Goal: Task Accomplishment & Management: Use online tool/utility

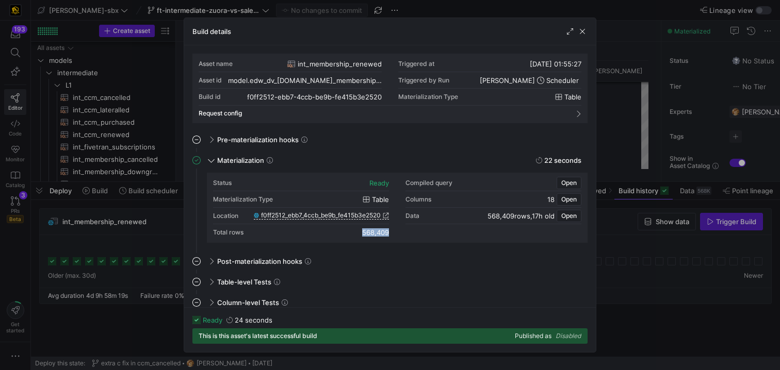
scroll to position [93, 0]
click at [584, 29] on span "button" at bounding box center [582, 31] width 10 height 10
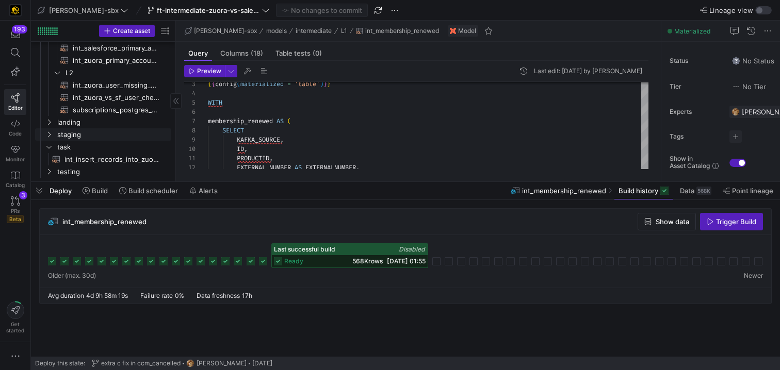
scroll to position [186, 0]
click at [123, 109] on span "subscriptions_postgres_kafka_joined_view​​​​​​​​​​" at bounding box center [116, 110] width 87 height 12
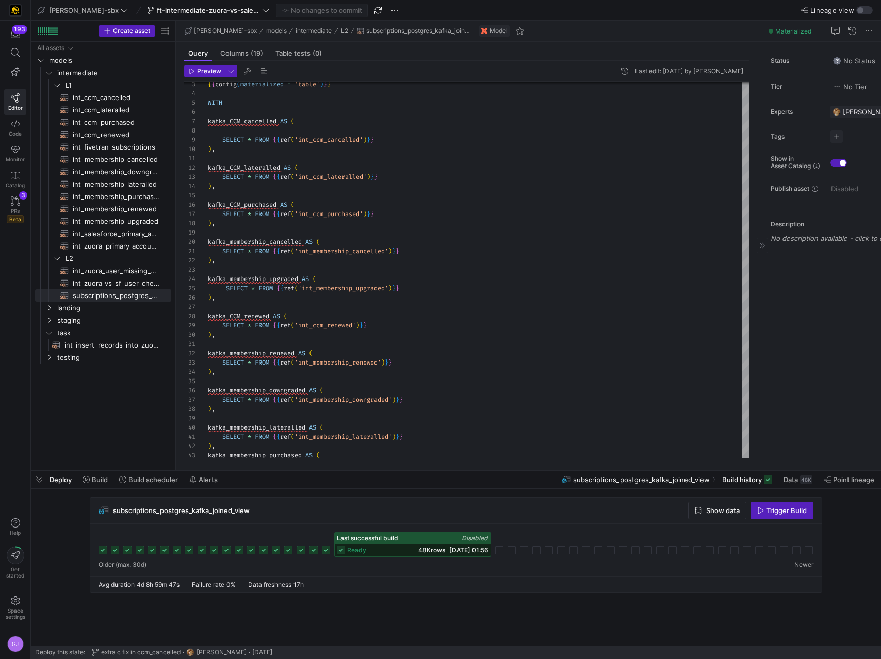
click at [779, 132] on div "Tags No tags" at bounding box center [855, 136] width 169 height 12
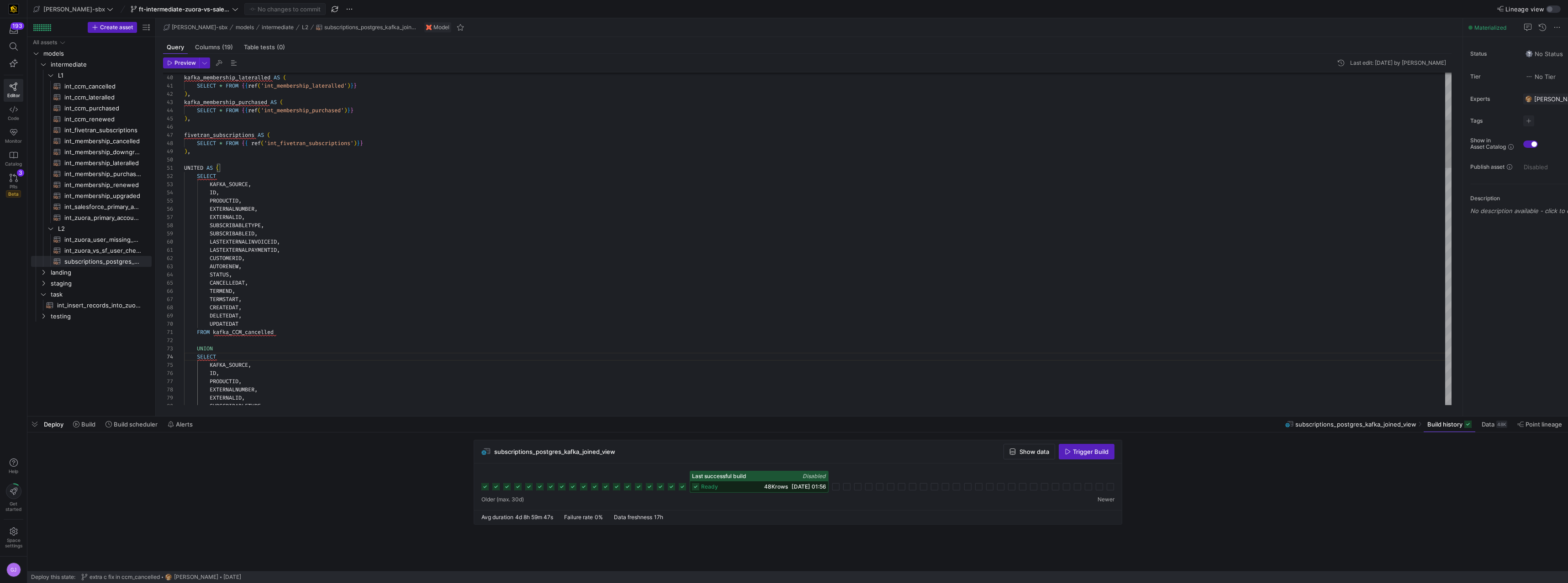
scroll to position [17, 30]
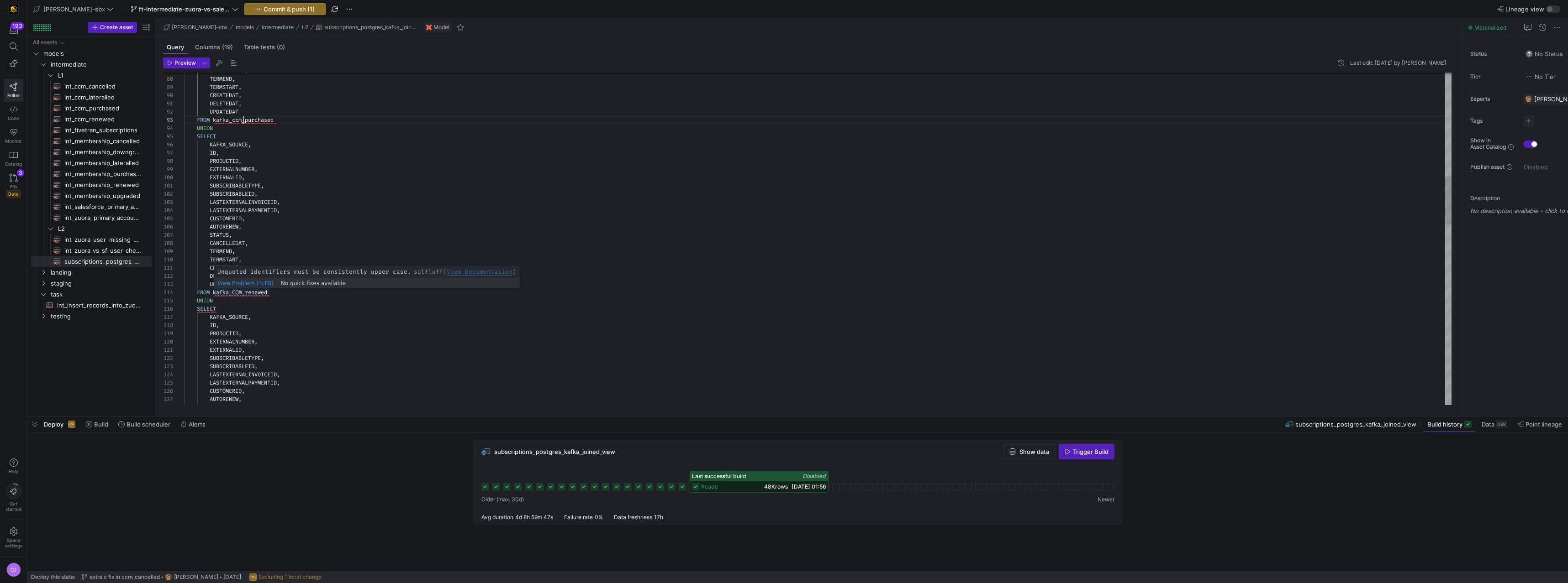
click at [244, 291] on div "CANCELLEDAT , TERMEND , TERMSTART , CREATEDAT , DELETEDAT , UPDATEDAT FROM kafk…" at bounding box center [817, 502] width 1267 height 2298
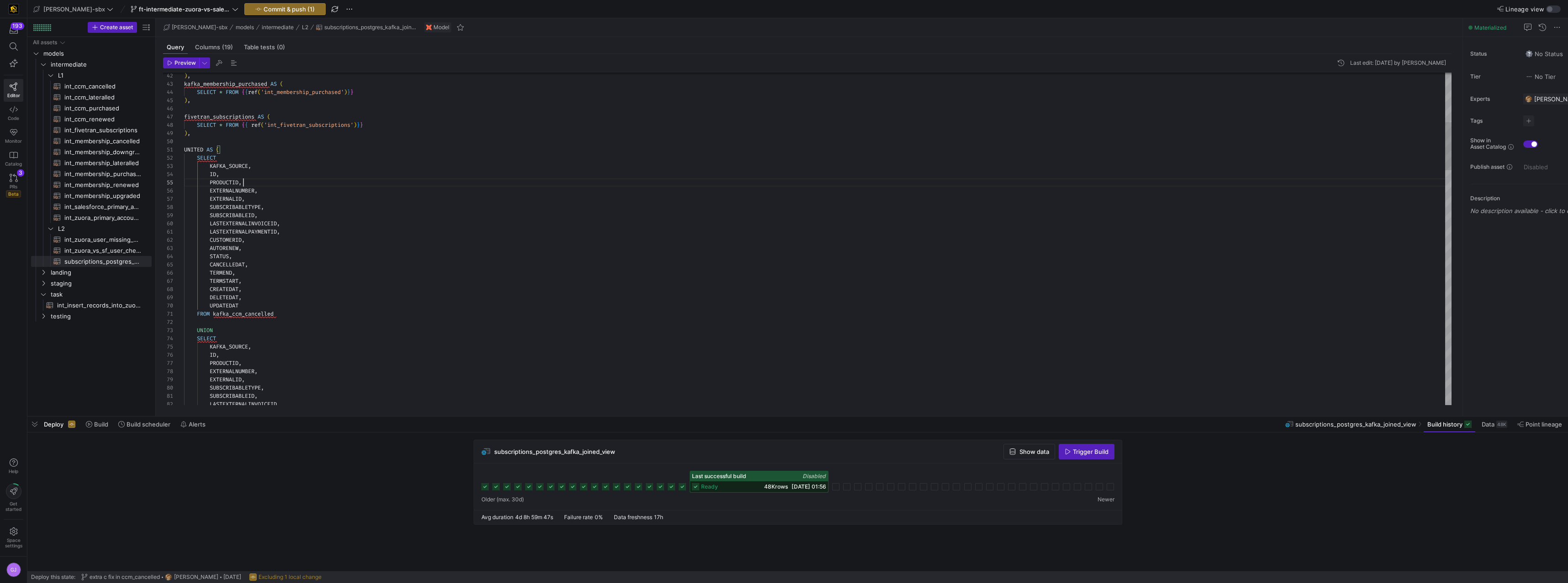
click at [254, 267] on div "SUBSCRIBABLEID , LASTEXTERNALINVOICEID , LASTEXTERNALPAYMENTID , CUSTOMERID , A…" at bounding box center [817, 553] width 1267 height 2298
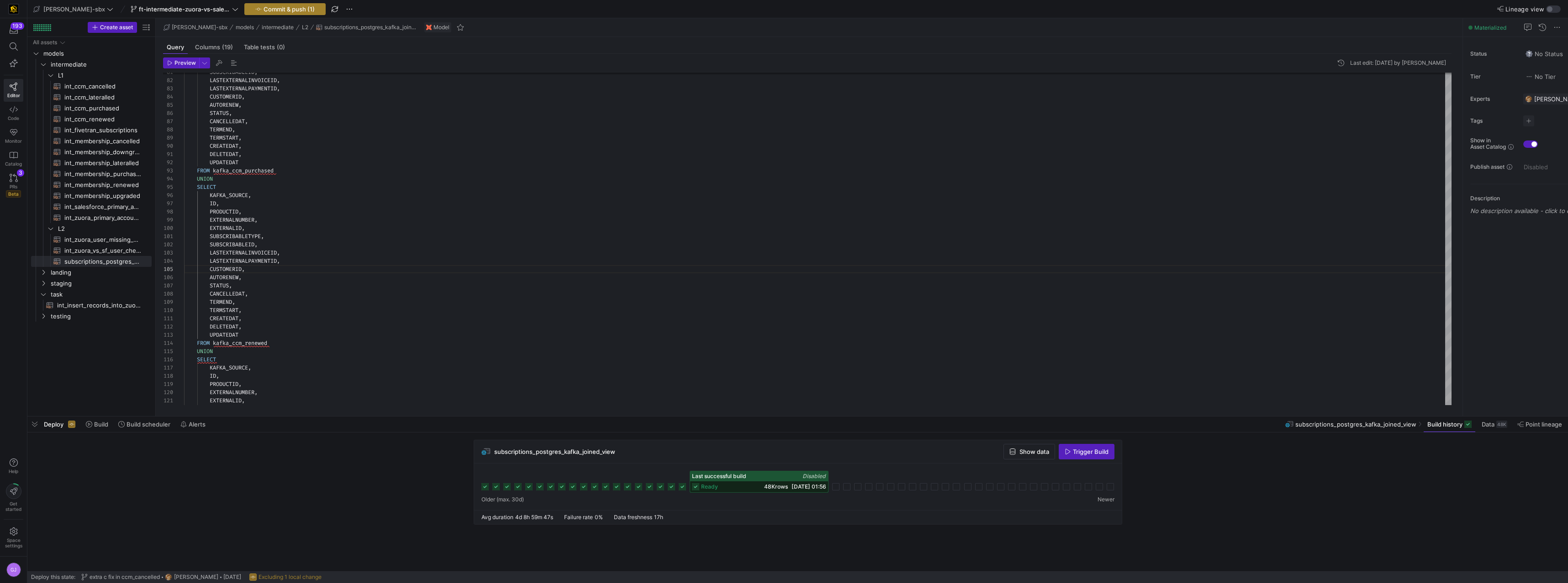
type textarea "SUBSCRIBABLETYPE, SUBSCRIBABLEID, LASTEXTERNALINVOICEID, LASTEXTERNALPAYMENTID,…"
click at [266, 11] on span "Commit & push (1)" at bounding box center [290, 9] width 51 height 7
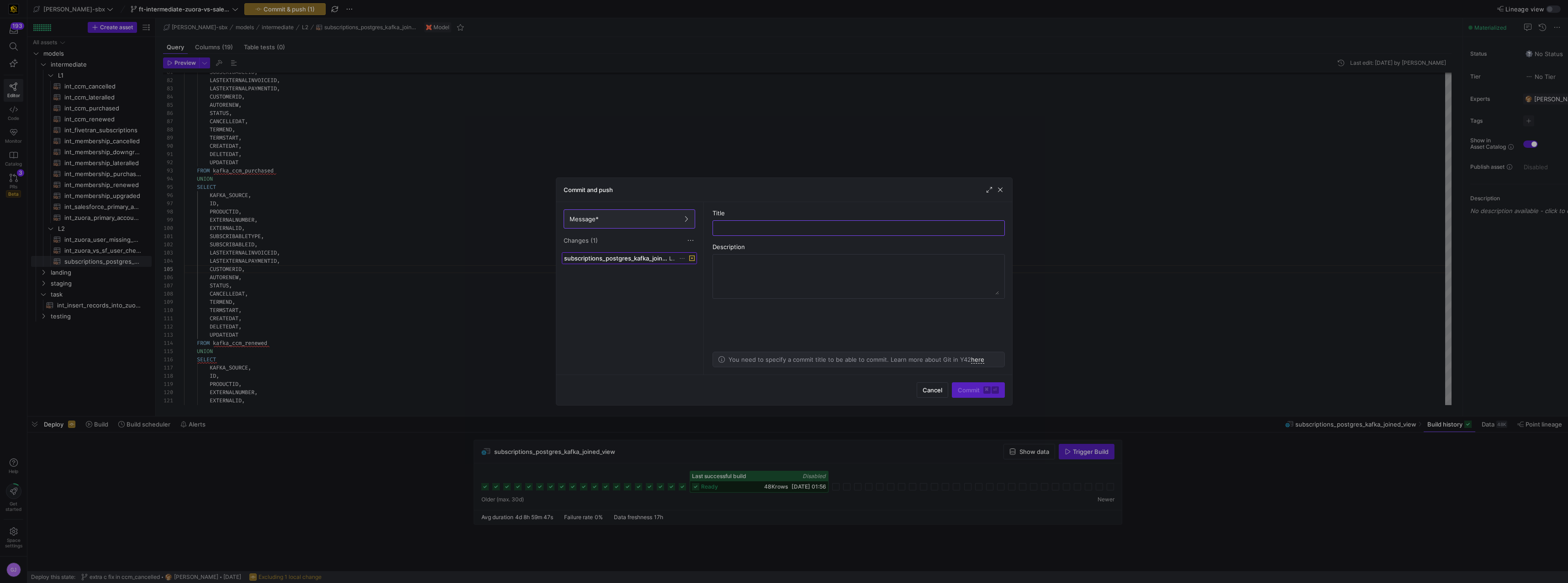
click at [639, 258] on span "subscriptions_postgres_kafka_joined_view.sql" at bounding box center [615, 258] width 104 height 7
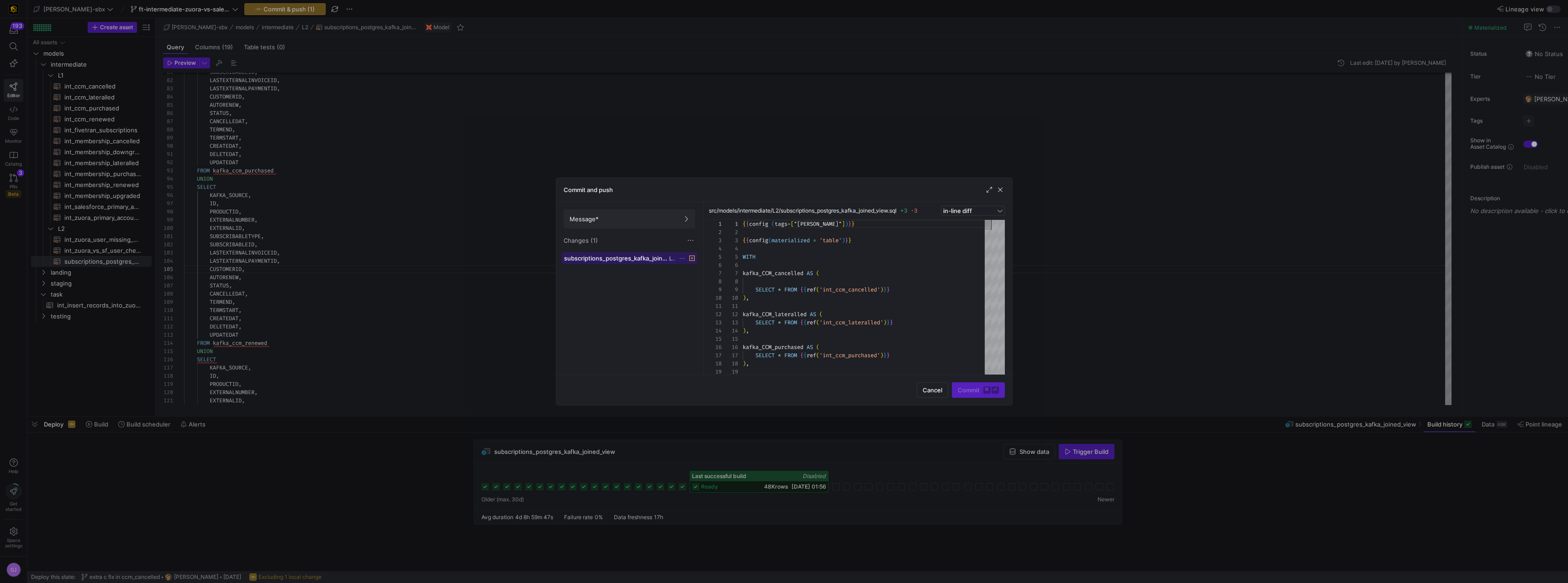
scroll to position [82, 0]
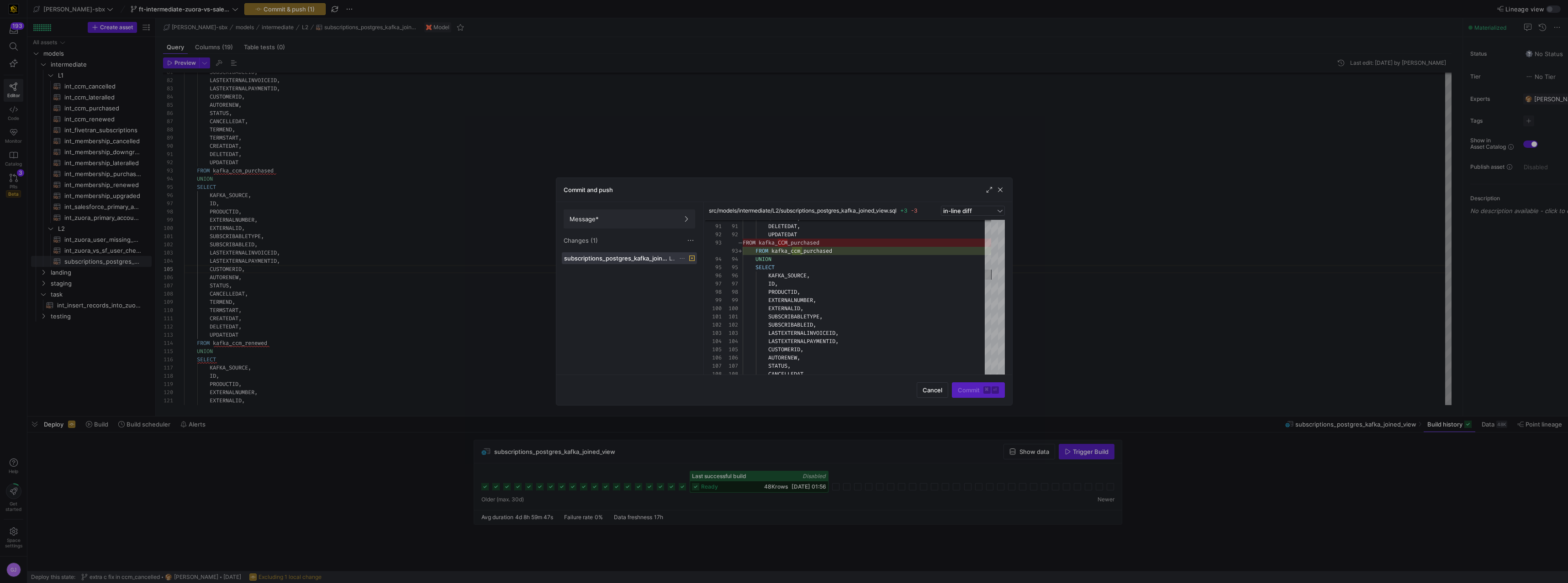
click at [680, 258] on icon at bounding box center [682, 258] width 6 height 6
click at [690, 288] on span "Discard" at bounding box center [696, 284] width 21 height 7
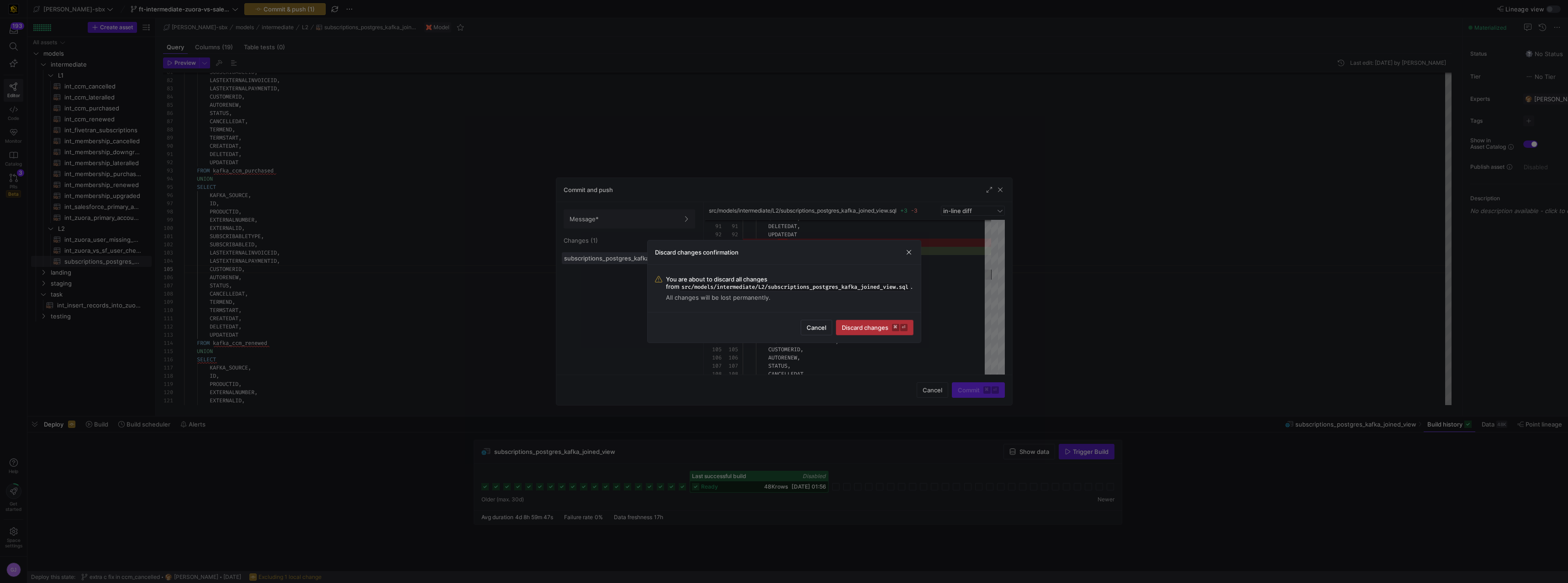
click at [690, 327] on kbd "⏎" at bounding box center [904, 327] width 7 height 7
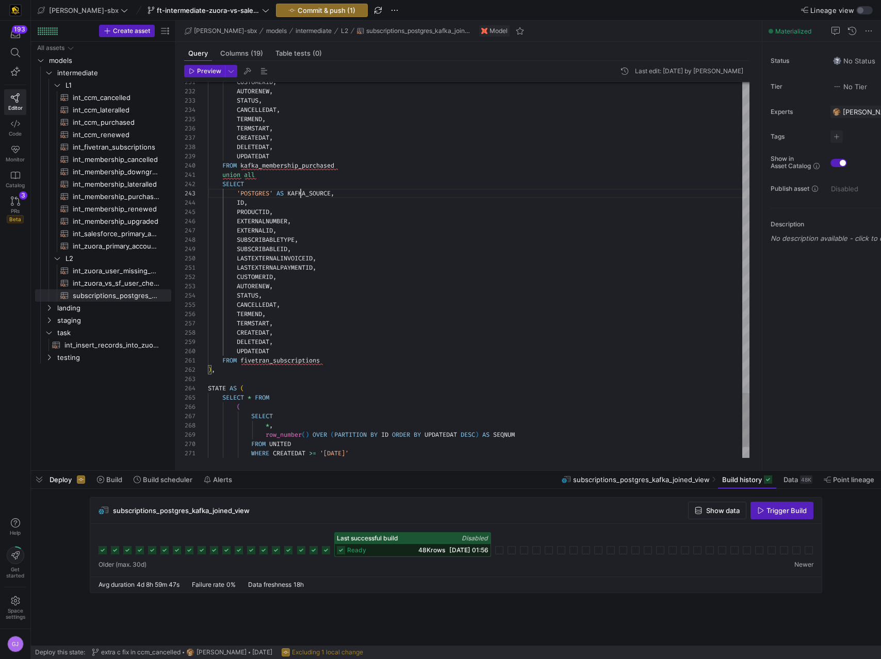
scroll to position [19, 93]
type textarea "union all SELECT 'POSTGRES' AS KAFKA_SOURCE, ID, PRODUCTID, EXTERNALNUMBER, EXT…"
click at [208, 74] on span "Preview" at bounding box center [209, 71] width 24 height 7
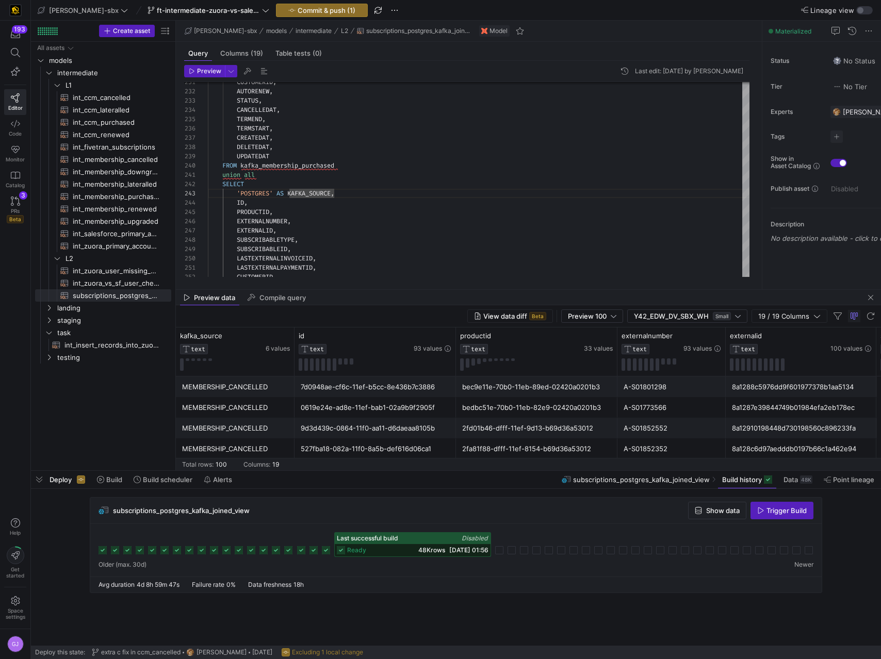
click at [427, 306] on div "View data diff Beta Preview 100 Y42_EDW_DV_SBX_WH Small 19 / 19 Columns" at bounding box center [528, 316] width 705 height 22
click at [423, 291] on div "Preview data Compile query" at bounding box center [528, 297] width 705 height 15
click at [423, 287] on mat-tab-group "Query Columns (19) Table tests (0) Preview Last edit: Tuesday 19 August 2025 by…" at bounding box center [467, 166] width 582 height 248
click at [422, 291] on div "Preview data Compile query" at bounding box center [528, 297] width 705 height 15
click at [419, 287] on mat-tab-group "Query Columns (19) Table tests (0) Preview Last edit: Tuesday 19 August 2025 by…" at bounding box center [467, 166] width 582 height 248
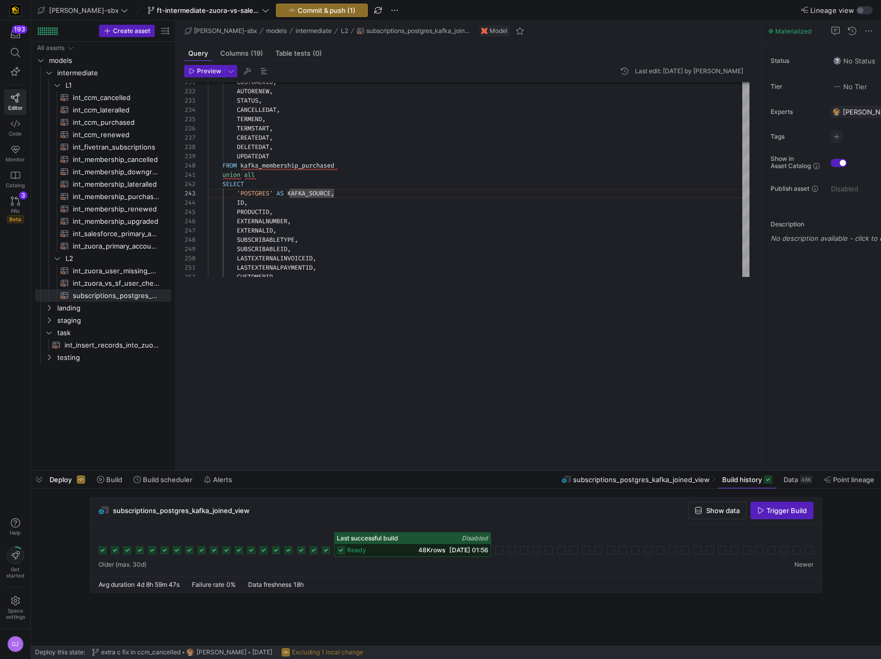
drag, startPoint x: 418, startPoint y: 289, endPoint x: 347, endPoint y: 560, distance: 279.6
click at [347, 370] on as-split "edw-dv-sbx ft-intermediate-zuora-vs-salesforce-08052025 Commit & push (1) Linea…" at bounding box center [456, 329] width 850 height 659
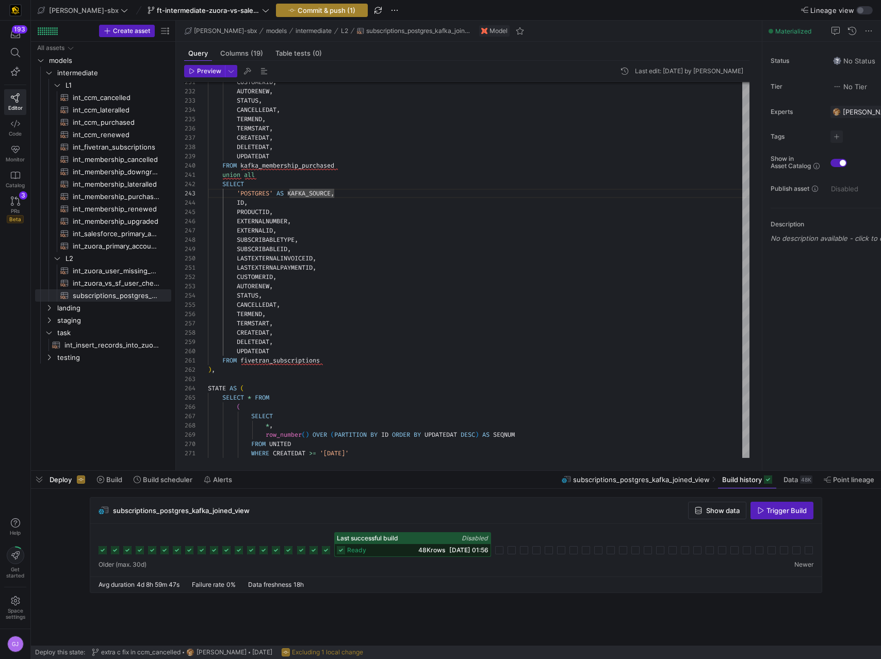
click at [298, 13] on span "Commit & push (1)" at bounding box center [327, 10] width 58 height 8
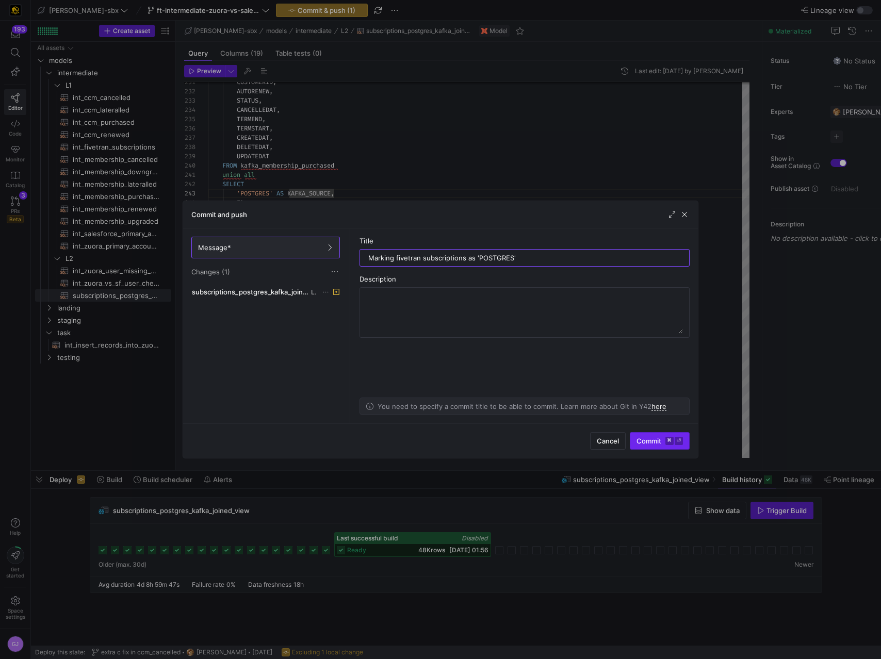
type input "Marking fivetran subscriptions as 'POSTGRES'"
click at [661, 370] on span "submit" at bounding box center [659, 441] width 59 height 17
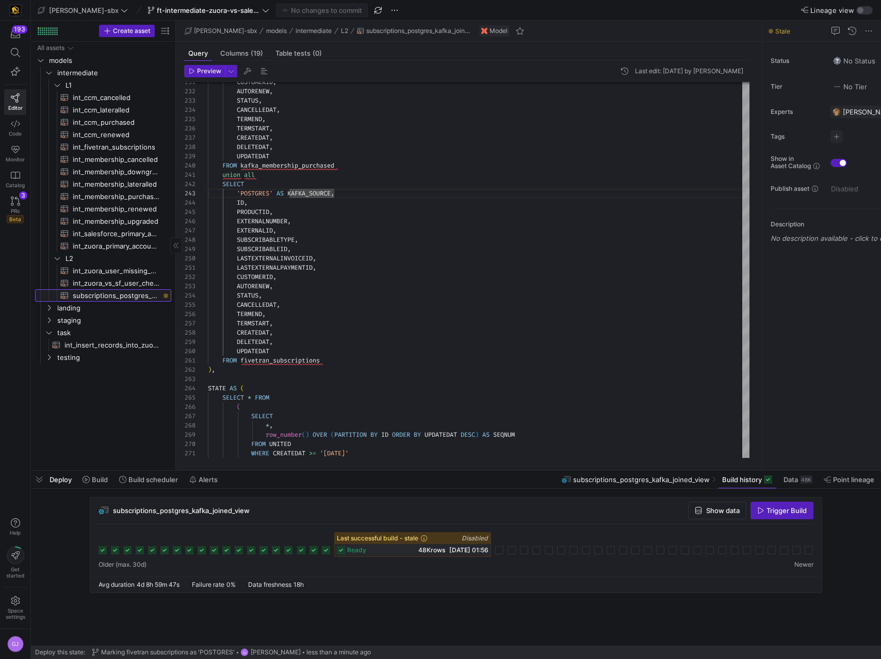
click at [123, 296] on span "subscriptions_postgres_kafka_joined_view​​​​​​​​​​" at bounding box center [116, 296] width 87 height 12
click at [93, 370] on span "Build" at bounding box center [100, 480] width 16 height 8
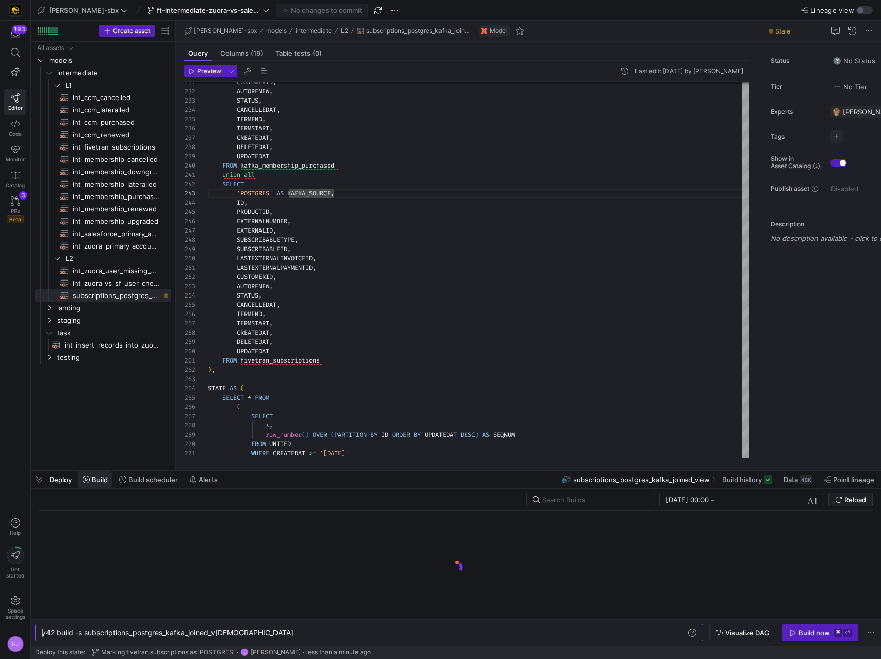
scroll to position [0, 187]
click at [779, 370] on div "Build now" at bounding box center [813, 633] width 31 height 8
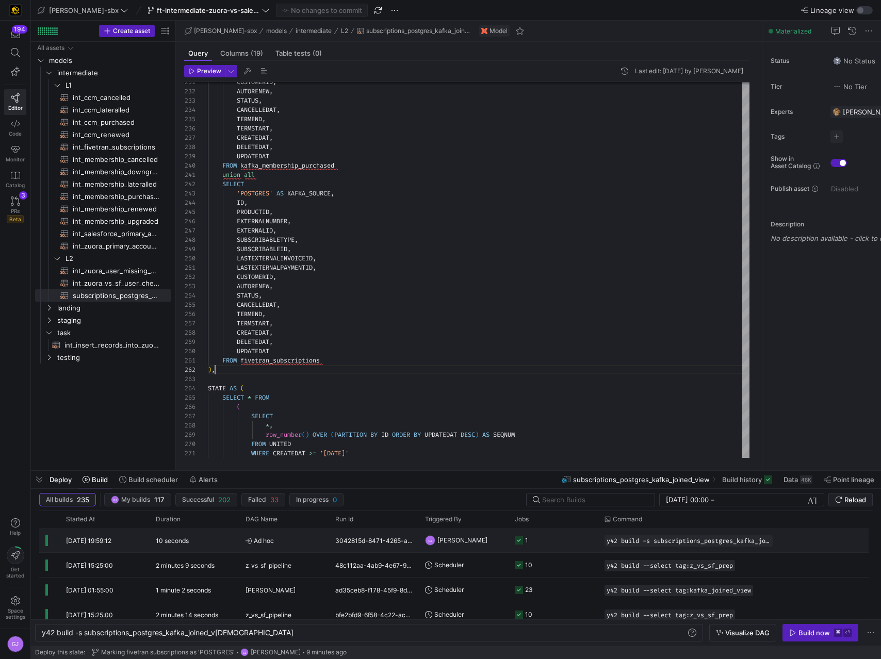
click at [392, 370] on div "3042815d-8471-4265-ab5d-3158dbd67970" at bounding box center [374, 540] width 90 height 24
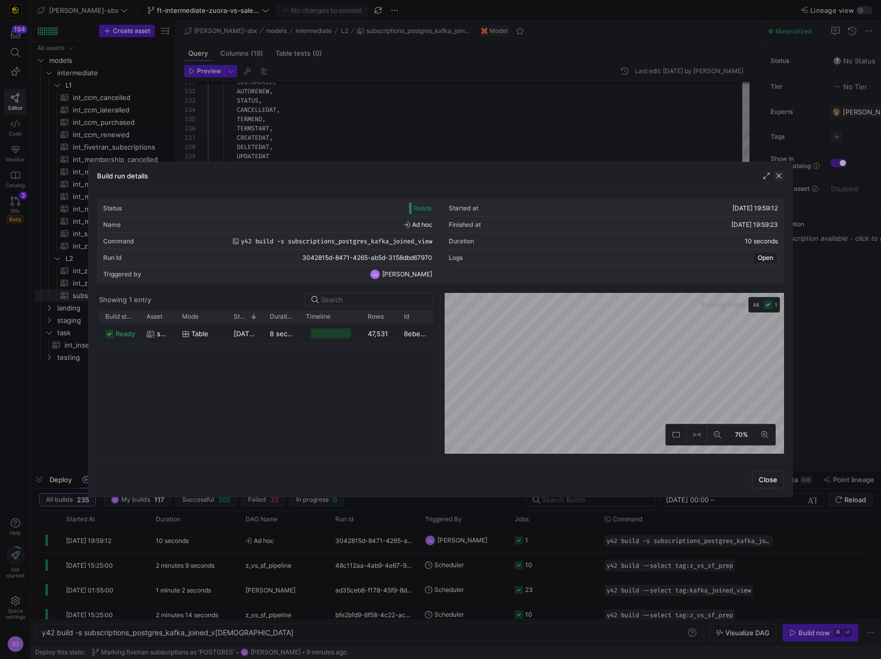
click at [779, 173] on span "button" at bounding box center [779, 176] width 10 height 10
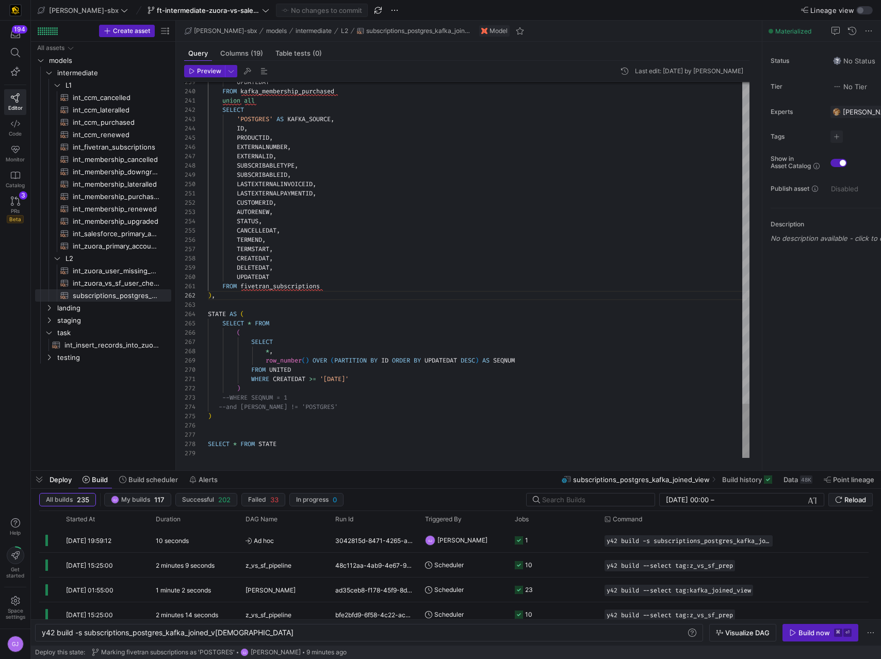
scroll to position [0, 115]
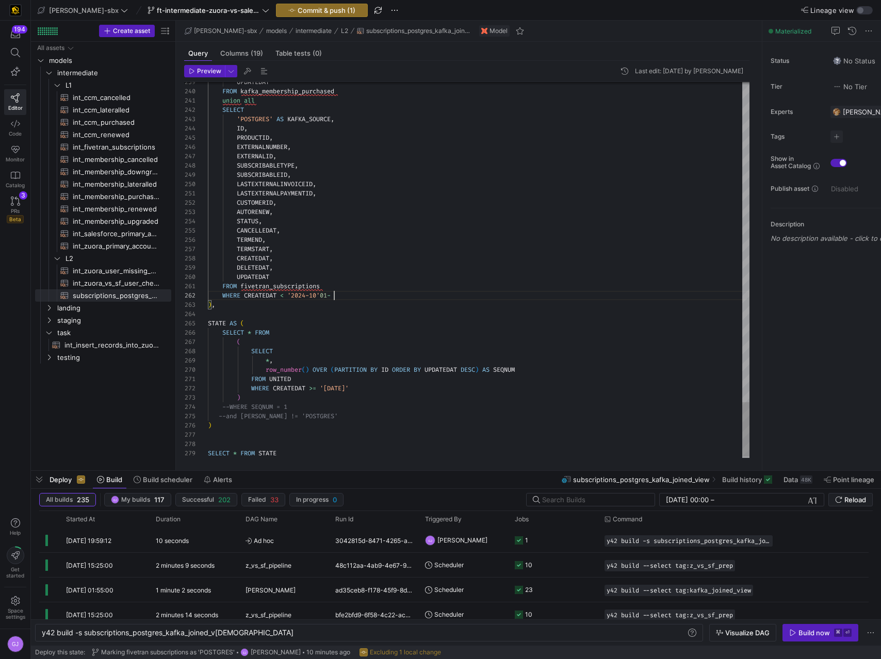
scroll to position [9, 126]
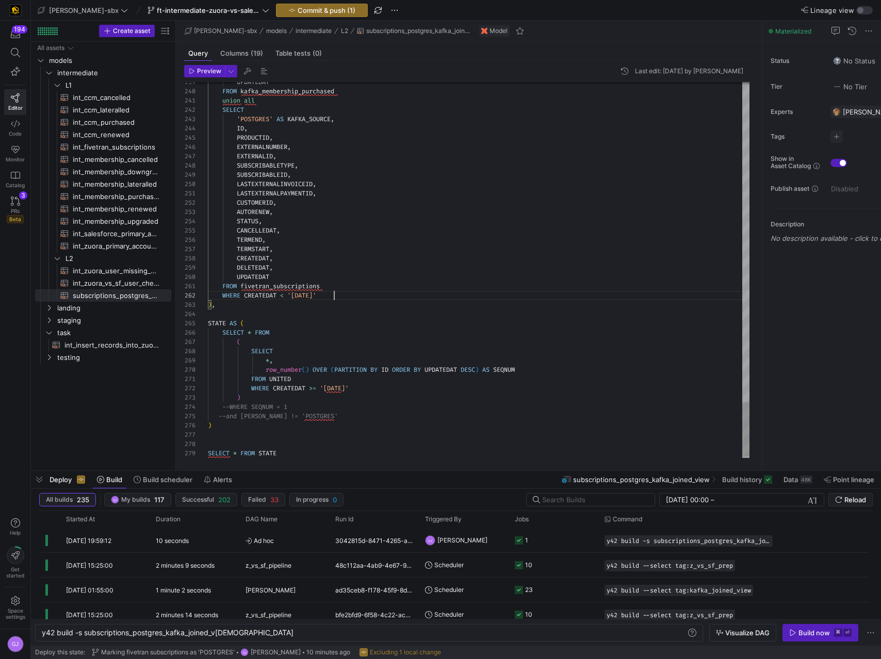
click at [198, 76] on span "button" at bounding box center [205, 71] width 40 height 11
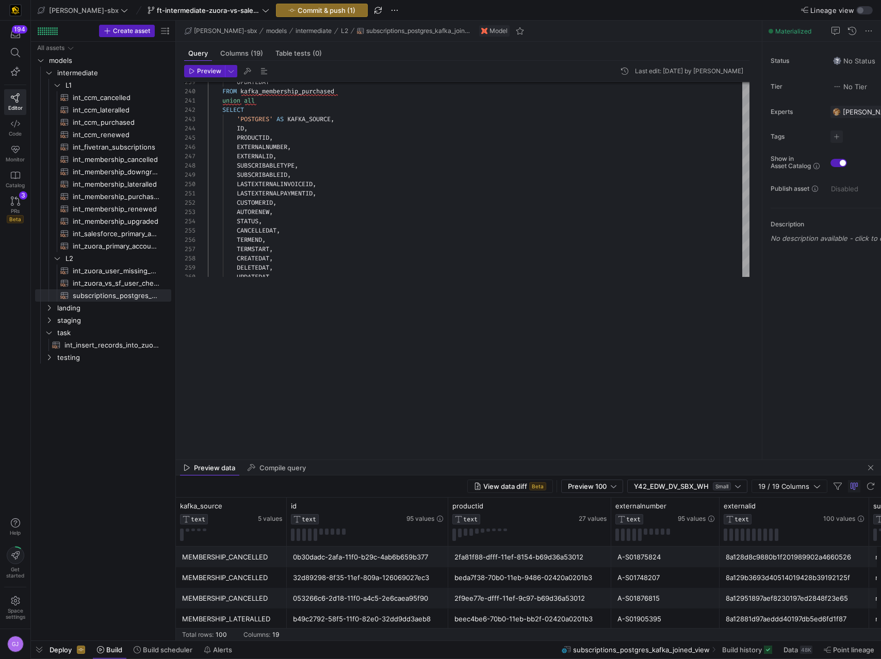
drag, startPoint x: 473, startPoint y: 471, endPoint x: 430, endPoint y: 687, distance: 220.5
click at [430, 370] on html "194 Editor Code Monitor Catalog PRs Beta 3 Help Get started Space settings GJ e…" at bounding box center [440, 329] width 881 height 659
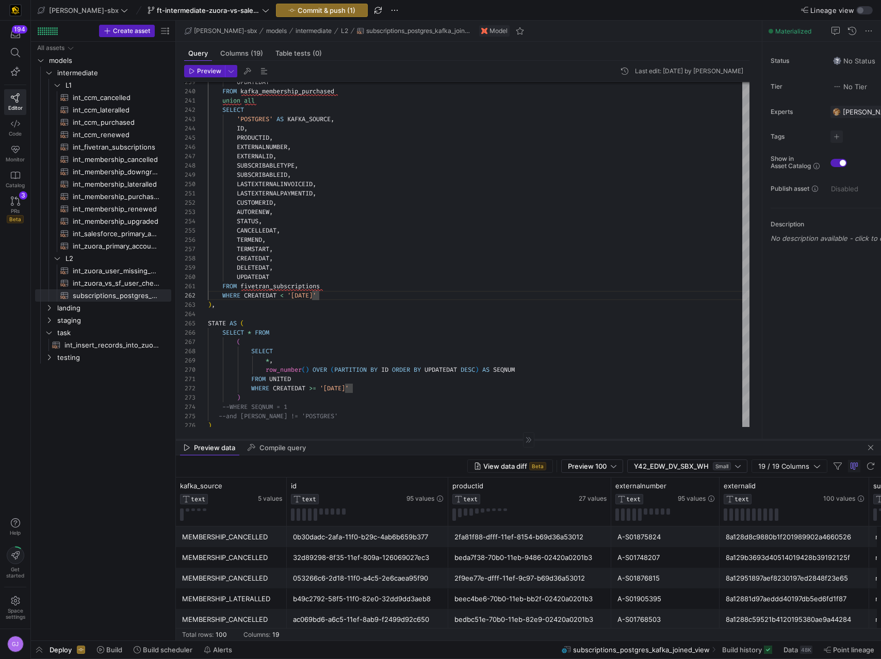
drag, startPoint x: 451, startPoint y: 460, endPoint x: 457, endPoint y: 439, distance: 22.0
click at [457, 370] on div at bounding box center [528, 439] width 705 height 1
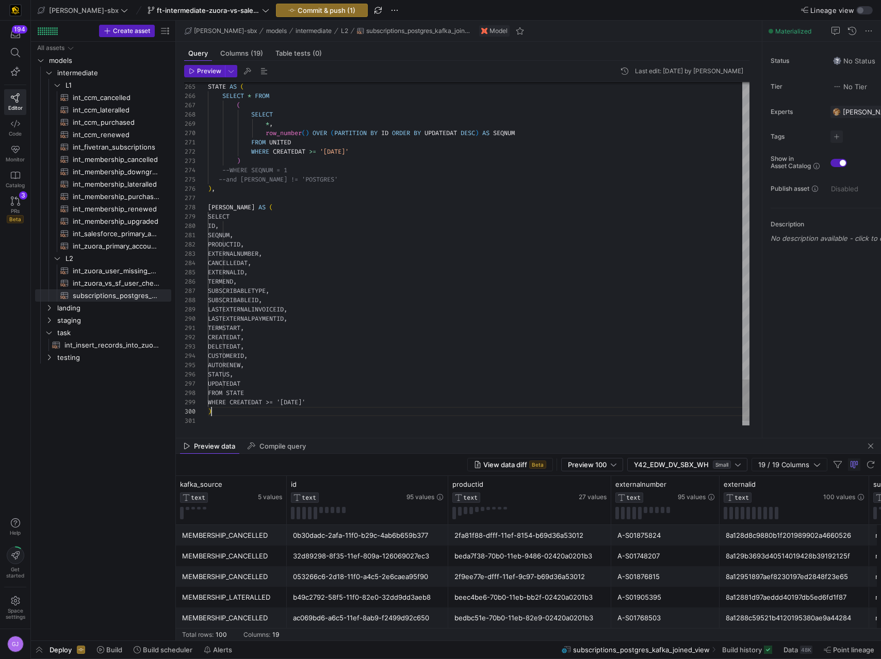
scroll to position [84, 4]
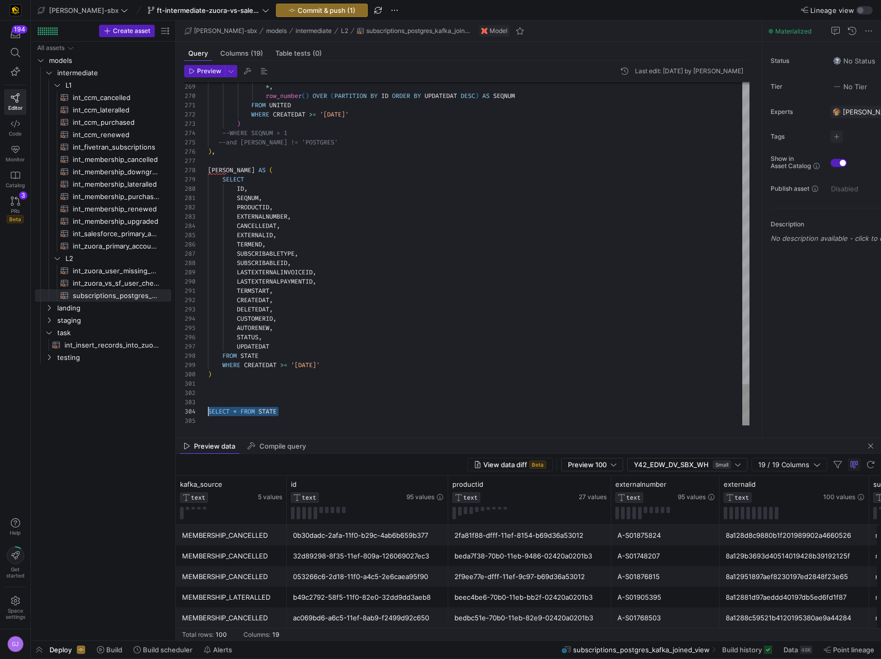
drag, startPoint x: 292, startPoint y: 413, endPoint x: 167, endPoint y: 416, distance: 125.9
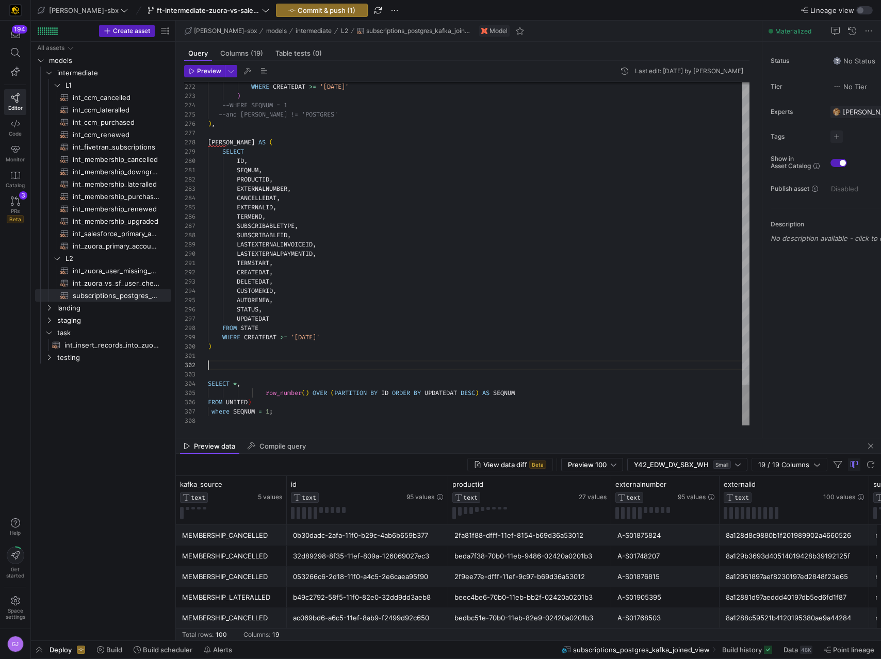
scroll to position [9, 0]
type textarea "SELECT *, row_number() OVER (PARTITION BY ID ORDER BY UPDATEDAT DESC) AS SEQNUM…"
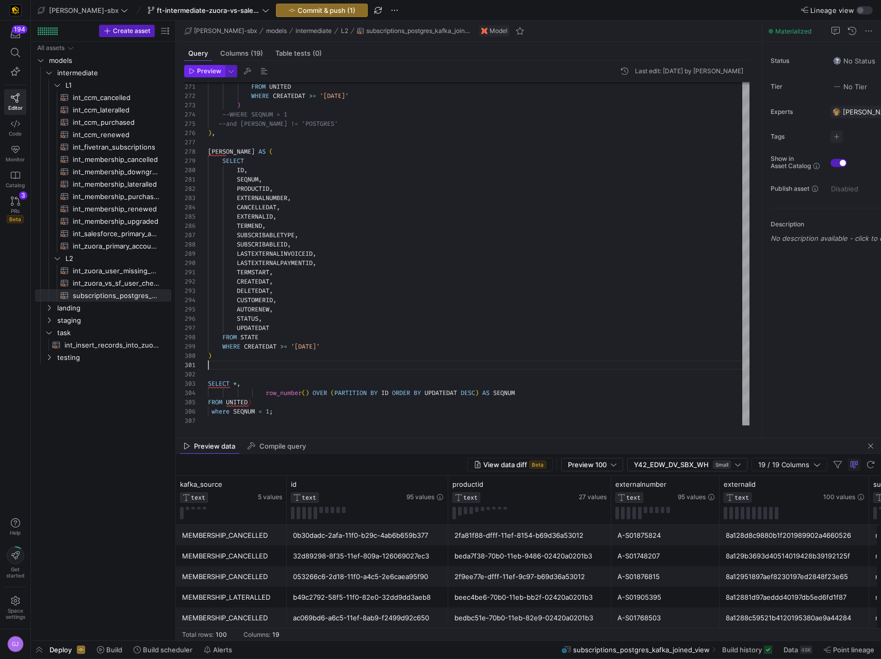
click at [202, 66] on span "button" at bounding box center [205, 71] width 40 height 11
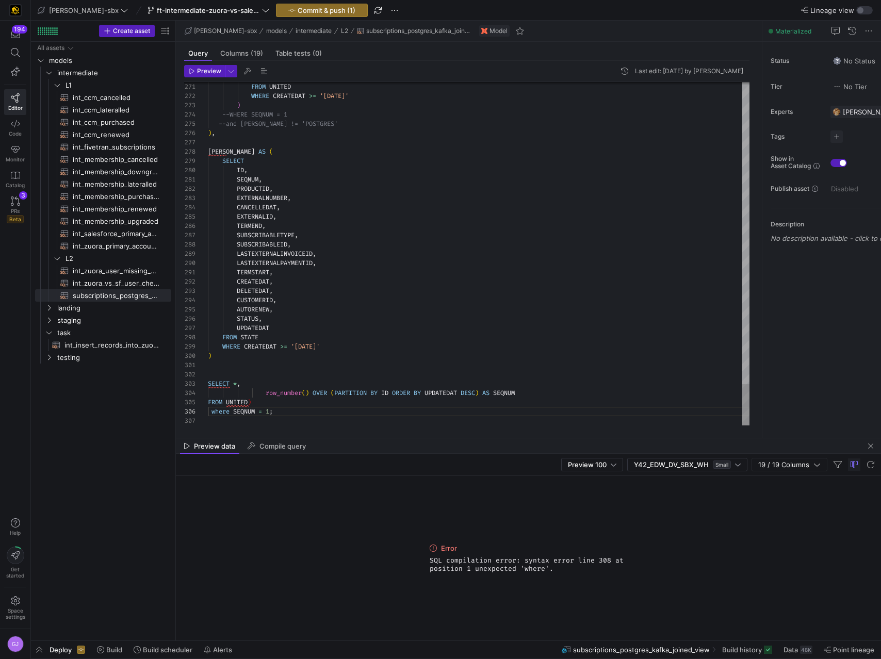
drag, startPoint x: 291, startPoint y: 419, endPoint x: 189, endPoint y: 384, distance: 107.7
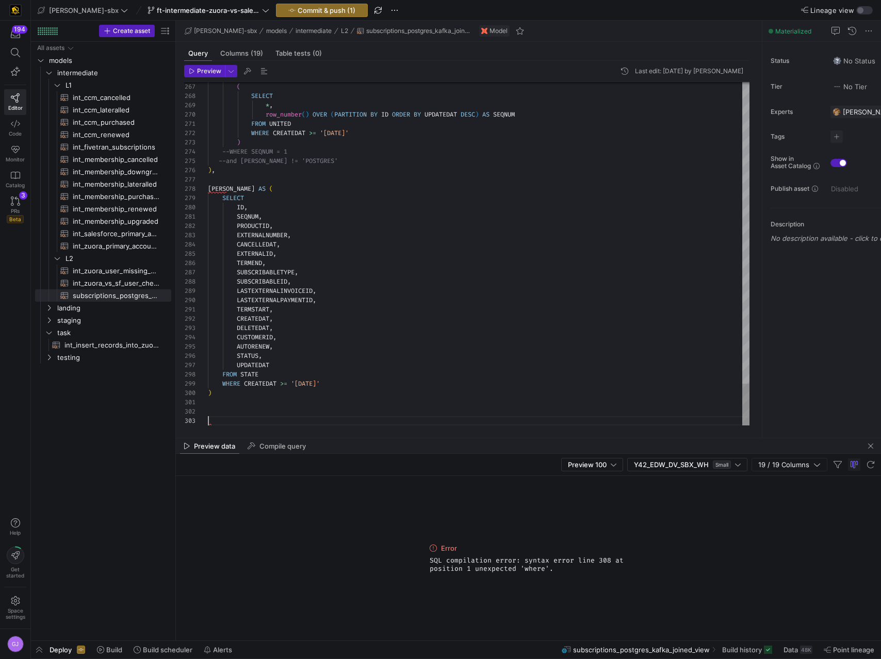
scroll to position [9, 0]
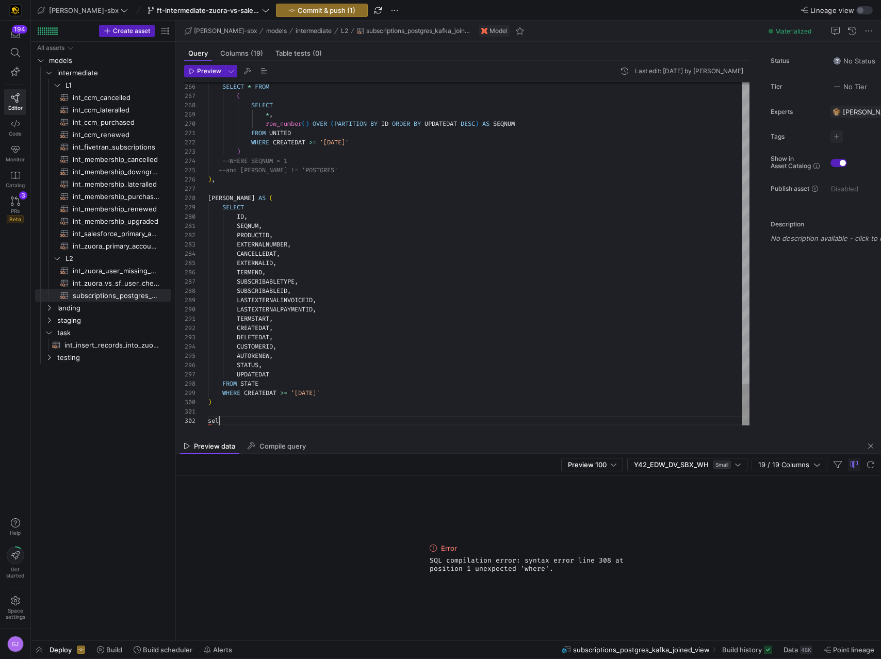
type textarea "s"
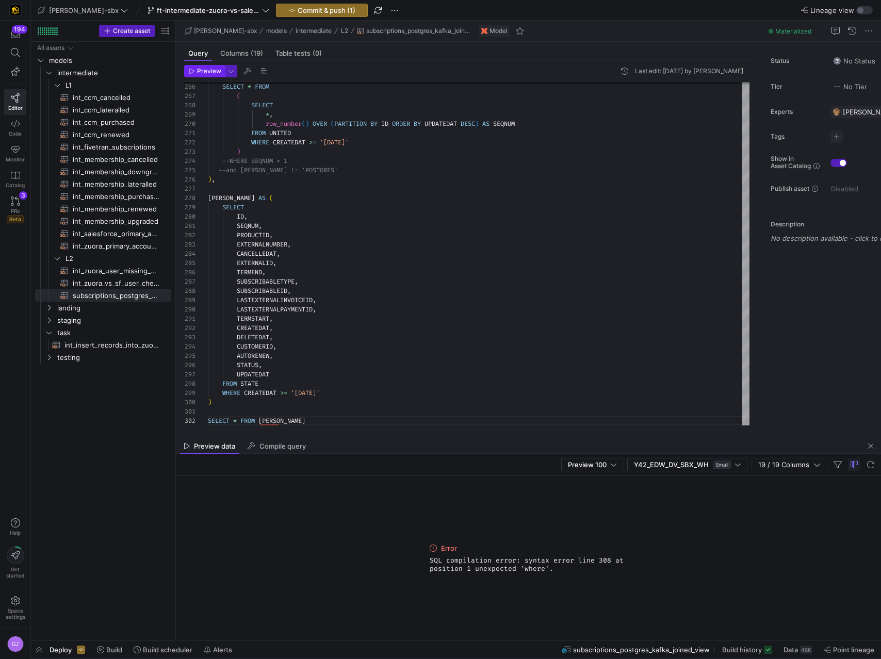
click at [217, 75] on span "button" at bounding box center [205, 71] width 40 height 11
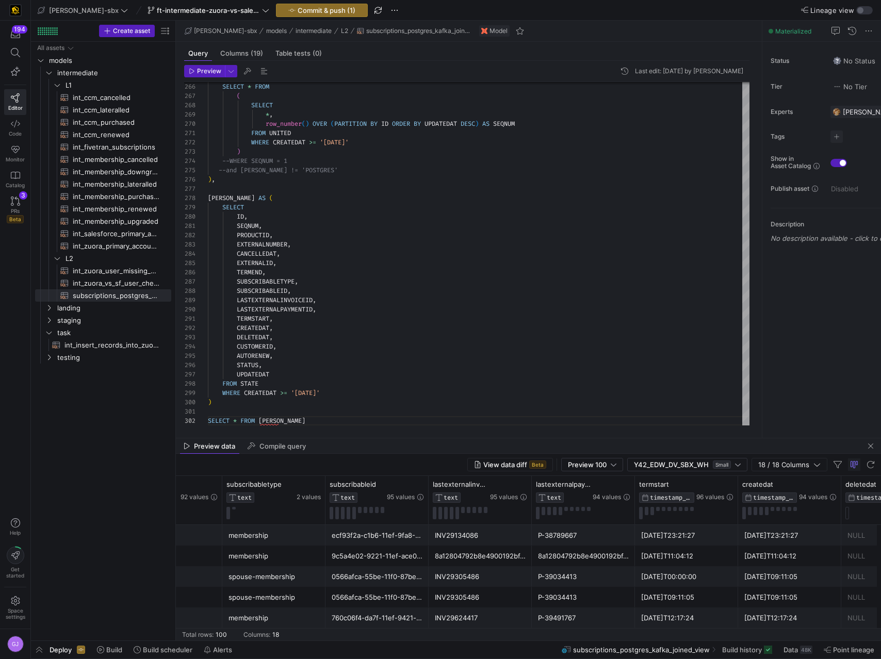
scroll to position [0, 0]
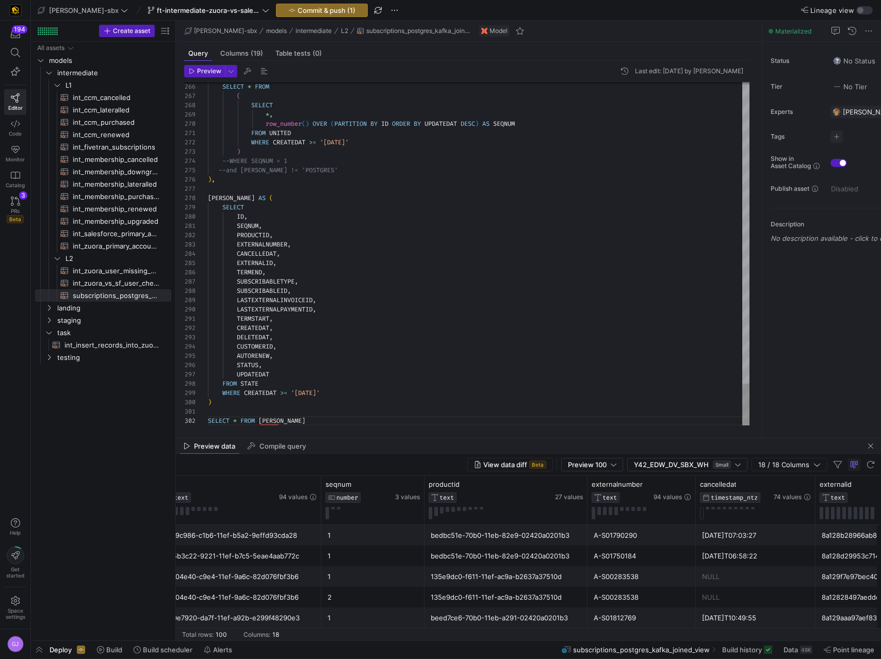
type textarea "TERMSTART, CREATEDAT, DELETEDAT, CUSTOMERID, AUTORENEW, STATUS, UPDATEDAT FROM …"
click at [298, 13] on span "Commit & push (1)" at bounding box center [327, 10] width 58 height 8
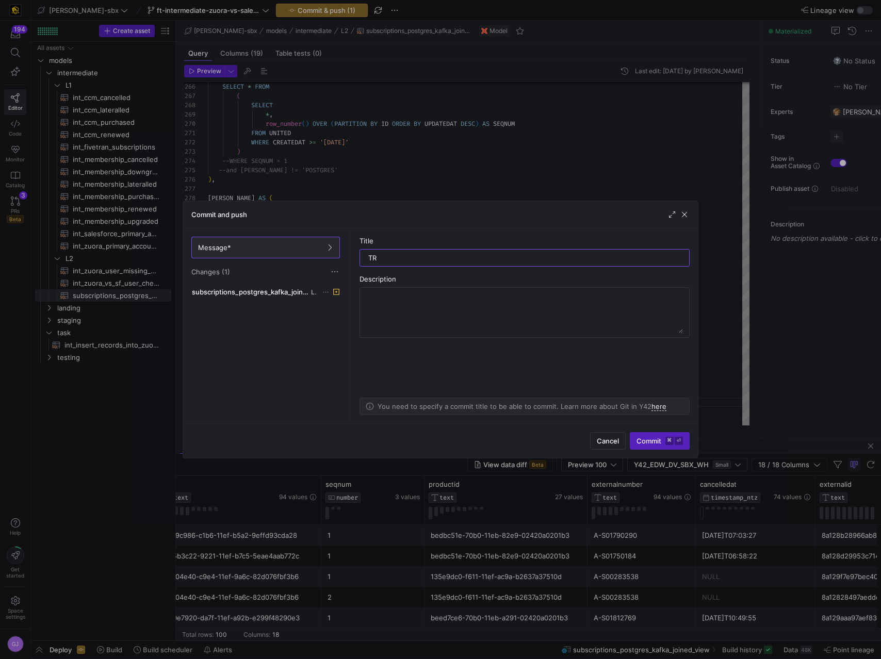
type input "T"
type input "Selecting from kafka instead of state"
click at [653, 370] on span "Commit ⌘ ⏎" at bounding box center [659, 441] width 46 height 8
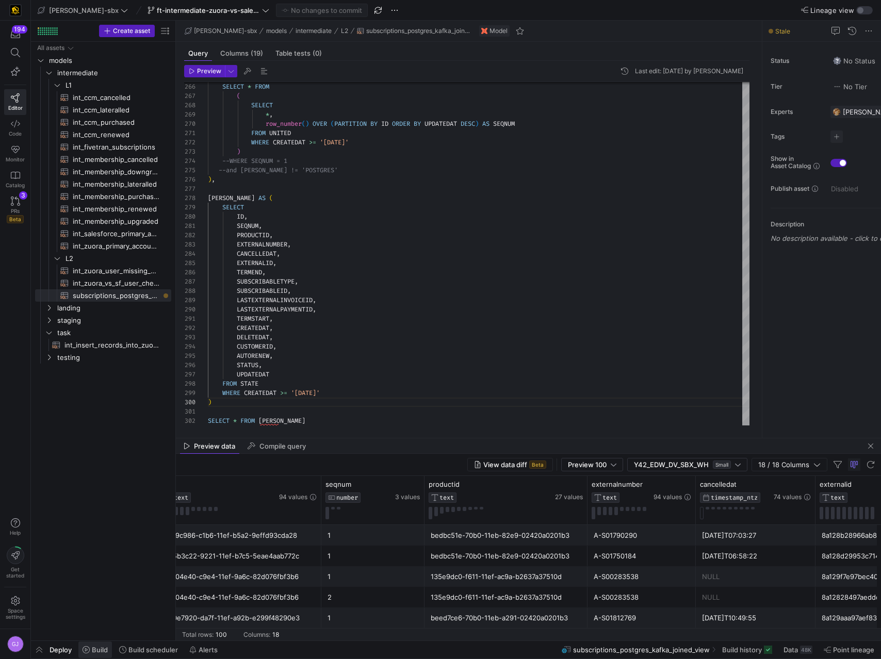
click at [102, 370] on span "Build" at bounding box center [100, 650] width 16 height 8
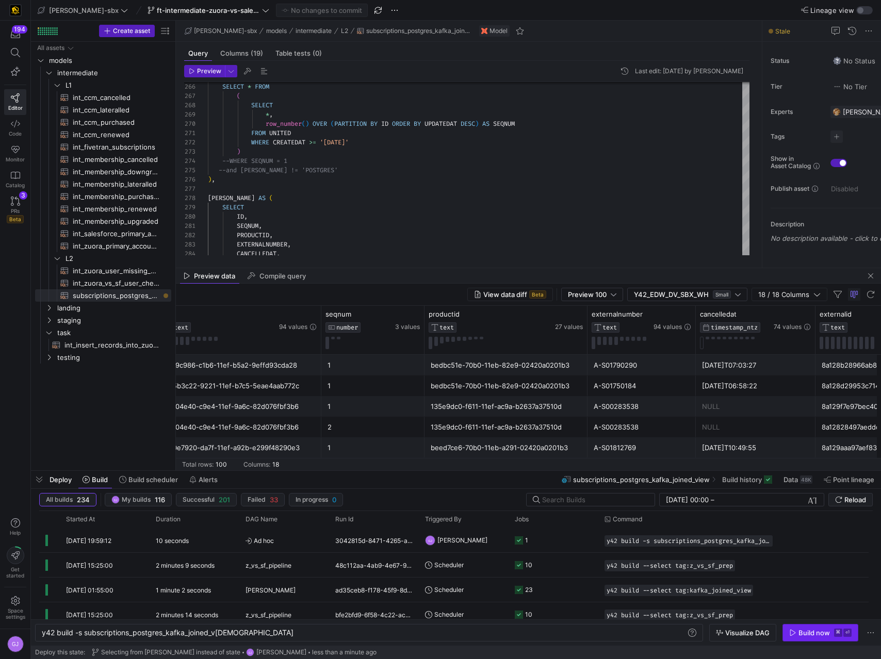
click at [779, 370] on span "button" at bounding box center [820, 633] width 75 height 17
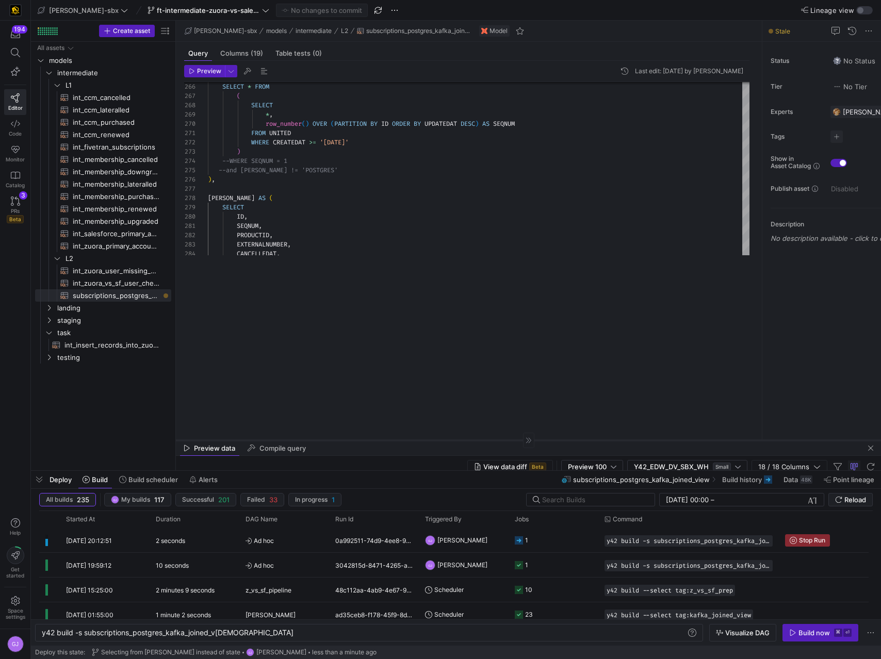
drag, startPoint x: 704, startPoint y: 267, endPoint x: 681, endPoint y: 445, distance: 179.9
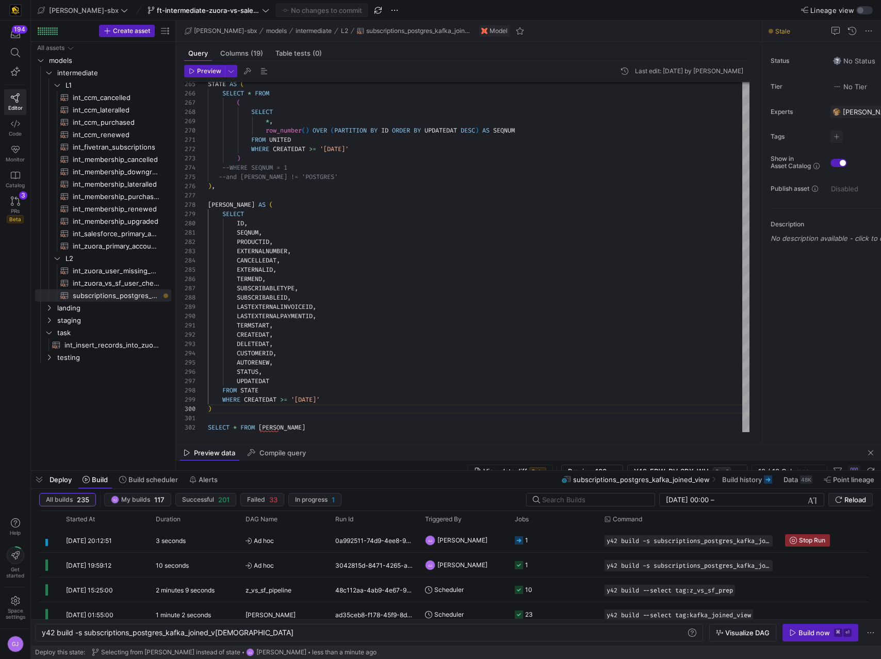
click at [680, 370] on div "Preview data Compile query" at bounding box center [528, 452] width 705 height 15
click at [687, 370] on div "Preview data Compile query" at bounding box center [528, 452] width 705 height 15
click at [681, 370] on div "Preview data Compile query" at bounding box center [528, 452] width 705 height 15
drag, startPoint x: 669, startPoint y: 444, endPoint x: 658, endPoint y: 495, distance: 52.8
click at [658, 370] on as-split "edw-dv-sbx ft-intermediate-zuora-vs-salesforce-08052025 No changes to commit Li…" at bounding box center [456, 329] width 850 height 659
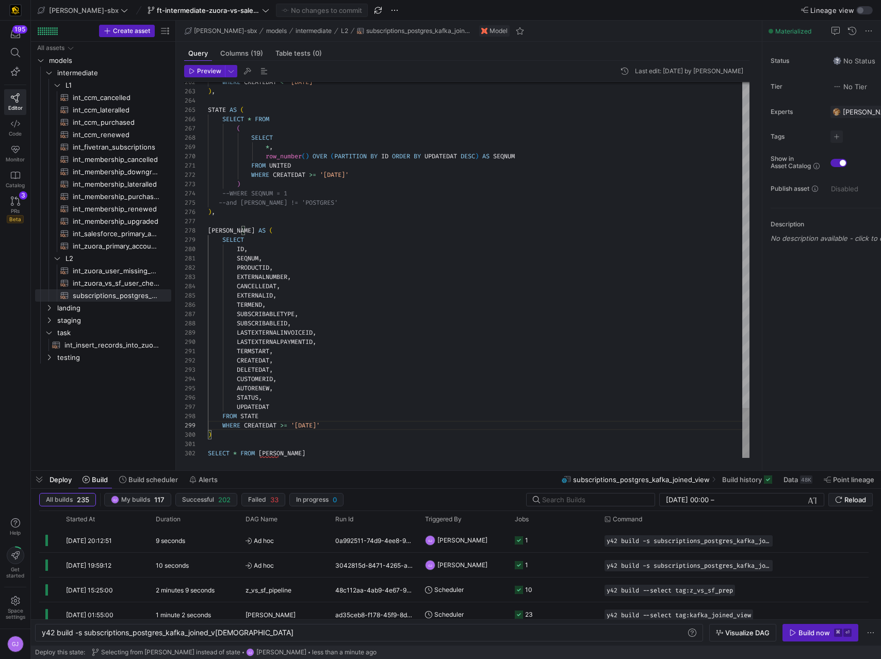
scroll to position [84, 4]
click at [779, 370] on div "48K" at bounding box center [806, 480] width 12 height 8
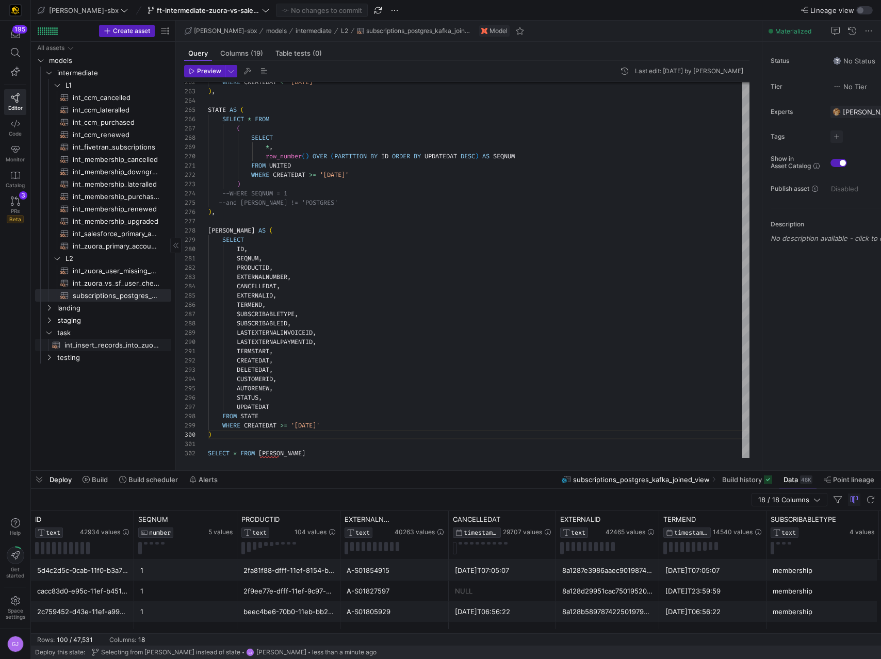
click at [77, 343] on span "int_insert_records_into_zuora_vs_salesforce​​​​​​​​​​" at bounding box center [111, 345] width 95 height 12
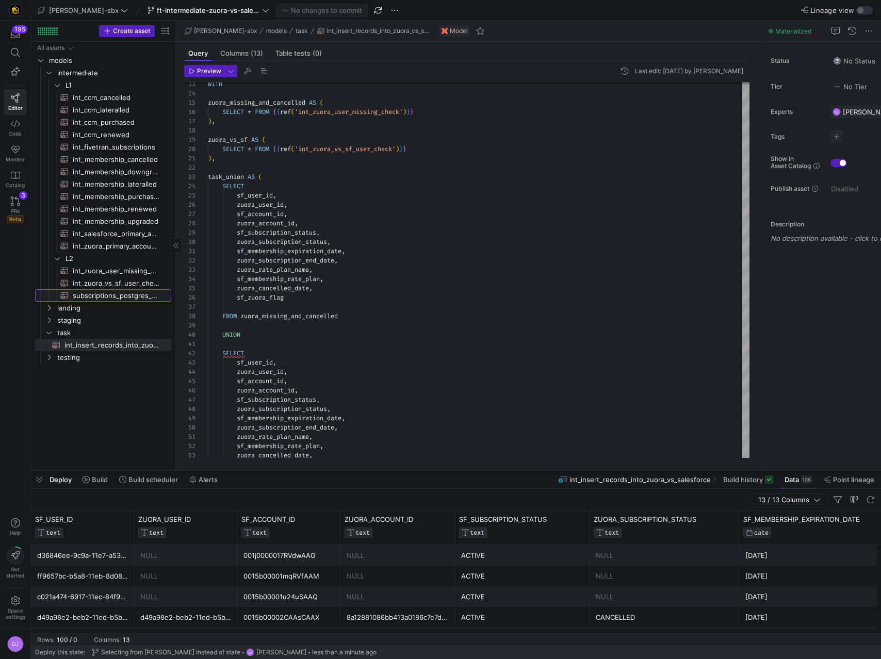
click at [112, 298] on span "subscriptions_postgres_kafka_joined_view​​​​​​​​​​" at bounding box center [116, 296] width 87 height 12
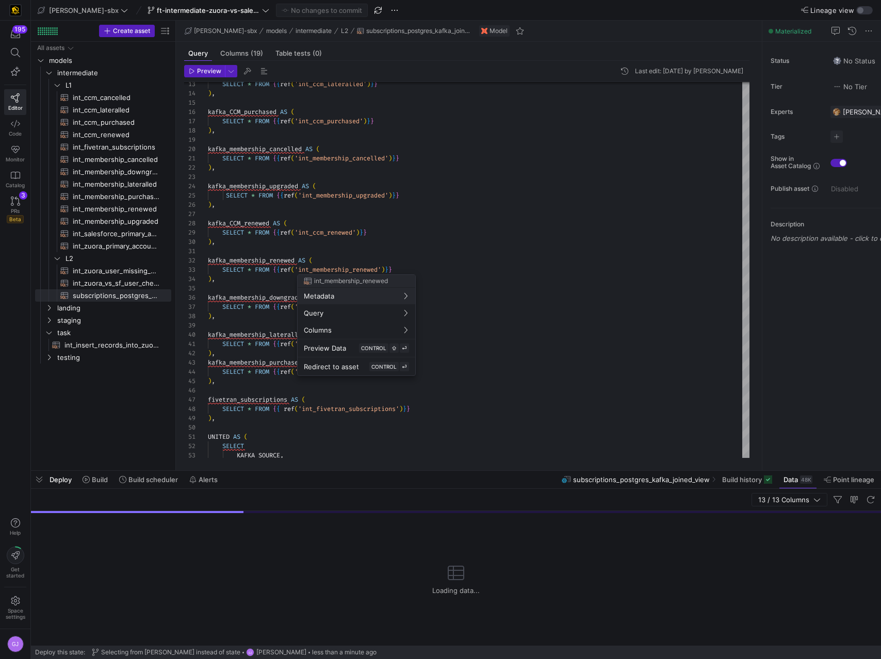
click at [301, 370] on div at bounding box center [440, 329] width 881 height 659
type textarea "UNITED AS ( SELECT KAFKA_SOURCE, ID, PRODUCTID, EXTERNALNUMBER, EXTERNALID, SUB…"
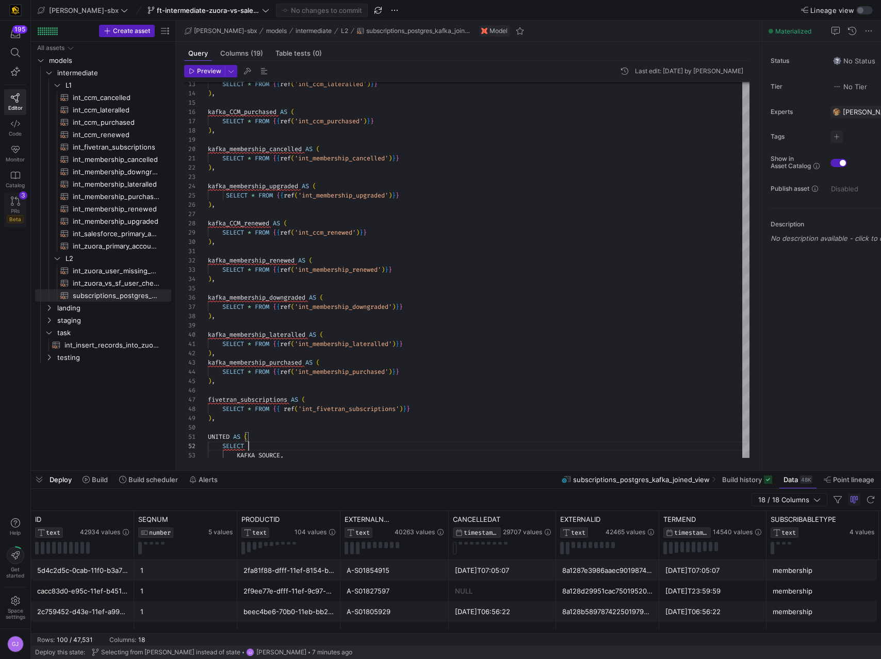
click at [11, 209] on span "PRs" at bounding box center [15, 211] width 9 height 6
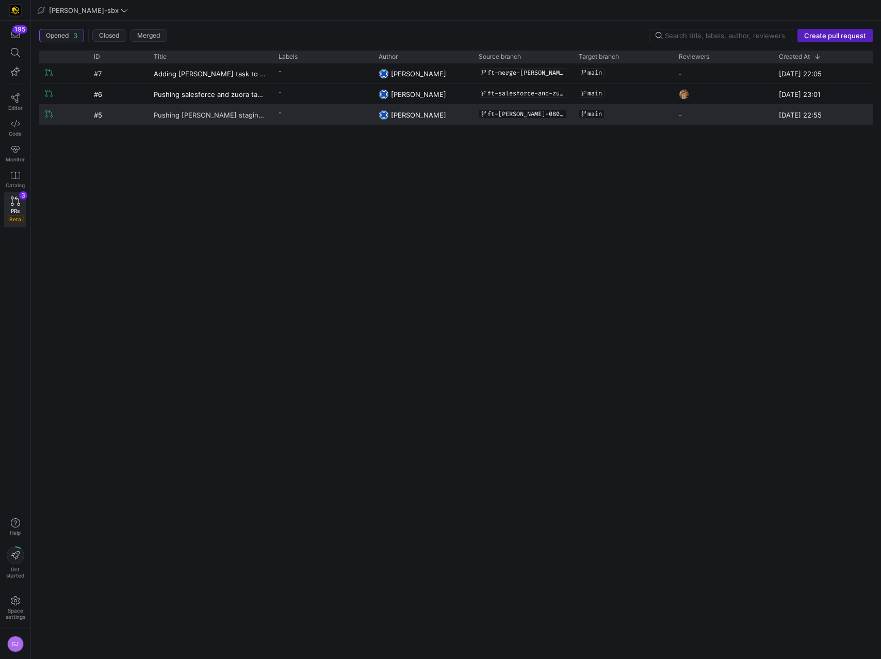
click at [198, 119] on span "Pushing Kafka staging models to main" at bounding box center [210, 114] width 112 height 19
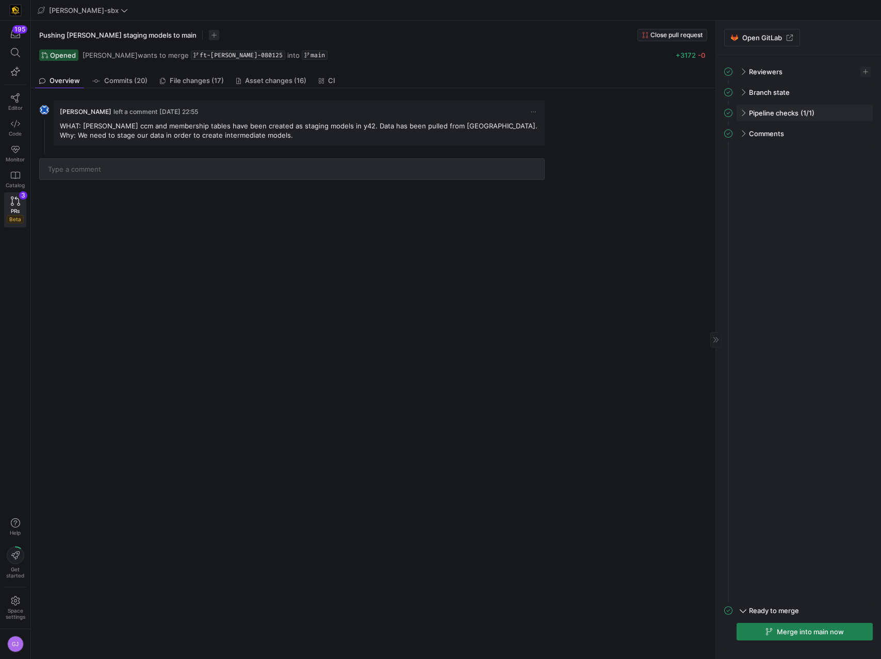
click at [752, 110] on span "Pipeline checks" at bounding box center [774, 113] width 50 height 8
click at [779, 370] on span "Merge into main now" at bounding box center [810, 632] width 67 height 8
drag, startPoint x: 761, startPoint y: 56, endPoint x: 690, endPoint y: 37, distance: 73.6
click at [690, 37] on div "Could not merge the branch 401 Unauthorized" at bounding box center [769, 44] width 206 height 39
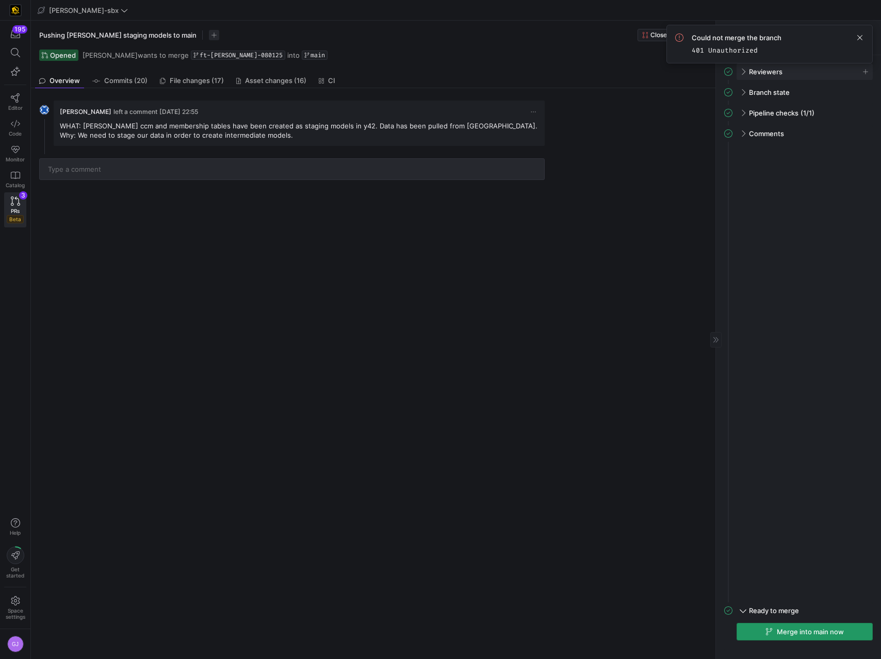
click at [747, 77] on div "Reviewers" at bounding box center [804, 71] width 136 height 17
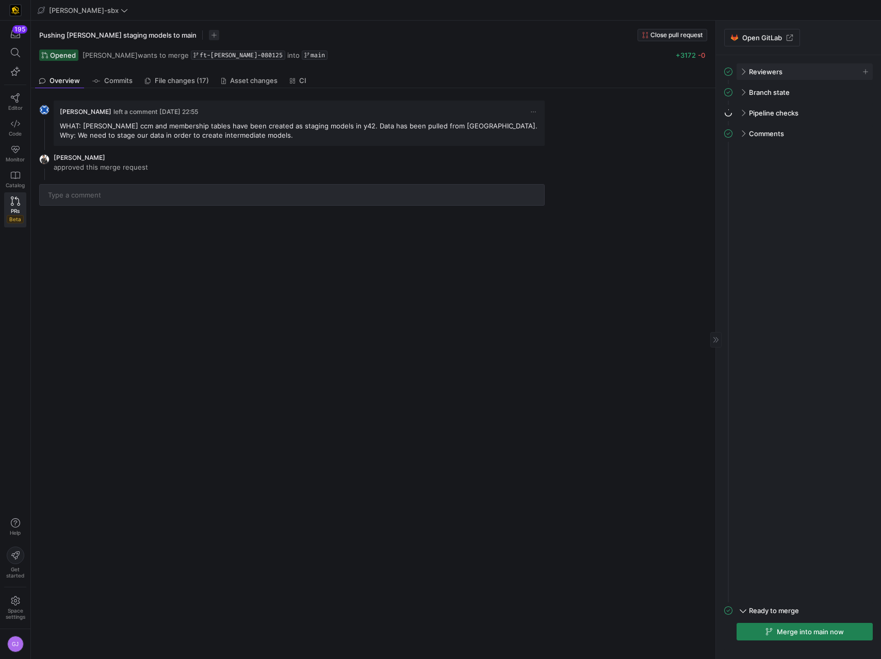
click at [747, 77] on div "Reviewers" at bounding box center [804, 71] width 136 height 17
click at [791, 633] on span "Merge into main now" at bounding box center [810, 632] width 67 height 8
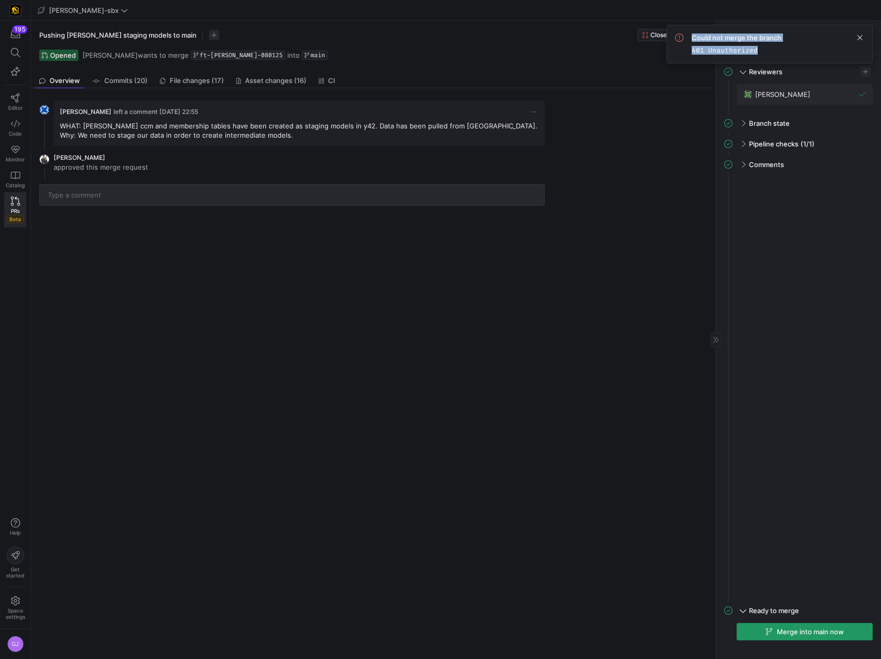
drag, startPoint x: 761, startPoint y: 46, endPoint x: 689, endPoint y: 38, distance: 73.2
click at [688, 39] on div "Could not merge the branch 401 Unauthorized" at bounding box center [769, 44] width 189 height 21
click at [865, 40] on span at bounding box center [860, 37] width 12 height 12
click at [9, 218] on span "Beta" at bounding box center [15, 219] width 17 height 8
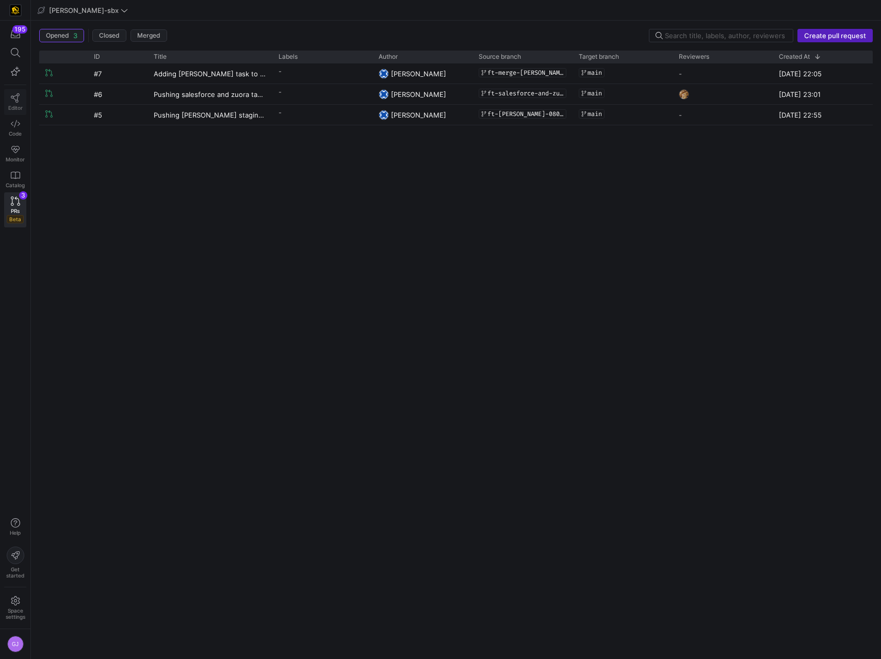
click at [8, 103] on link "Editor" at bounding box center [15, 102] width 22 height 26
click at [15, 102] on div "195 Editor Code Monitor Catalog PRs Beta 3 Help Get started Space settings GJ e…" at bounding box center [440, 329] width 881 height 659
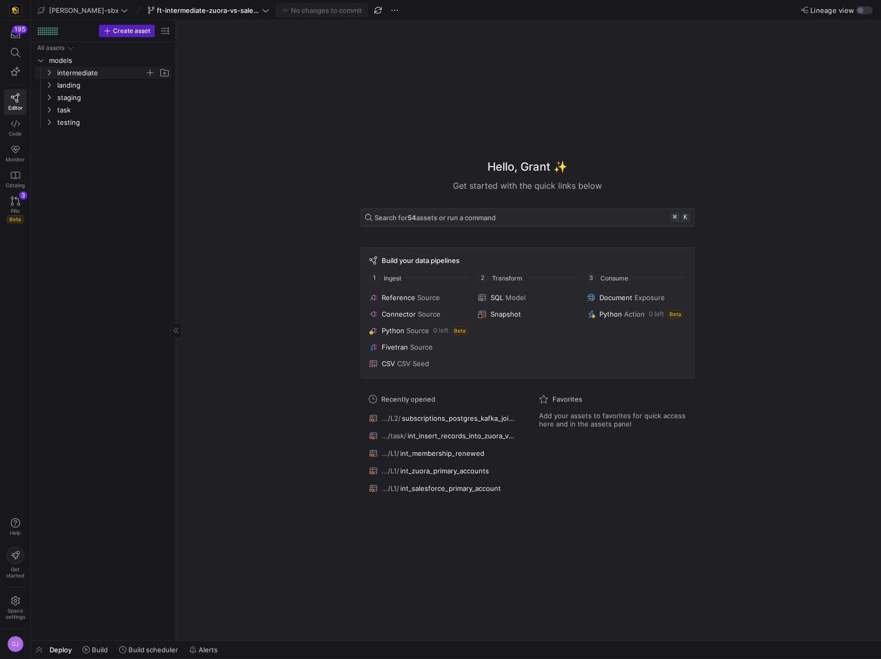
click at [69, 76] on span "intermediate" at bounding box center [101, 73] width 88 height 12
click at [2, 227] on div "195 Editor Code Monitor Catalog PRs Beta 3" at bounding box center [15, 126] width 30 height 211
click at [14, 208] on span "PRs" at bounding box center [15, 211] width 9 height 6
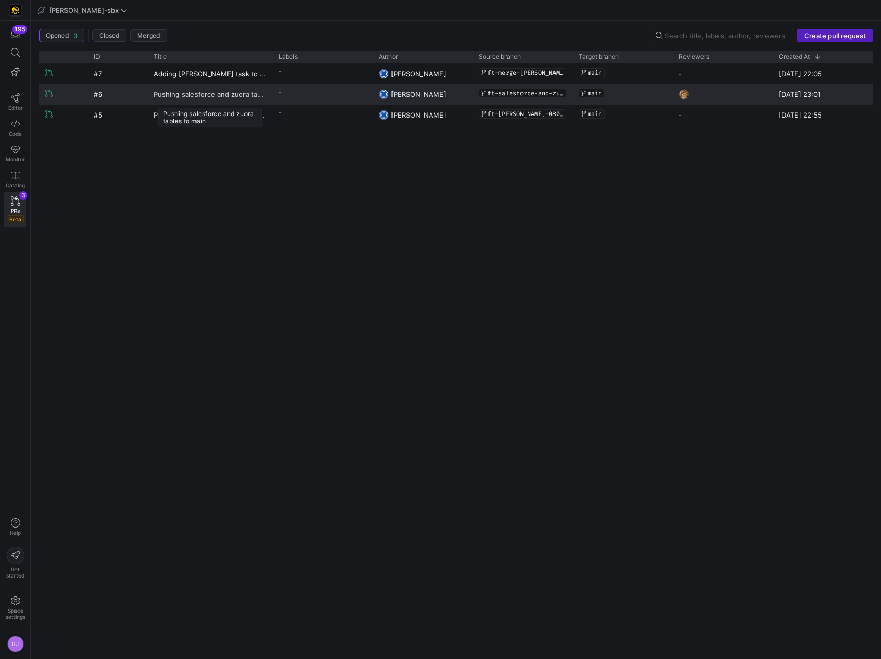
click at [181, 98] on span "Pushing salesforce and zuora tables to main" at bounding box center [210, 94] width 112 height 19
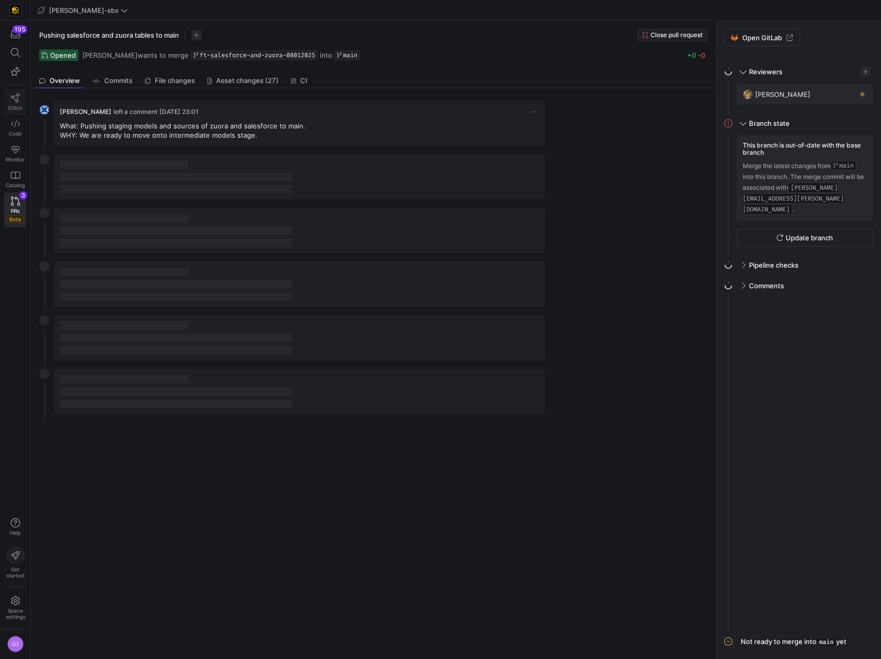
click at [18, 105] on span "Editor" at bounding box center [15, 108] width 14 height 6
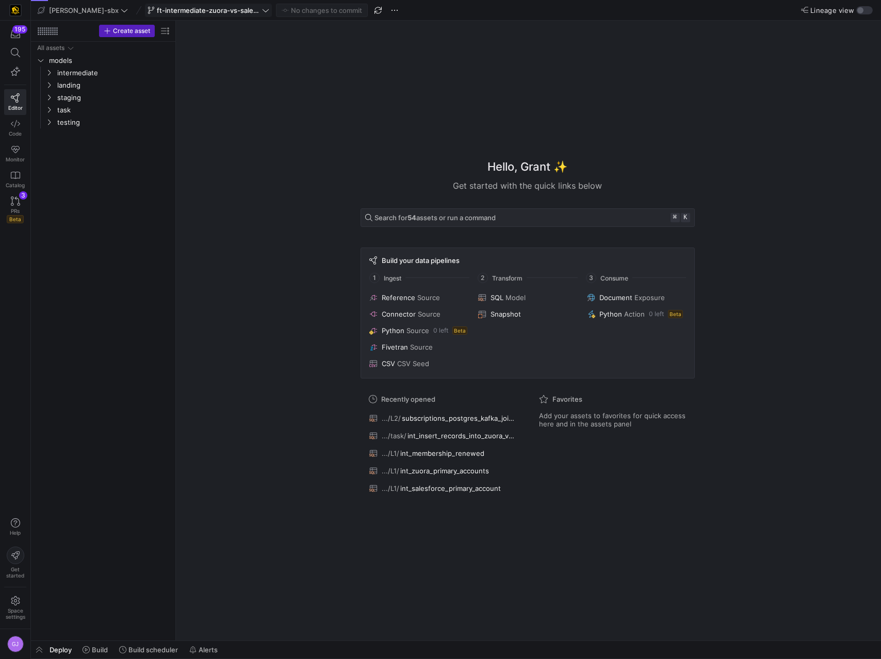
click at [184, 7] on span "ft-intermediate-zuora-vs-salesforce-08052025" at bounding box center [208, 10] width 103 height 8
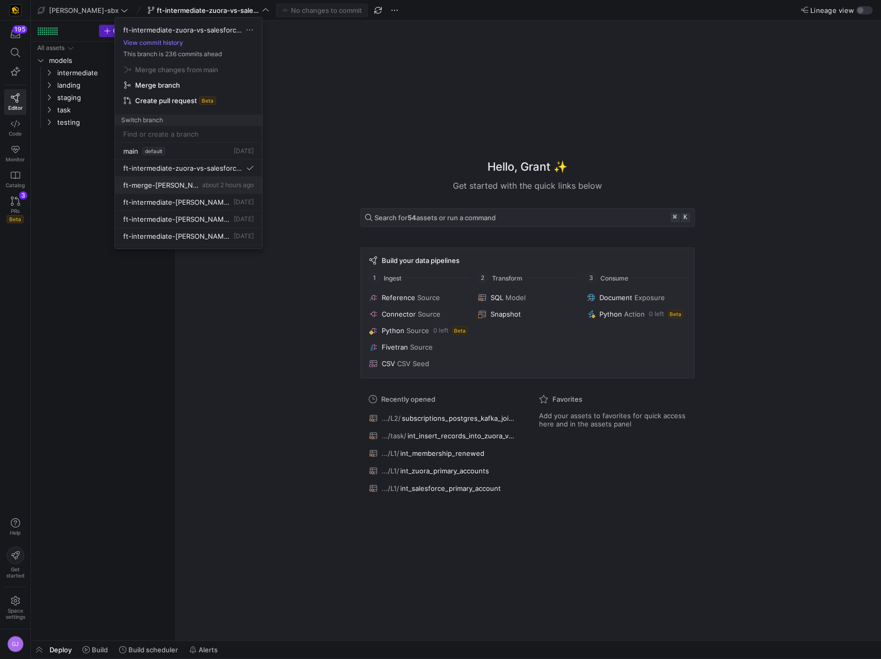
click at [150, 188] on span "ft-merge-[PERSON_NAME]-task-to-main-08212025" at bounding box center [161, 185] width 77 height 8
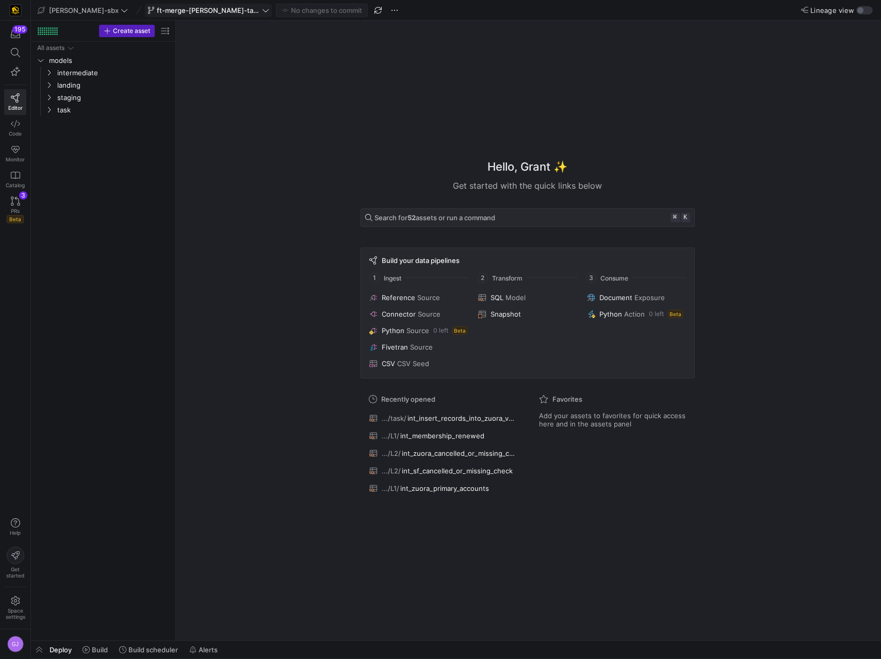
click at [196, 14] on span "ft-merge-[PERSON_NAME]-task-to-main-08212025" at bounding box center [208, 10] width 103 height 8
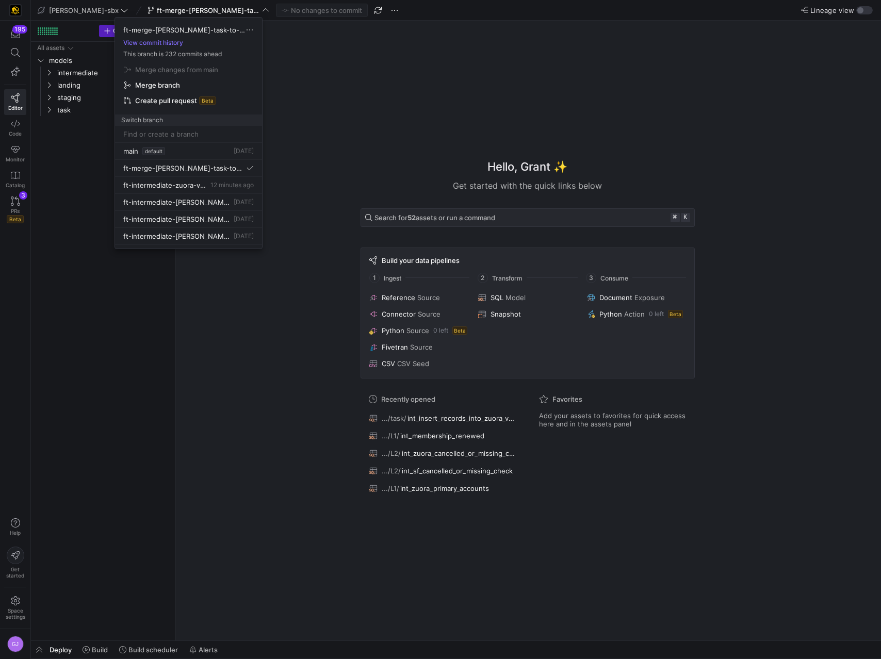
click at [211, 11] on div at bounding box center [440, 329] width 881 height 659
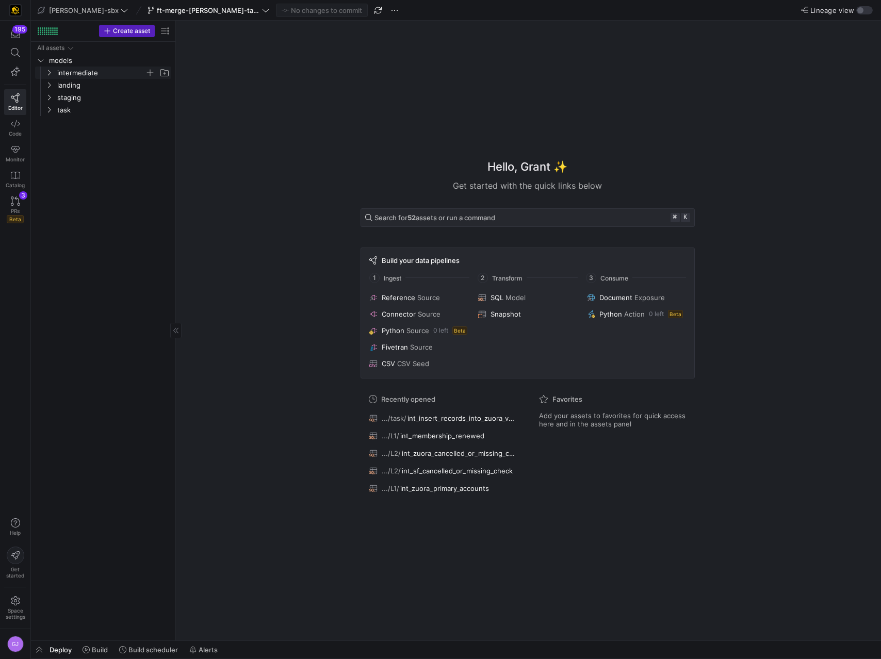
click at [80, 75] on span "intermediate" at bounding box center [101, 73] width 88 height 12
click at [80, 87] on span "L1" at bounding box center [105, 85] width 79 height 12
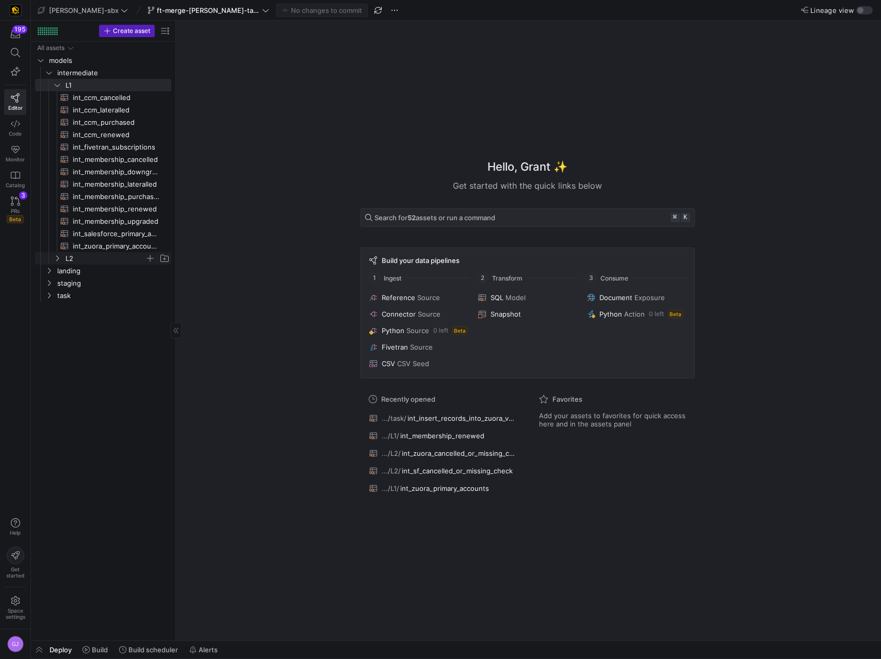
click at [84, 253] on span "L2" at bounding box center [105, 259] width 79 height 12
click at [99, 233] on span "int_salesforce_primary_account​​​​​​​​​​" at bounding box center [116, 234] width 87 height 12
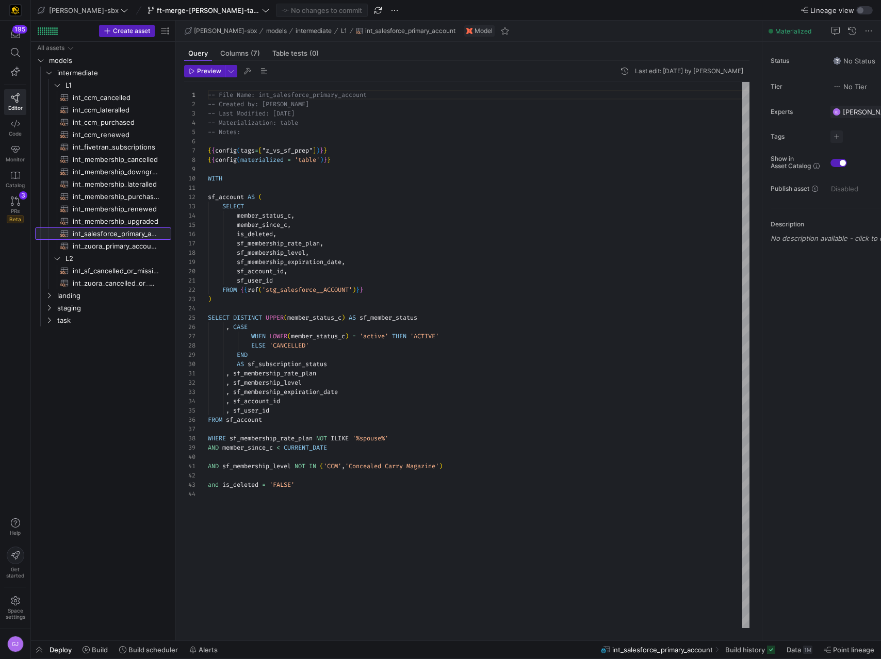
scroll to position [93, 0]
click at [316, 339] on div "-- File Name: int_salesforce_primary_account -- Created by: Grant Jones -- Last…" at bounding box center [479, 355] width 542 height 546
click at [319, 347] on div "-- File Name: int_salesforce_primary_account -- Created by: Grant Jones -- Last…" at bounding box center [479, 355] width 542 height 546
click at [319, 355] on div "-- File Name: int_salesforce_primary_account -- Created by: Grant Jones -- Last…" at bounding box center [479, 355] width 542 height 546
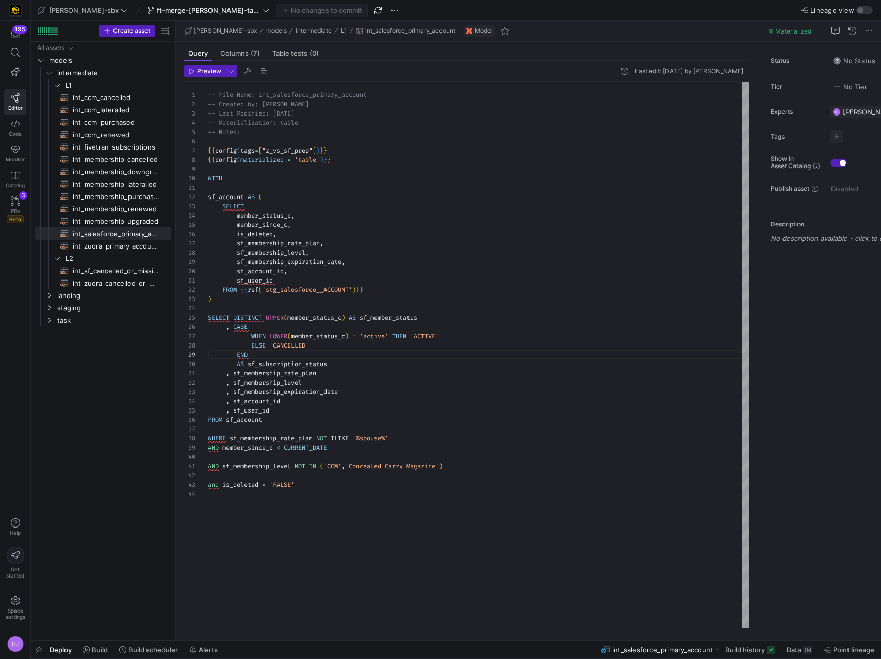
click at [261, 330] on div "-- File Name: int_salesforce_primary_account -- Created by: Grant Jones -- Last…" at bounding box center [479, 355] width 542 height 546
click at [133, 235] on span "int_salesforce_primary_account​​​​​​​​​​" at bounding box center [116, 234] width 87 height 12
click at [135, 248] on span "int_zuora_primary_accounts​​​​​​​​​​" at bounding box center [116, 246] width 87 height 12
type textarea "-- File Name: int_zuora_primary_accounts -- Created by: Alejandro Baeza -- Last…"
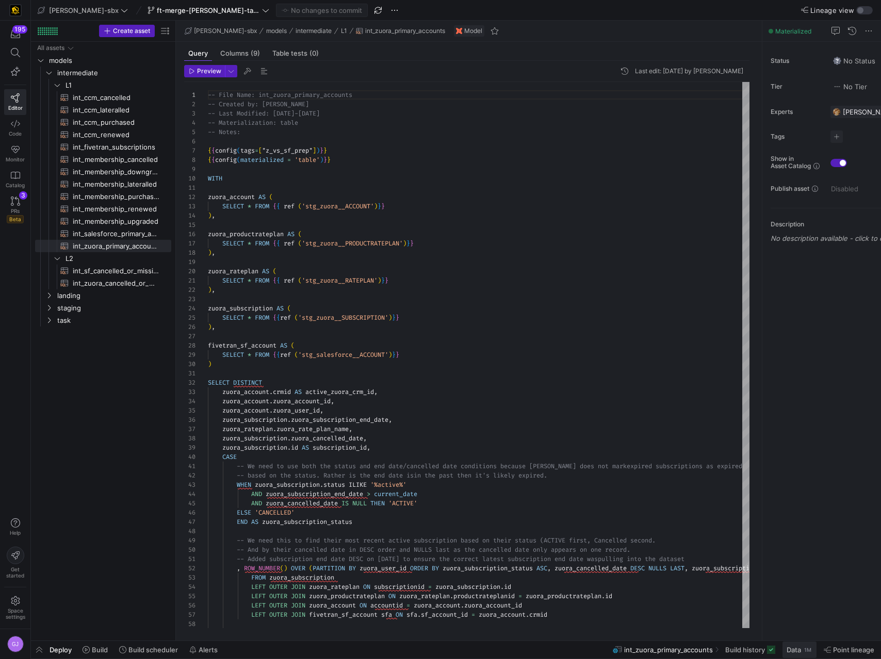
click at [806, 650] on div "1M" at bounding box center [807, 650] width 9 height 8
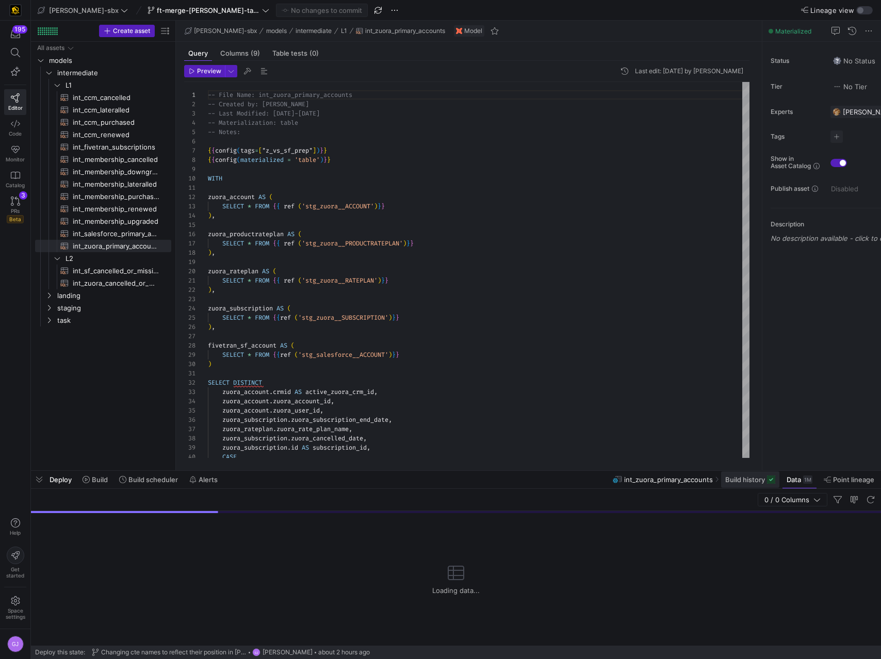
click at [770, 479] on icon at bounding box center [771, 480] width 8 height 8
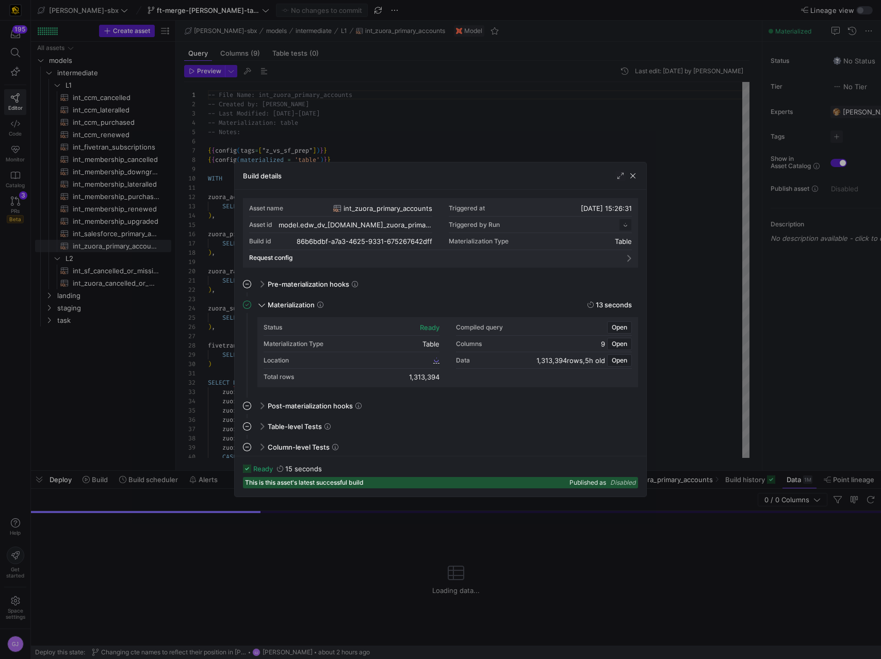
scroll to position [93, 0]
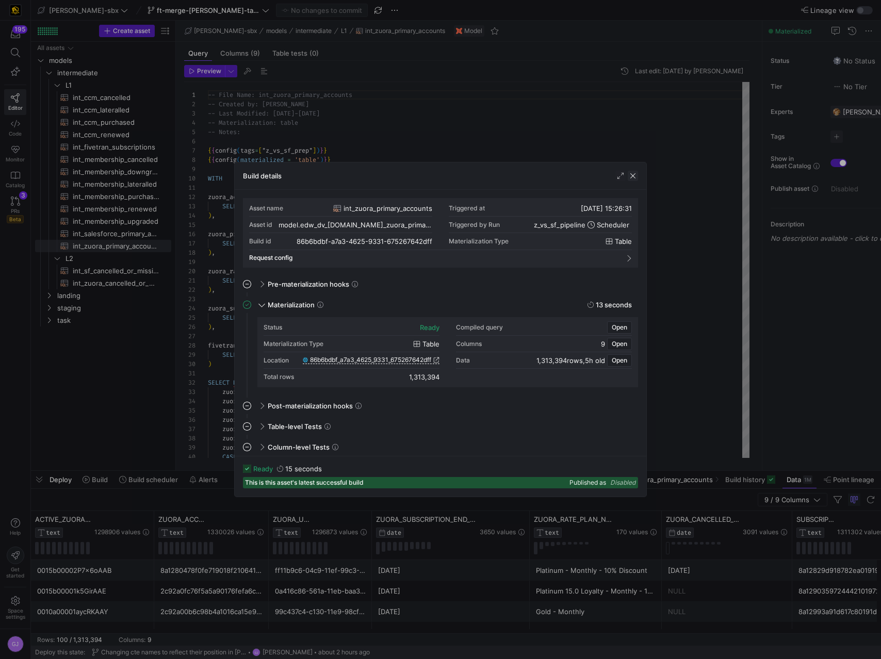
click at [633, 174] on span "button" at bounding box center [633, 176] width 10 height 10
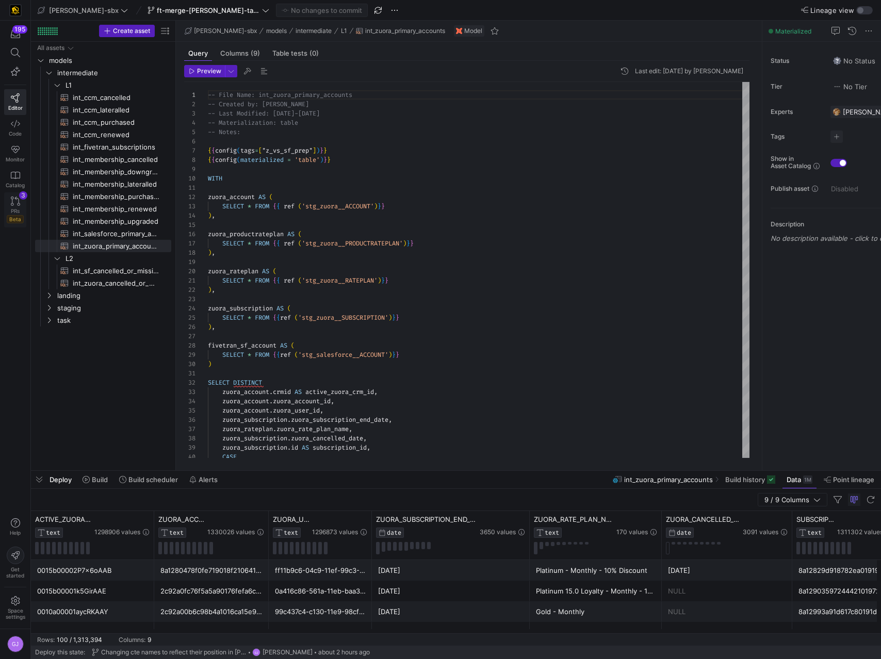
click at [15, 203] on icon at bounding box center [15, 201] width 9 height 9
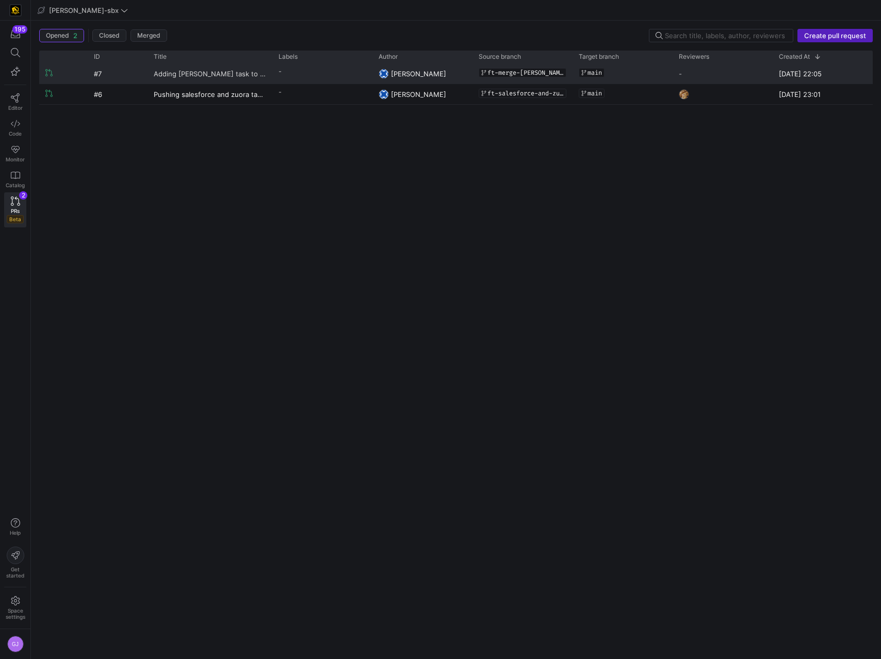
click at [184, 74] on span "Adding [PERSON_NAME] task to main" at bounding box center [210, 73] width 112 height 19
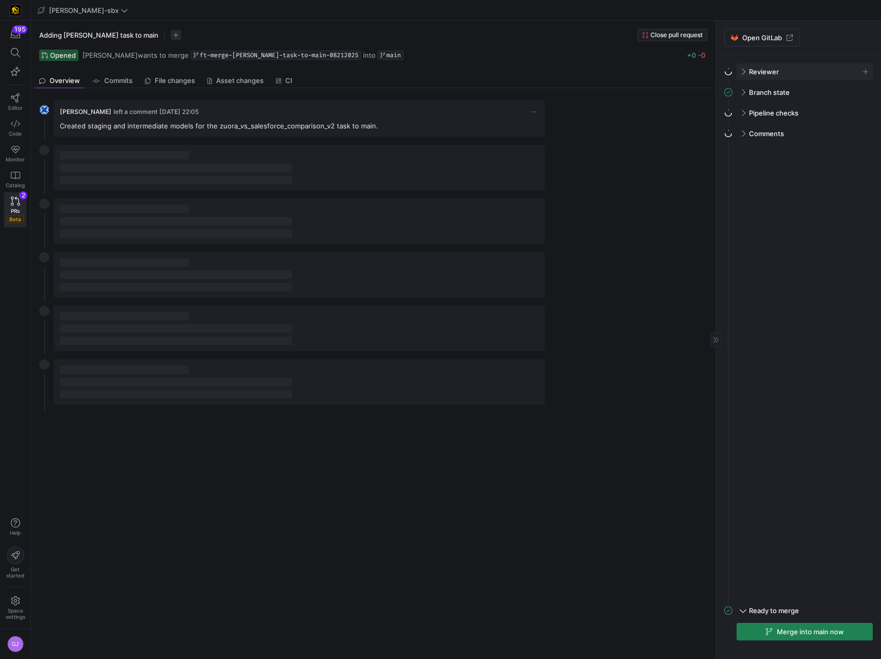
click at [744, 74] on div "Reviewer" at bounding box center [804, 71] width 136 height 17
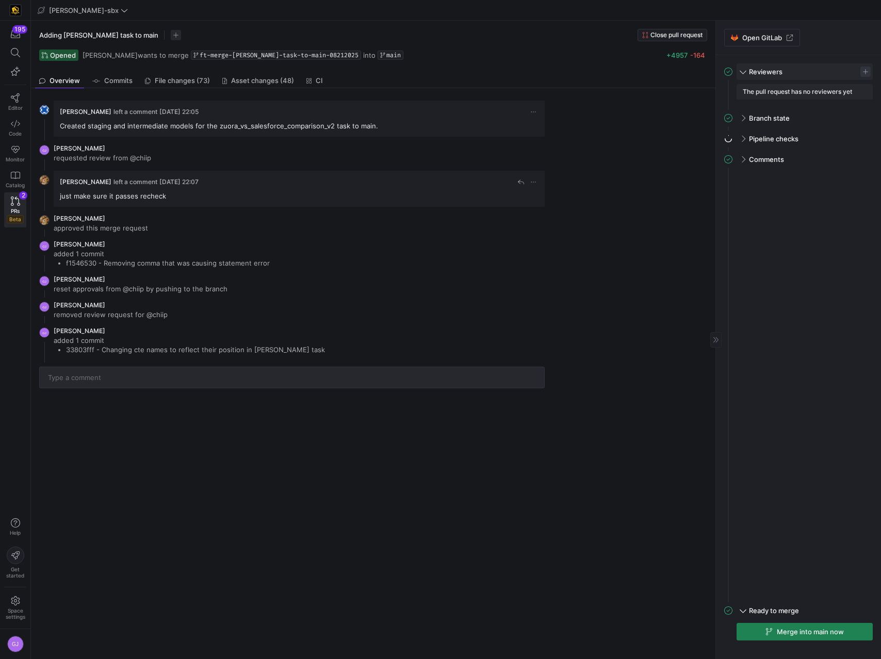
click at [865, 73] on span "button" at bounding box center [865, 72] width 10 height 10
click at [787, 100] on span "[PERSON_NAME]" at bounding box center [799, 103] width 55 height 8
click at [764, 304] on div at bounding box center [440, 329] width 881 height 659
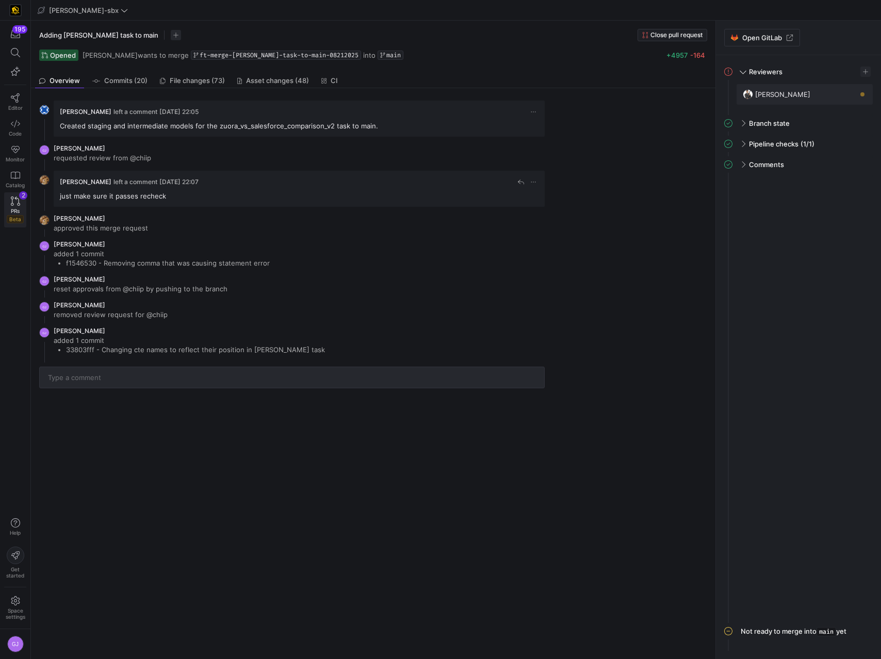
click at [19, 200] on icon at bounding box center [15, 201] width 9 height 9
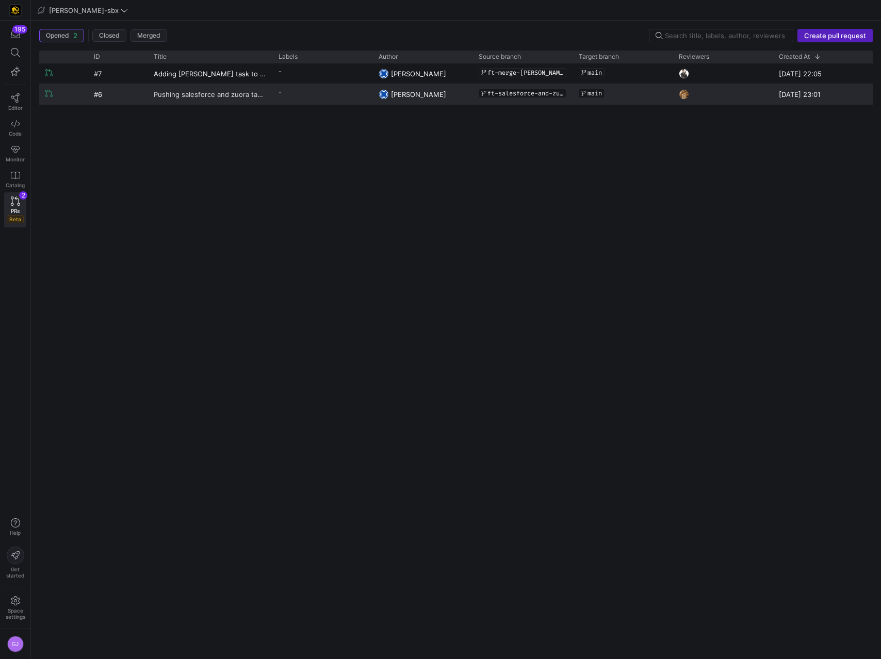
click at [218, 99] on span "Pushing salesforce and zuora tables to main" at bounding box center [210, 94] width 112 height 19
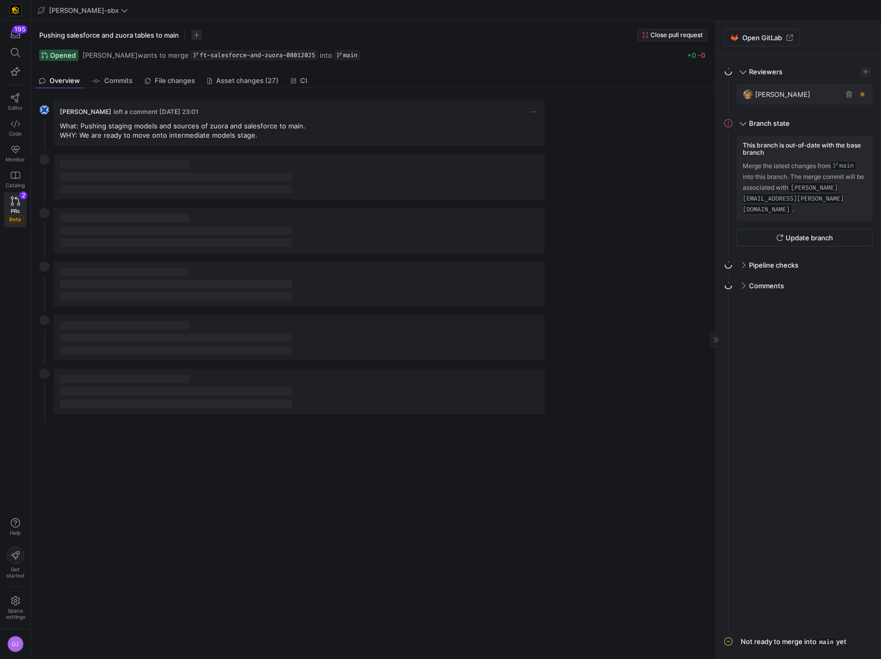
click at [843, 95] on div "[PERSON_NAME]" at bounding box center [805, 94] width 124 height 12
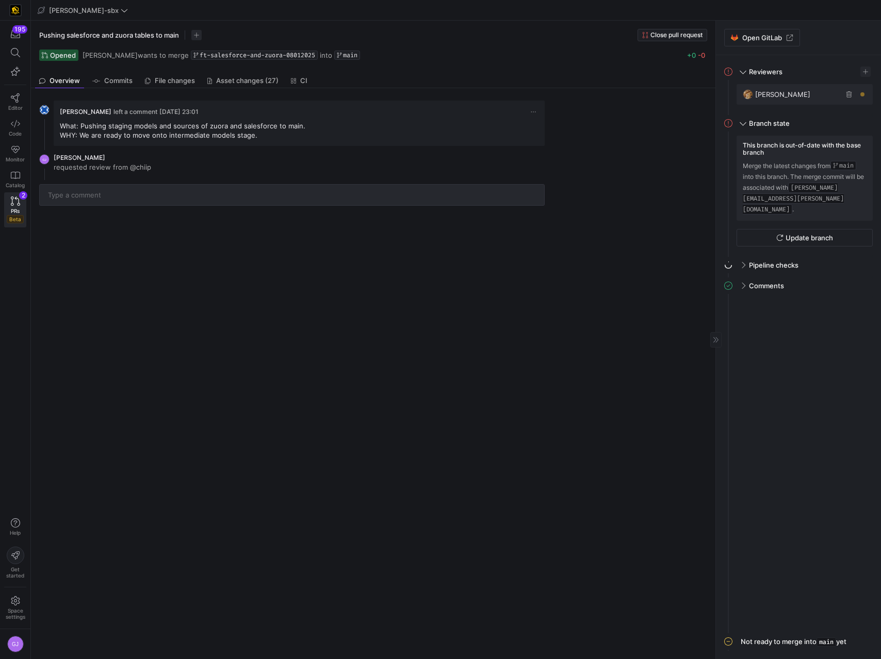
click at [848, 95] on span "button" at bounding box center [849, 94] width 10 height 10
click at [866, 74] on span "button" at bounding box center [865, 72] width 10 height 10
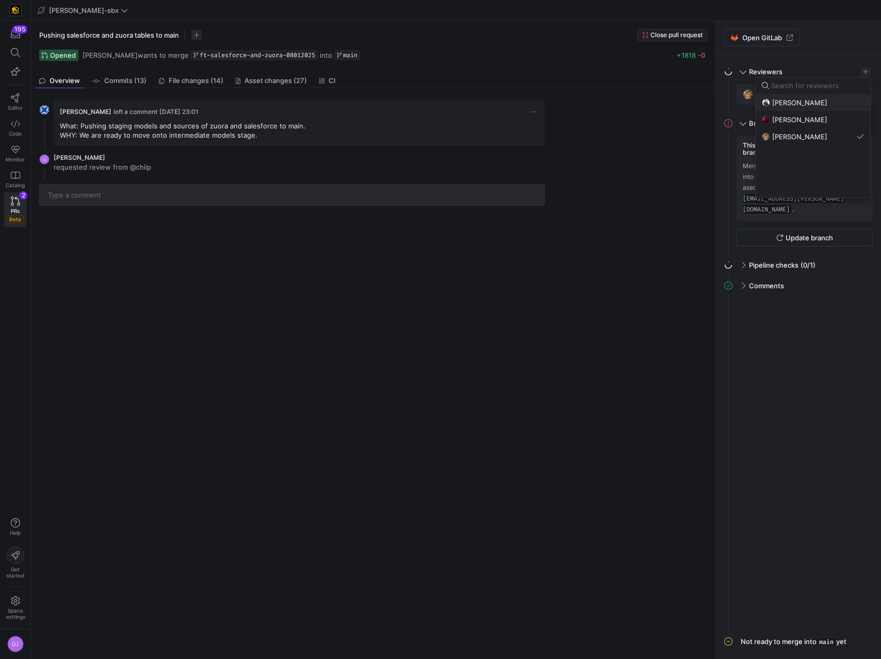
click at [803, 102] on span "[PERSON_NAME]" at bounding box center [799, 103] width 55 height 8
click at [791, 101] on span "[PERSON_NAME]" at bounding box center [799, 103] width 55 height 8
click at [806, 61] on div at bounding box center [440, 329] width 881 height 659
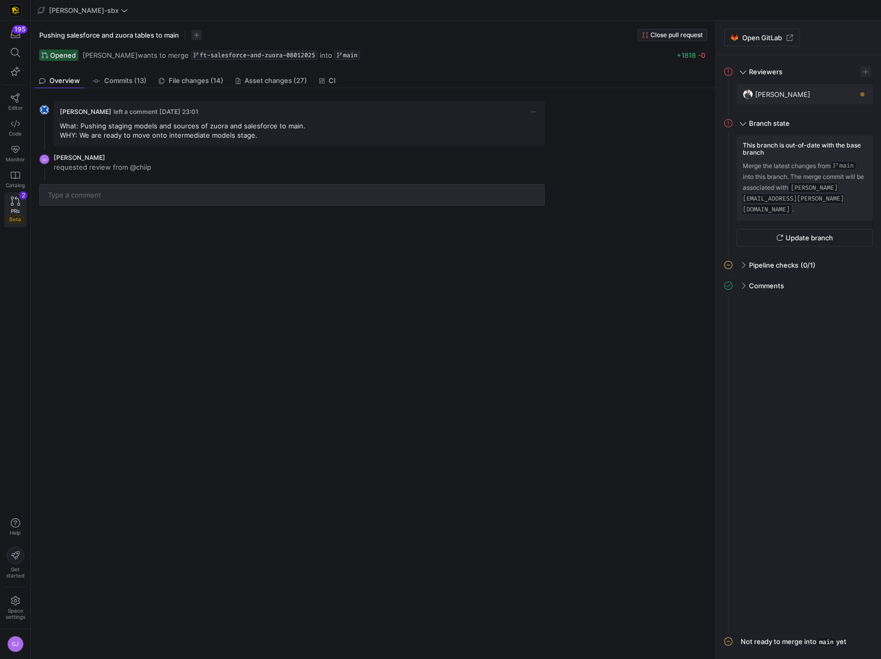
click at [20, 210] on span "PRs" at bounding box center [15, 211] width 9 height 6
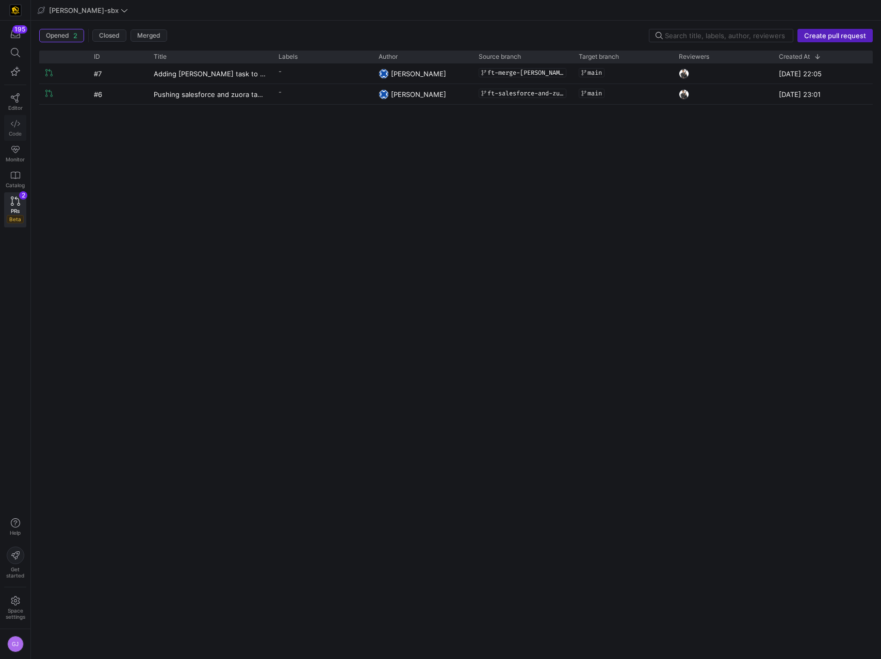
click at [22, 123] on link "Code" at bounding box center [15, 128] width 22 height 26
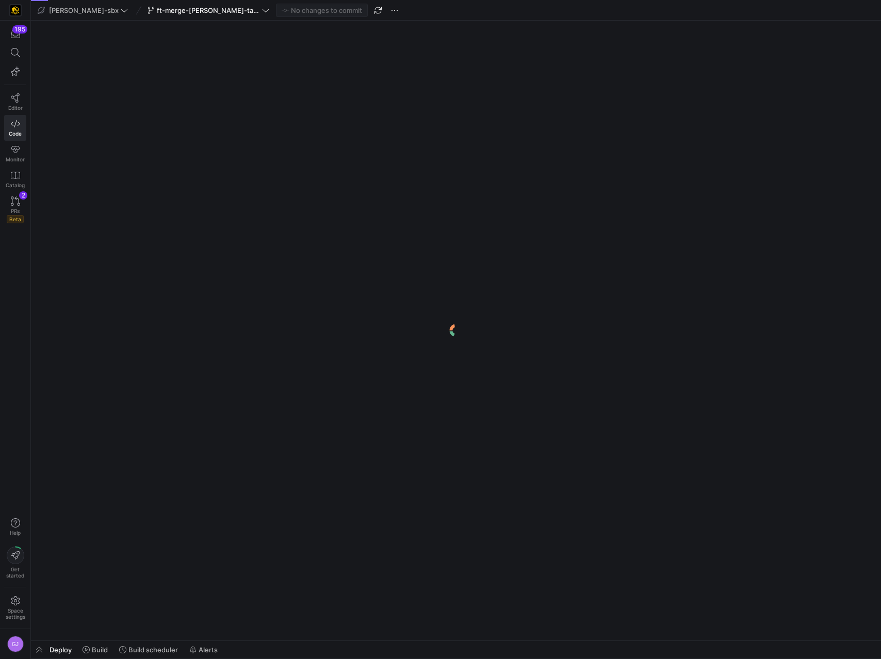
click at [23, 100] on link "Editor" at bounding box center [15, 102] width 22 height 26
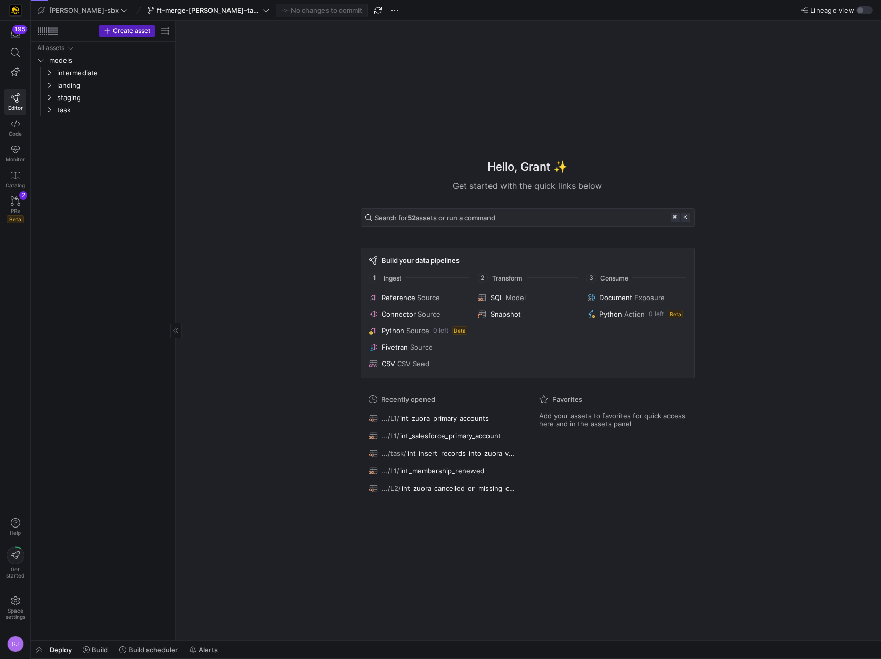
click at [80, 117] on div "All assets models intermediate landing staging task" at bounding box center [103, 339] width 136 height 595
click at [66, 116] on link "task" at bounding box center [103, 110] width 136 height 12
click at [69, 99] on span "staging" at bounding box center [101, 98] width 88 height 12
click at [68, 90] on span "landing" at bounding box center [101, 85] width 88 height 12
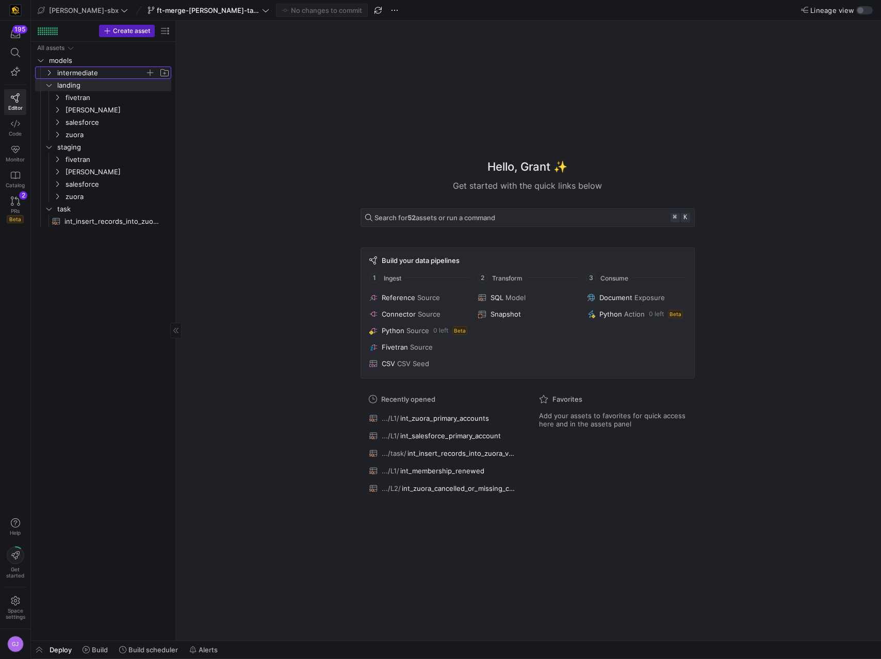
click at [68, 69] on span "intermediate" at bounding box center [101, 73] width 88 height 12
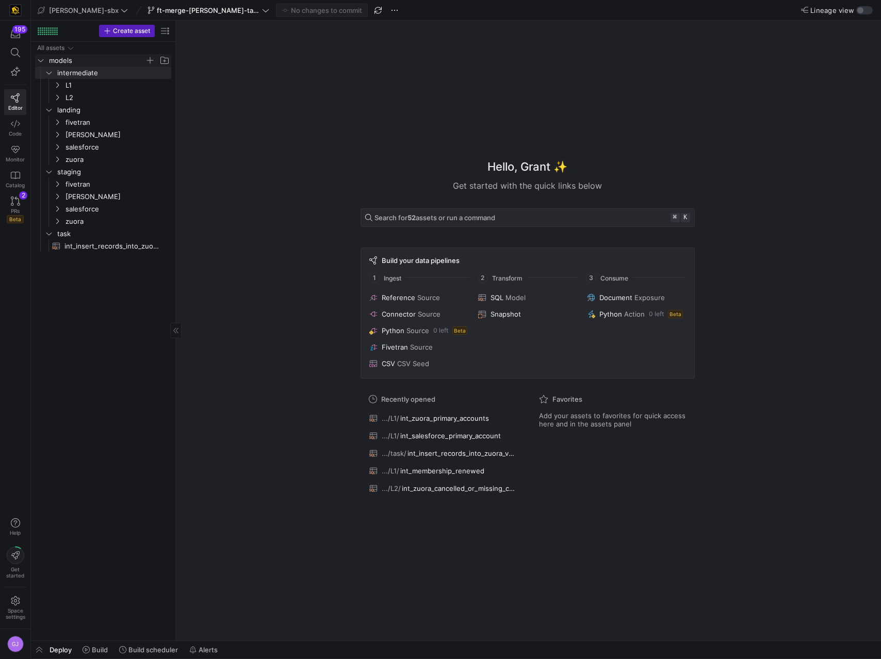
click at [69, 58] on span "models" at bounding box center [97, 61] width 96 height 12
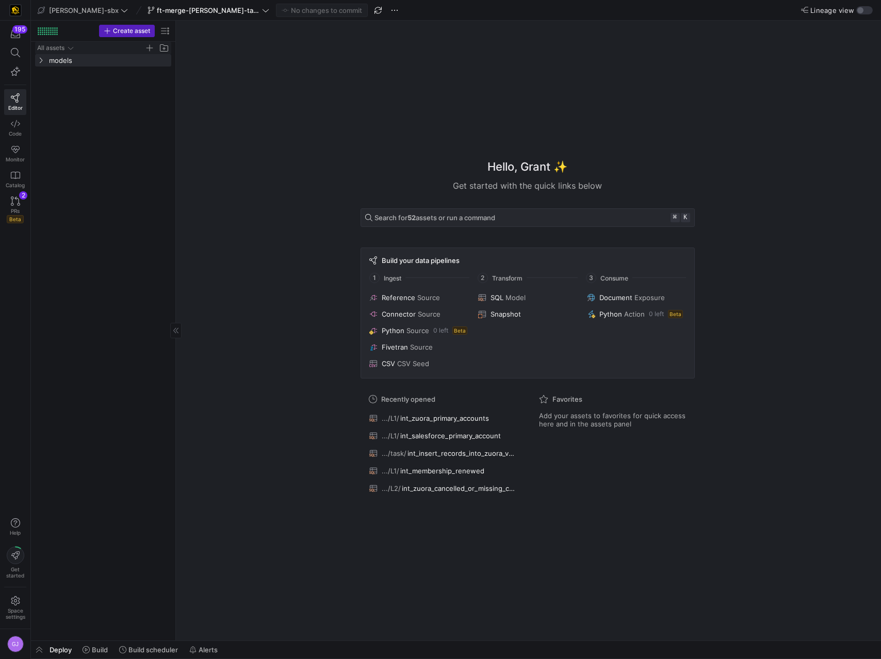
click at [70, 47] on icon "Press SPACE to select this row." at bounding box center [70, 48] width 5 height 3
click at [68, 50] on icon "Press SPACE to select this row." at bounding box center [70, 48] width 7 height 6
click at [67, 63] on span "models" at bounding box center [97, 61] width 96 height 12
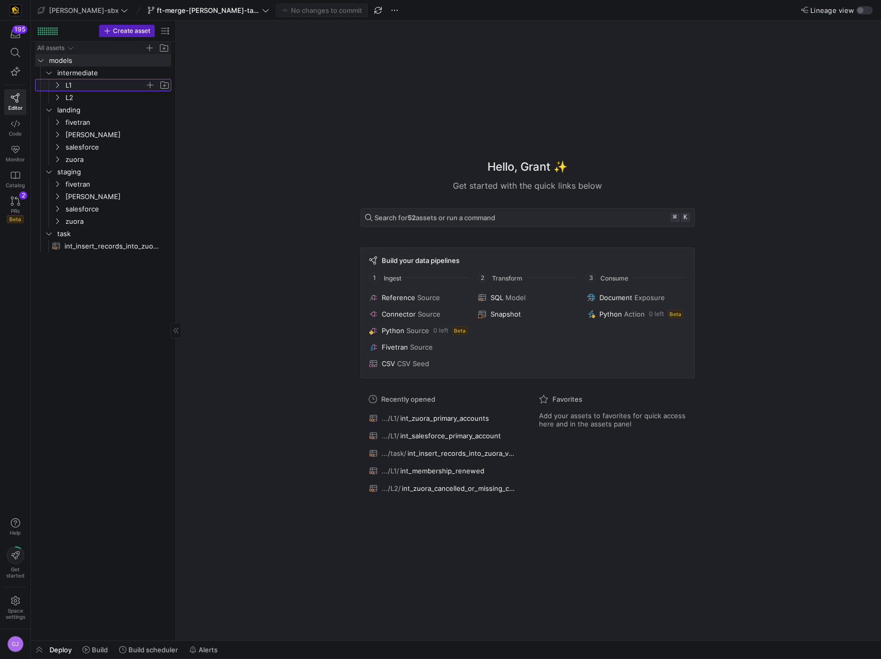
click at [60, 86] on icon "Press SPACE to select this row." at bounding box center [57, 85] width 7 height 6
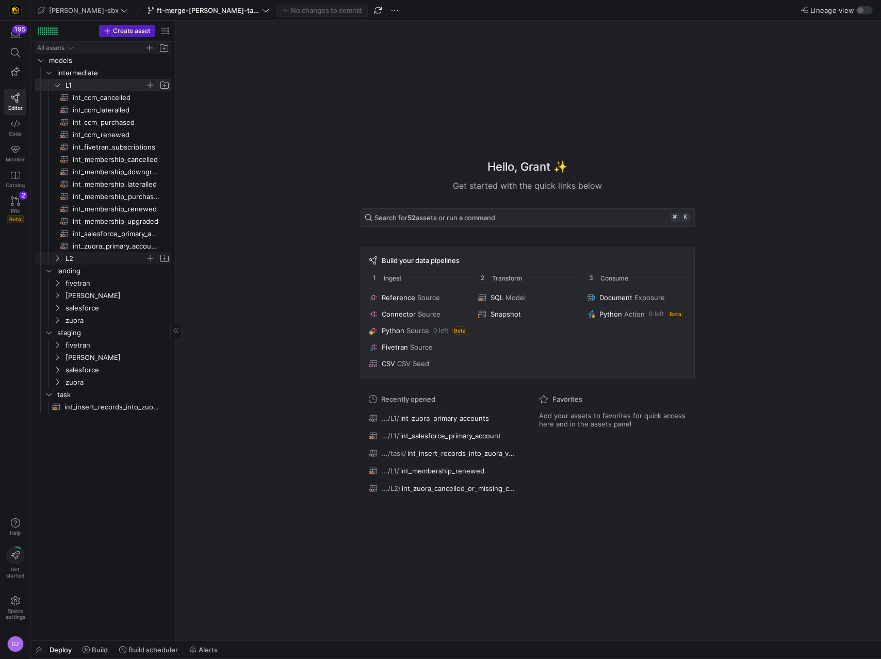
click at [60, 263] on span "L2" at bounding box center [111, 258] width 119 height 11
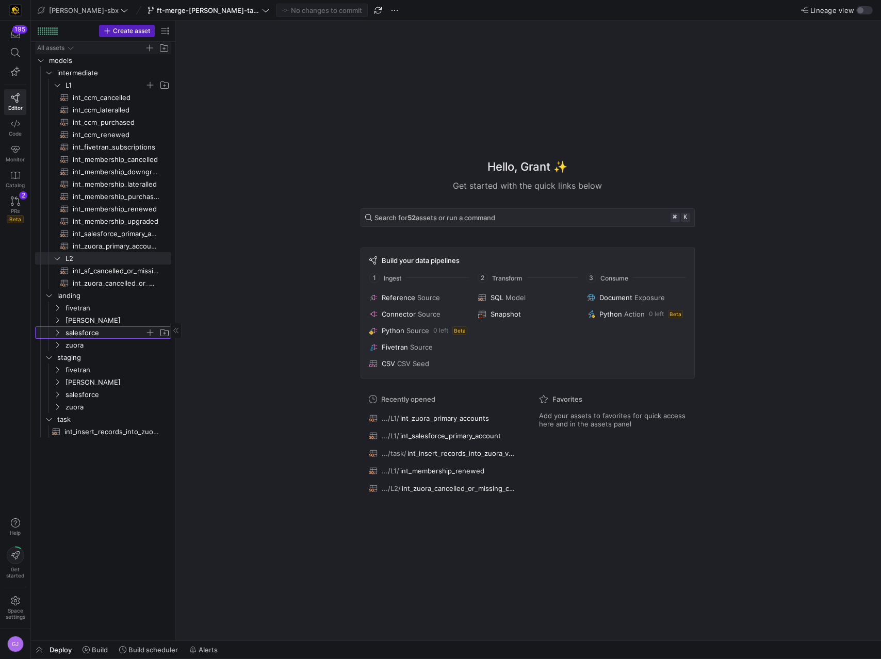
click at [60, 329] on y42-icon "Press SPACE to select this row." at bounding box center [57, 333] width 8 height 8
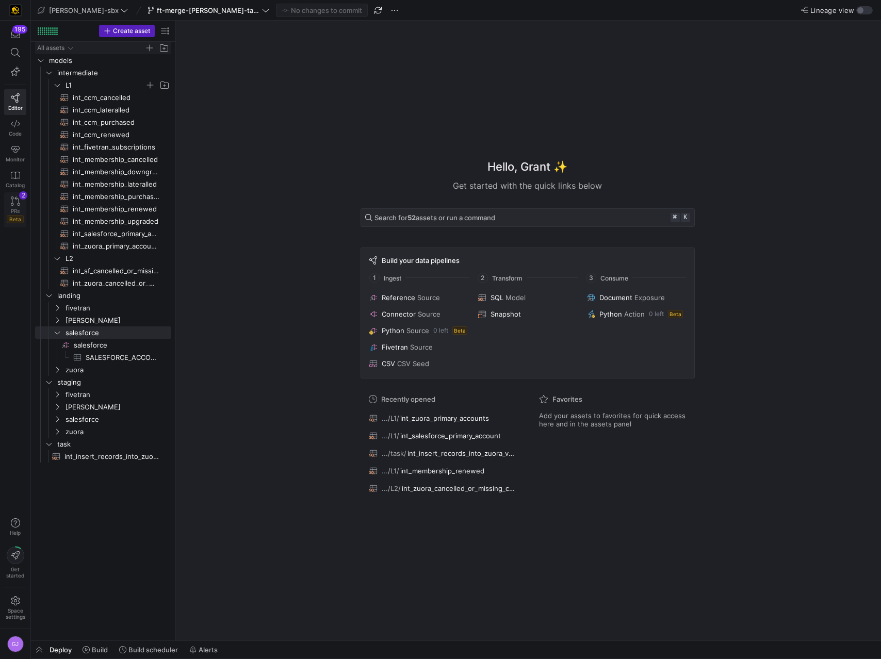
click at [14, 199] on icon at bounding box center [15, 201] width 9 height 9
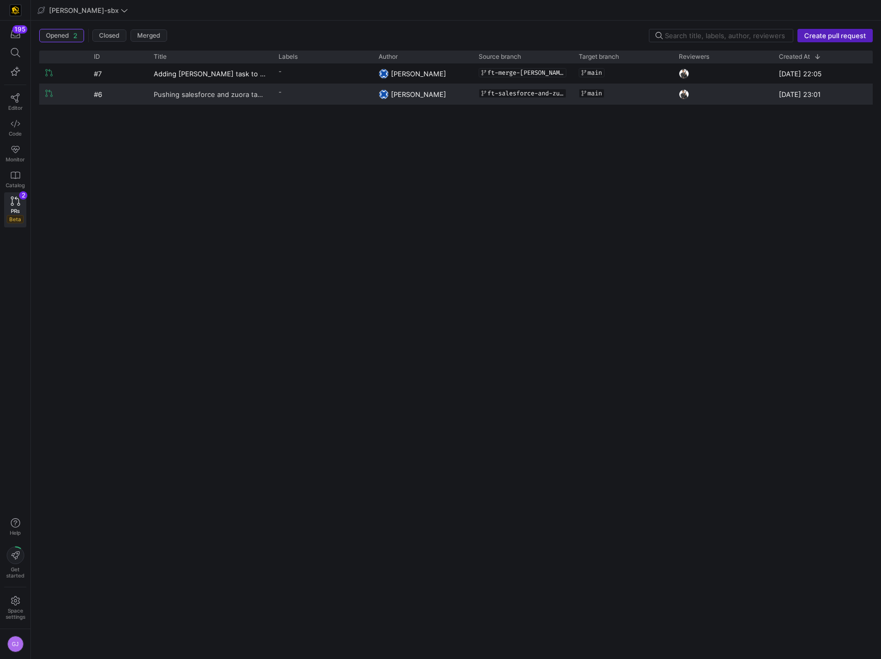
click at [210, 92] on span "Pushing salesforce and zuora tables to main" at bounding box center [210, 94] width 112 height 19
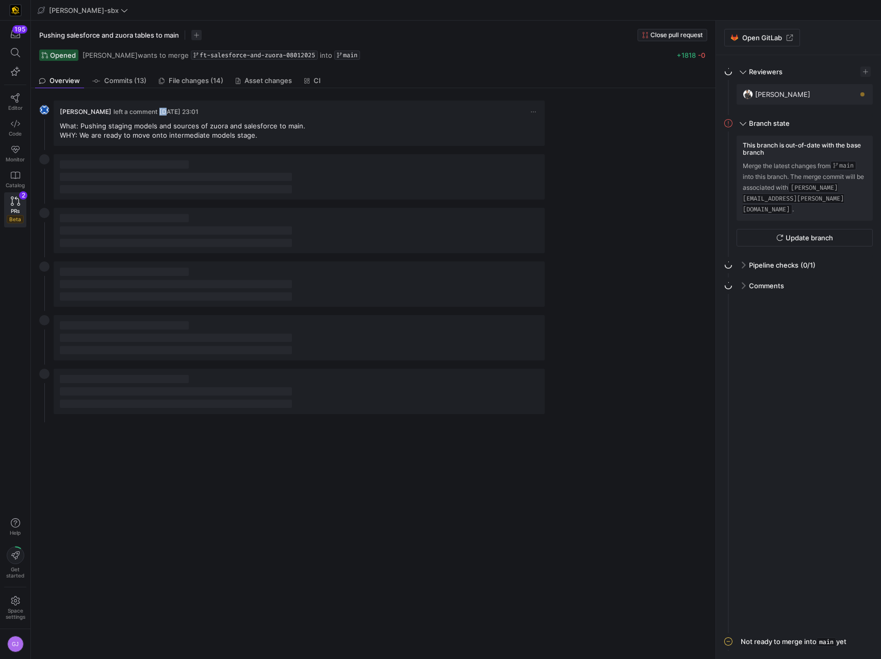
click at [210, 92] on y42-pull-request-detail-view-overview "Grant Jones left a comment 04/08/25, 23:01 What: Pushing staging models and sou…" at bounding box center [371, 257] width 680 height 338
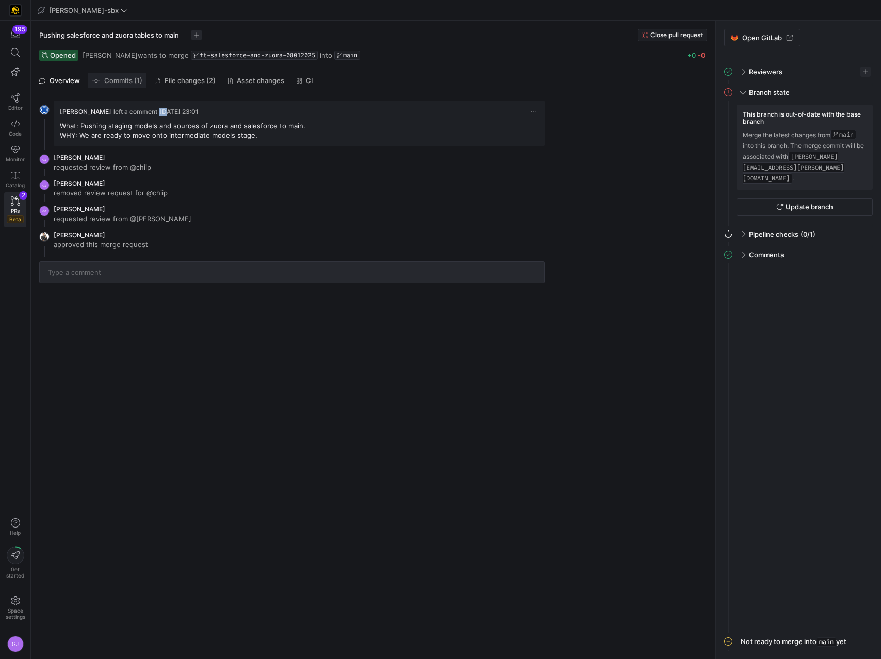
click at [133, 79] on span "Commits (1)" at bounding box center [123, 80] width 38 height 7
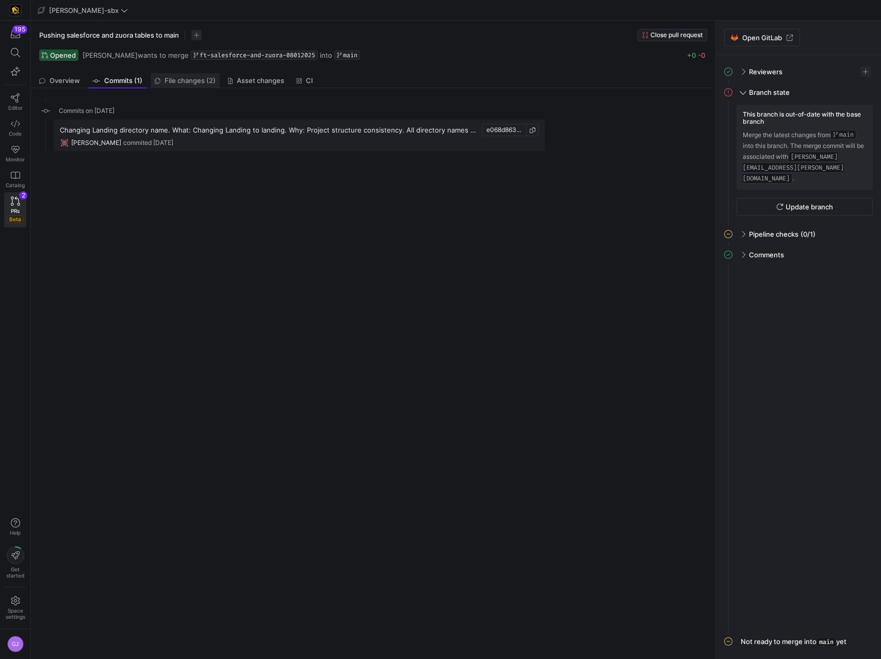
click at [173, 78] on span "File changes (2)" at bounding box center [190, 80] width 51 height 7
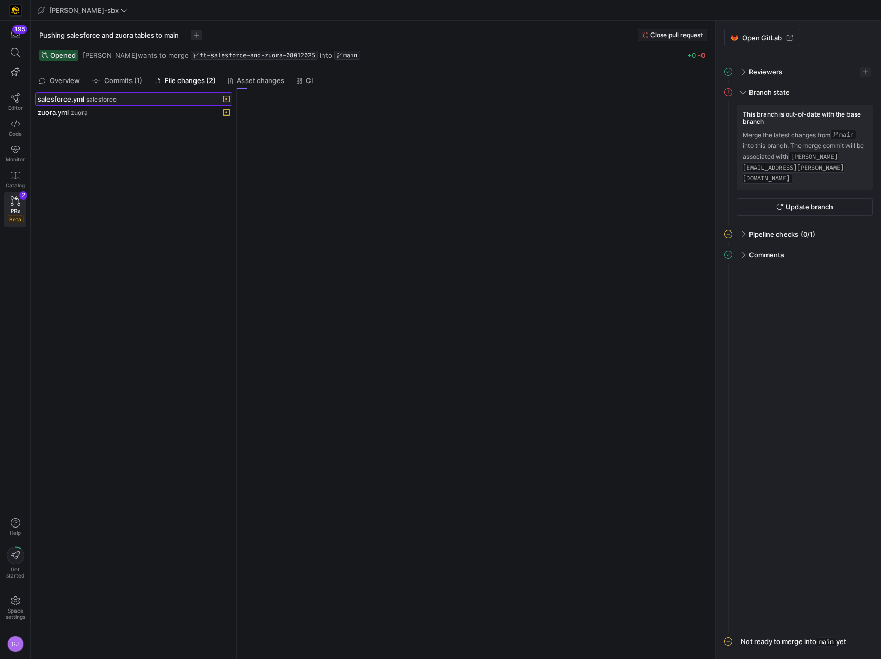
click at [71, 100] on span "salesforce.yml" at bounding box center [61, 99] width 46 height 8
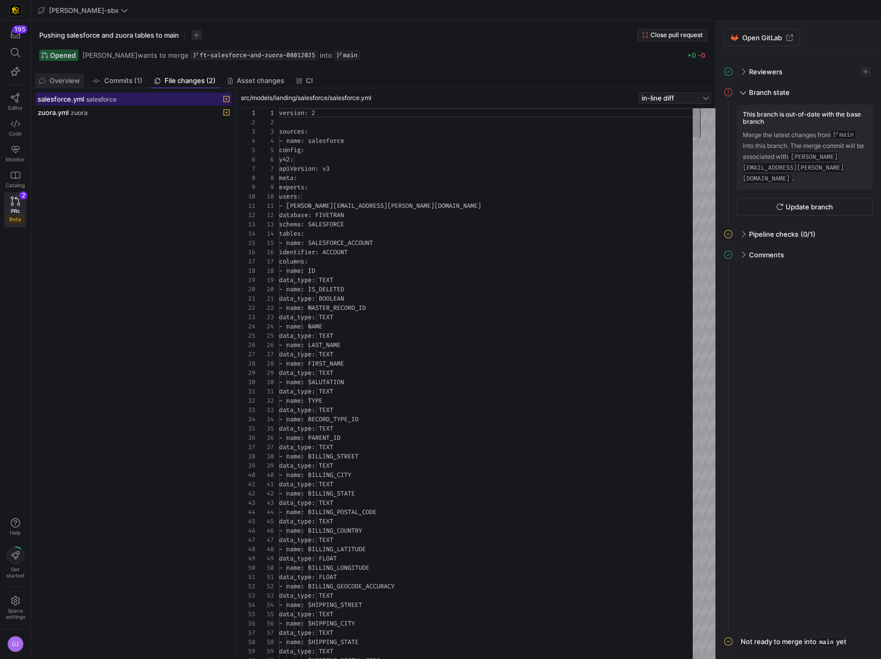
scroll to position [93, 0]
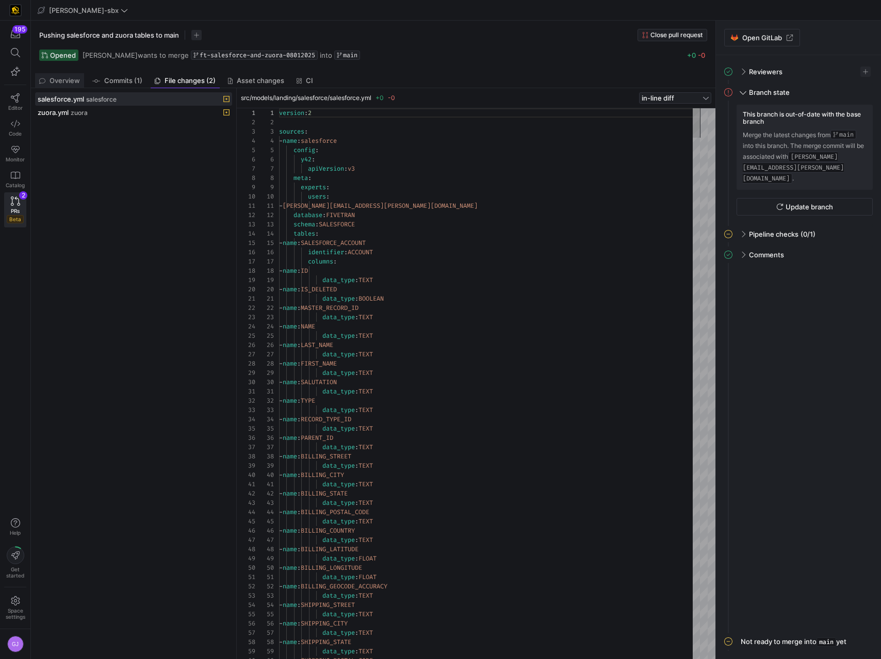
click at [72, 80] on span "Overview" at bounding box center [65, 80] width 30 height 7
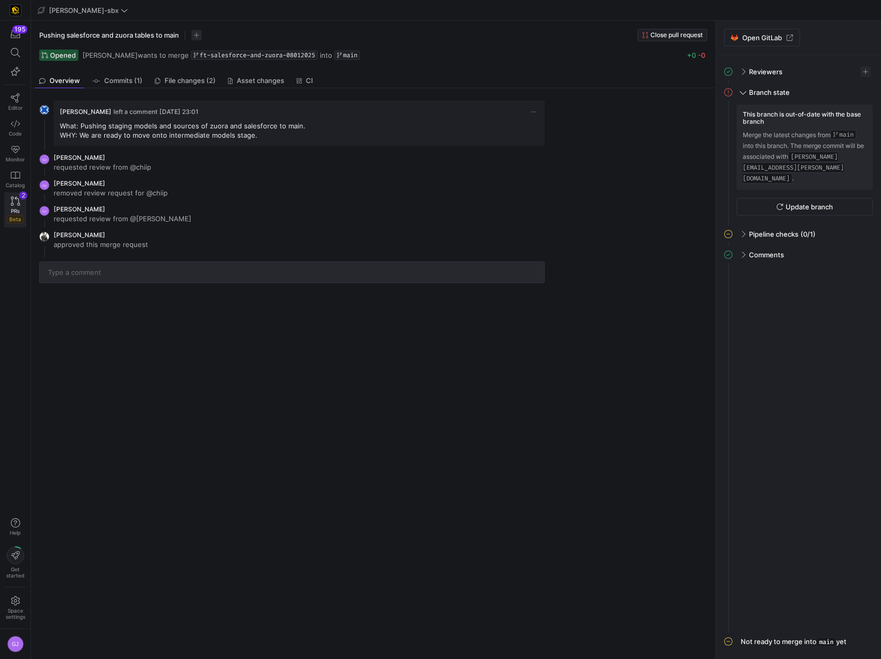
click at [16, 218] on span "Beta" at bounding box center [15, 219] width 17 height 8
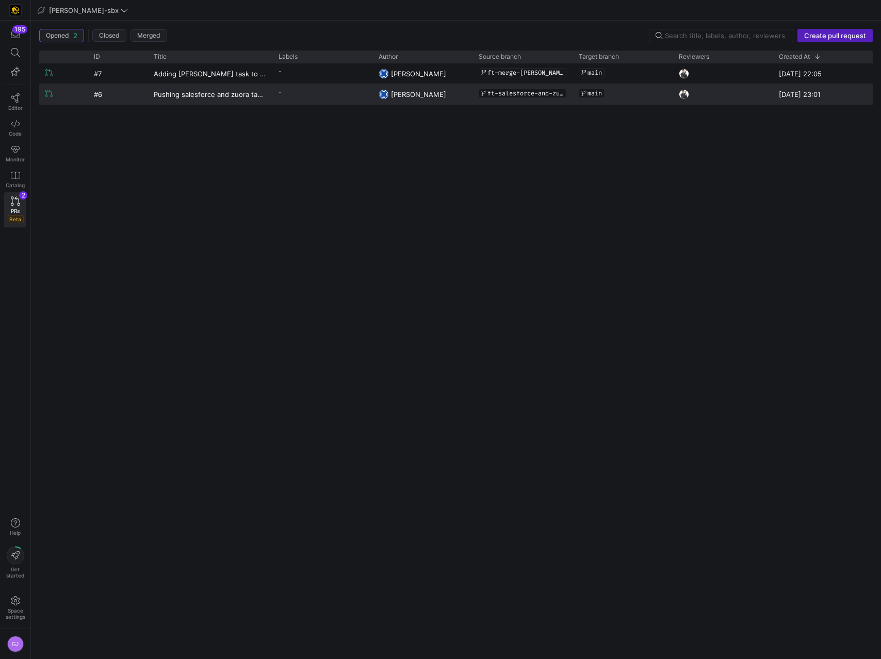
click at [662, 101] on div "main" at bounding box center [623, 94] width 88 height 18
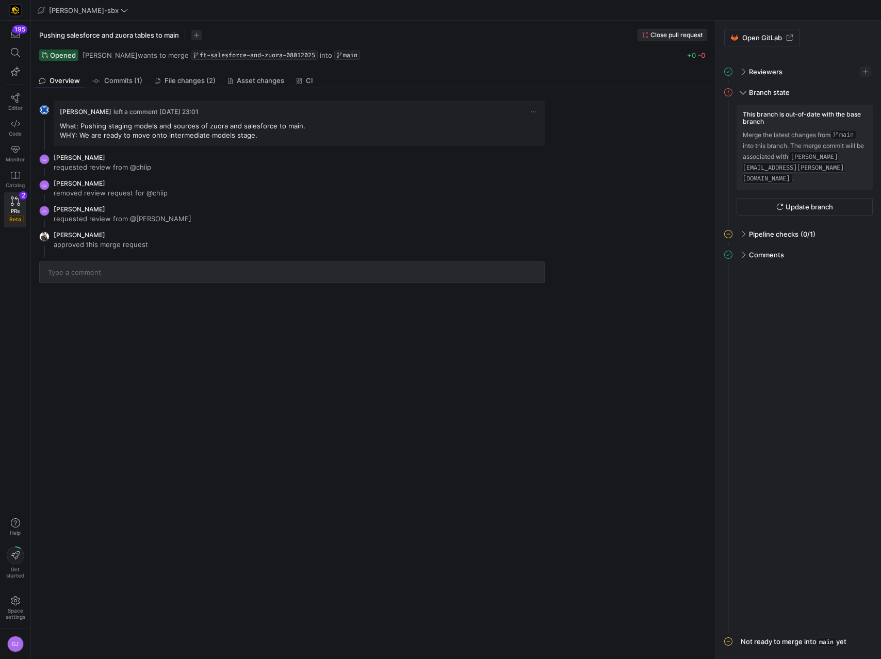
click at [654, 38] on span "Close pull request" at bounding box center [676, 34] width 52 height 7
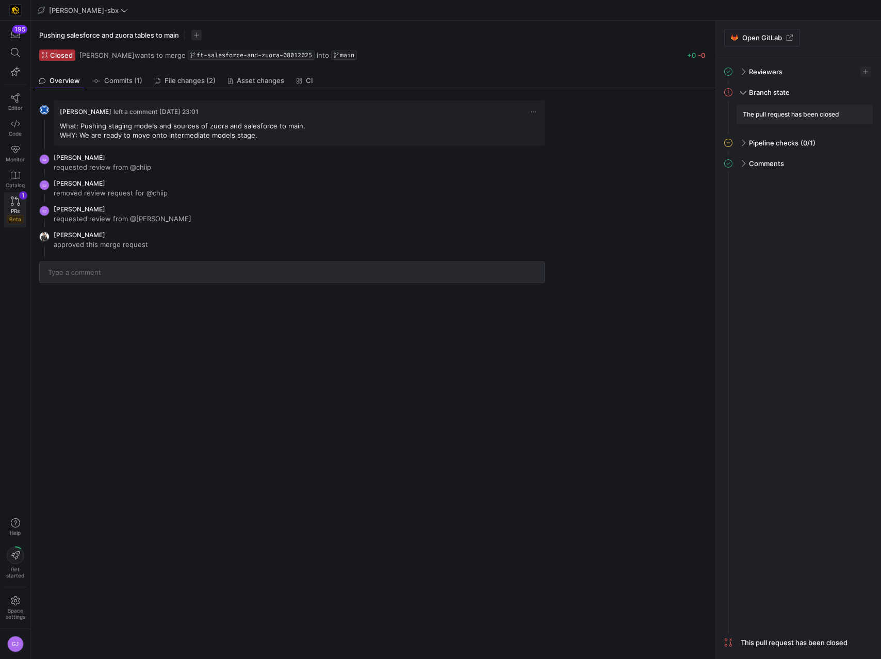
click at [13, 208] on span "PRs" at bounding box center [15, 211] width 9 height 6
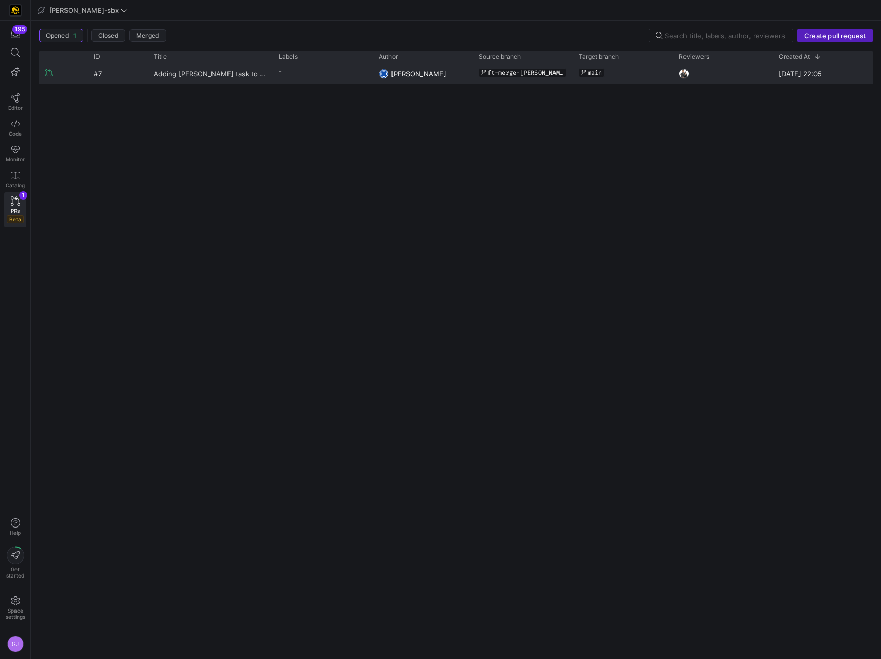
click at [189, 73] on span "Adding [PERSON_NAME] task to main" at bounding box center [210, 73] width 112 height 19
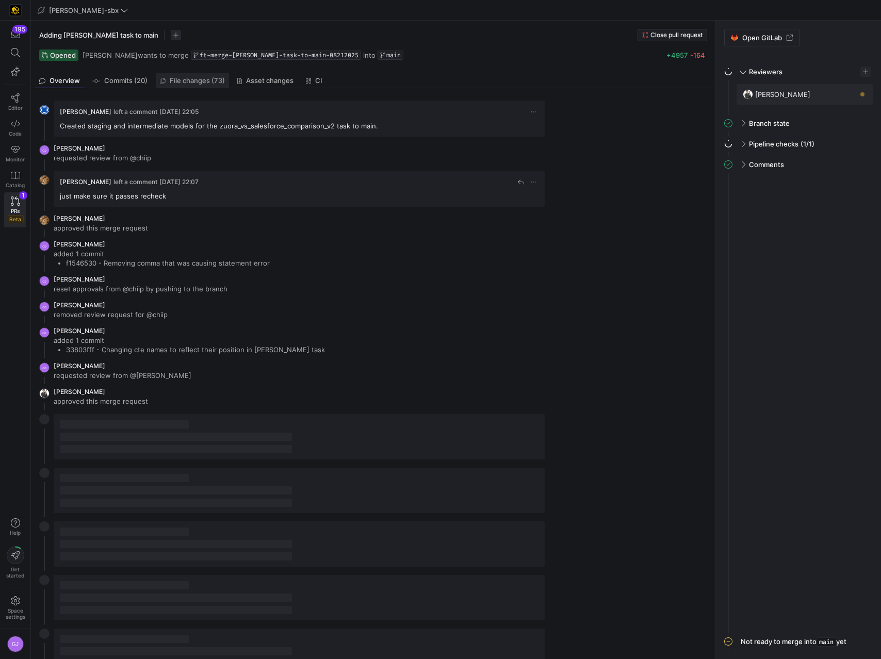
click at [202, 85] on link "File changes (73)" at bounding box center [192, 80] width 73 height 15
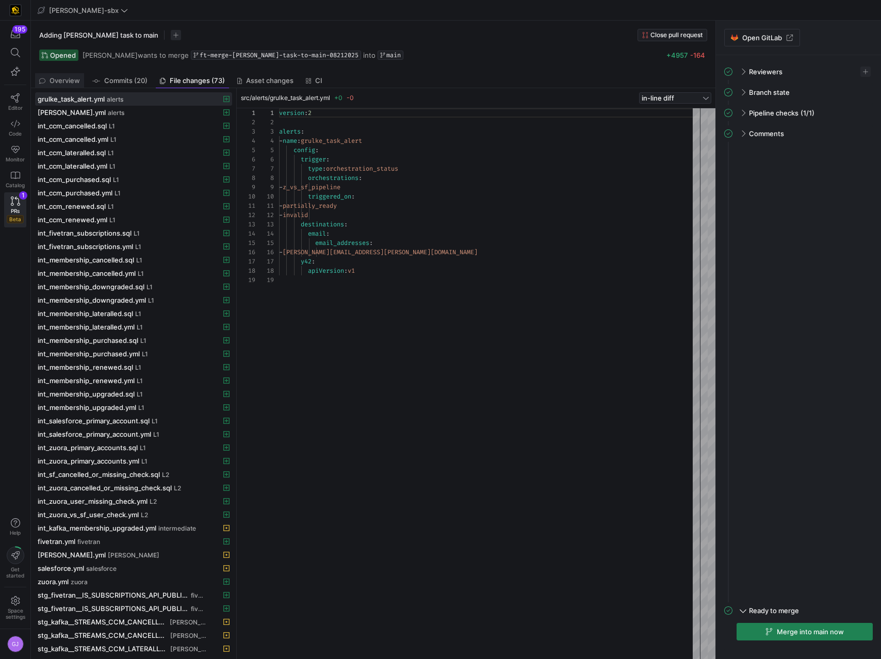
click at [43, 73] on link "Overview" at bounding box center [59, 80] width 49 height 15
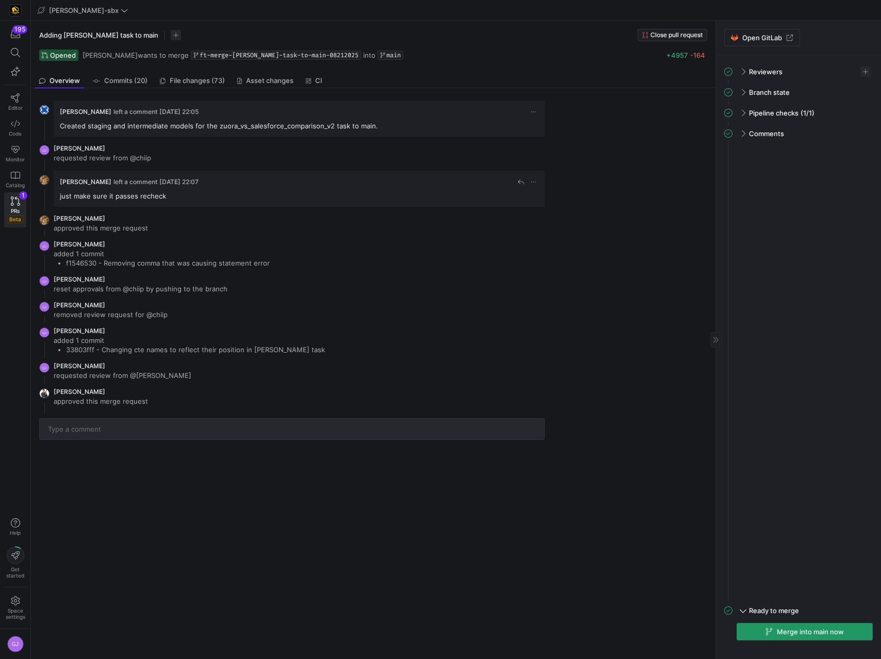
click at [783, 633] on span "Merge into main now" at bounding box center [810, 632] width 67 height 8
click at [861, 39] on span at bounding box center [860, 37] width 12 height 12
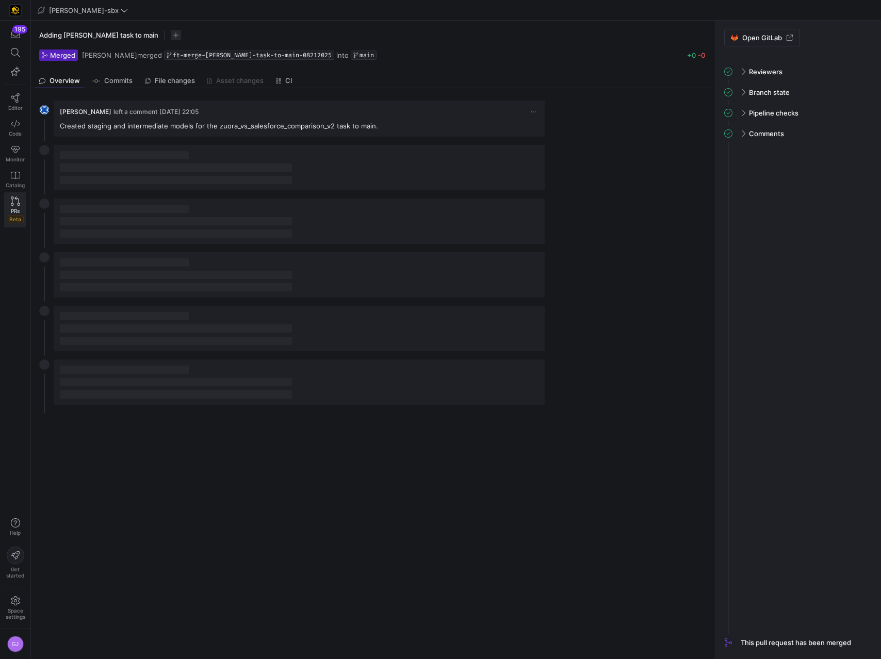
click at [5, 204] on link "PRs Beta" at bounding box center [15, 209] width 22 height 35
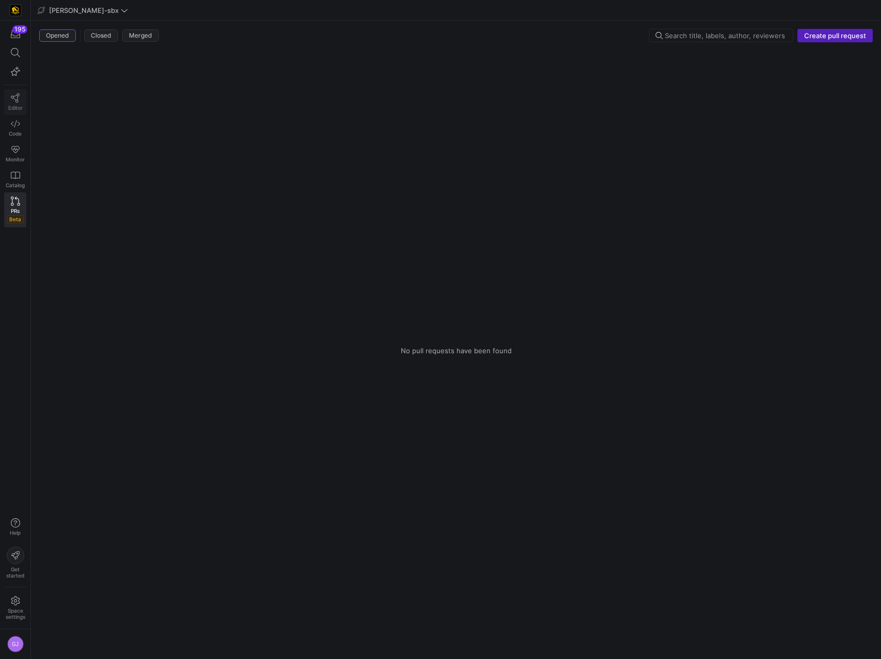
click at [14, 104] on link "Editor" at bounding box center [15, 102] width 22 height 26
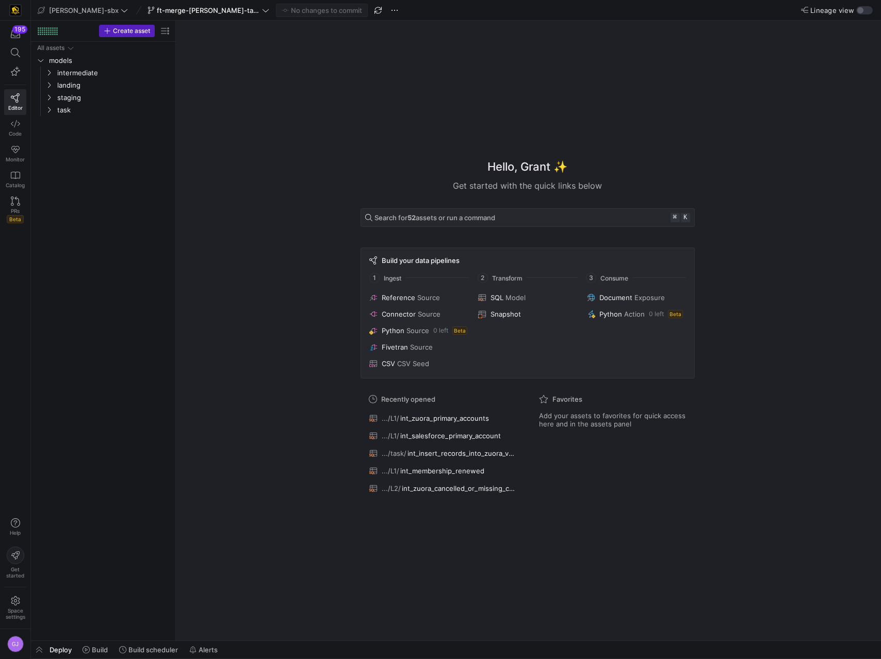
click at [112, 9] on div "[PERSON_NAME]-sbx ft-merge-[PERSON_NAME]-task-to-main-08212025 No changes to co…" at bounding box center [218, 10] width 366 height 13
click at [157, 9] on span "ft-merge-[PERSON_NAME]-task-to-main-08212025" at bounding box center [208, 10] width 103 height 8
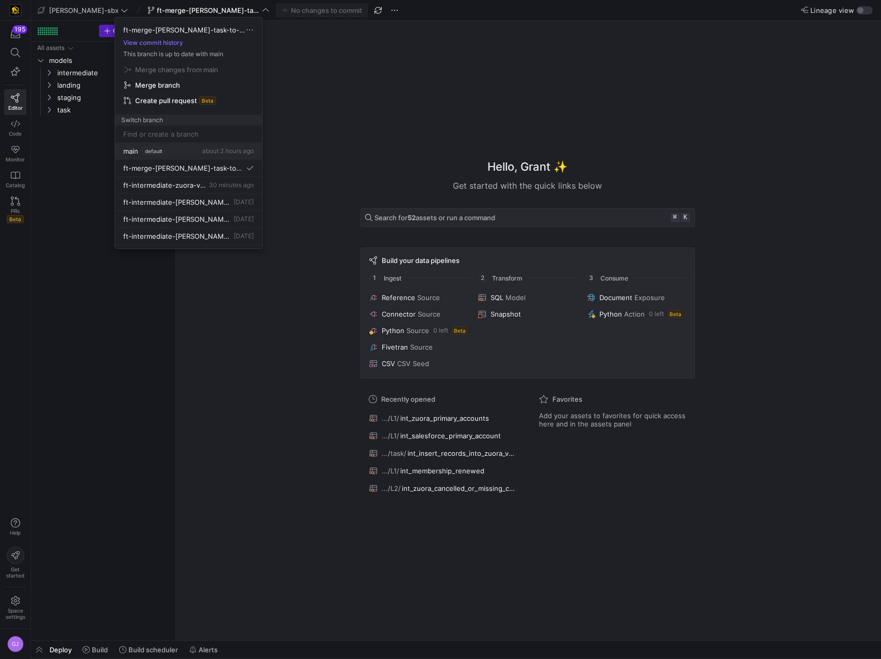
click at [155, 154] on span "default" at bounding box center [153, 151] width 23 height 8
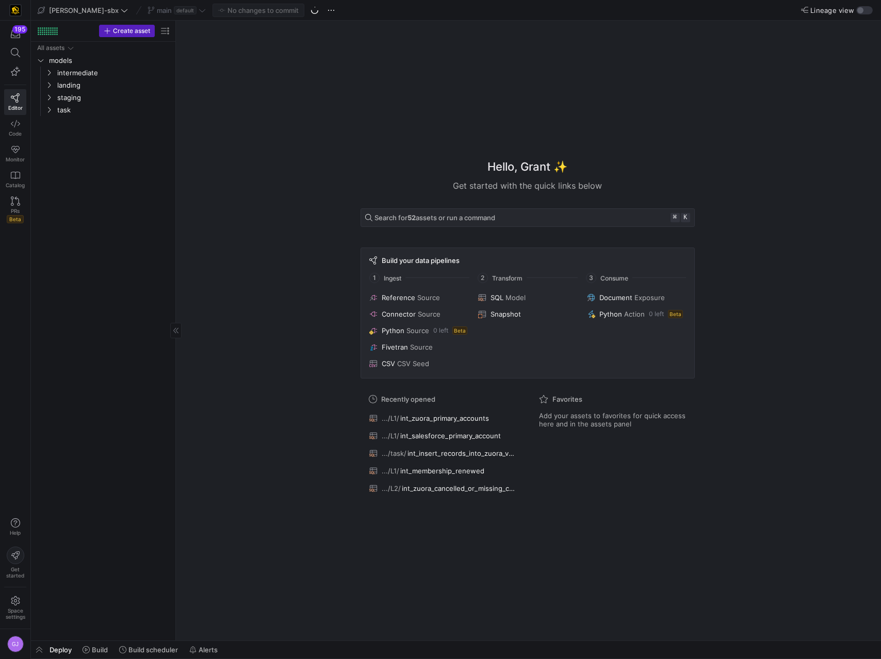
click at [74, 117] on div "All assets models intermediate landing staging task" at bounding box center [103, 339] width 136 height 595
click at [68, 113] on span "task" at bounding box center [101, 110] width 88 height 12
click at [71, 71] on span "intermediate" at bounding box center [101, 73] width 88 height 12
click at [74, 96] on span "L2" at bounding box center [105, 98] width 79 height 12
click at [12, 118] on link "Code" at bounding box center [15, 128] width 22 height 26
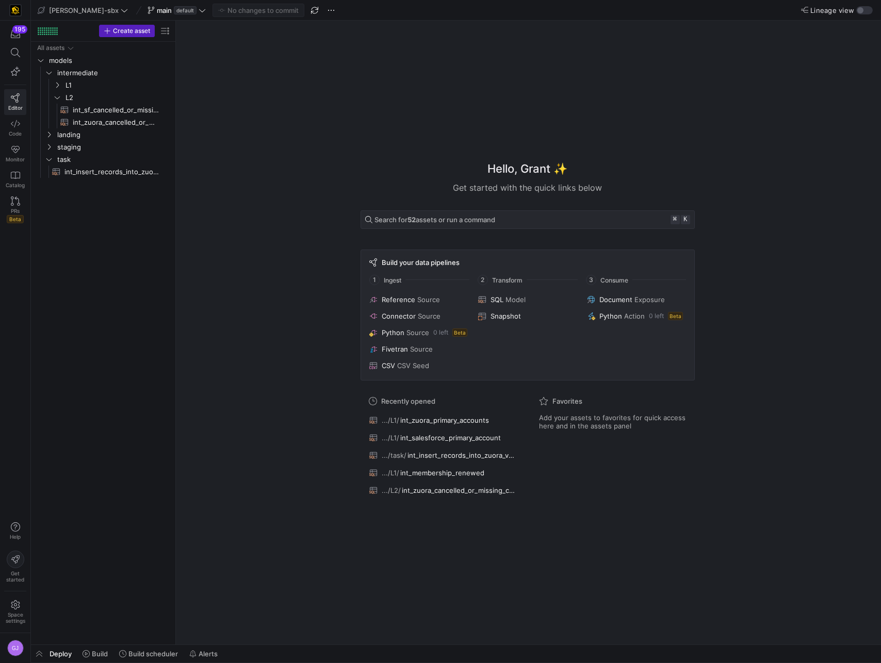
click at [12, 106] on span "Editor" at bounding box center [15, 108] width 14 height 6
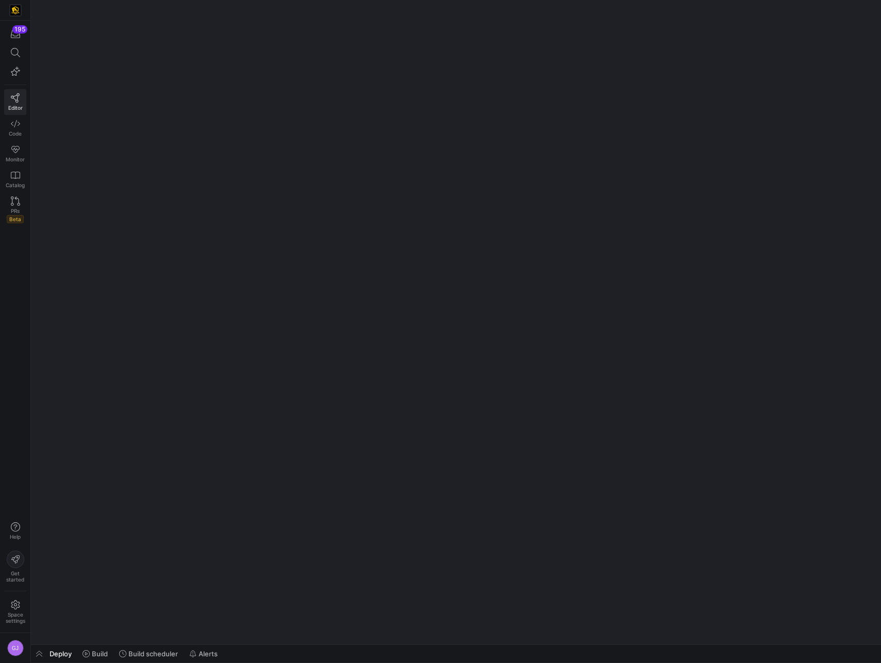
click at [24, 96] on link "Editor" at bounding box center [15, 102] width 22 height 26
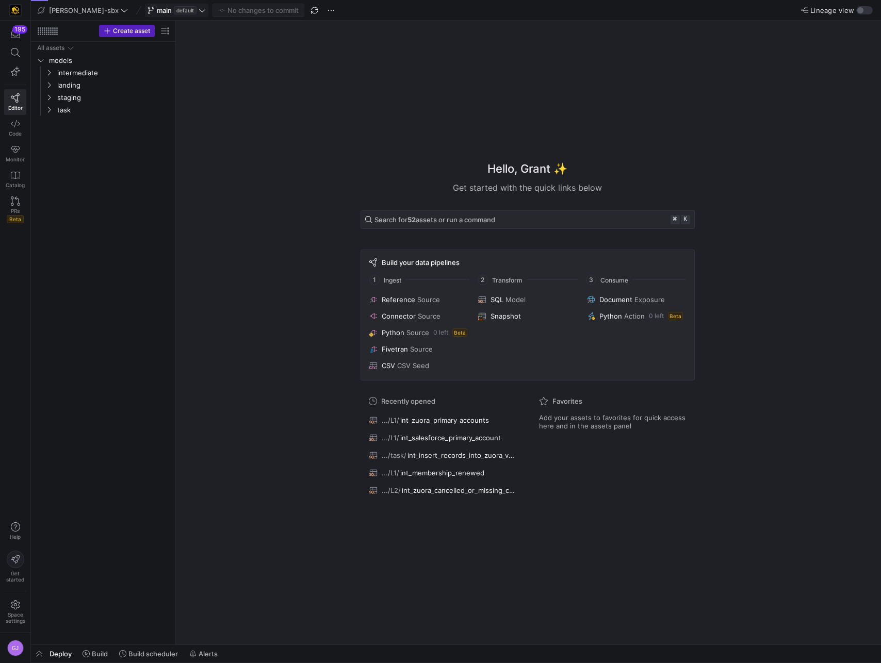
click at [145, 5] on span at bounding box center [176, 10] width 62 height 12
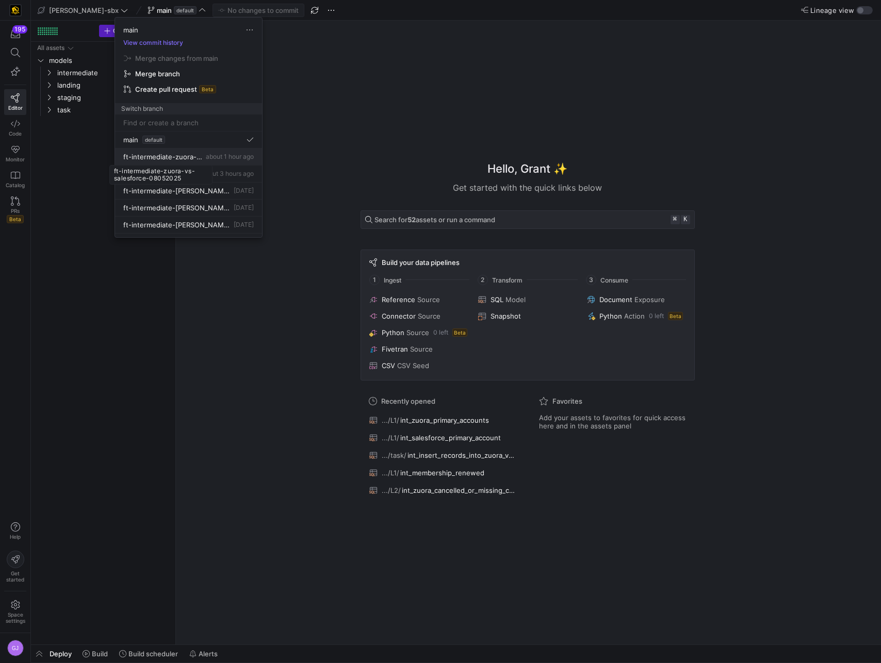
click at [174, 157] on span "ft-intermediate-zuora-vs-salesforce-08052025" at bounding box center [163, 157] width 80 height 8
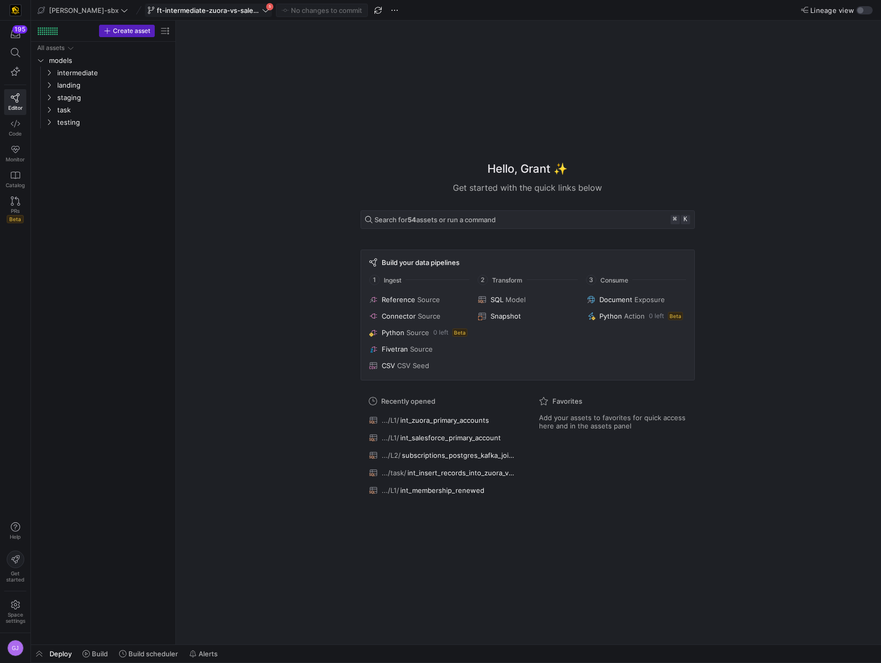
click at [262, 11] on icon at bounding box center [265, 10] width 7 height 7
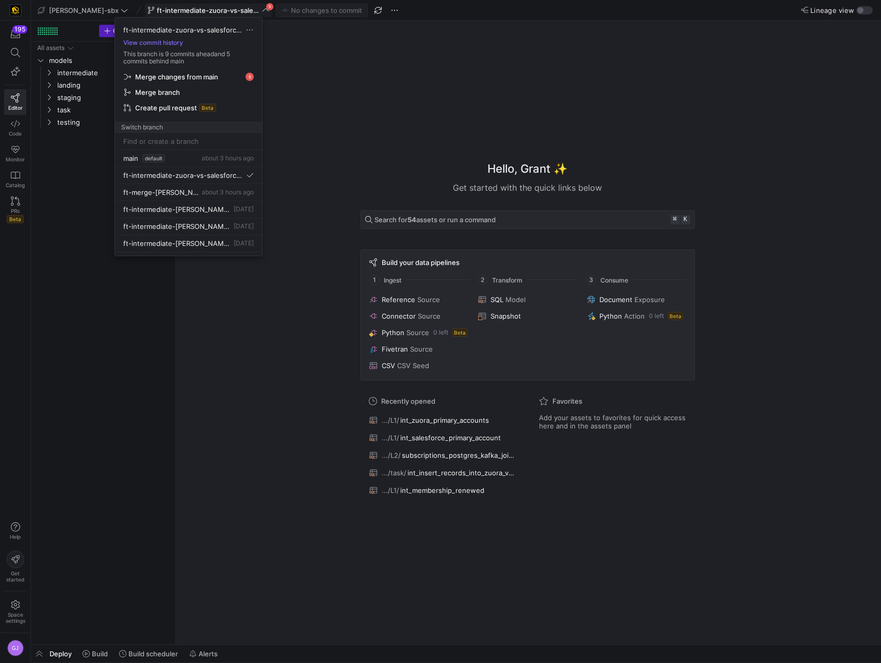
click at [65, 133] on div at bounding box center [440, 331] width 881 height 663
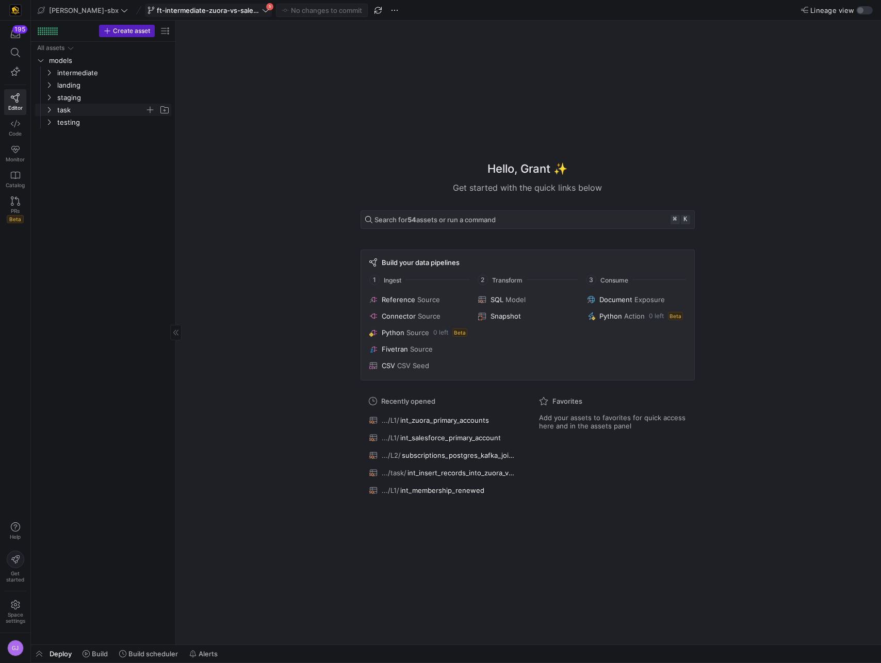
click at [64, 115] on span "task" at bounding box center [101, 110] width 88 height 12
click at [87, 120] on span "int_insert_records_into_zuora_vs_salesforce​​​​​​​​​​" at bounding box center [111, 123] width 95 height 12
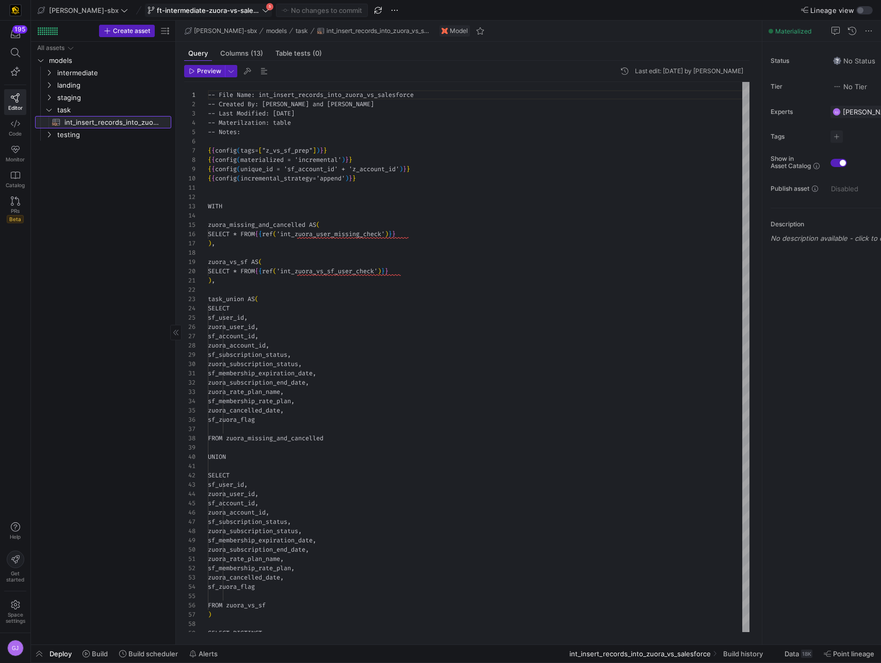
scroll to position [93, 0]
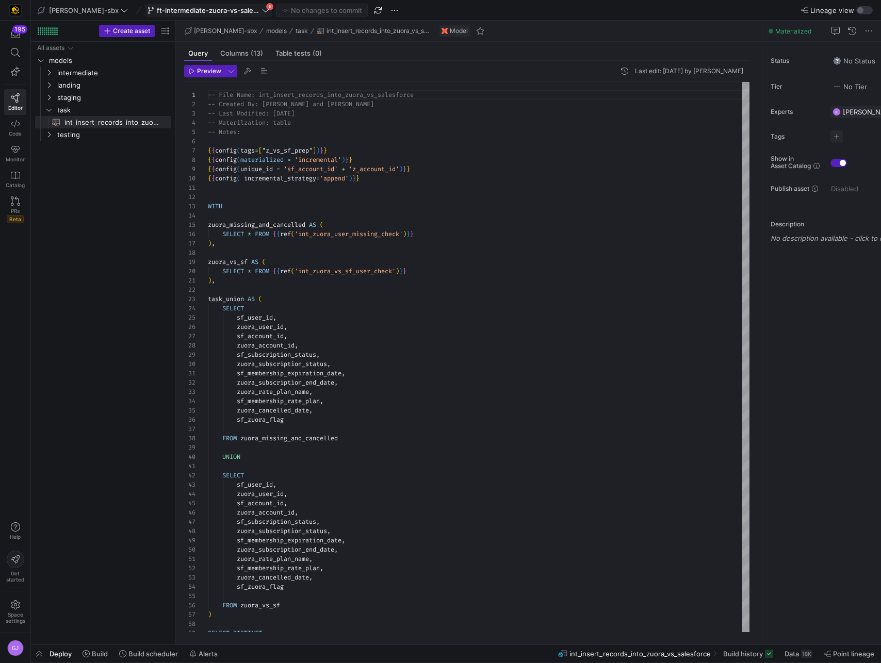
click at [262, 9] on icon at bounding box center [265, 10] width 7 height 7
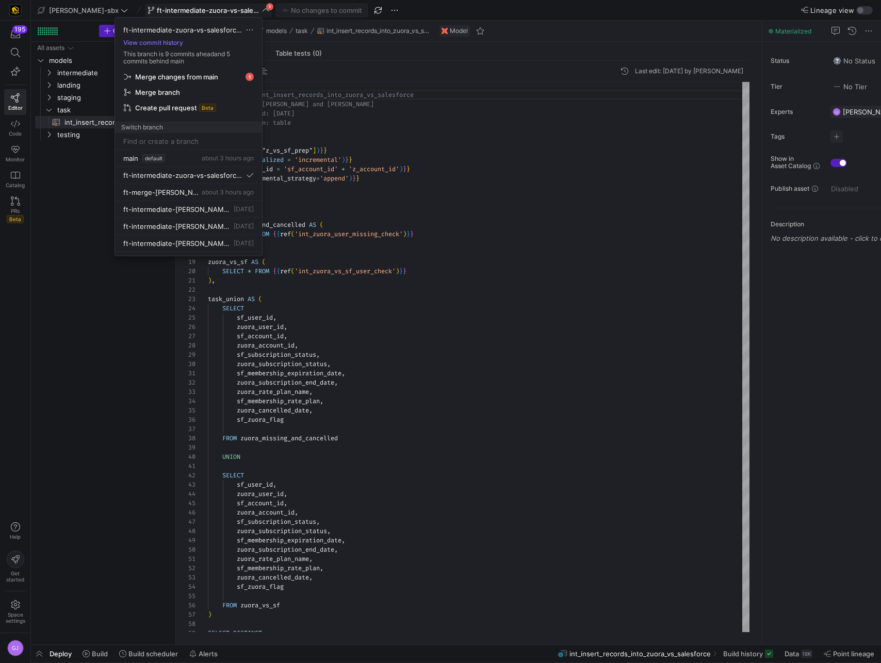
click at [89, 175] on div at bounding box center [440, 331] width 881 height 663
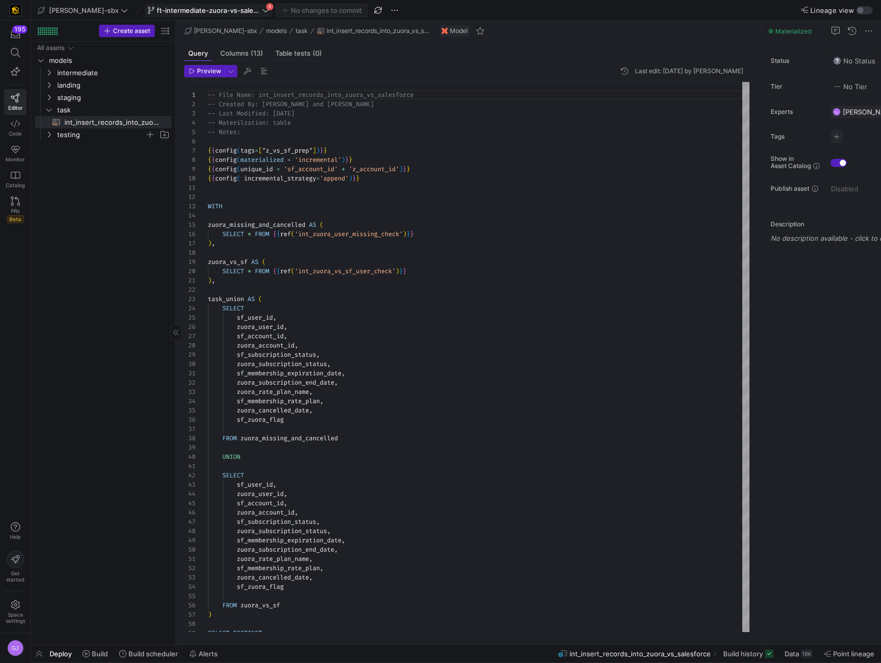
click at [72, 139] on span "testing" at bounding box center [101, 135] width 88 height 12
click at [73, 187] on div "All assets models intermediate landing staging task testing int_insert_records_…" at bounding box center [103, 341] width 136 height 599
click at [91, 74] on span "intermediate" at bounding box center [101, 73] width 88 height 12
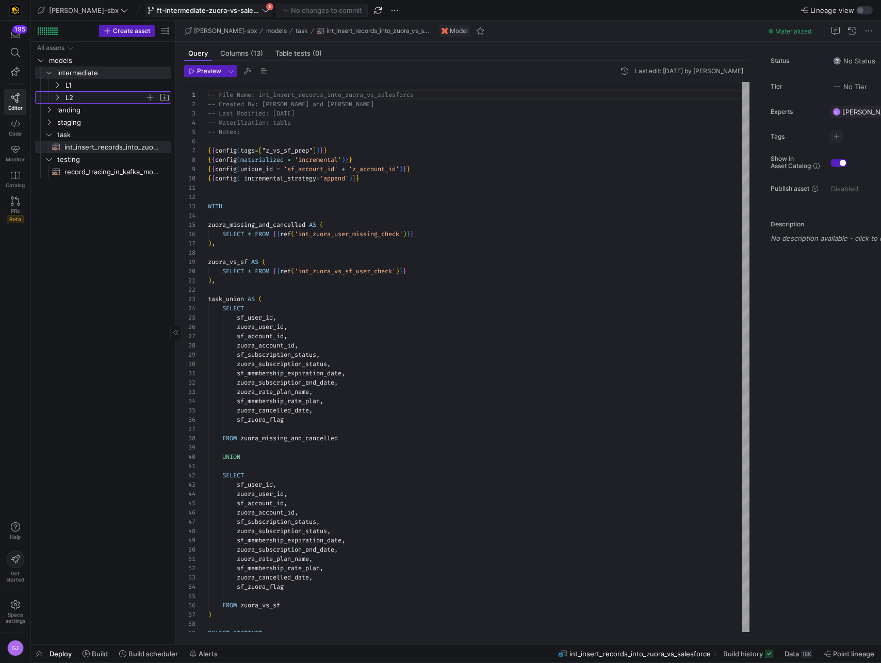
click at [83, 101] on span "L2" at bounding box center [105, 98] width 79 height 12
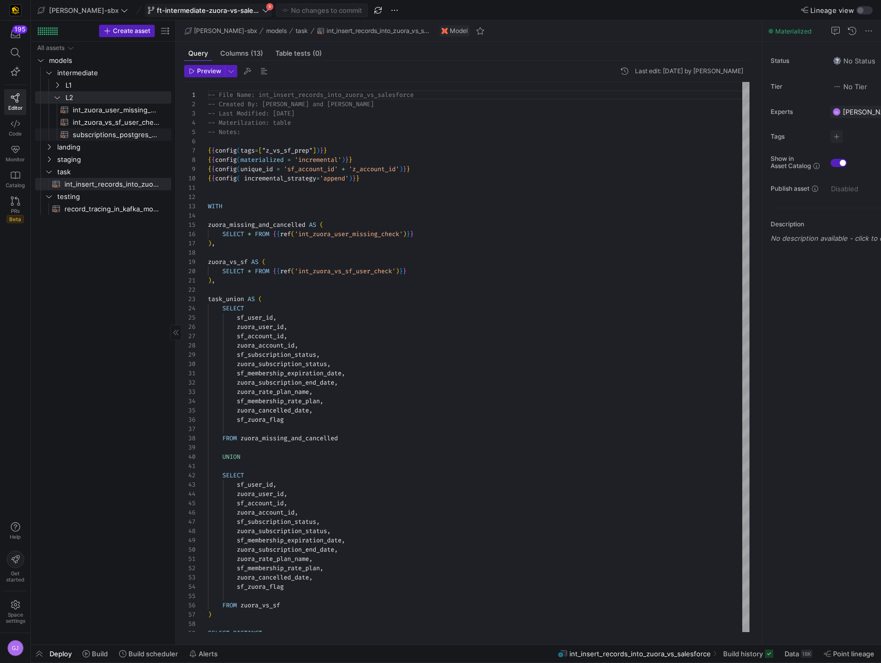
click at [86, 135] on span "subscriptions_postgres_kafka_joined_view​​​​​​​​​​" at bounding box center [116, 135] width 87 height 12
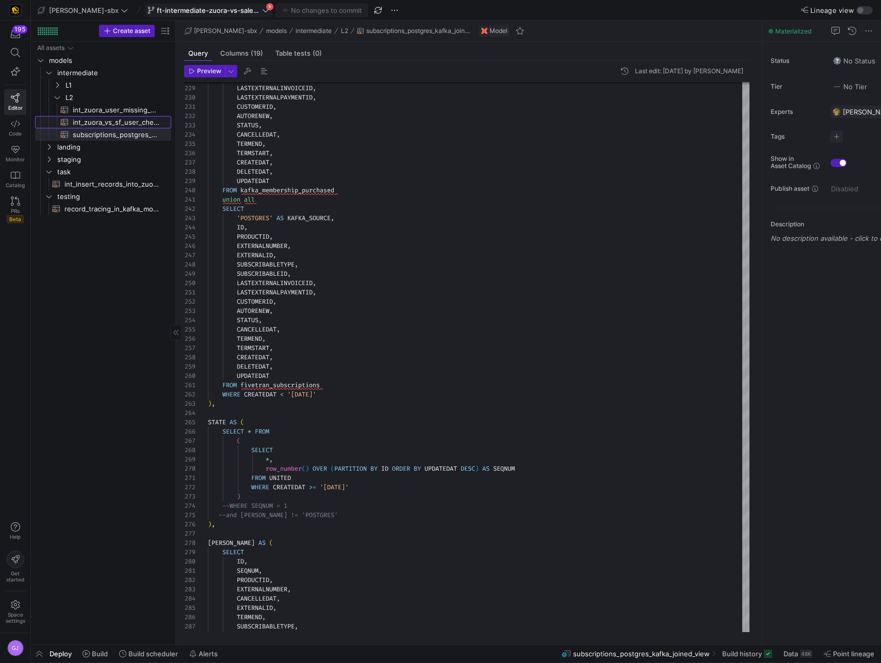
click at [101, 127] on span "int_zuora_vs_sf_user_check​​​​​​​​​​" at bounding box center [116, 123] width 87 height 12
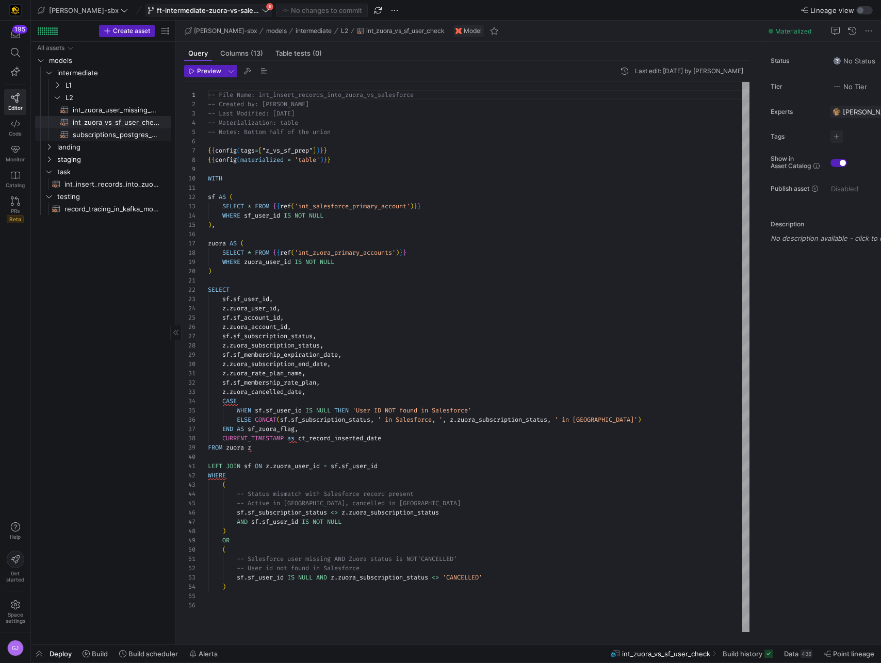
click at [124, 136] on span "subscriptions_postgres_kafka_joined_view​​​​​​​​​​" at bounding box center [116, 135] width 87 height 12
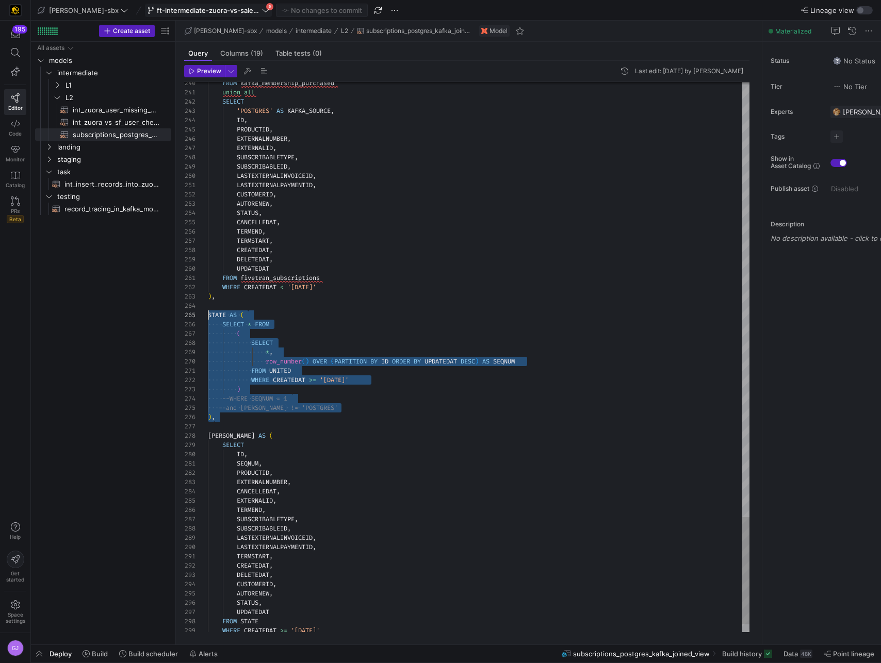
scroll to position [37, 0]
drag, startPoint x: 321, startPoint y: 414, endPoint x: 184, endPoint y: 316, distance: 169.0
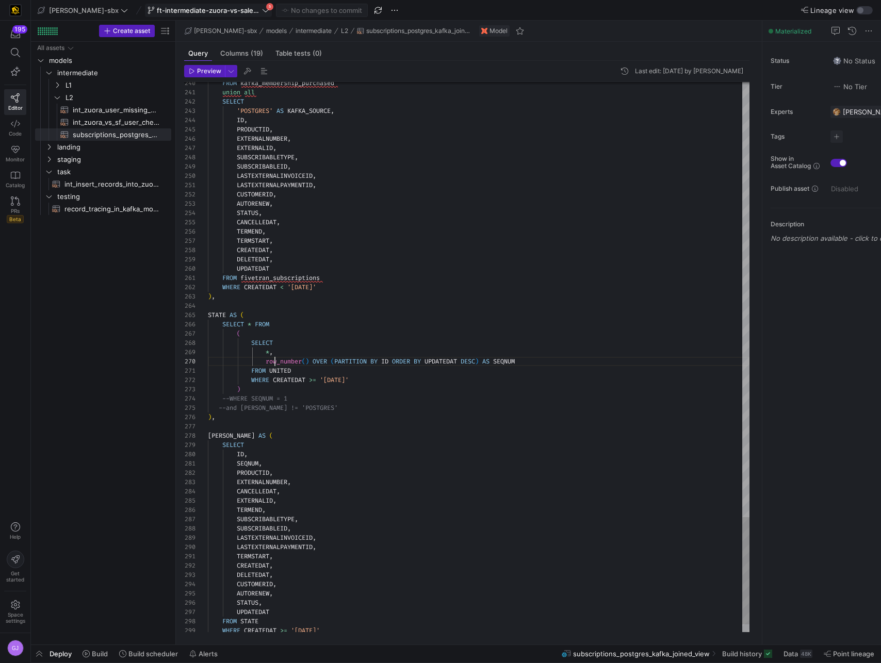
scroll to position [84, 67]
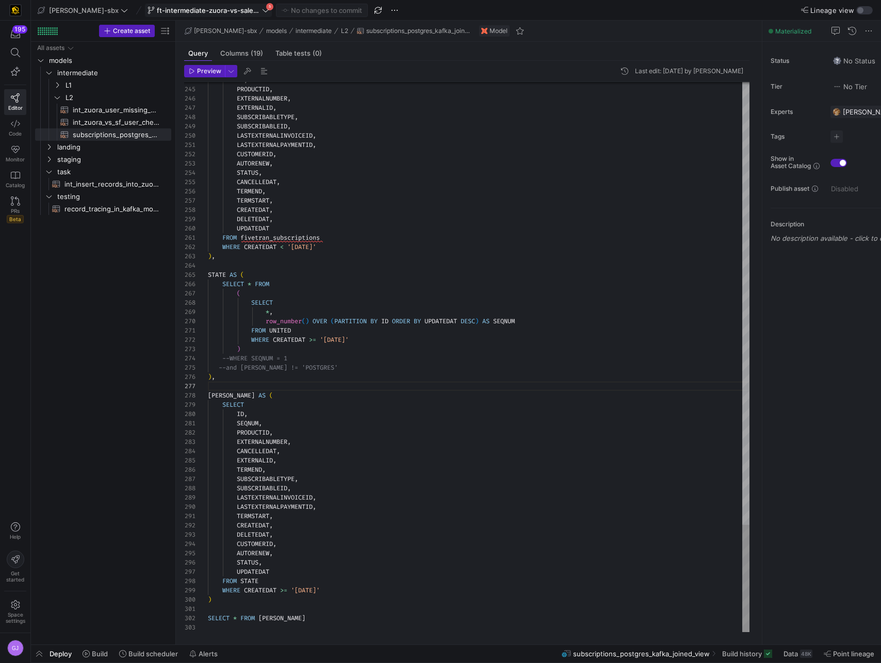
scroll to position [0, 0]
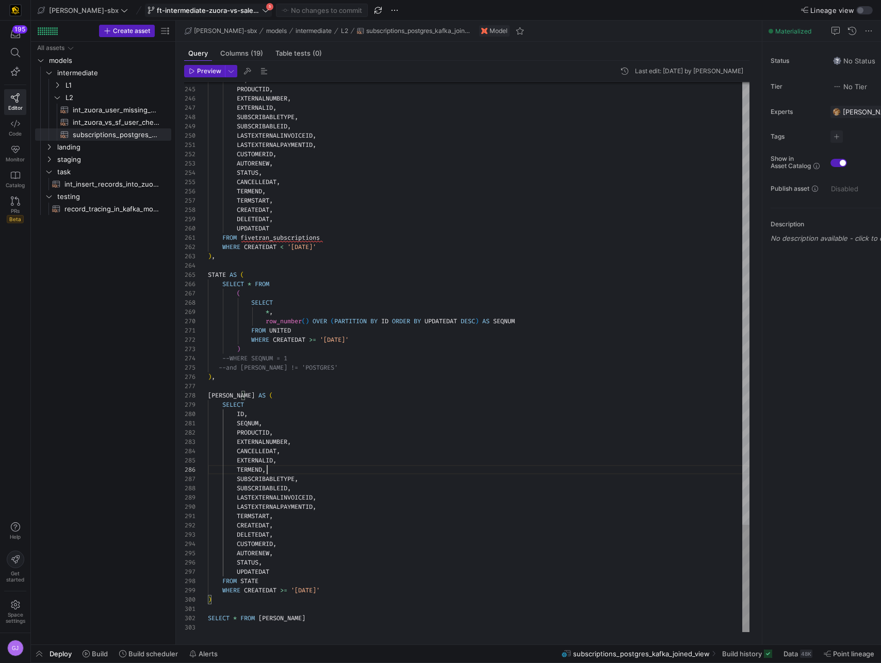
scroll to position [46, 59]
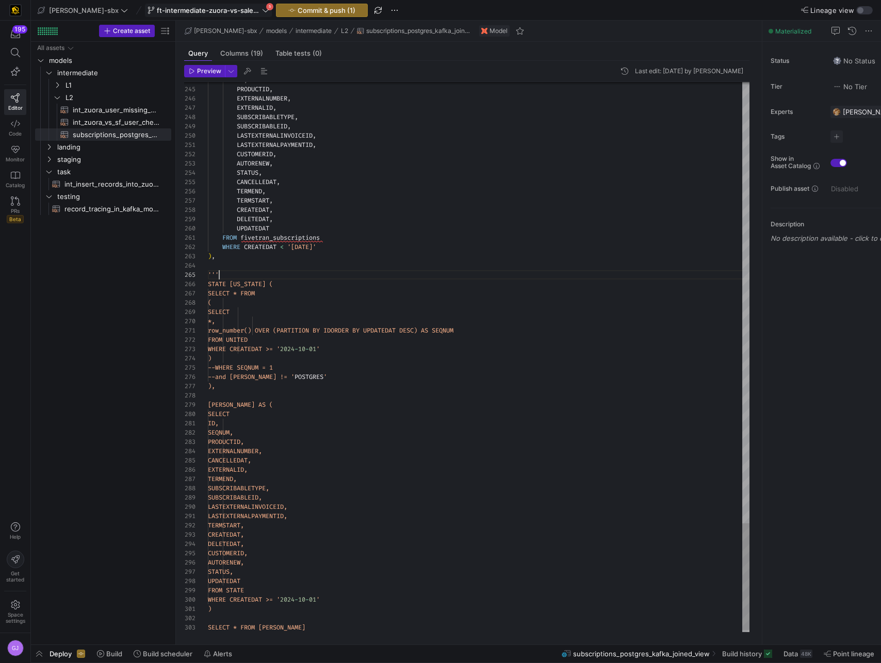
scroll to position [37, 11]
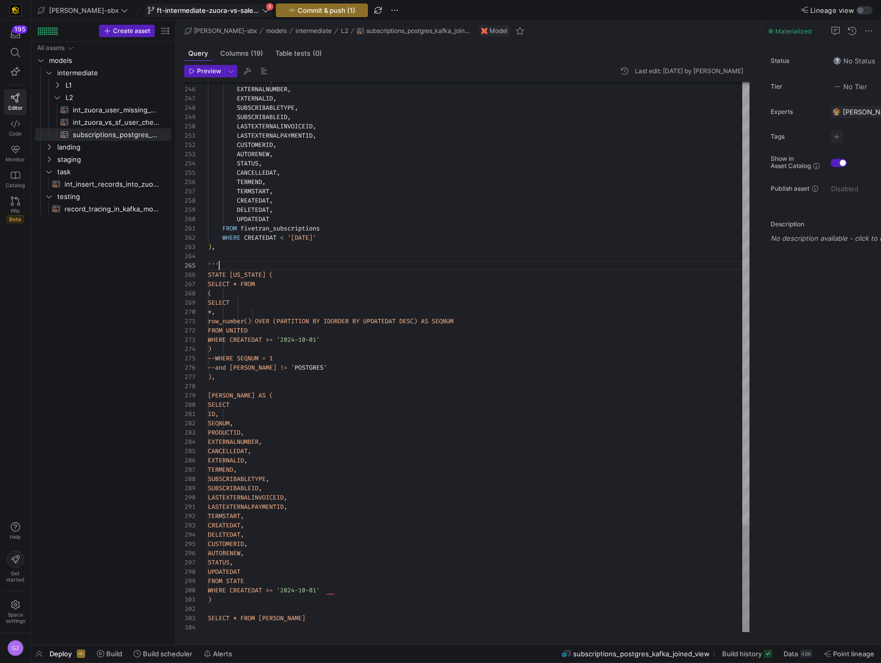
click at [207, 630] on div "304" at bounding box center [196, 627] width 24 height 9
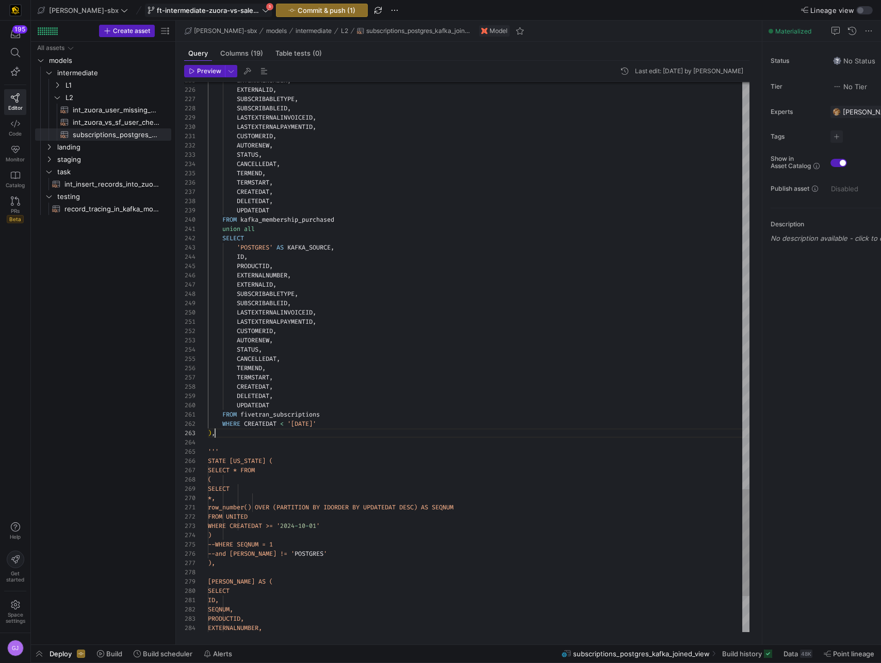
scroll to position [19, 7]
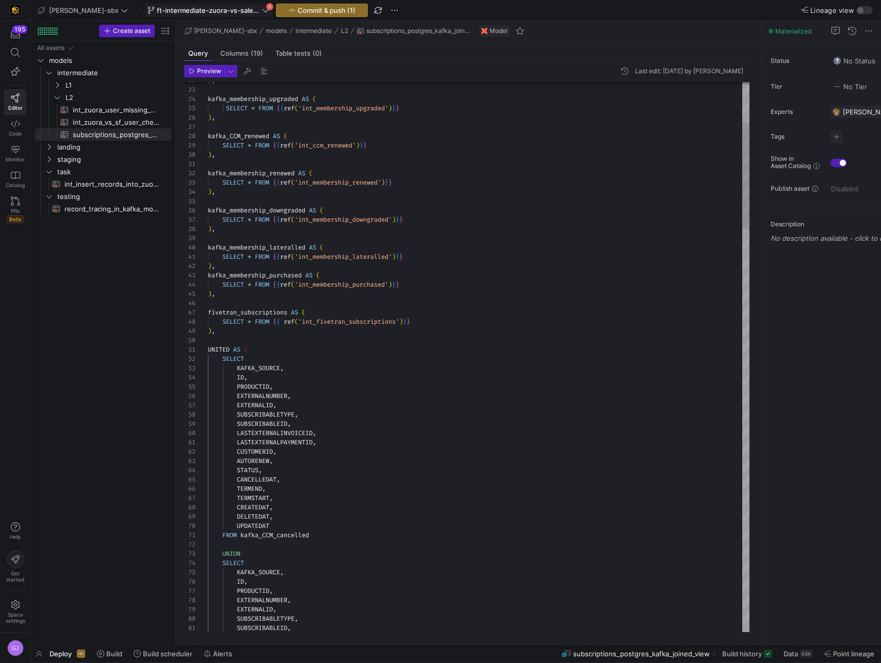
click at [207, 351] on div "51" at bounding box center [196, 349] width 24 height 9
click at [207, 349] on div "51" at bounding box center [196, 349] width 24 height 9
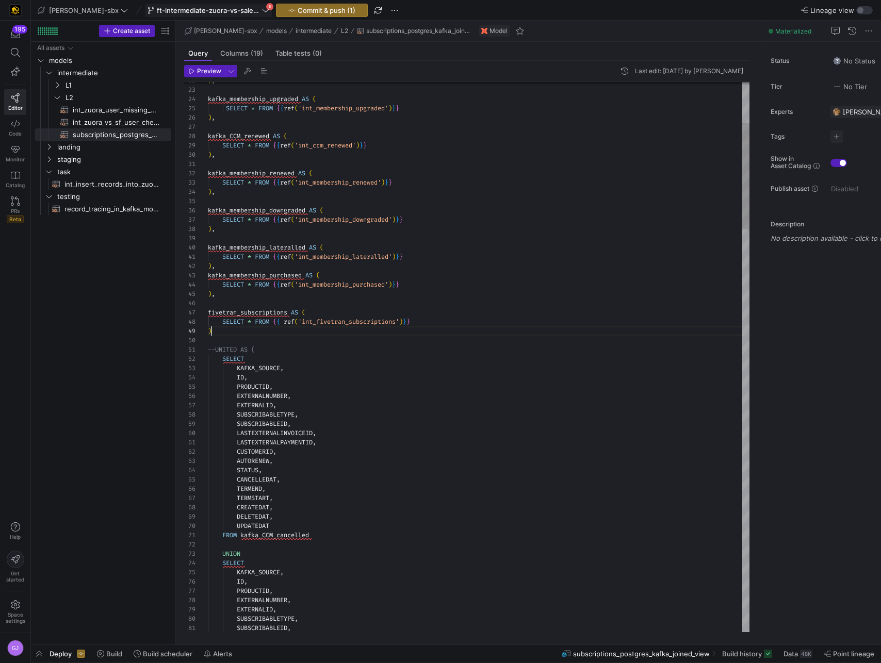
scroll to position [74, 4]
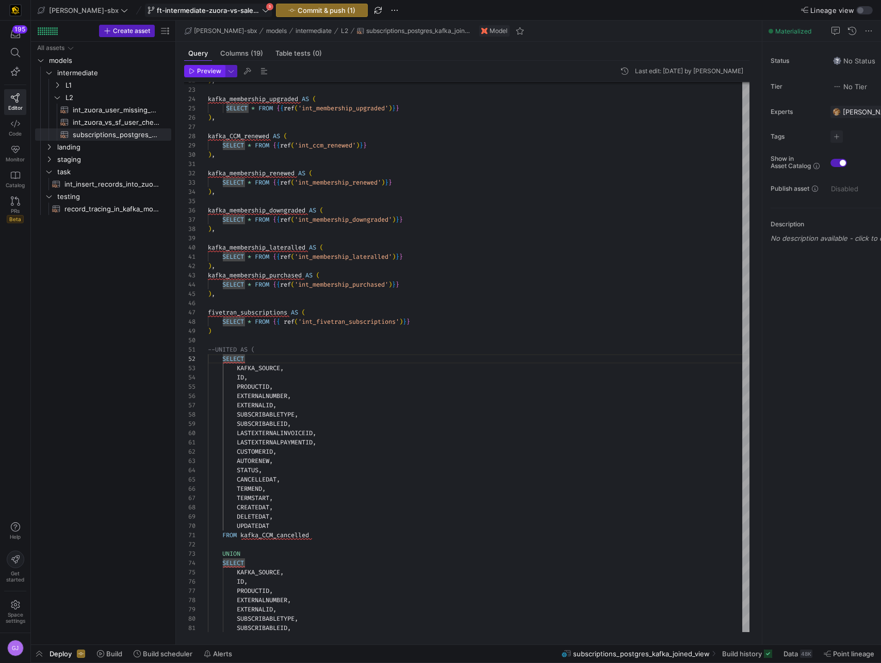
click at [201, 69] on span "Preview" at bounding box center [209, 71] width 24 height 7
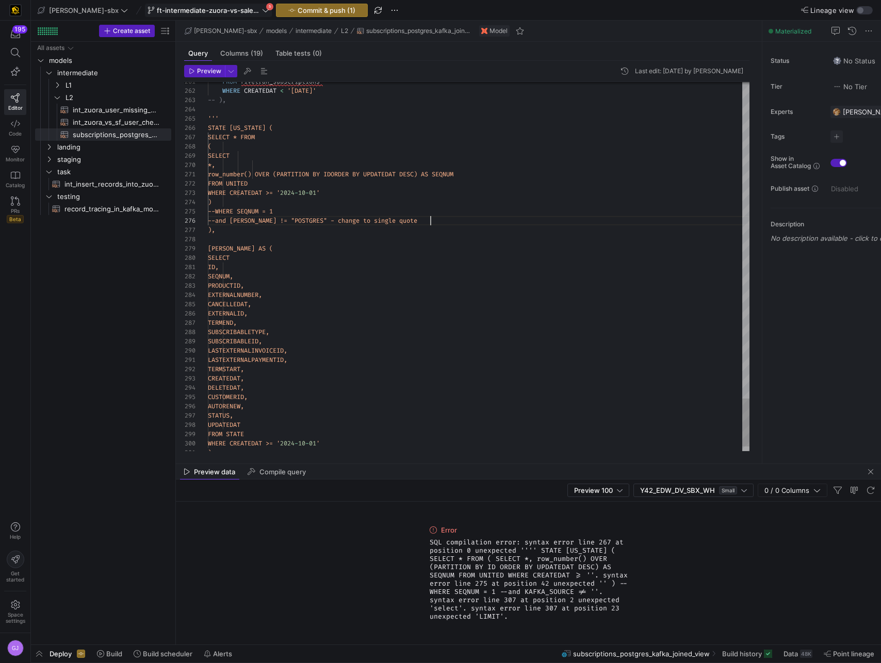
scroll to position [46, 226]
click at [204, 71] on span "Preview" at bounding box center [209, 71] width 24 height 7
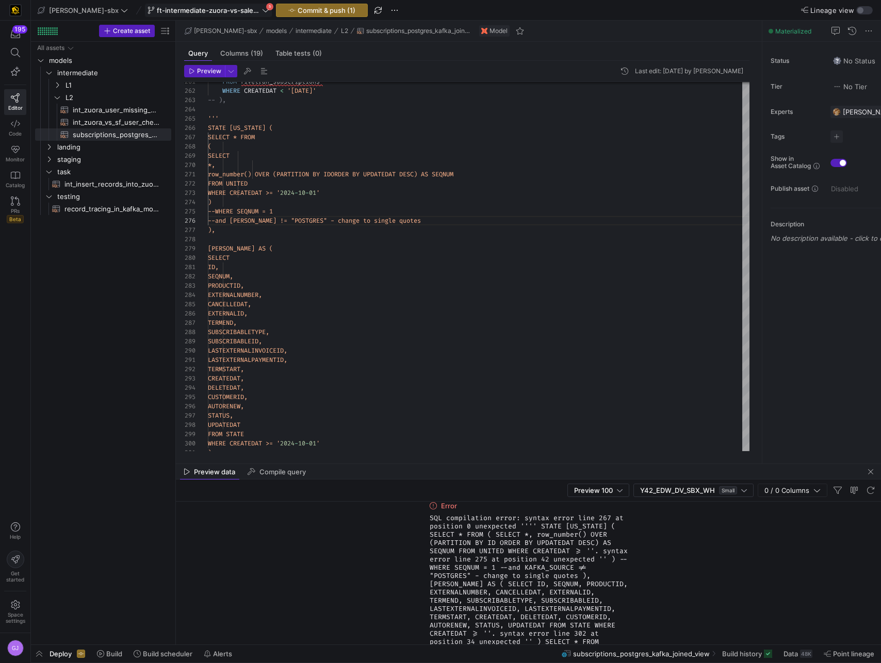
scroll to position [2, 0]
click at [494, 482] on div "Preview 100 Y42_EDW_DV_SBX_WH Small 0 / 0 Columns" at bounding box center [528, 491] width 705 height 22
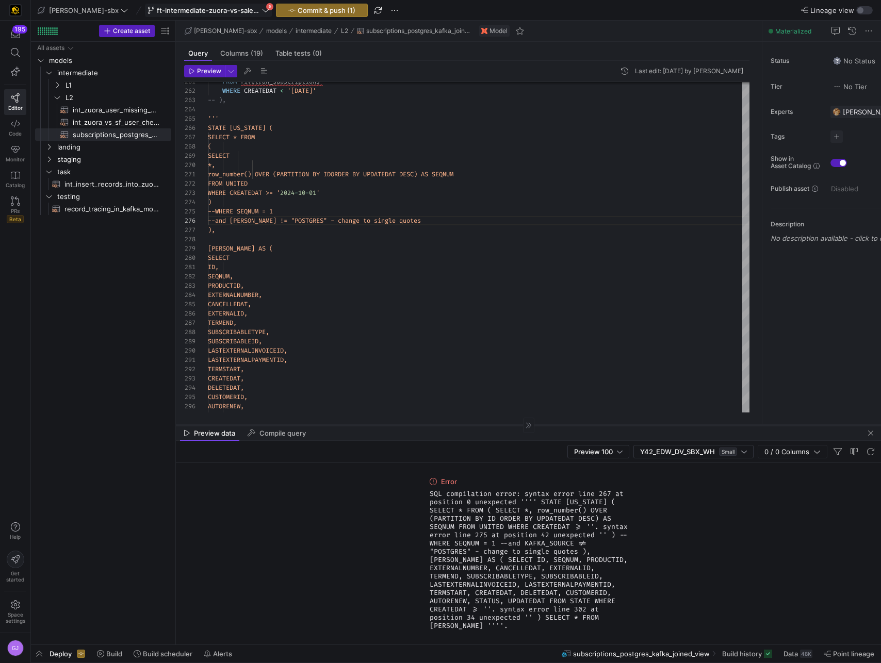
drag, startPoint x: 501, startPoint y: 464, endPoint x: 503, endPoint y: 423, distance: 40.3
click at [503, 425] on div at bounding box center [528, 425] width 705 height 1
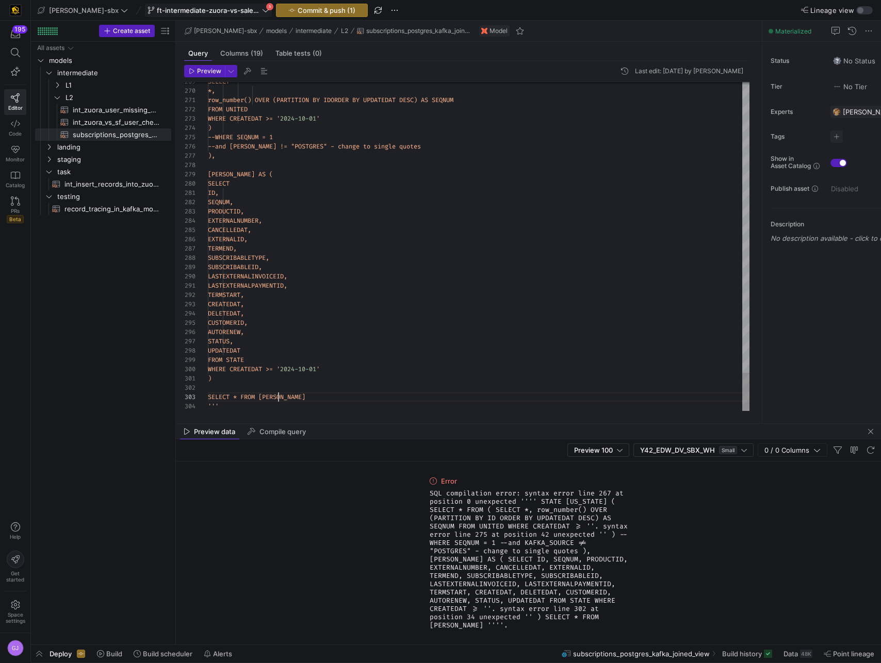
click at [324, 415] on mat-tab-group "Query Columns (19) Table tests (0) Preview Last edit: Monday 25 August 2025 by …" at bounding box center [467, 233] width 582 height 382
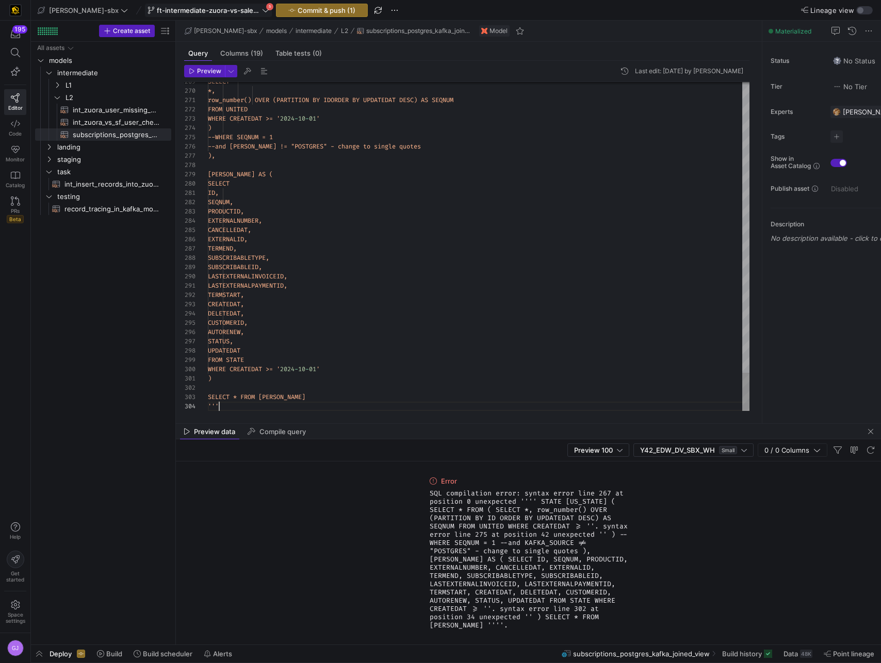
scroll to position [28, 11]
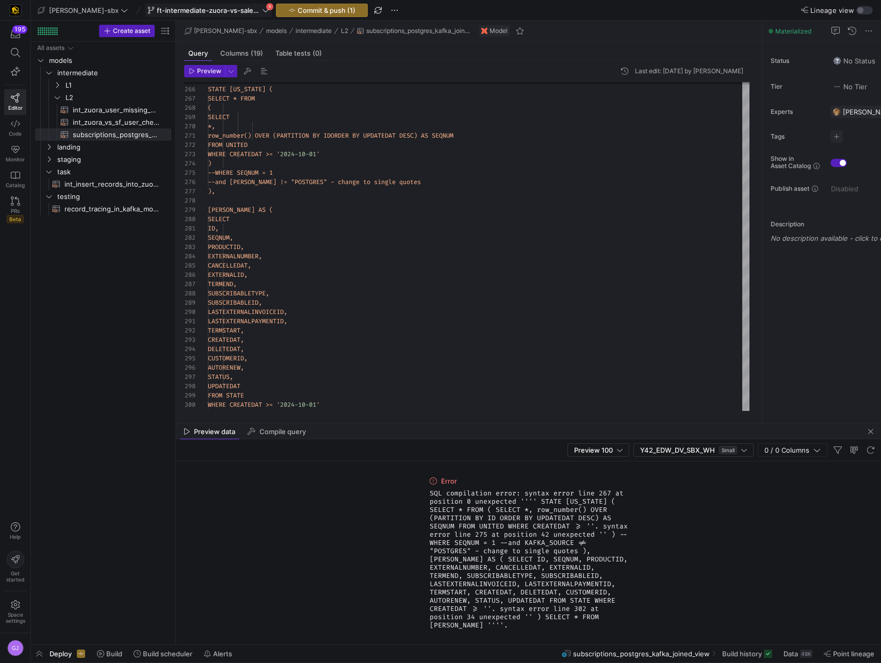
click at [537, 425] on div "Preview data Compile query" at bounding box center [528, 431] width 705 height 15
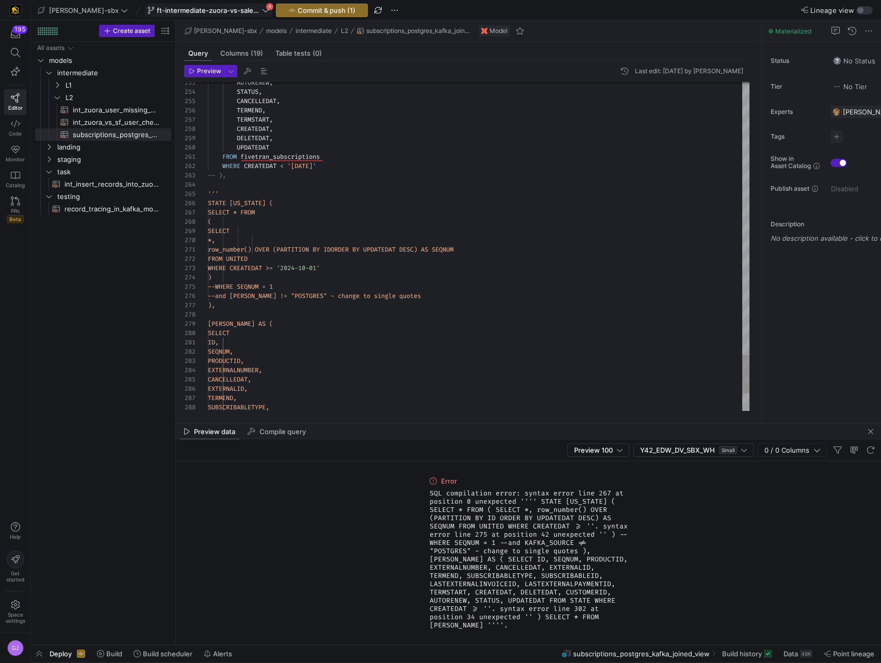
scroll to position [19, 160]
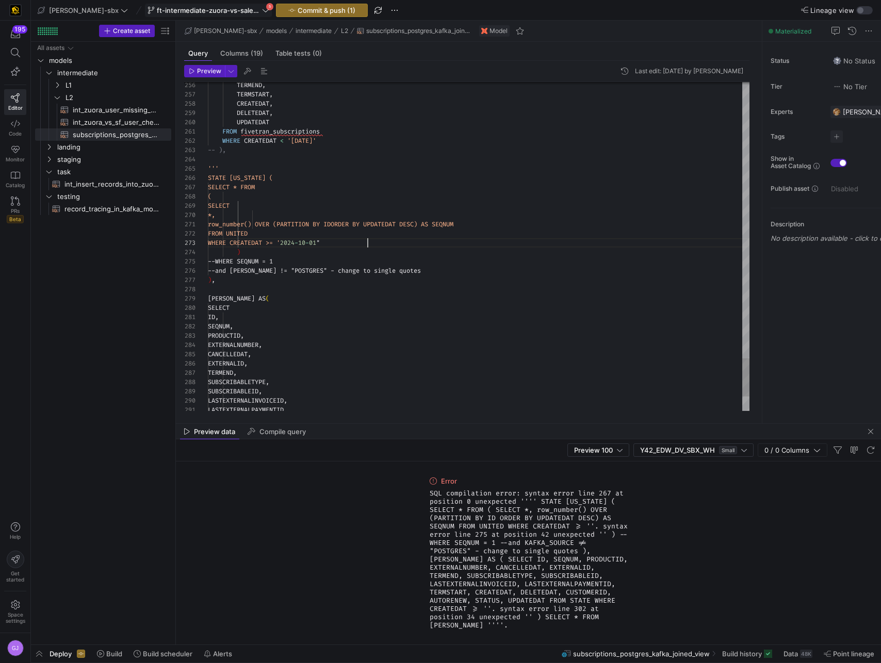
click at [203, 68] on span "Preview" at bounding box center [209, 71] width 24 height 7
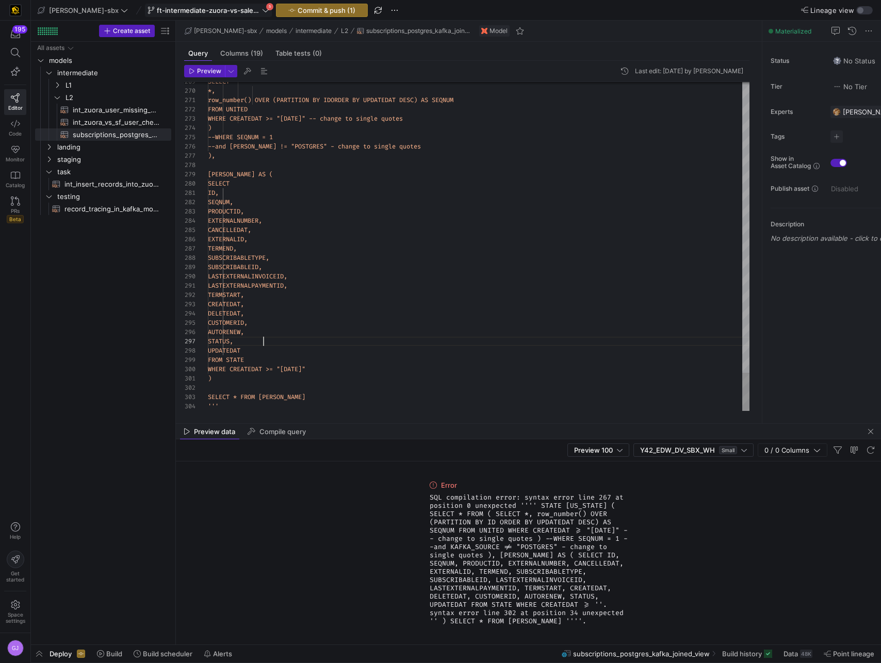
scroll to position [56, 56]
click at [209, 71] on span "Preview" at bounding box center [209, 71] width 24 height 7
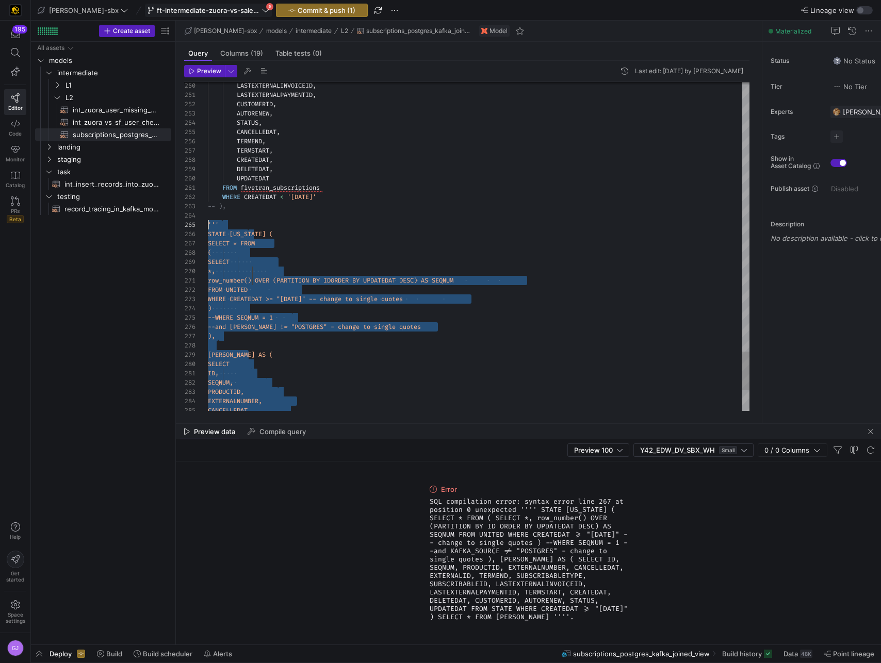
scroll to position [37, 0]
drag, startPoint x: 281, startPoint y: 401, endPoint x: 155, endPoint y: 226, distance: 215.4
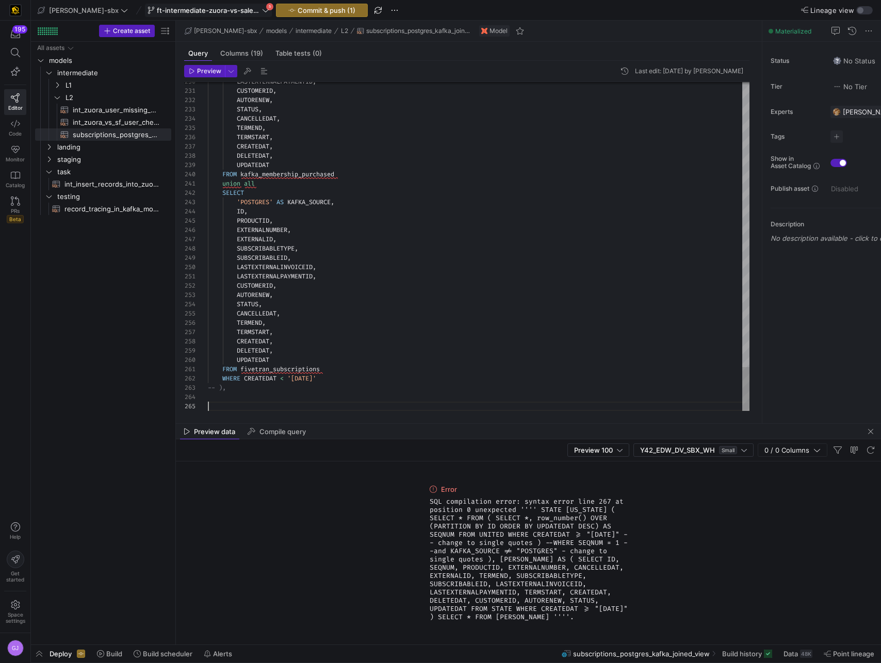
type textarea "FROM fivetran_subscriptions WHERE CREATEDAT < '2024-10-01' -- ),"
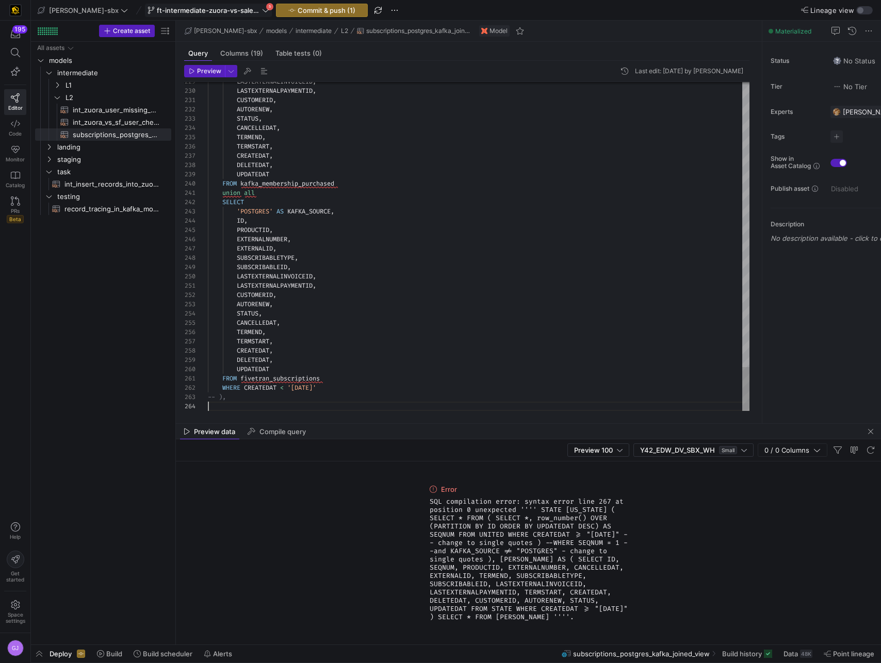
scroll to position [28, 0]
click at [208, 74] on span "Preview" at bounding box center [209, 71] width 24 height 7
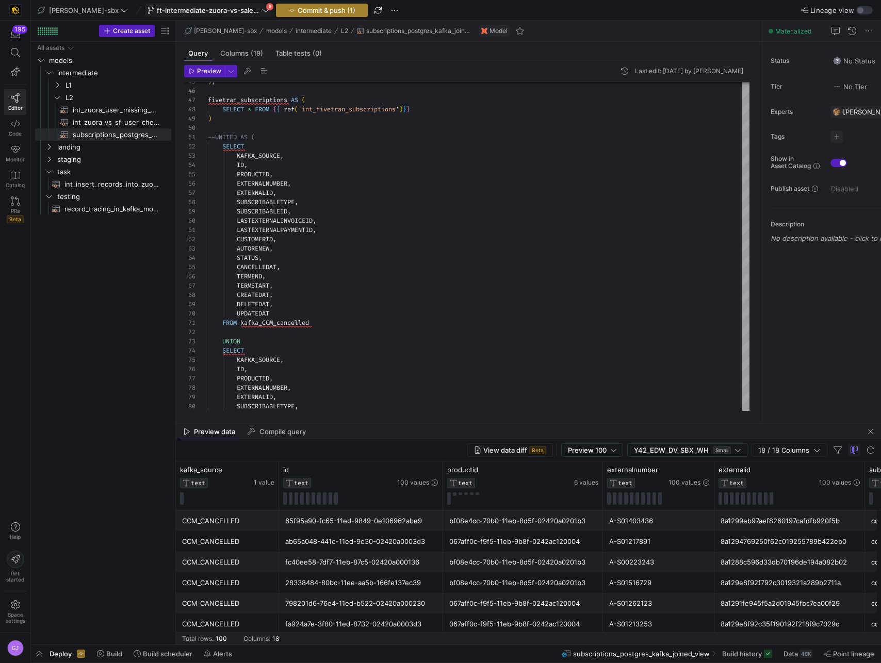
click at [298, 11] on span "Commit & push (1)" at bounding box center [327, 10] width 58 height 8
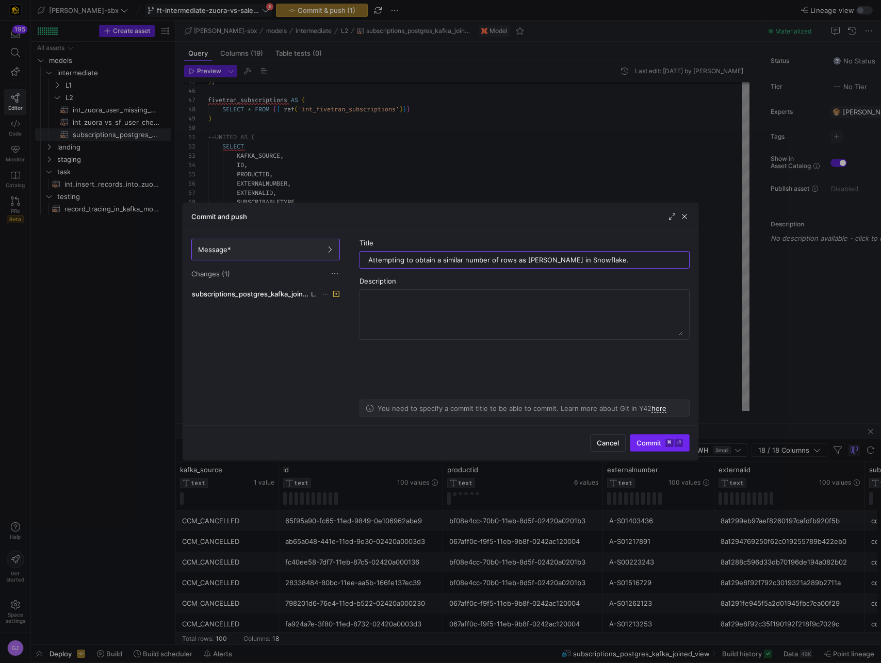
type input "Attempting to obtain a similar number of rows as Kafka in Snowflake."
click at [634, 441] on span "submit" at bounding box center [659, 443] width 59 height 17
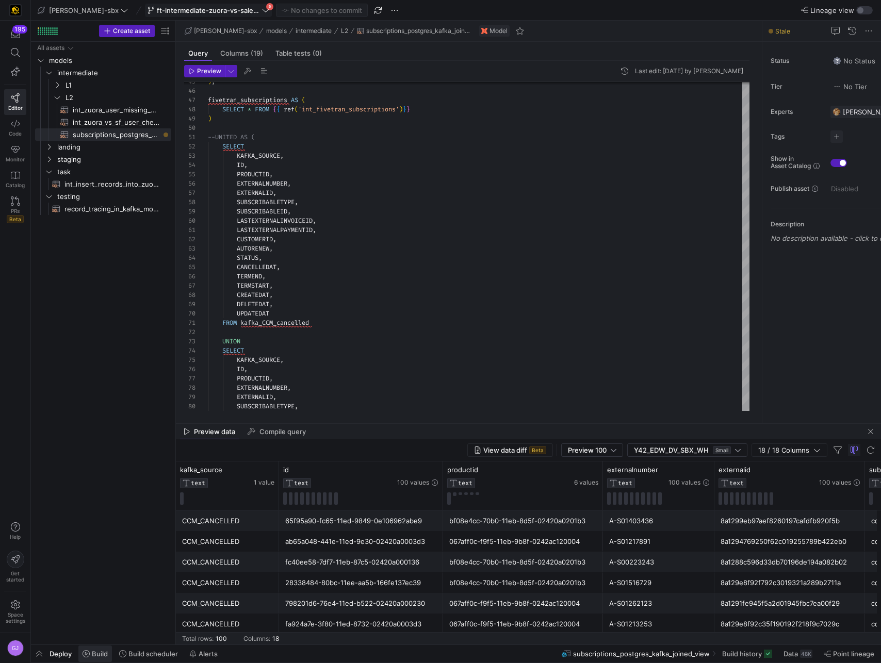
click at [94, 647] on span at bounding box center [95, 654] width 34 height 17
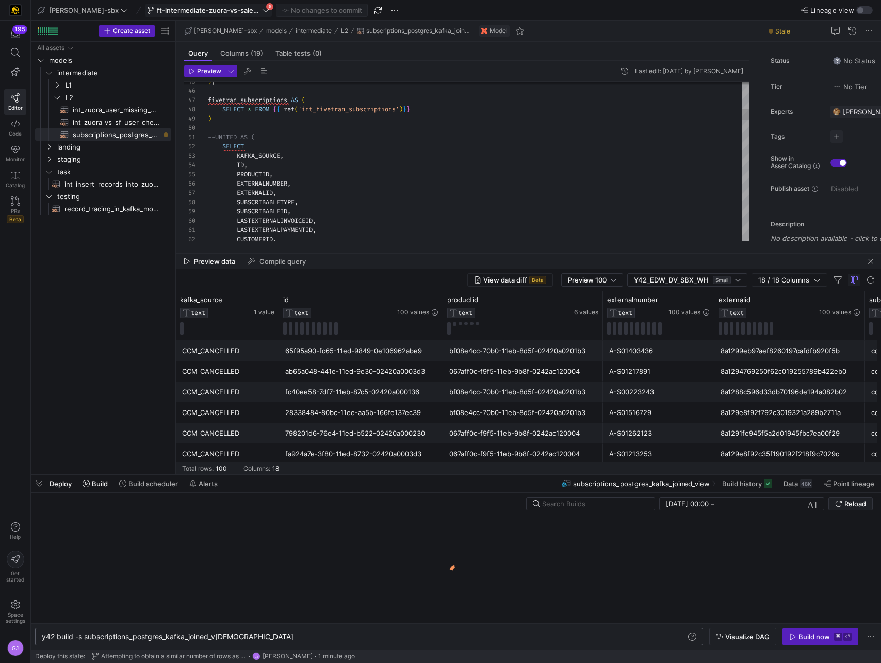
scroll to position [0, 187]
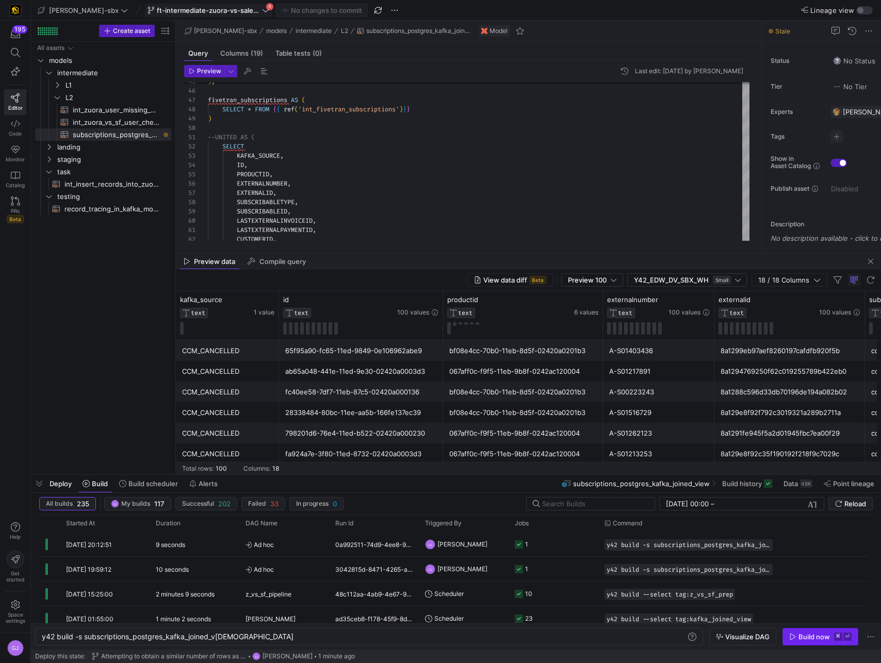
click at [812, 631] on span "button" at bounding box center [820, 637] width 75 height 17
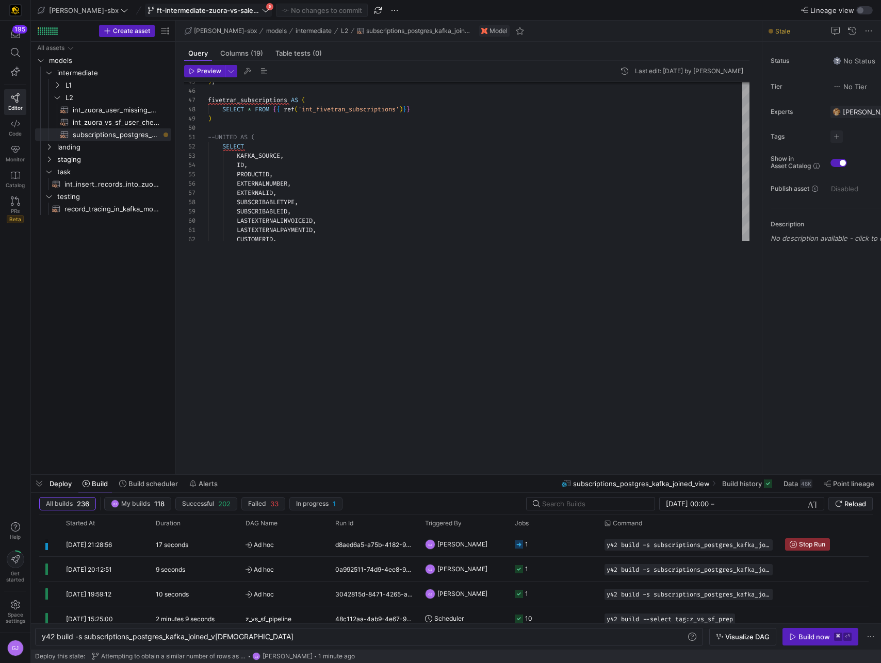
drag, startPoint x: 432, startPoint y: 253, endPoint x: 411, endPoint y: 486, distance: 234.1
click at [411, 486] on as-split "edw-dv-sbx ft-intermediate-zuora-vs-salesforce-08052025 5 No changes to commit …" at bounding box center [456, 331] width 850 height 663
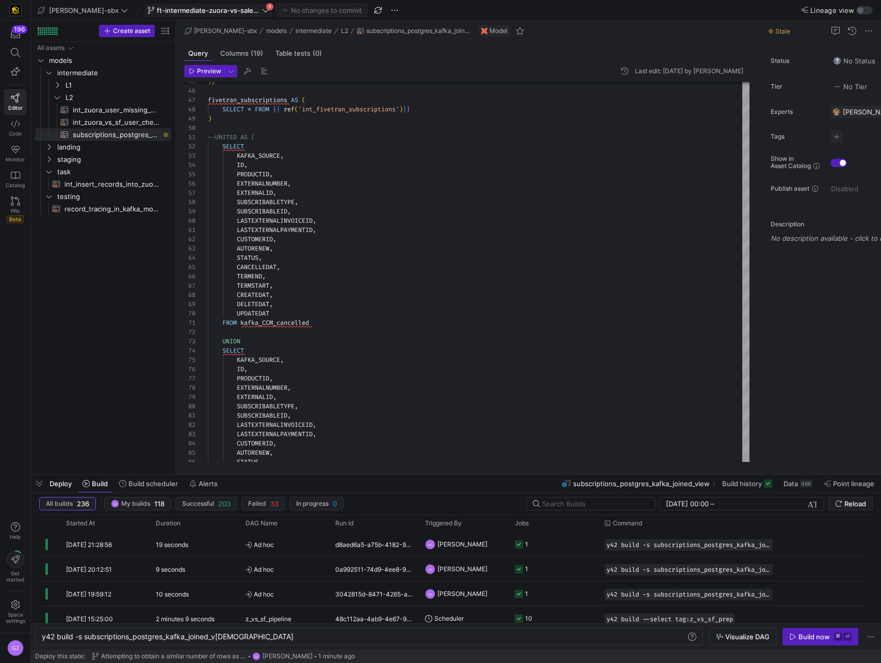
click at [739, 493] on y42-orchestration-build "All builds 236 GJ My builds 118 Successful 203 Failed 33 In progress 0 26/07/20…" at bounding box center [456, 571] width 850 height 157
click at [735, 487] on span "Build history" at bounding box center [742, 484] width 40 height 8
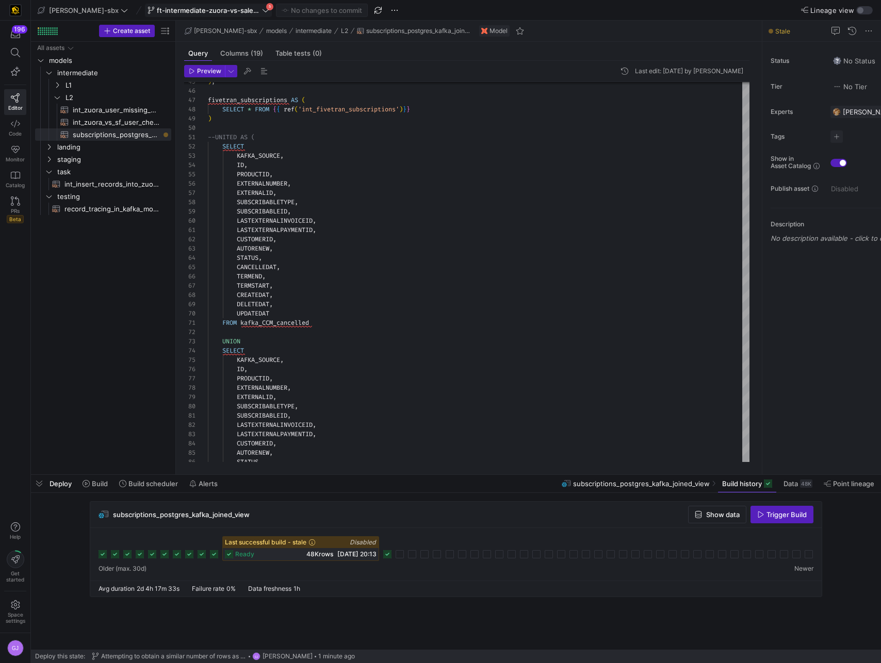
click at [387, 558] on icon at bounding box center [387, 554] width 8 height 8
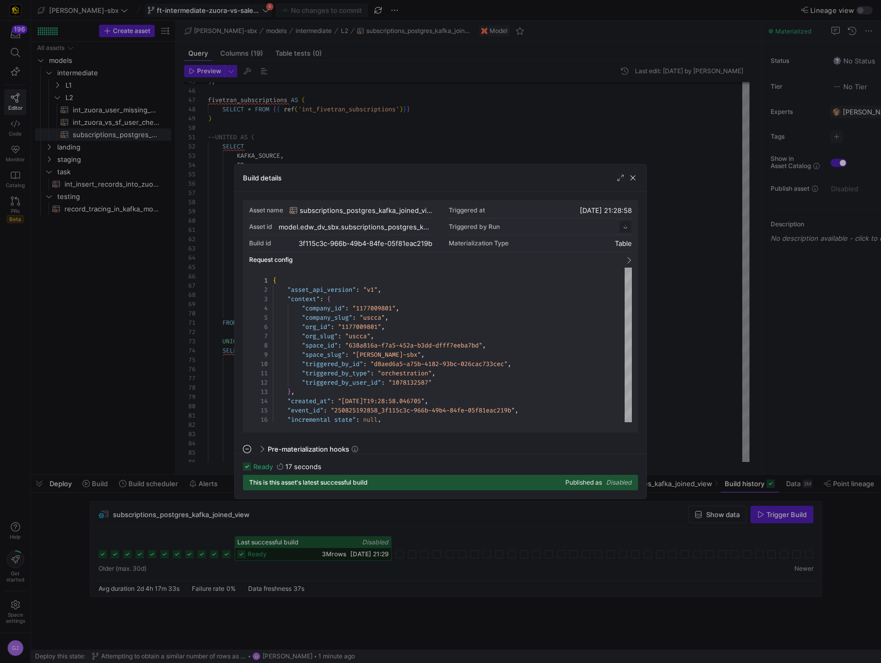
scroll to position [93, 0]
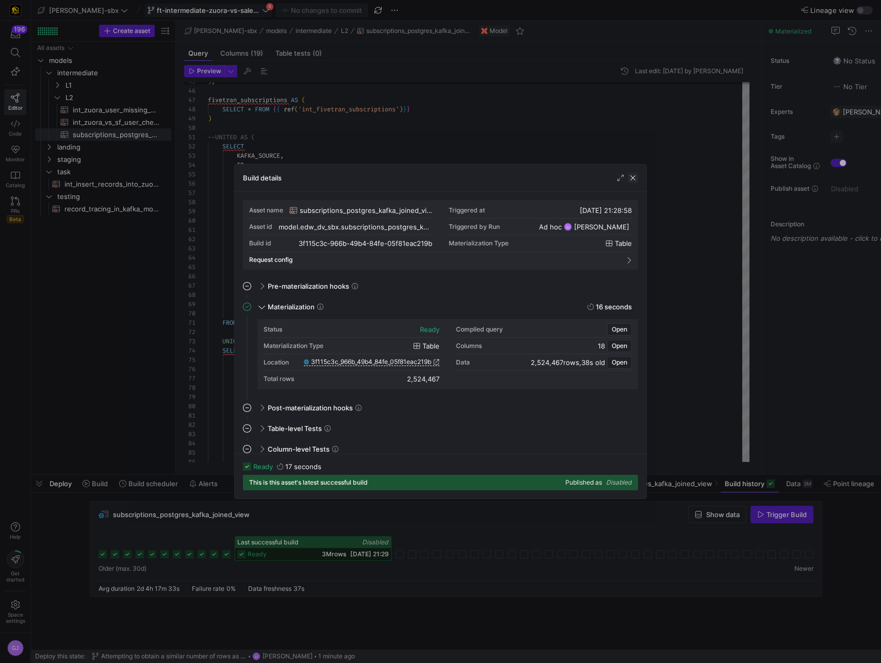
click at [634, 182] on span "button" at bounding box center [633, 178] width 10 height 10
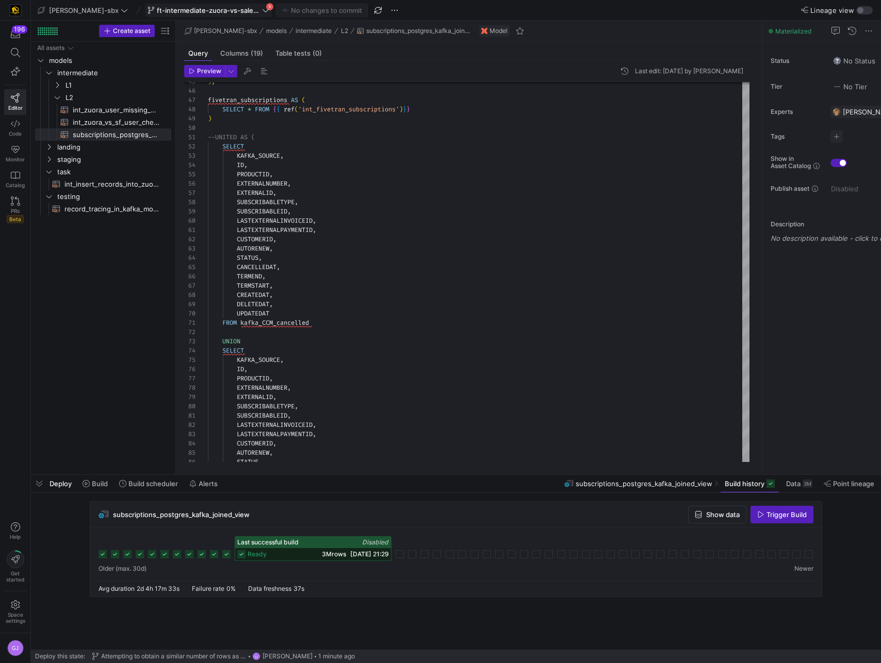
click at [374, 554] on span "25/08/25, 21:29" at bounding box center [369, 554] width 39 height 8
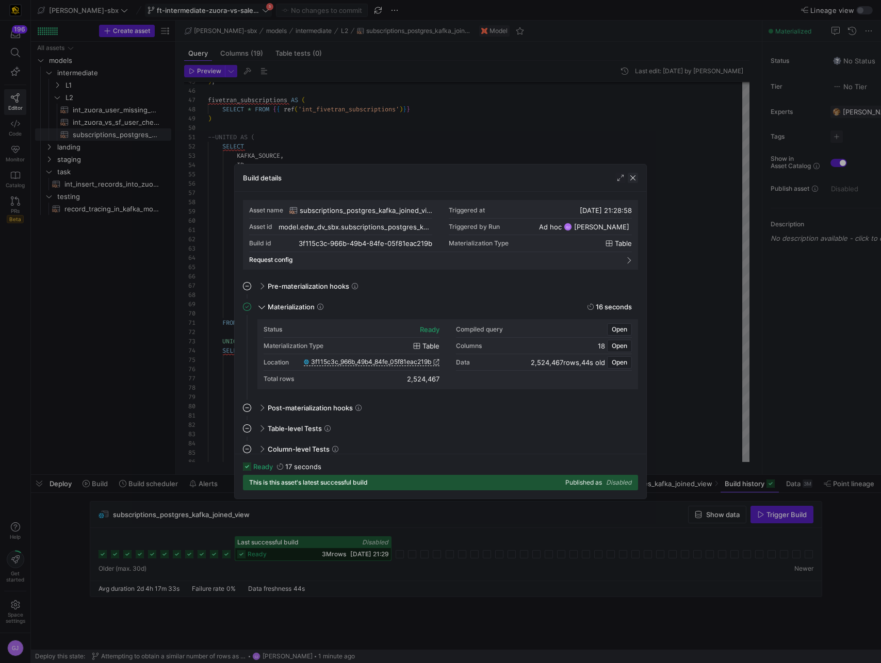
click at [634, 179] on span "button" at bounding box center [633, 178] width 10 height 10
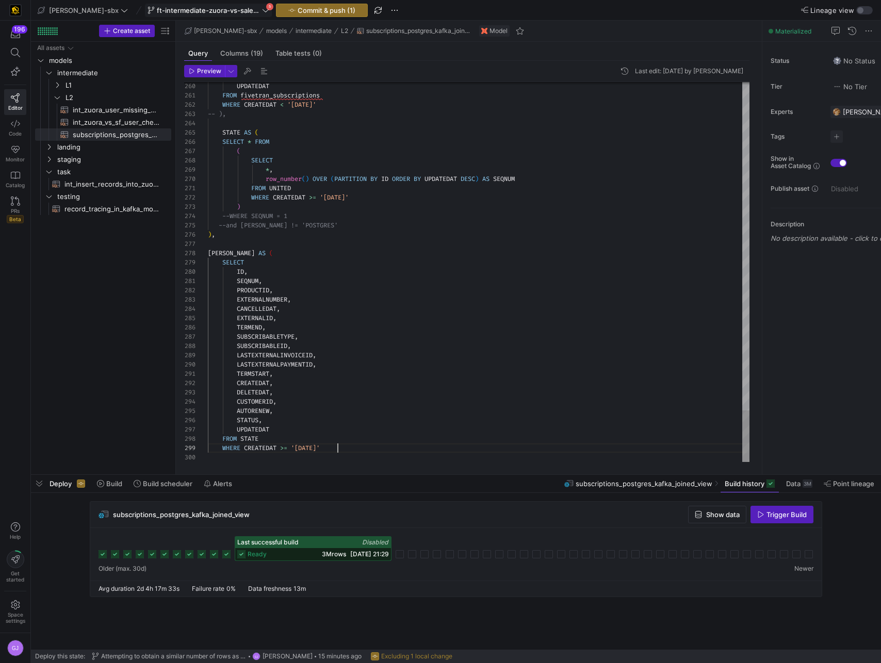
scroll to position [74, 129]
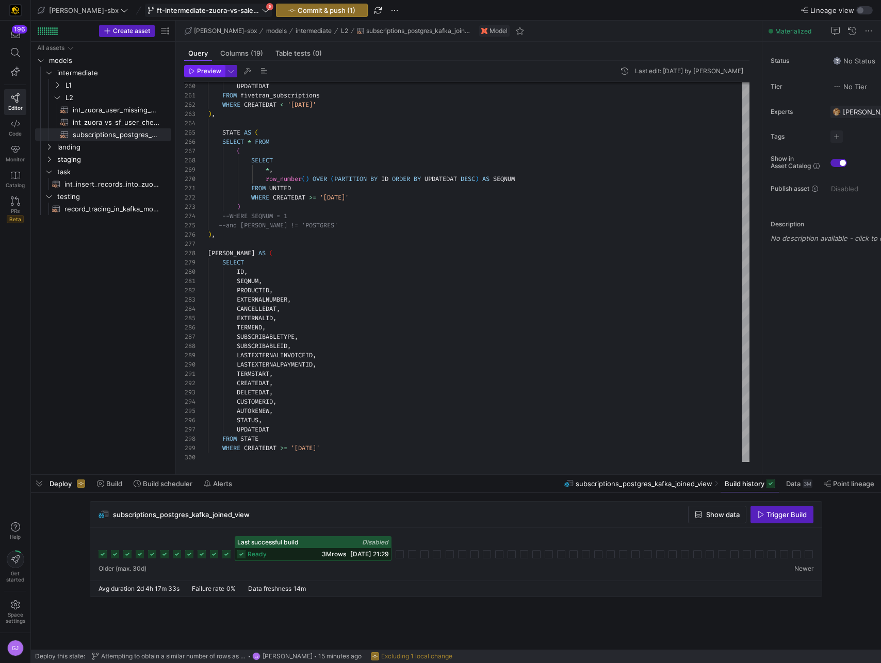
click at [203, 71] on span "Preview" at bounding box center [209, 71] width 24 height 7
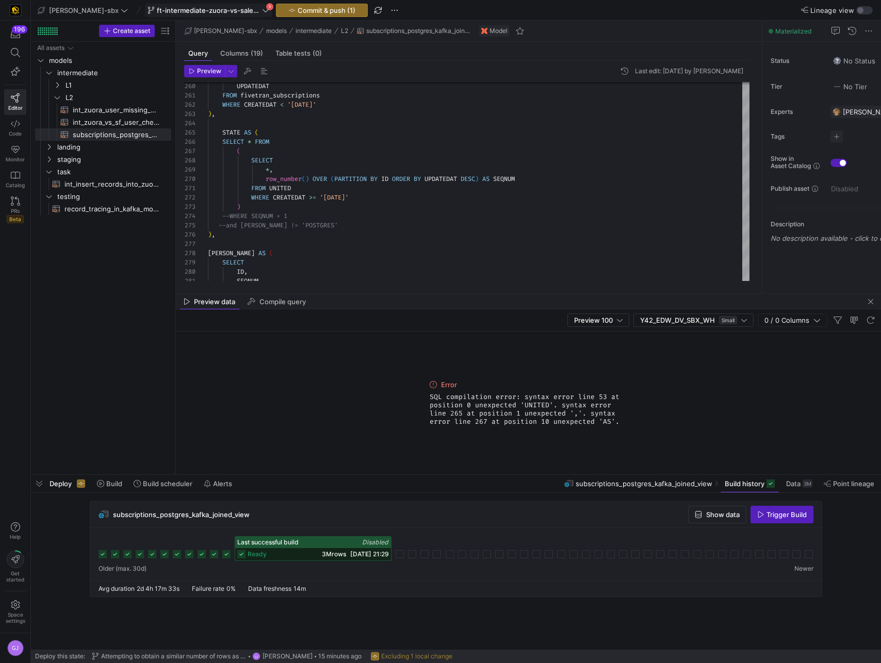
click at [386, 286] on mat-tab-group "Query Columns (19) Table tests (0) Preview Last edit: Monday 25 August 2025 by …" at bounding box center [467, 168] width 582 height 252
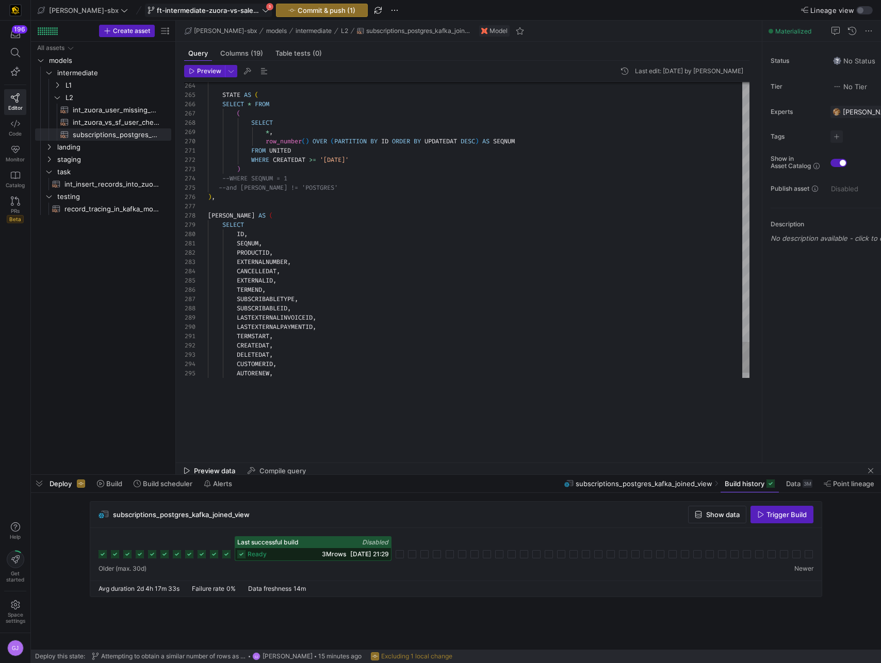
drag, startPoint x: 331, startPoint y: 293, endPoint x: 297, endPoint y: 463, distance: 173.0
click at [297, 463] on div at bounding box center [528, 463] width 705 height 1
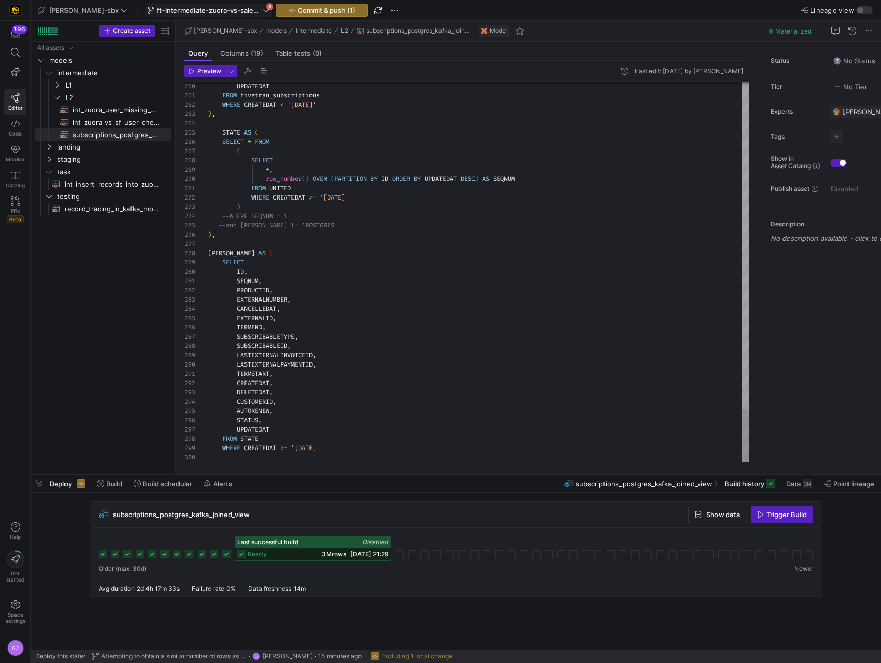
type textarea "TERMSTART, CREATEDAT, DELETEDAT, CUSTOMERID, AUTORENEW, STATUS, UPDATEDAT FROM …"
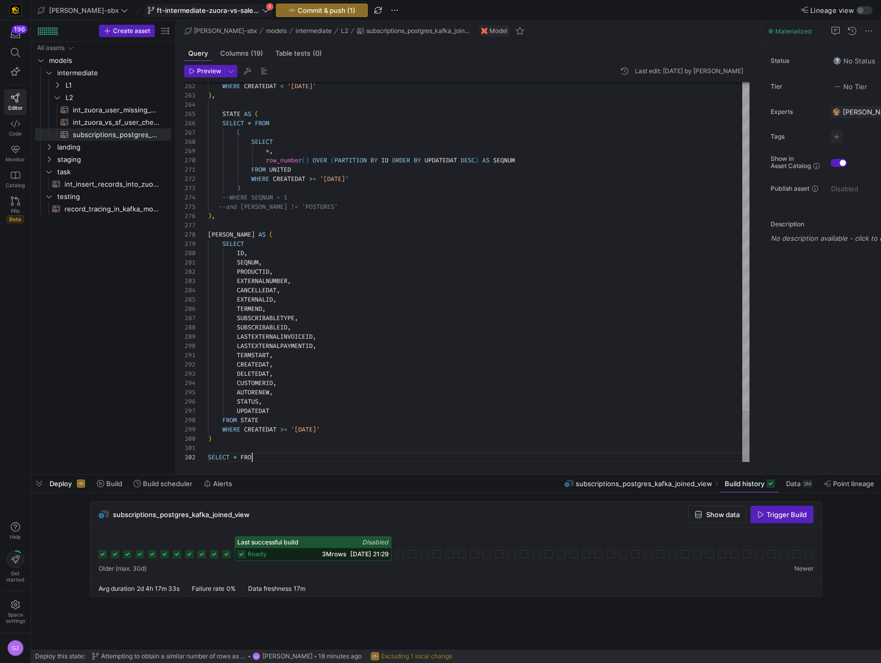
scroll to position [9, 52]
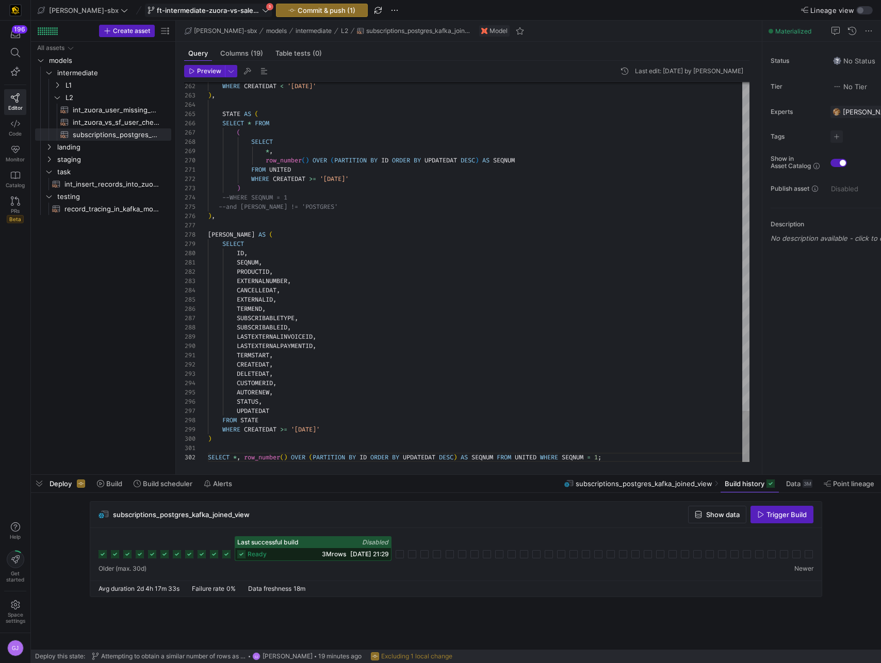
click at [200, 69] on span "Preview" at bounding box center [209, 71] width 24 height 7
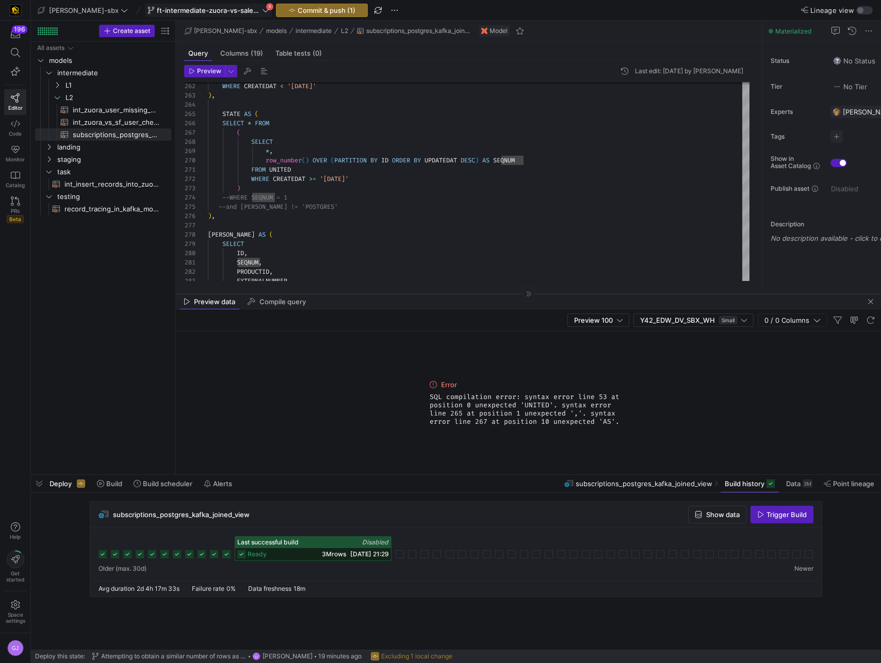
click at [514, 293] on div at bounding box center [528, 293] width 705 height 1
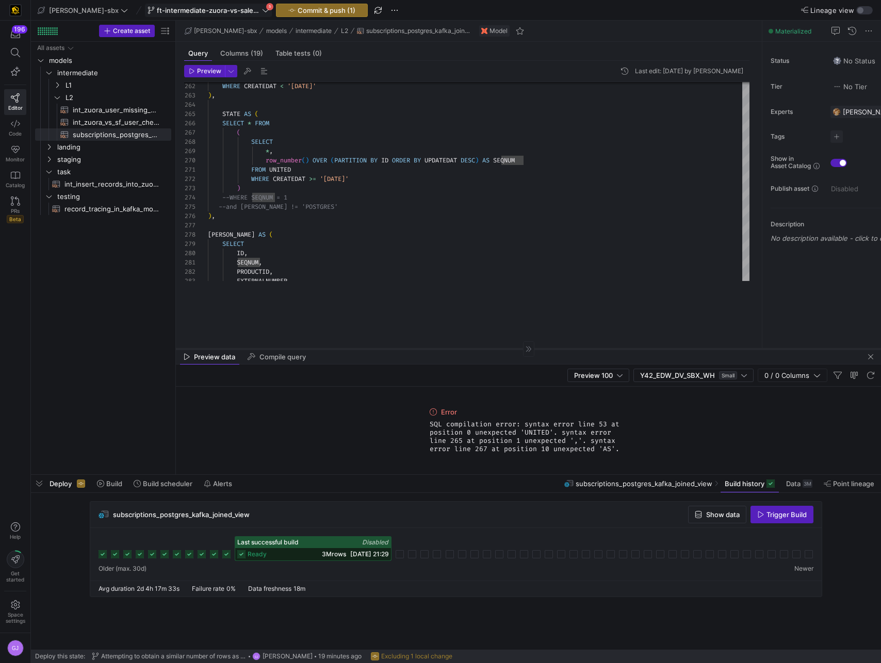
drag, startPoint x: 514, startPoint y: 293, endPoint x: 513, endPoint y: 351, distance: 58.3
click at [514, 349] on div at bounding box center [528, 349] width 705 height 1
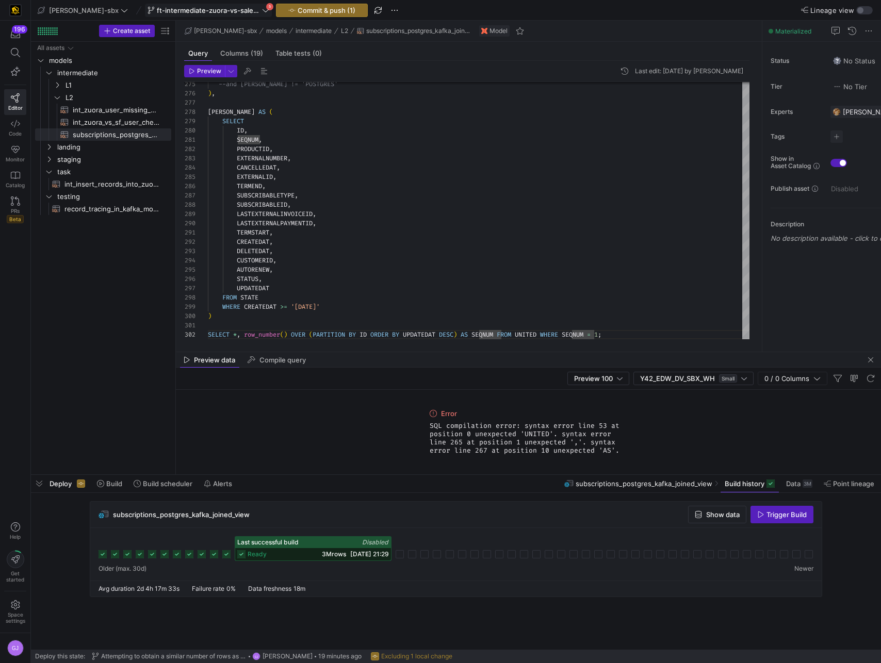
click at [539, 373] on div "Preview 100 Y42_EDW_DV_SBX_WH Small 0 / 0 Columns" at bounding box center [528, 379] width 705 height 22
click at [521, 419] on div "Error SQL compilation error: syntax error line 53 at position 0 unexpected 'UNI…" at bounding box center [528, 432] width 206 height 85
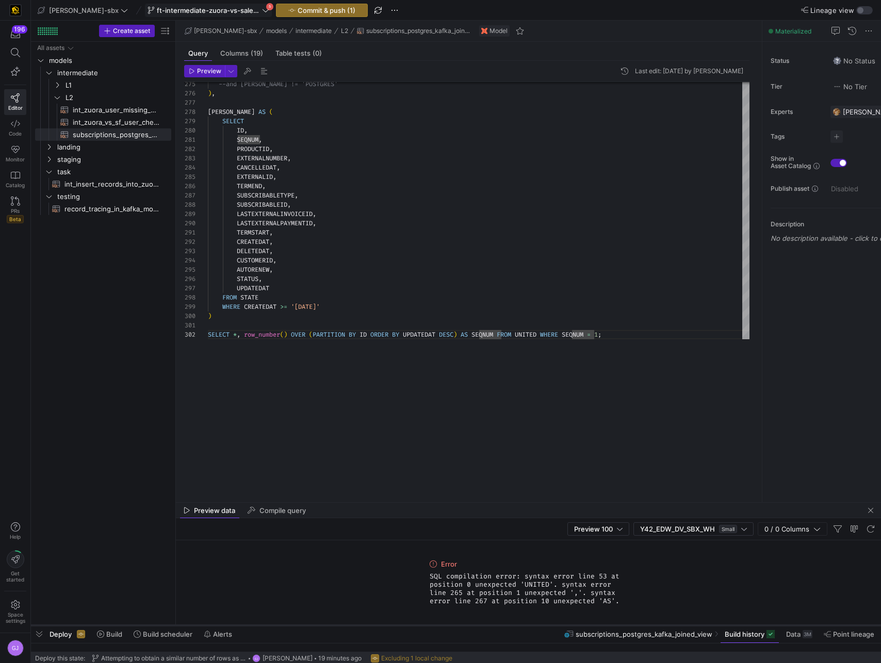
drag, startPoint x: 498, startPoint y: 474, endPoint x: 497, endPoint y: 628, distance: 154.2
click at [497, 628] on div at bounding box center [456, 626] width 850 height 4
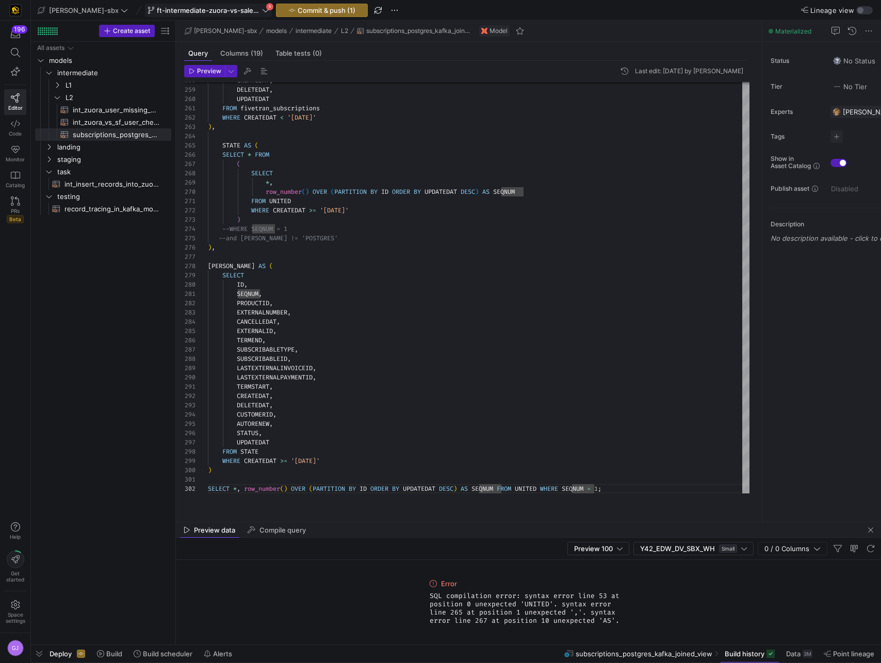
drag, startPoint x: 497, startPoint y: 628, endPoint x: 499, endPoint y: 717, distance: 88.7
click at [499, 659] on html "196 Editor Code Monitor Catalog PRs Beta Help Get started Space settings GJ edw…" at bounding box center [440, 331] width 881 height 663
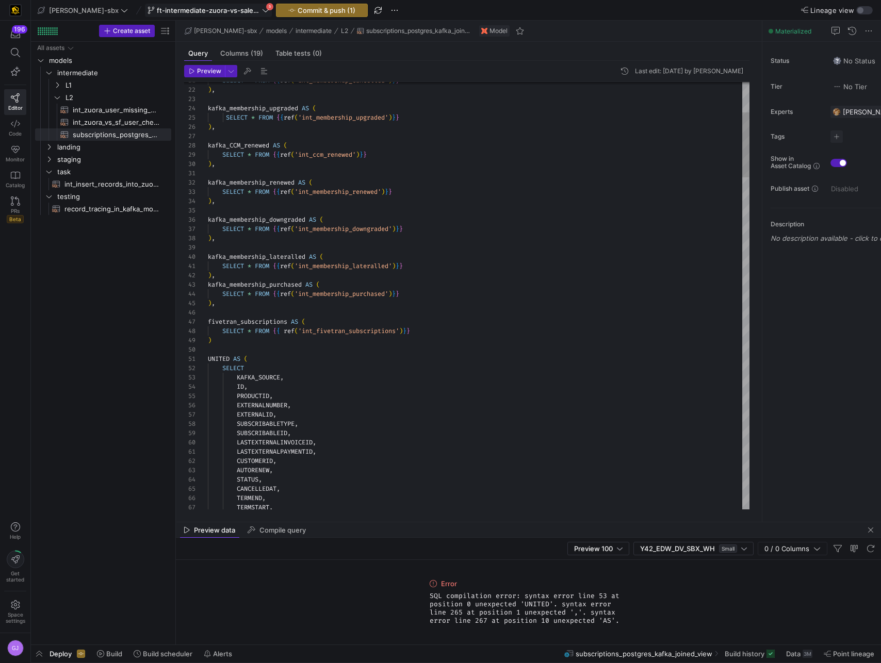
click at [199, 66] on span "button" at bounding box center [205, 71] width 40 height 11
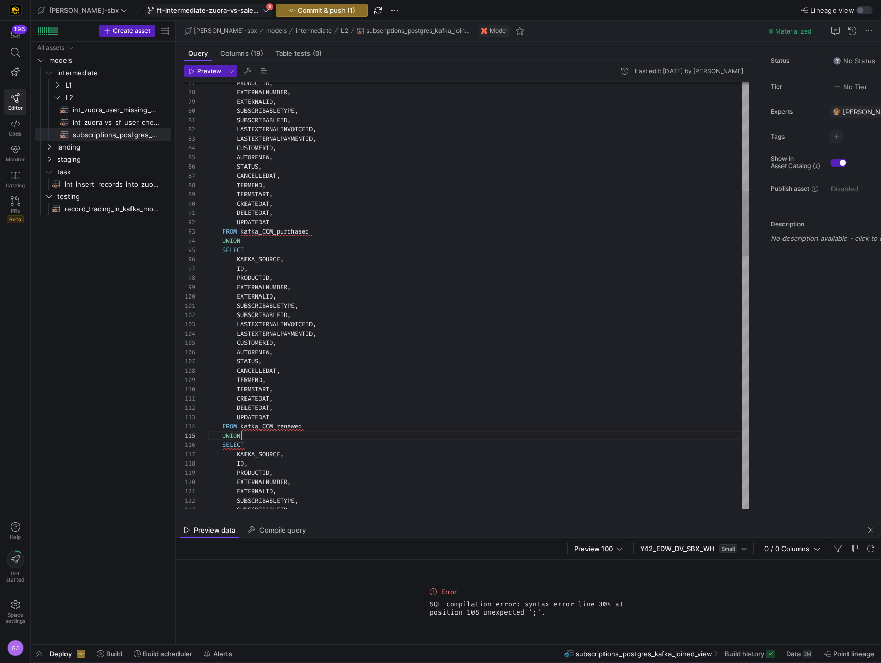
type textarea "SELECT *, row_number() OVER (PARTITION BY ID ORDER BY UPDATEDAT DESC) AS SEQNUM…"
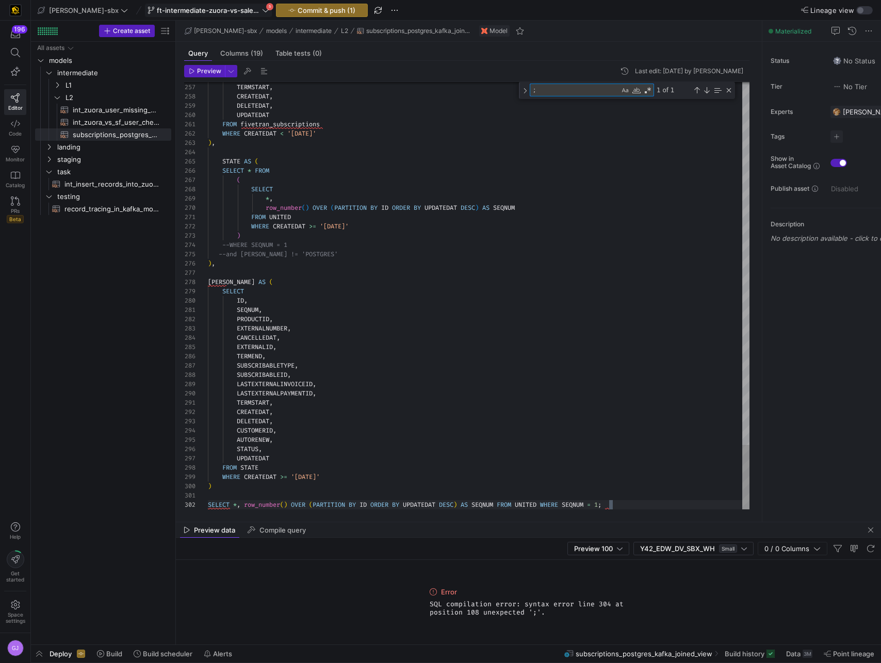
type textarea ";"
type textarea "SELECT *, row_number() OVER (PARTITION BY ID ORDER BY UPDATEDAT DESC) AS SEQNUM…"
click at [202, 68] on span "Preview" at bounding box center [209, 71] width 24 height 7
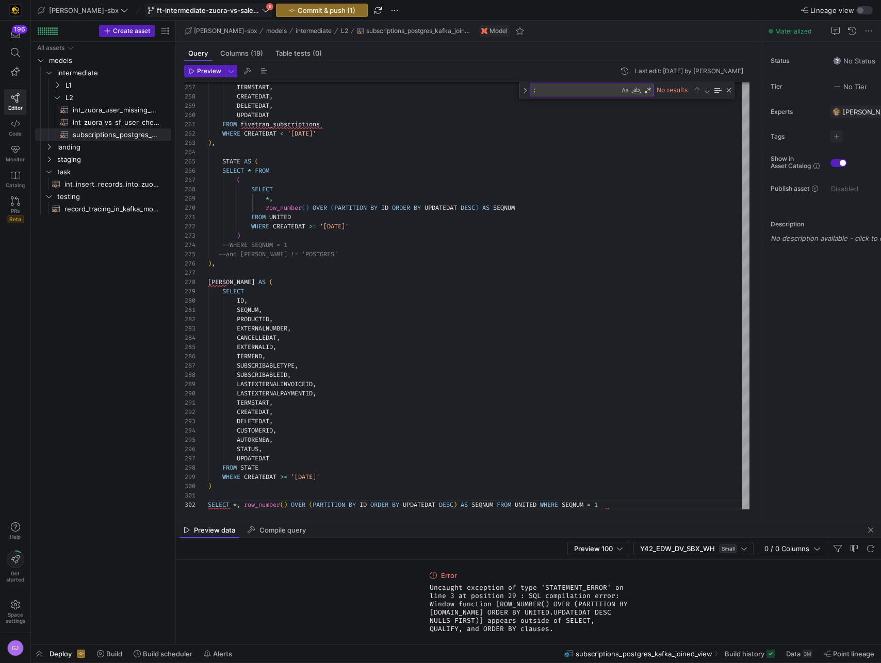
drag, startPoint x: 500, startPoint y: 603, endPoint x: 539, endPoint y: 606, distance: 39.8
click at [539, 606] on span "Uncaught exception of type 'STATEMENT_ERROR' on line 3 at position 29 : SQL com…" at bounding box center [529, 609] width 198 height 50
click at [594, 95] on textarea ";" at bounding box center [574, 90] width 89 height 12
type textarea "{{config (tags=["kafka_joined_view"])}} {{config(materialized = 'table')}} WITH…"
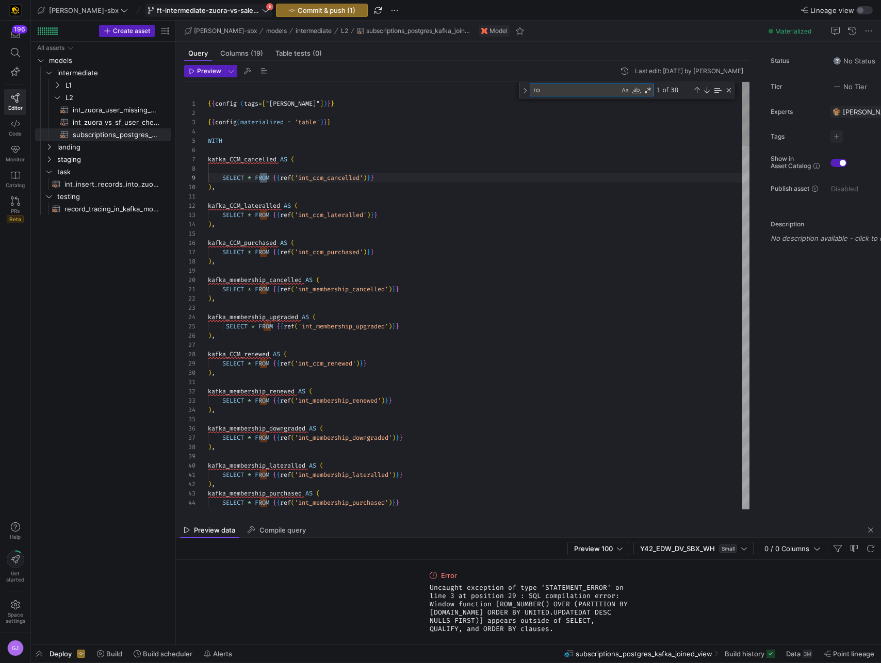
type textarea "r"
type textarea "RO"
type textarea "FROM fivetran_subscriptions WHERE CREATEDAT < '[DATE]' ), STATE [US_STATE] ( SE…"
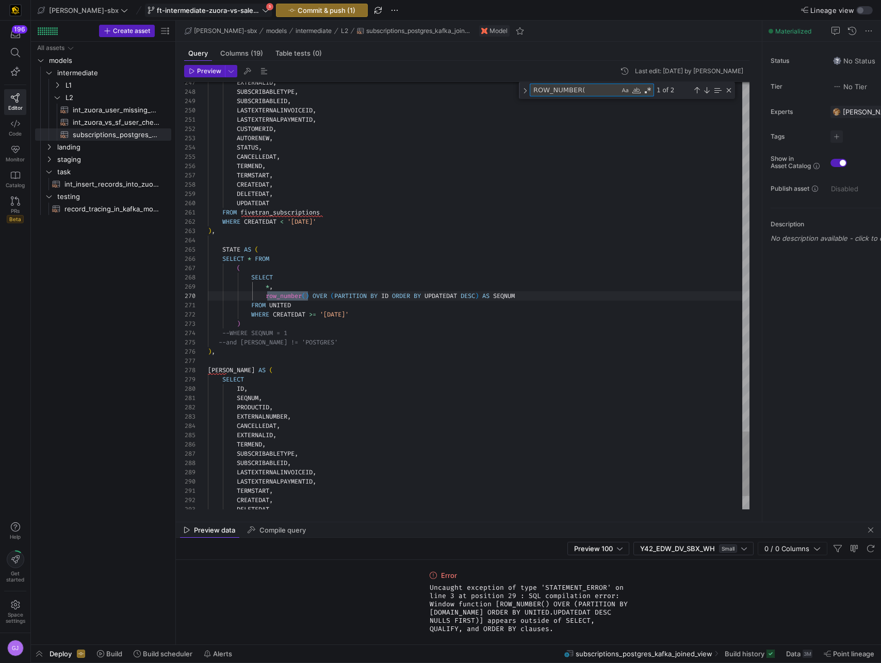
scroll to position [93, 104]
type textarea "ROW_NUMBER()"
click at [710, 92] on div "Next Match (Enter)" at bounding box center [706, 90] width 8 height 8
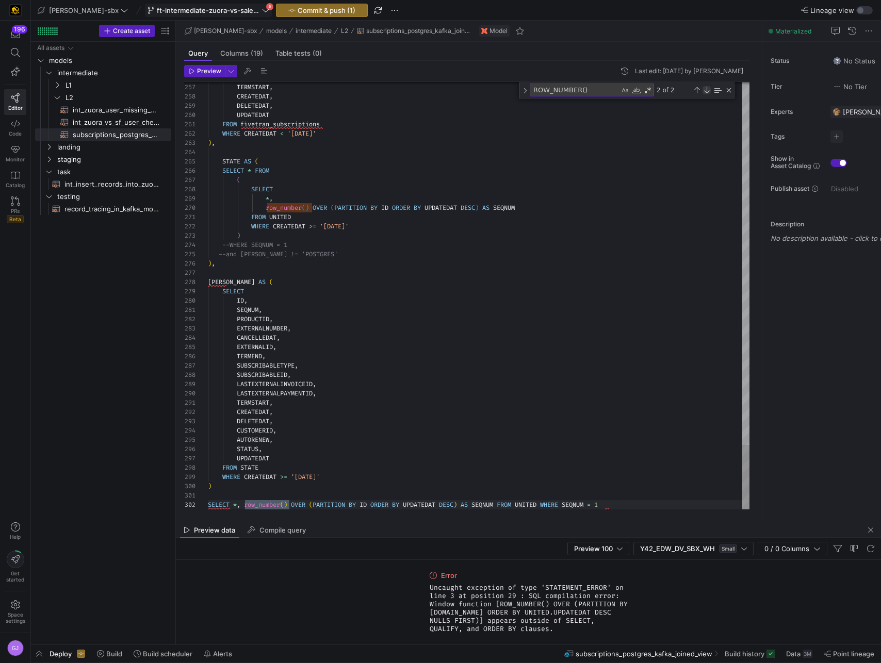
scroll to position [9, 81]
click at [696, 91] on div "Previous Match (⇧Enter)" at bounding box center [697, 90] width 8 height 8
click at [695, 91] on div "Previous Match (⇧Enter)" at bounding box center [697, 90] width 8 height 8
click at [696, 91] on div "Previous Match (⇧Enter)" at bounding box center [697, 90] width 8 height 8
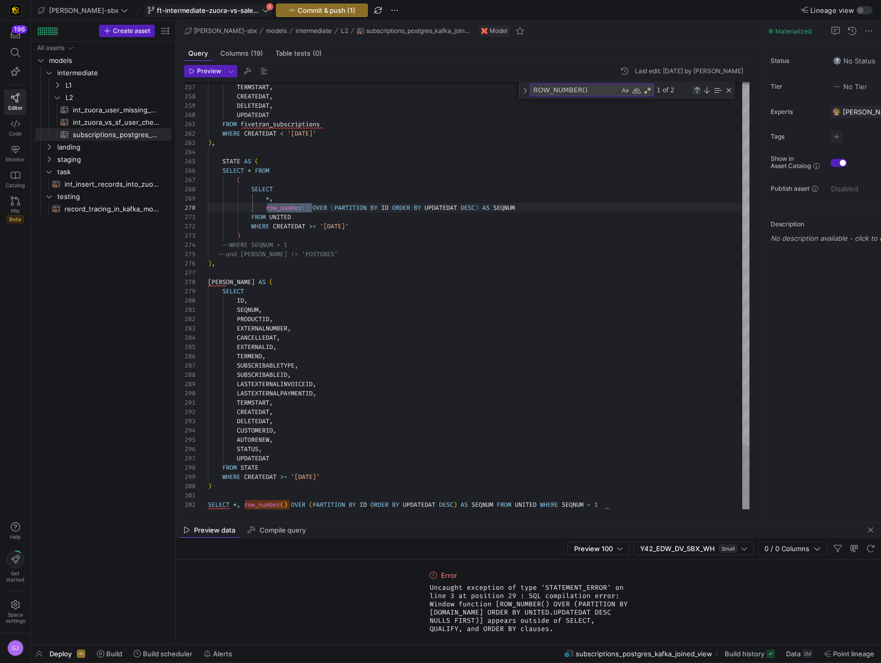
click at [696, 91] on div "Previous Match (⇧Enter)" at bounding box center [697, 90] width 8 height 8
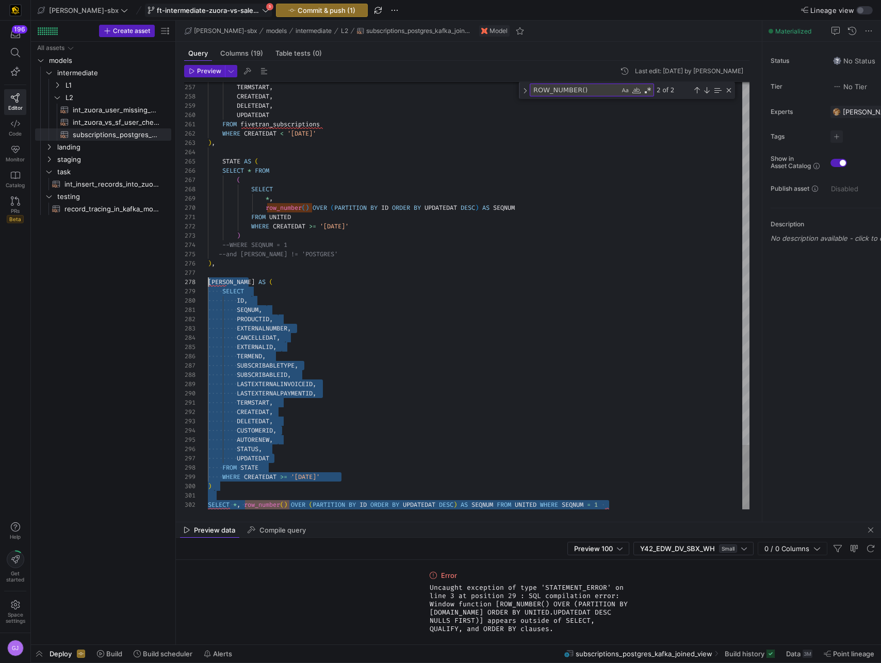
scroll to position [65, 0]
drag, startPoint x: 628, startPoint y: 506, endPoint x: 179, endPoint y: 281, distance: 501.7
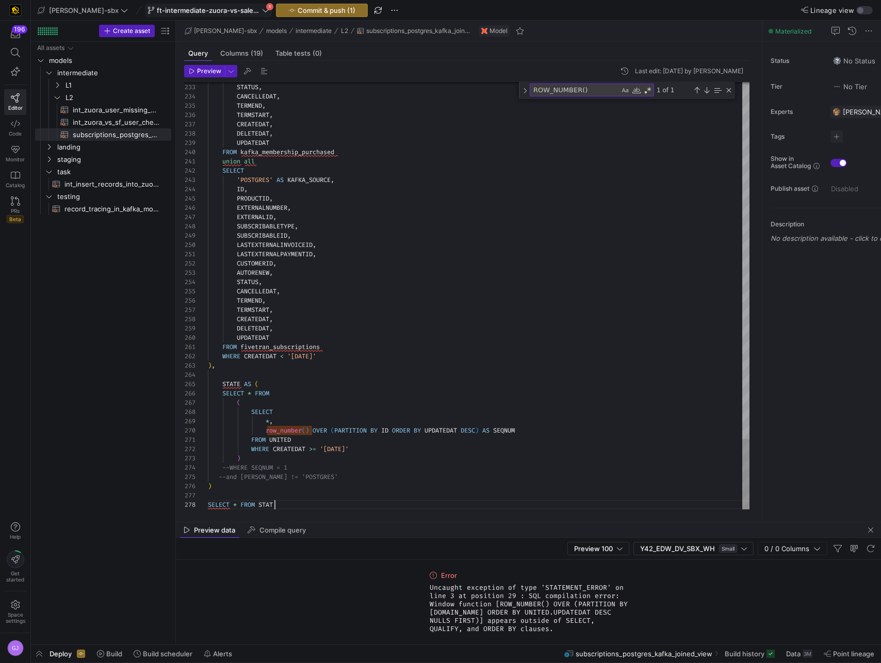
scroll to position [65, 71]
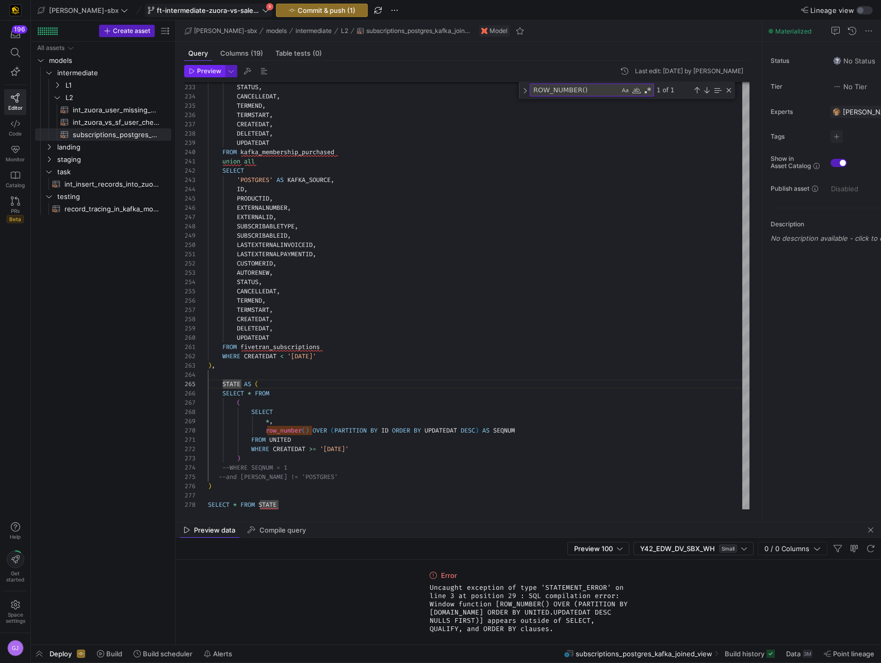
type textarea "FROM fivetran_subscriptions WHERE CREATEDAT < '[DATE]' ), STATE [US_STATE] ( SE…"
click at [208, 74] on span "Preview" at bounding box center [209, 71] width 24 height 7
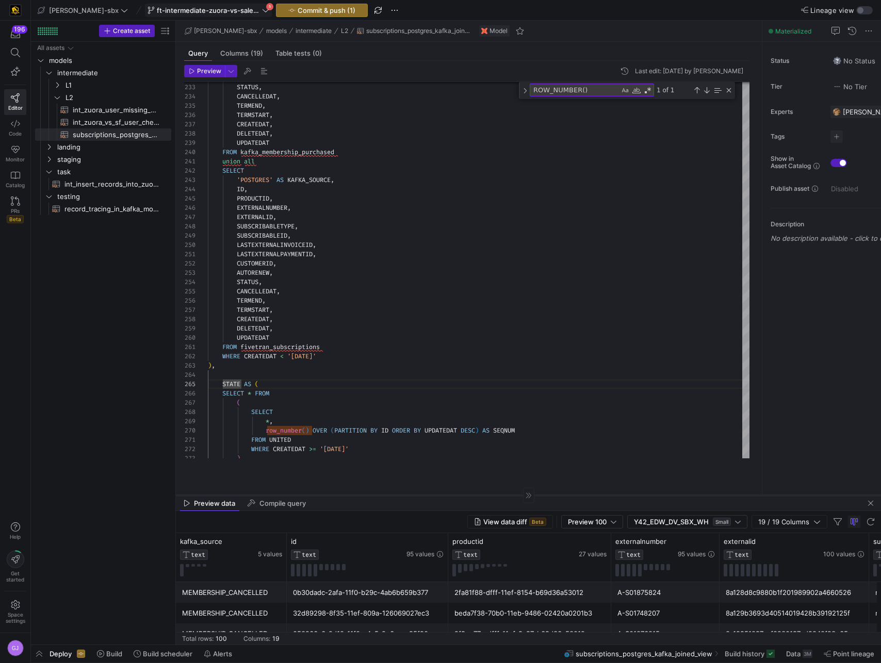
drag, startPoint x: 350, startPoint y: 521, endPoint x: 355, endPoint y: 495, distance: 27.3
click at [355, 495] on div at bounding box center [528, 495] width 705 height 1
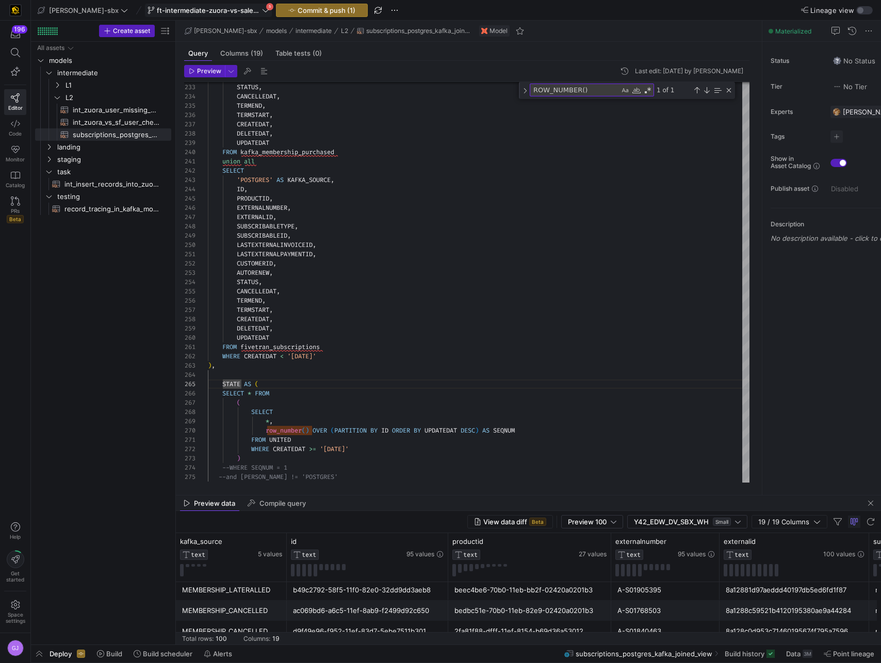
scroll to position [0, 0]
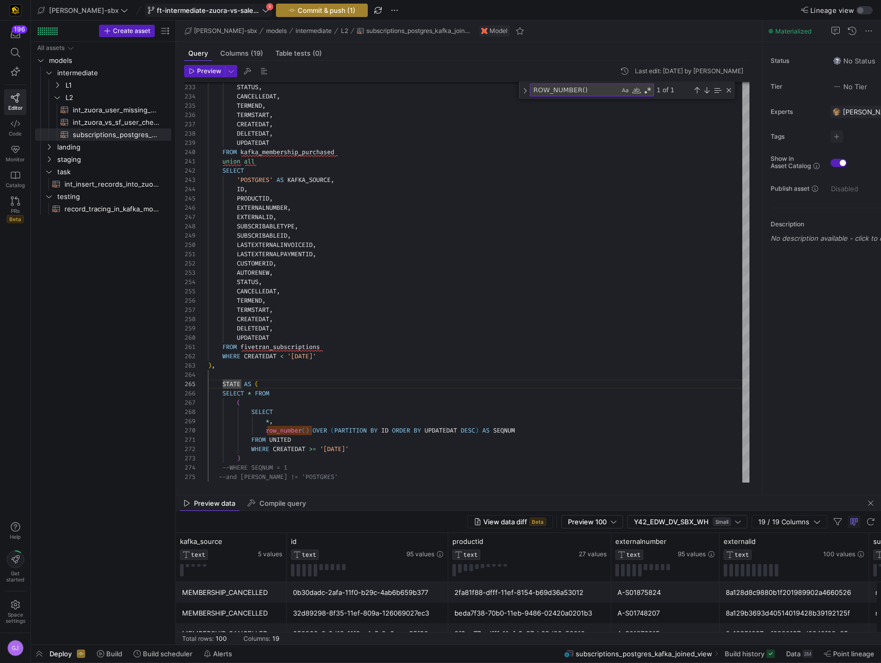
click at [298, 10] on span "Commit & push (1)" at bounding box center [327, 10] width 58 height 8
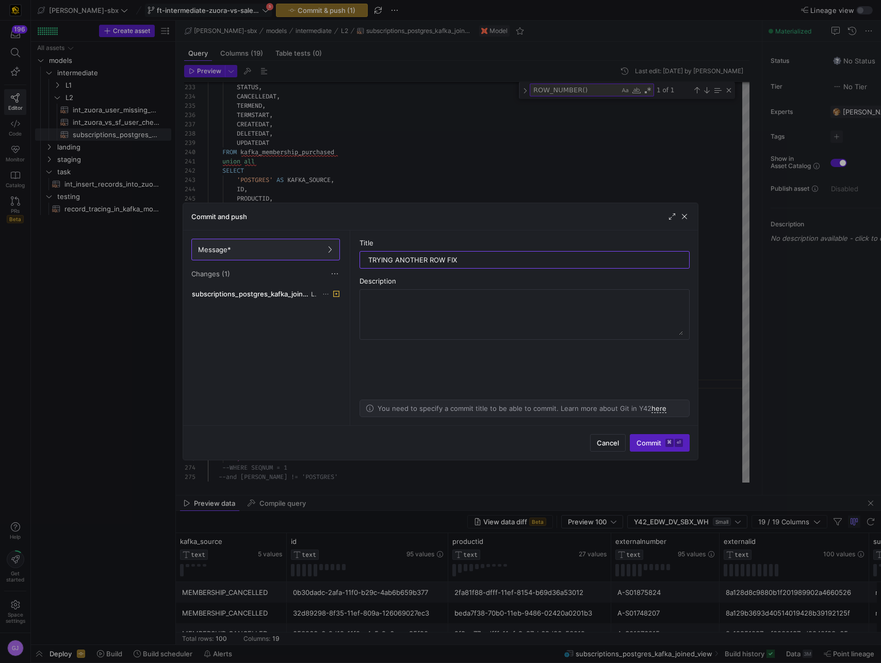
click at [658, 459] on div "Cancel Commit ⌘ ⏎" at bounding box center [440, 442] width 515 height 35
drag, startPoint x: 504, startPoint y: 259, endPoint x: 342, endPoint y: 261, distance: 162.0
click at [342, 261] on as-split "Message* Changes (1) subscriptions_postgres_kafka_joined_view.sql L2 Title TRYI…" at bounding box center [440, 328] width 515 height 195
type input "Selecting from state"
click at [651, 443] on span "Commit ⌘ ⏎" at bounding box center [659, 443] width 46 height 8
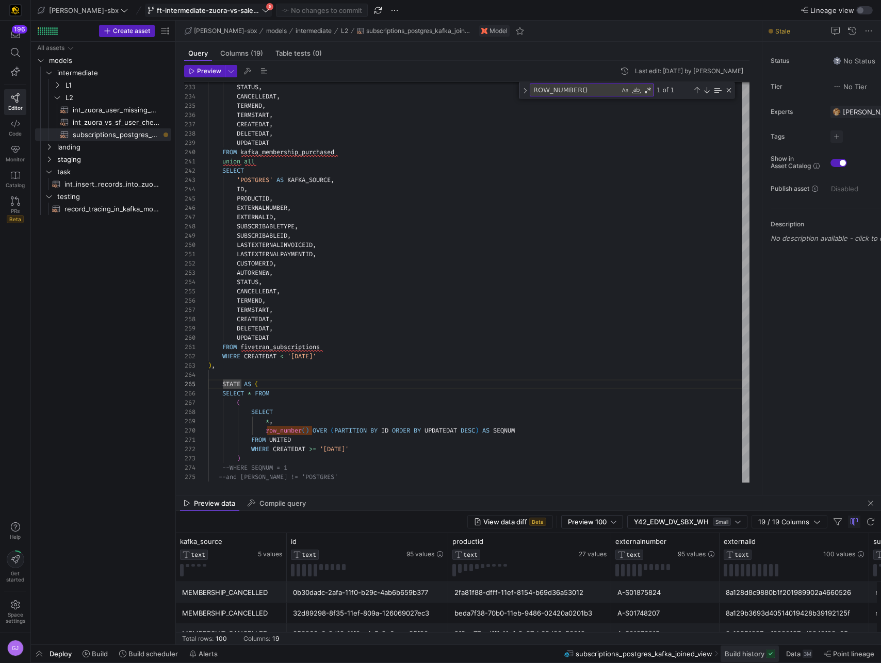
click at [725, 657] on span "Build history" at bounding box center [745, 654] width 40 height 8
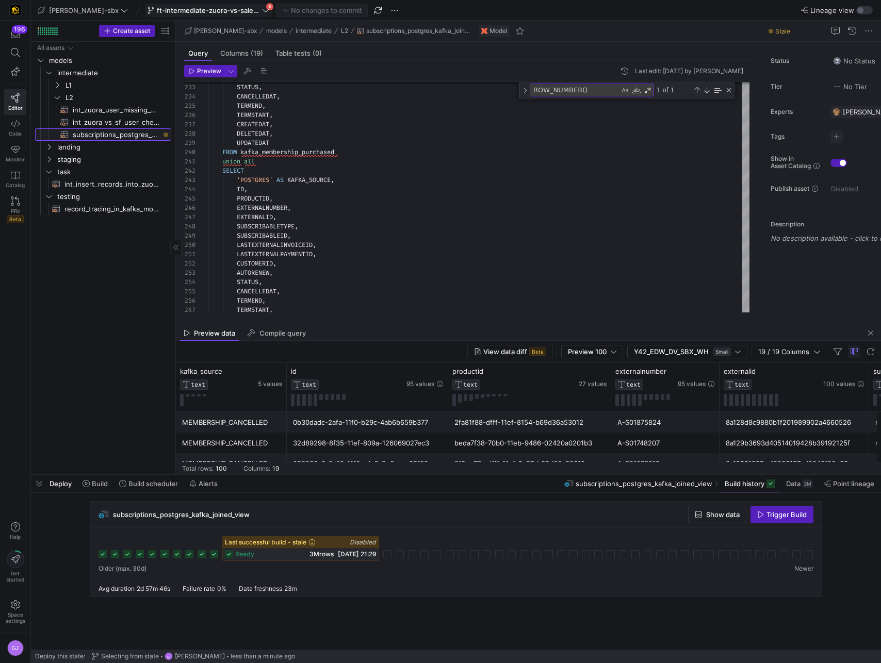
click at [122, 130] on span "subscriptions_postgres_kafka_joined_view​​​​​​​​​​" at bounding box center [116, 135] width 87 height 12
click at [88, 473] on div at bounding box center [456, 475] width 850 height 4
click at [88, 484] on icon at bounding box center [86, 483] width 7 height 7
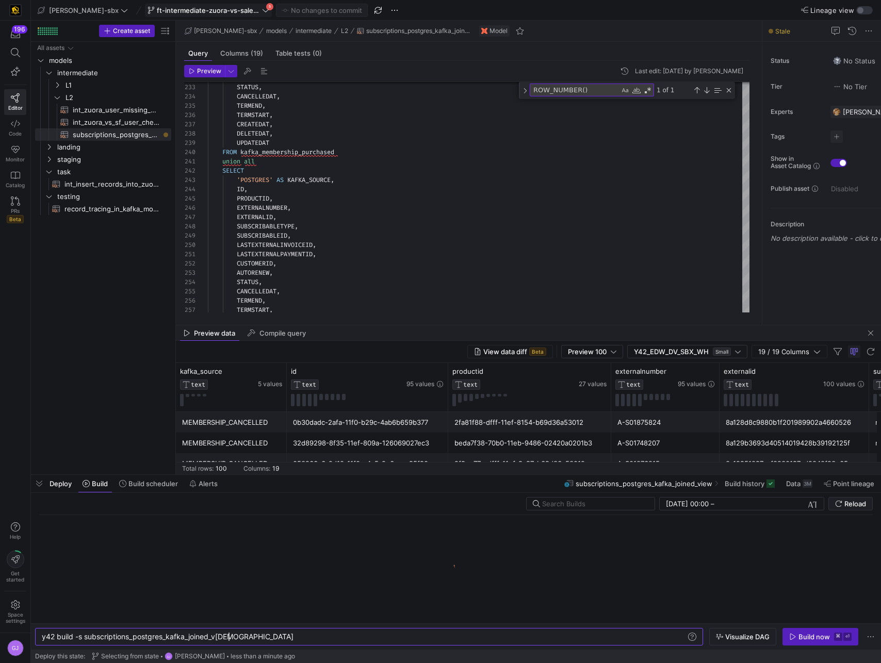
scroll to position [0, 187]
click at [810, 642] on span "button" at bounding box center [820, 637] width 75 height 17
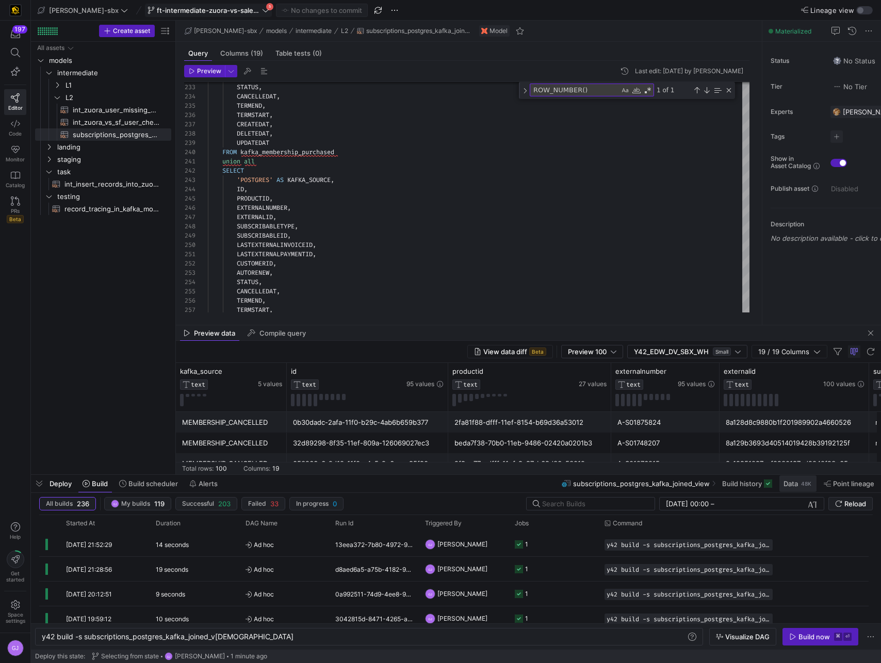
click at [803, 487] on div "48K" at bounding box center [806, 484] width 12 height 8
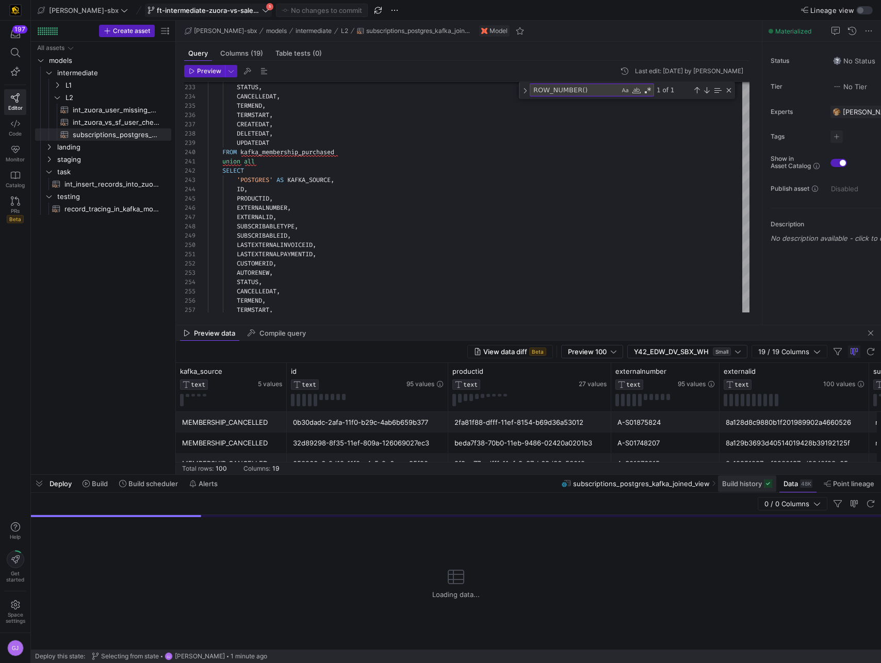
click at [733, 485] on span "Build history" at bounding box center [742, 484] width 40 height 8
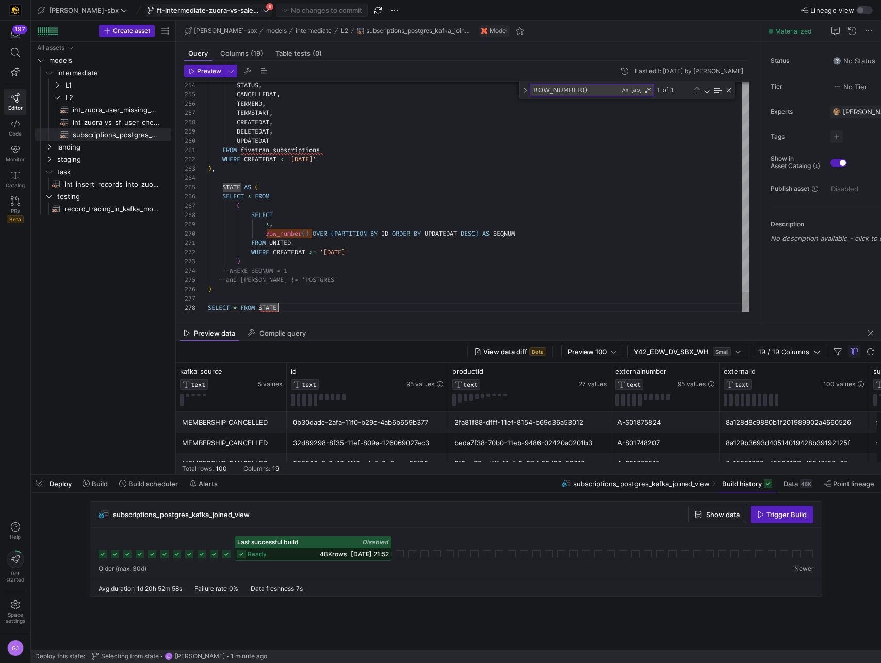
type textarea "FROM fivetran_subscriptions WHERE CREATEDAT < '[DATE]' ), STATE [US_STATE] ( SE…"
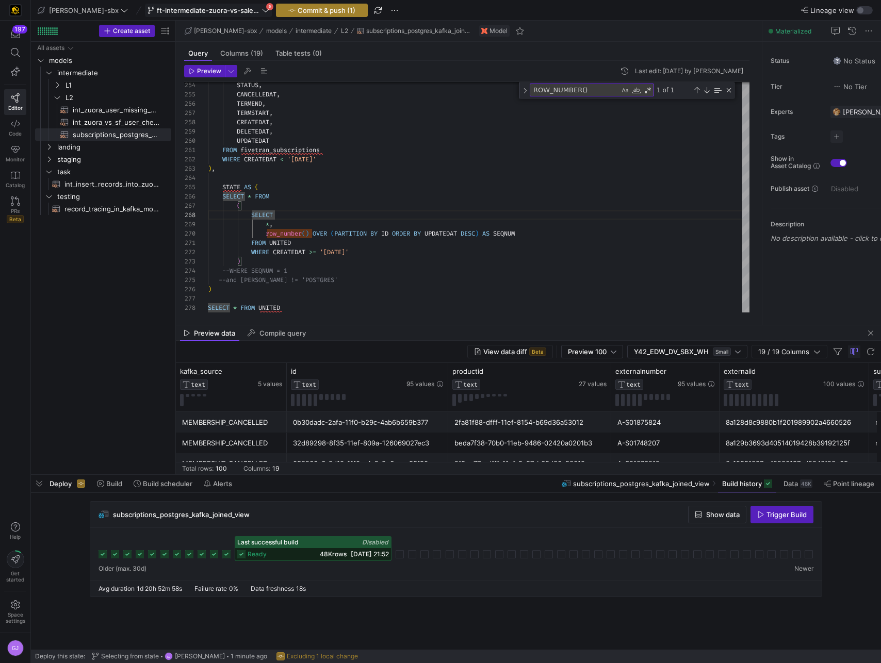
click at [300, 12] on span "Commit & push (1)" at bounding box center [327, 10] width 58 height 8
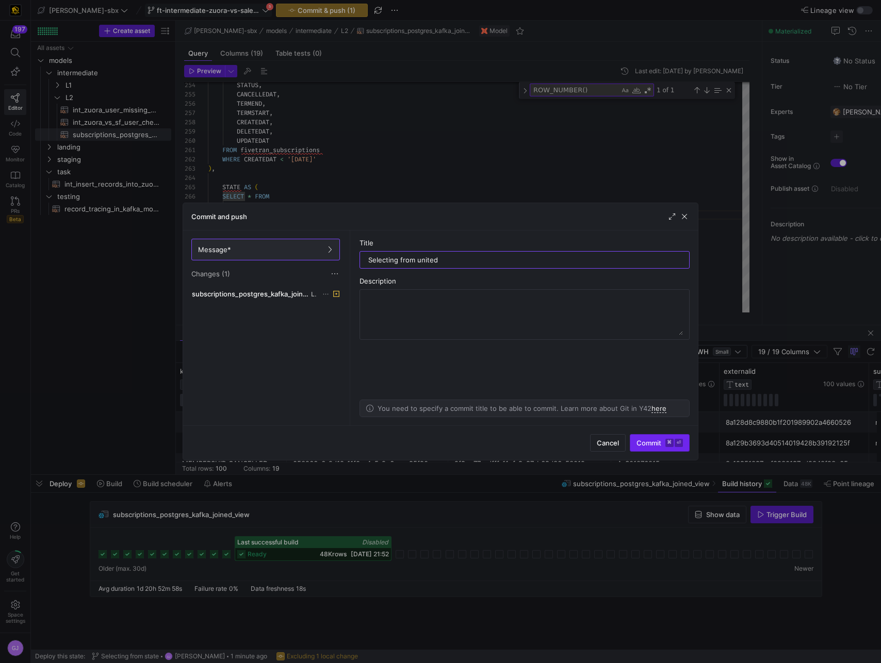
type input "Selecting from united"
click at [651, 446] on span "Commit ⌘ ⏎" at bounding box center [659, 443] width 46 height 8
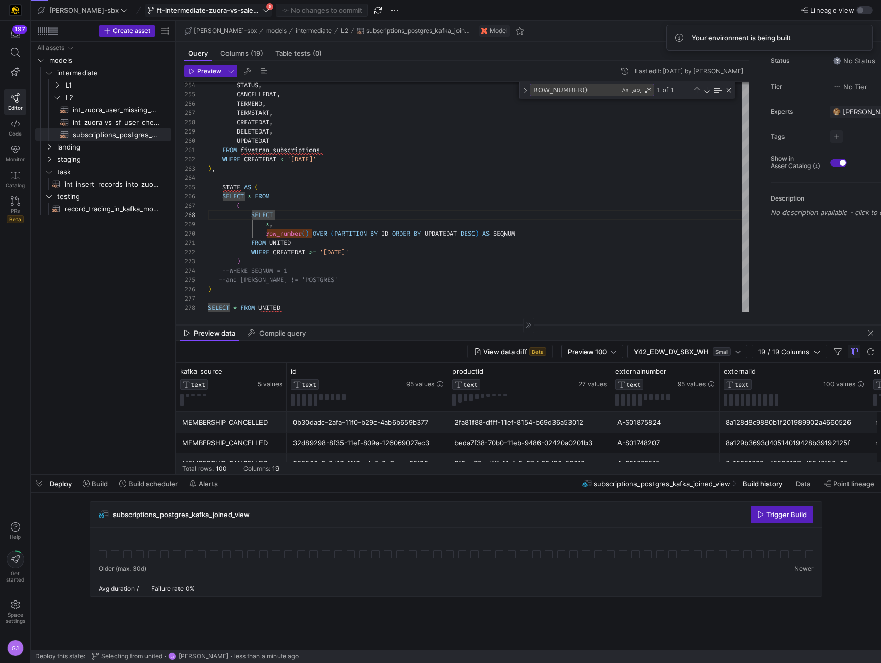
click at [351, 325] on div at bounding box center [528, 325] width 705 height 1
click at [353, 319] on mat-tab-group "Query Columns (19) Table tests (0) Preview Last edit: Monday 25 August 2025 by …" at bounding box center [467, 183] width 582 height 283
click at [352, 313] on div "Preview Last edit: Monday 25 August 2025 by Grant Jones 256 257 254 255 258 259…" at bounding box center [467, 189] width 582 height 256
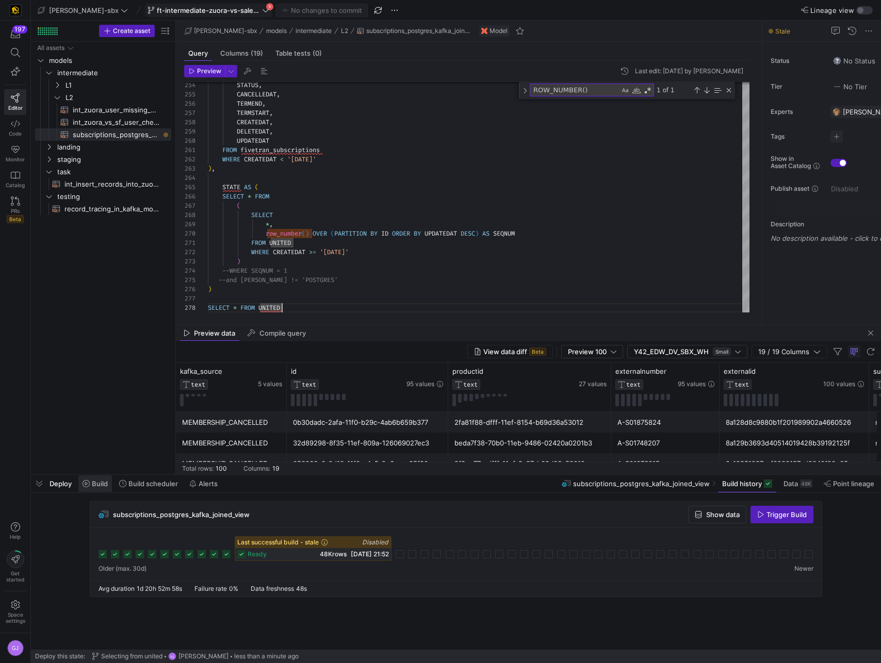
click at [102, 484] on span "Build" at bounding box center [100, 484] width 16 height 8
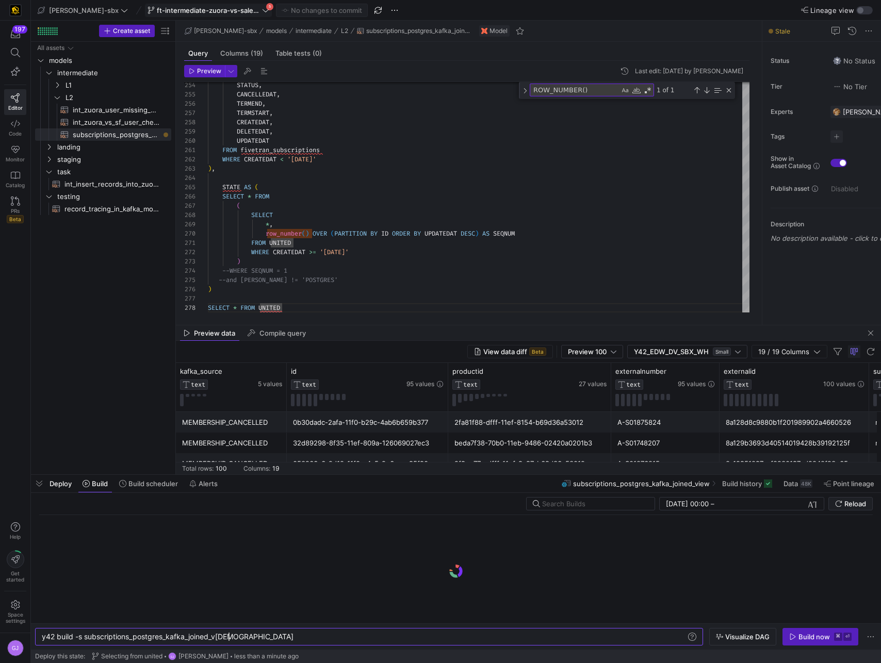
scroll to position [0, 187]
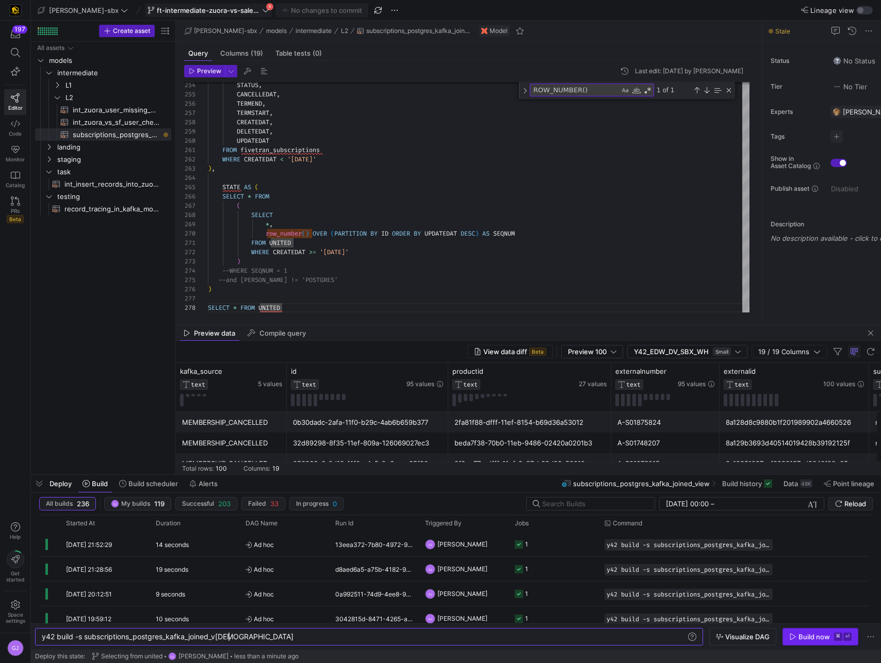
click at [794, 643] on span "button" at bounding box center [820, 637] width 75 height 17
click at [782, 482] on span at bounding box center [799, 484] width 35 height 17
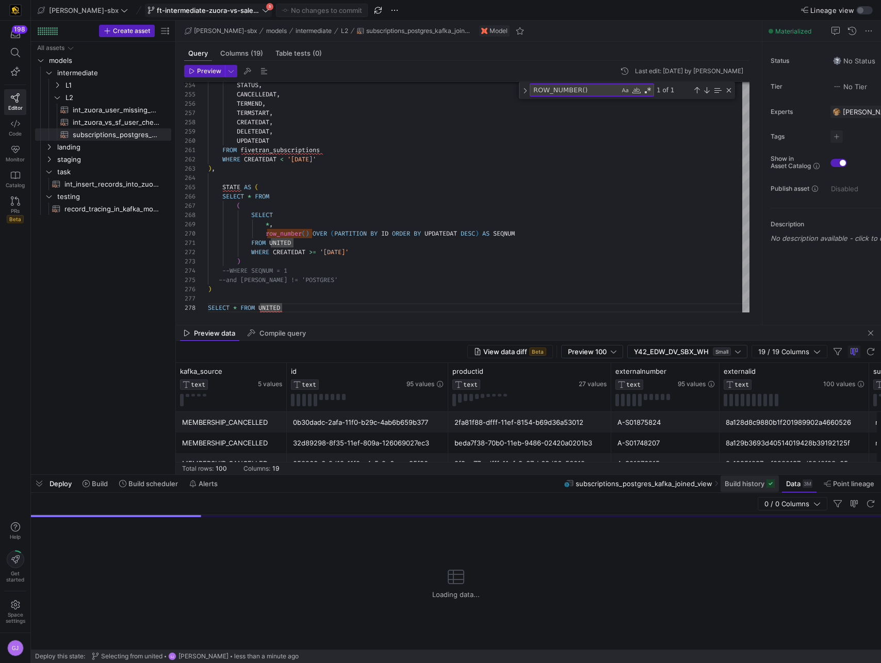
click at [722, 487] on span at bounding box center [750, 484] width 58 height 17
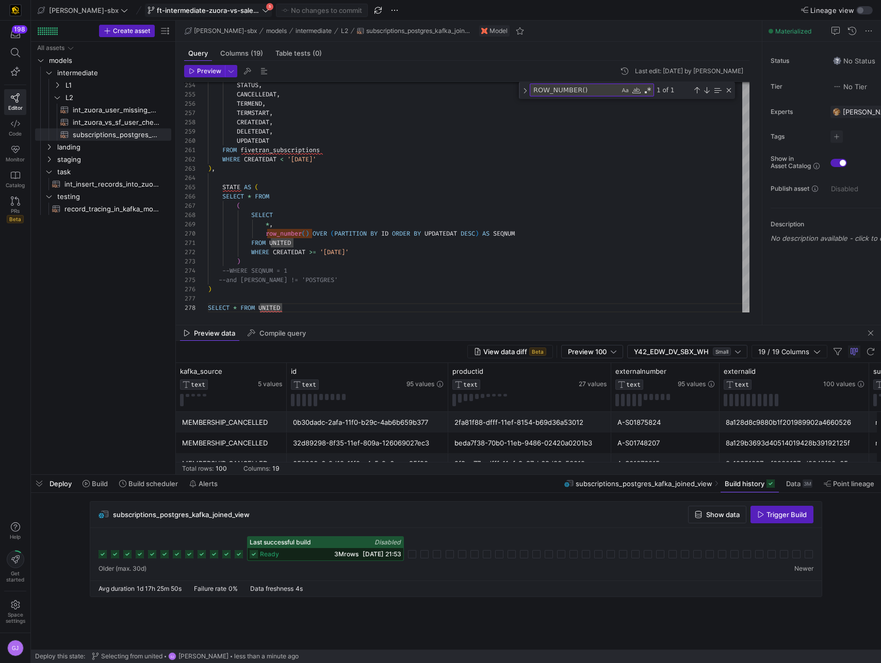
click at [372, 553] on span "[DATE] 21:53" at bounding box center [382, 554] width 39 height 8
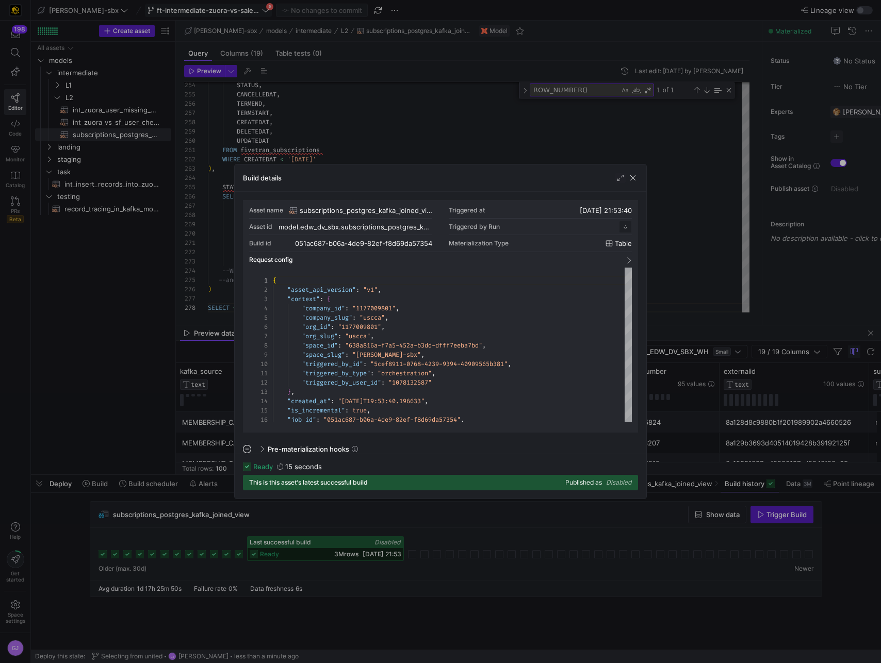
scroll to position [93, 0]
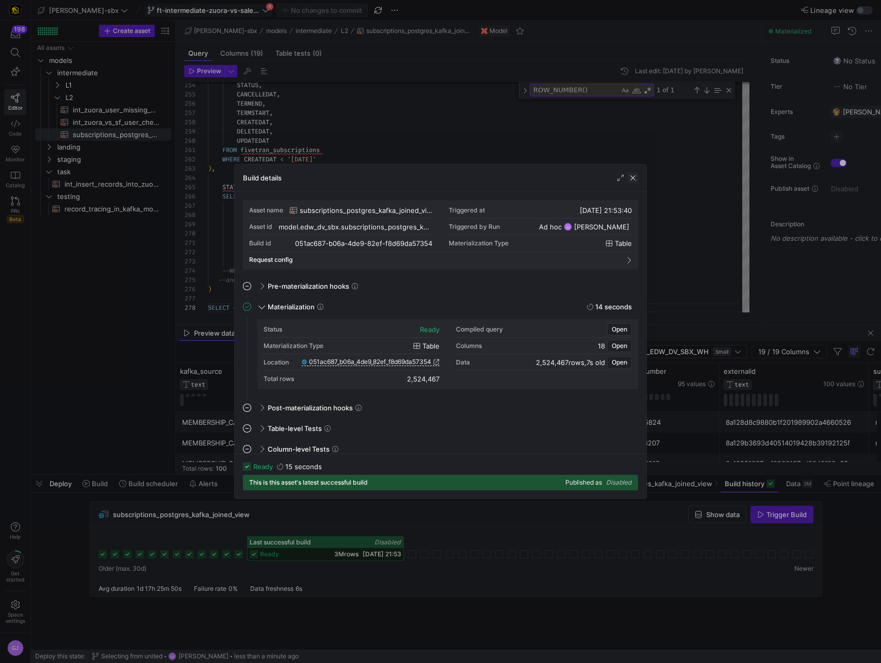
click at [632, 178] on span "button" at bounding box center [633, 178] width 10 height 10
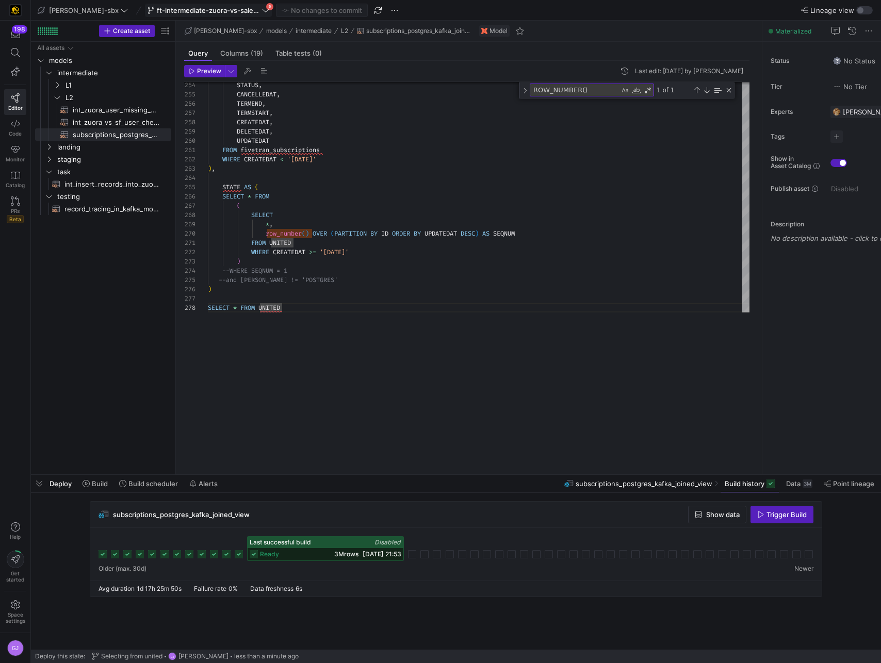
drag, startPoint x: 326, startPoint y: 325, endPoint x: 298, endPoint y: 495, distance: 171.4
click at [298, 495] on as-split "edw-dv-sbx ft-intermediate-zuora-vs-salesforce-08052025 5 No changes to commit …" at bounding box center [456, 331] width 850 height 663
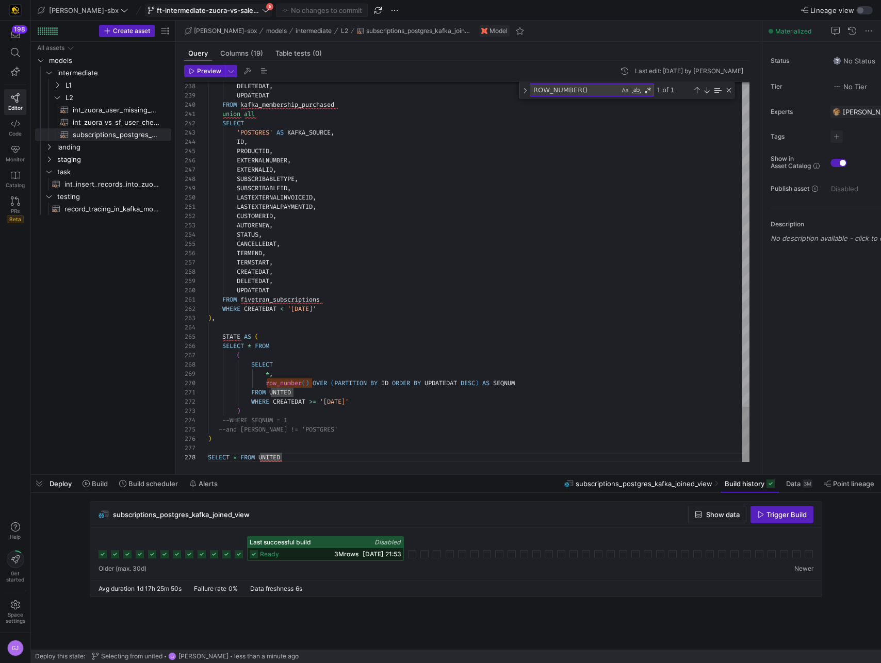
click at [334, 555] on span "3M rows" at bounding box center [346, 554] width 24 height 8
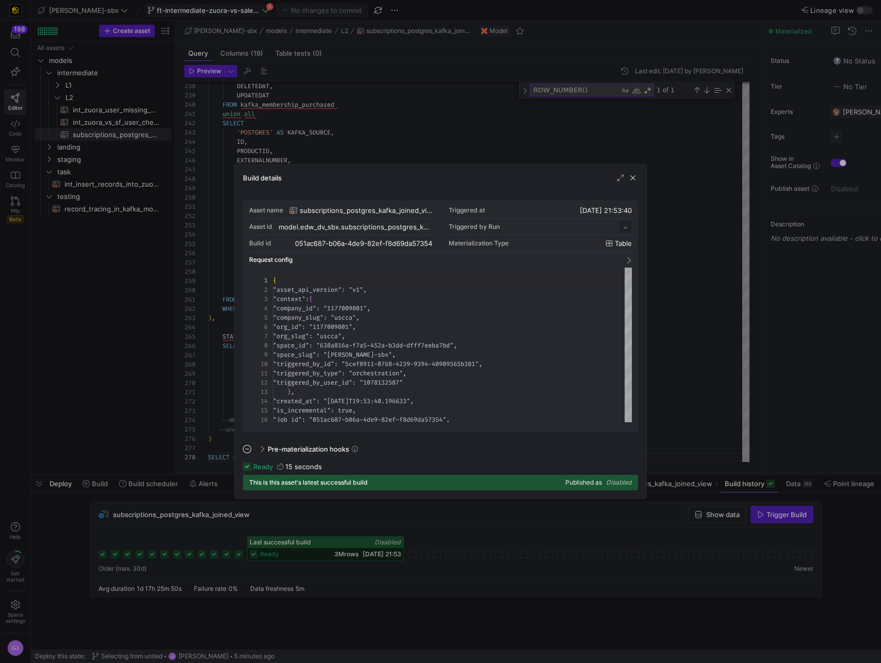
scroll to position [93, 0]
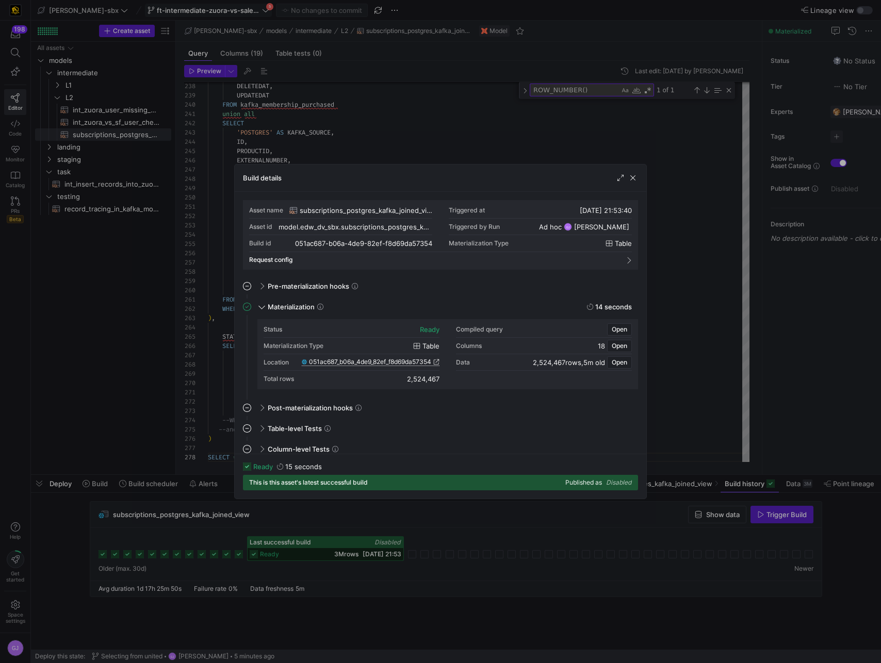
click at [404, 365] on span "051ac687_b06a_4de9_82ef_f8d69da57354" at bounding box center [370, 361] width 122 height 7
click at [637, 180] on span "button" at bounding box center [633, 178] width 10 height 10
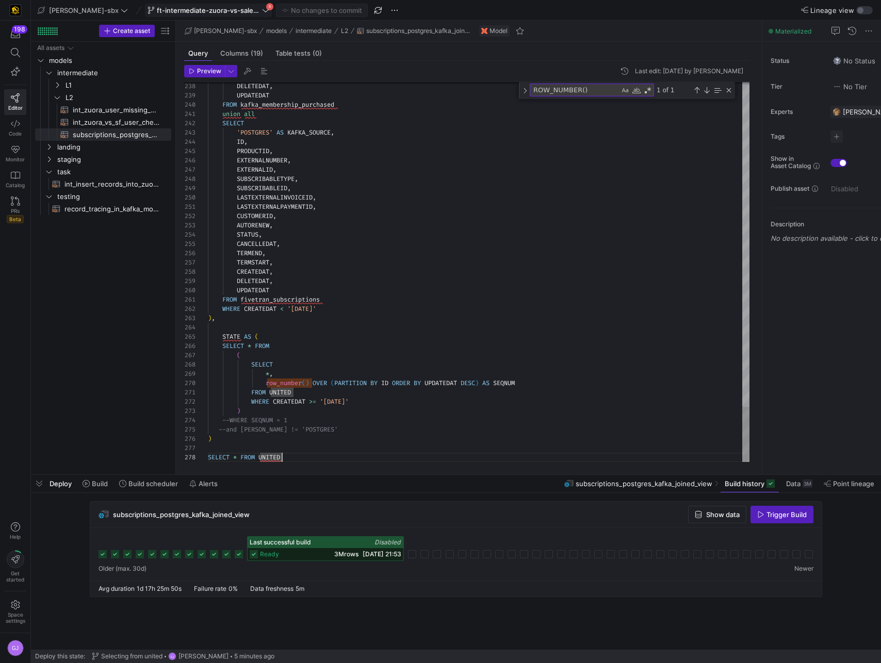
scroll to position [65, 74]
drag, startPoint x: 288, startPoint y: 459, endPoint x: 261, endPoint y: 461, distance: 26.9
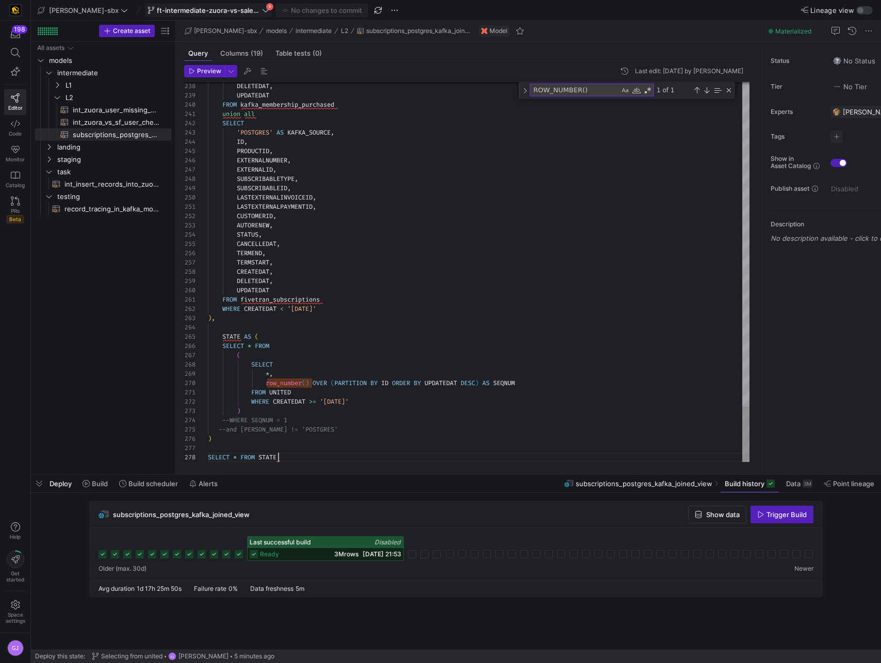
scroll to position [65, 71]
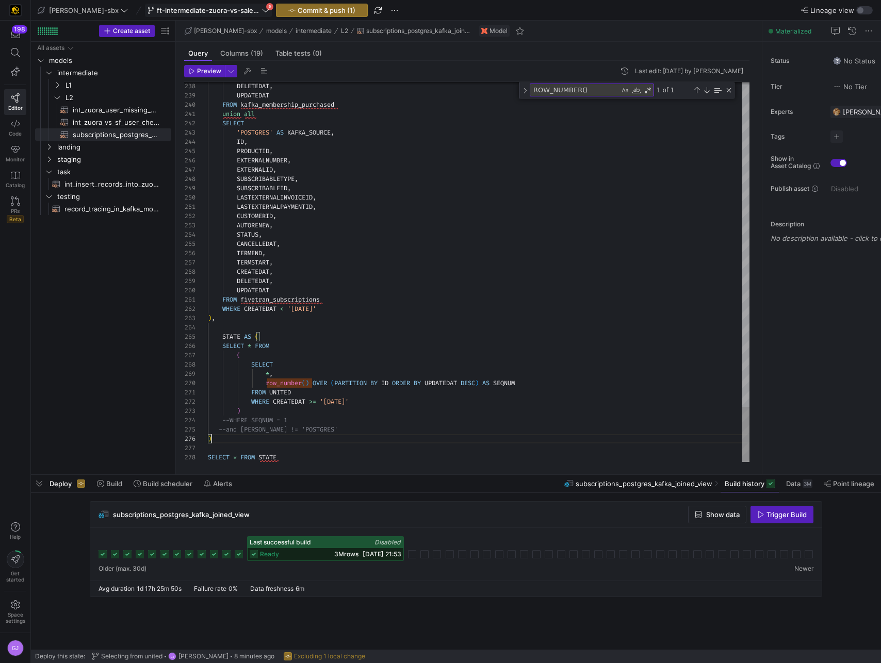
type textarea "FROM [GEOGRAPHIC_DATA] WHERE CREATEDAT >= '[DATE]' ) --WHERE SEQNUM = 1 --and K…"
click at [298, 10] on span "Commit & push (1)" at bounding box center [327, 10] width 58 height 8
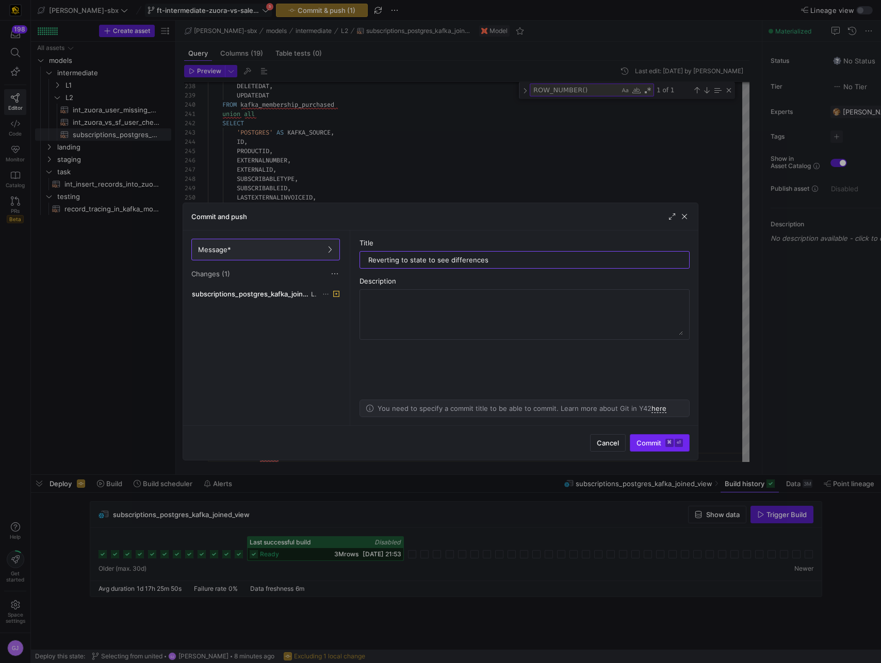
type input "Reverting to state to see differences"
click at [670, 445] on kbd "⌘" at bounding box center [669, 443] width 8 height 8
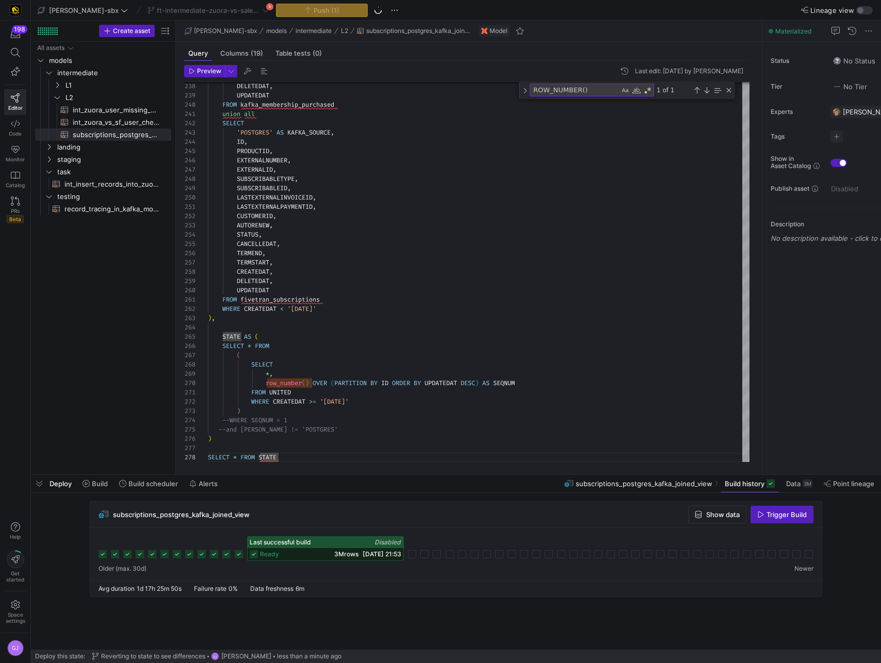
scroll to position [65, 67]
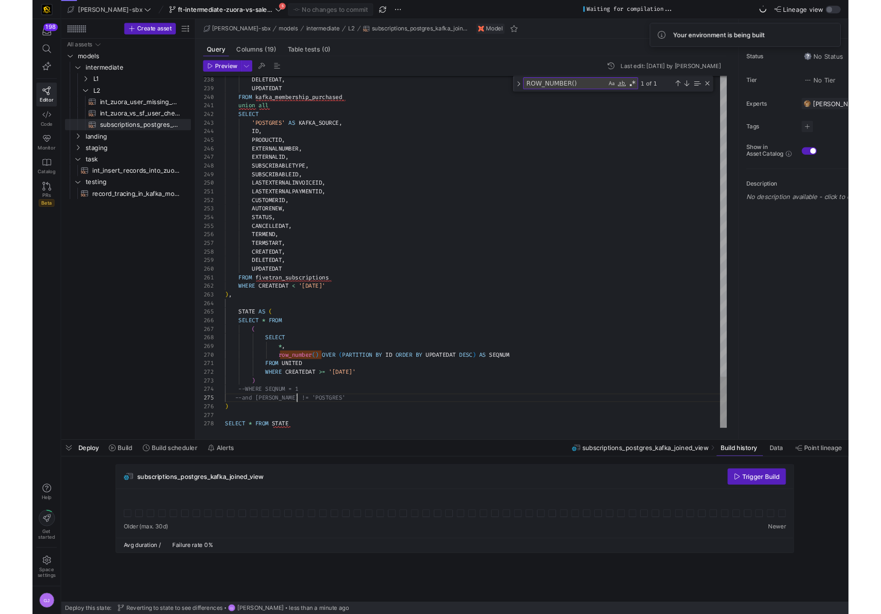
scroll to position [37, 78]
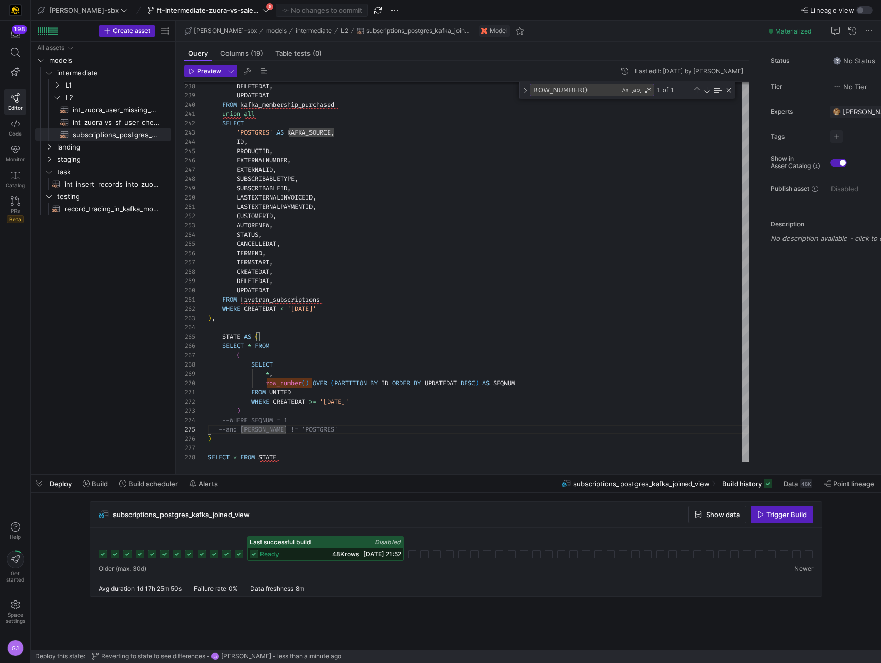
click at [518, 480] on div "Deploy Build Build scheduler Alerts subscriptions_postgres_kafka_joined_view Bu…" at bounding box center [456, 484] width 850 height 18
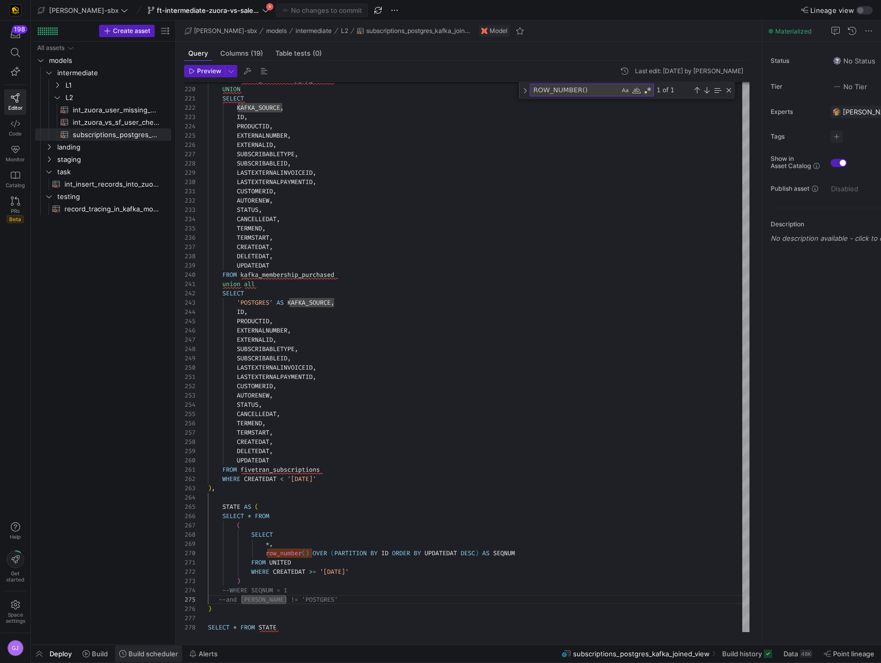
click at [123, 659] on span at bounding box center [148, 654] width 67 height 17
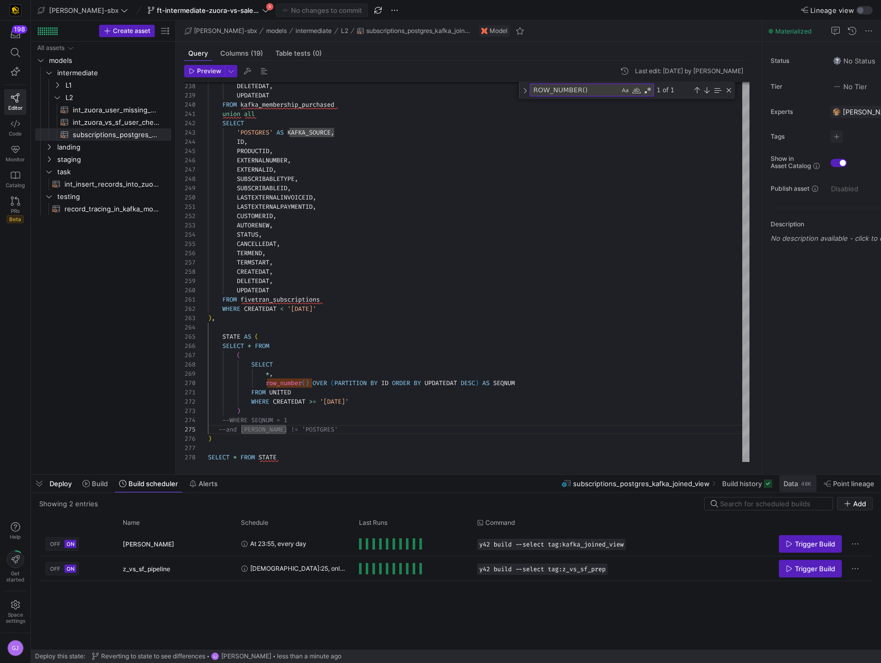
click at [793, 482] on span "Data" at bounding box center [790, 484] width 14 height 8
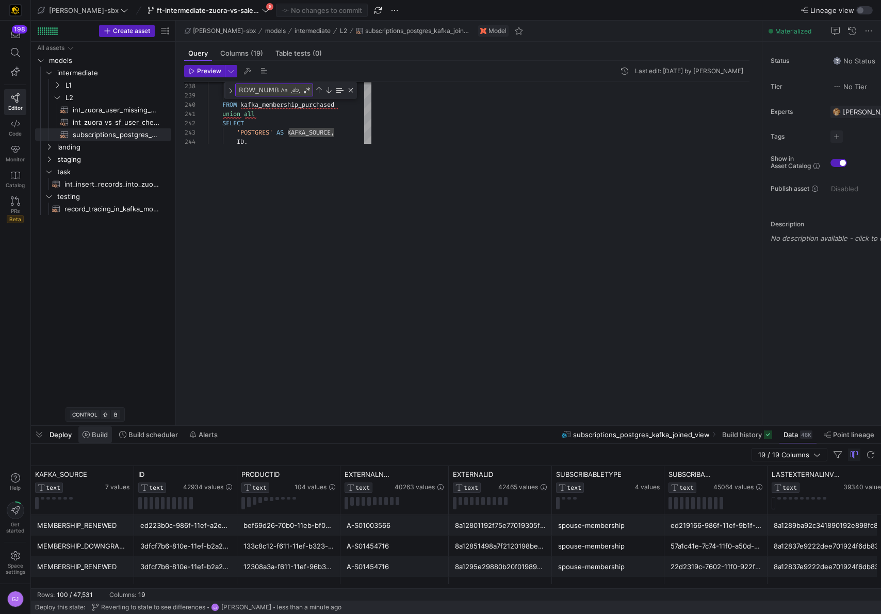
scroll to position [37, 78]
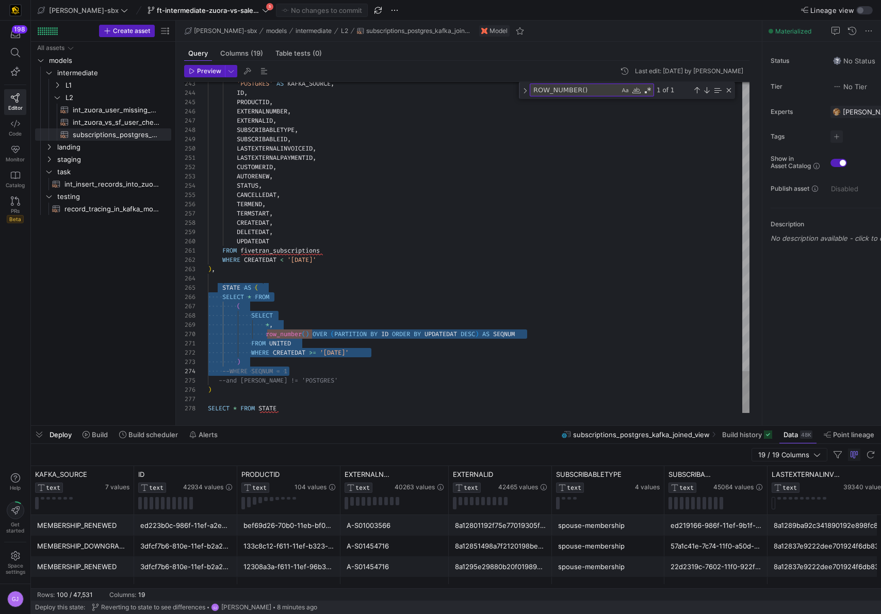
scroll to position [37, 100]
drag, startPoint x: 224, startPoint y: 287, endPoint x: 309, endPoint y: 378, distance: 124.4
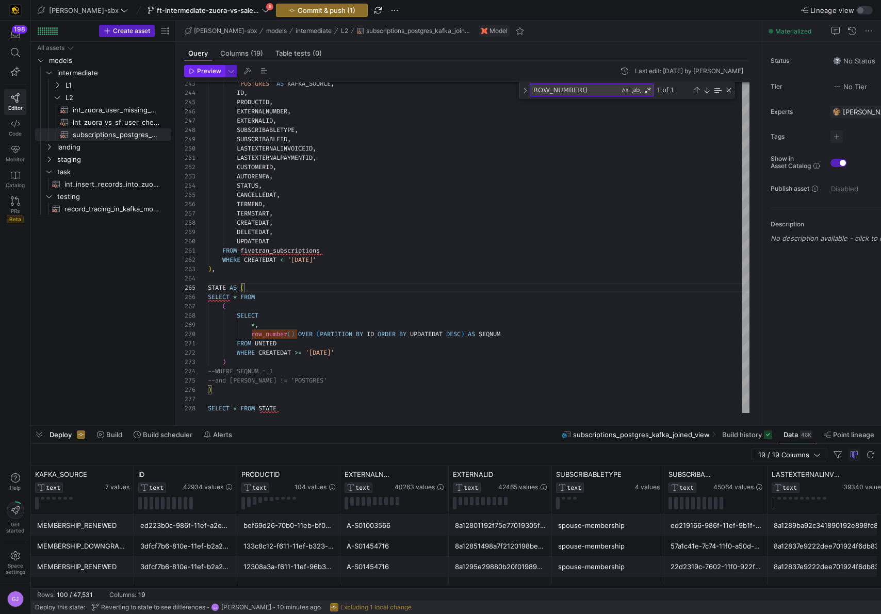
click at [219, 70] on span "Preview" at bounding box center [209, 71] width 24 height 7
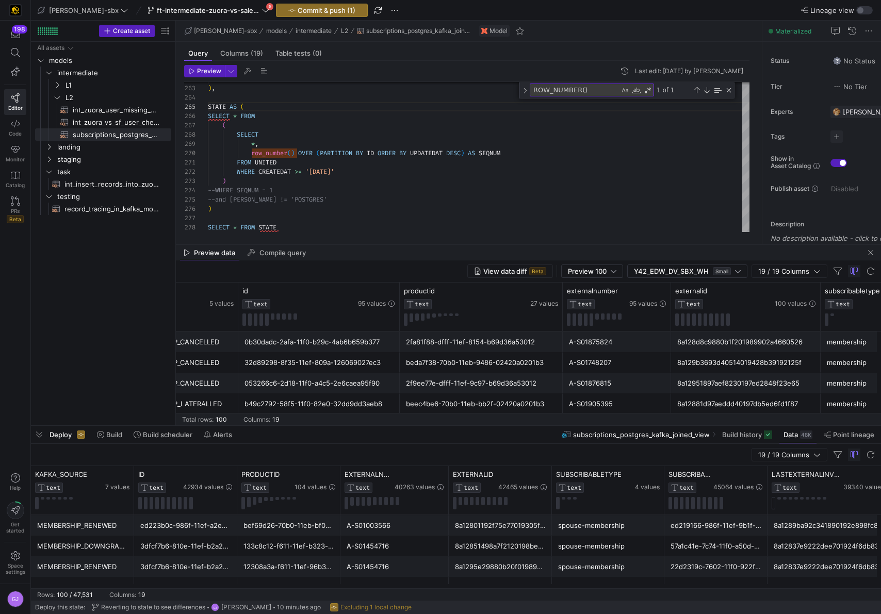
scroll to position [1, 0]
click at [610, 272] on div "Preview 100" at bounding box center [592, 271] width 48 height 8
click at [596, 302] on span "Full Preview" at bounding box center [592, 305] width 53 height 8
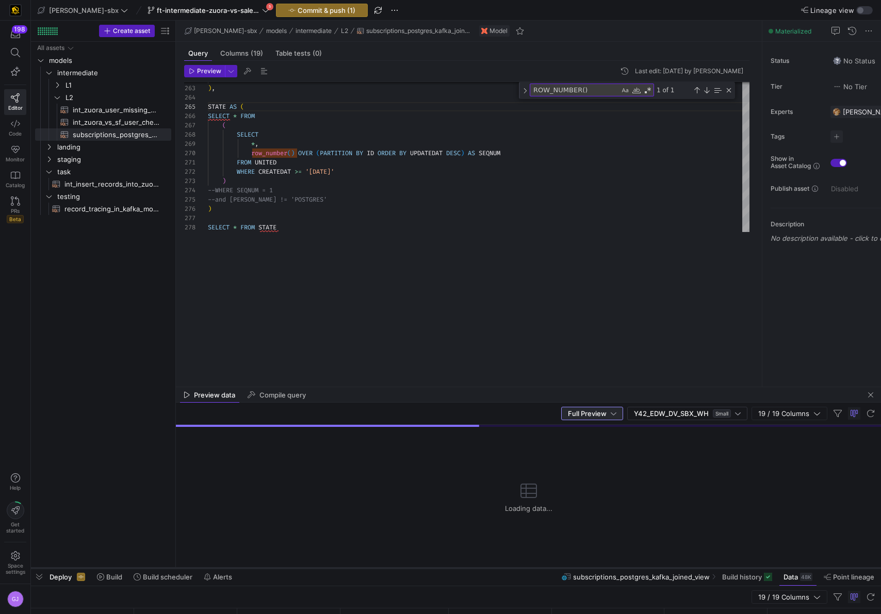
drag, startPoint x: 446, startPoint y: 425, endPoint x: 424, endPoint y: 568, distance: 145.1
click at [424, 568] on div at bounding box center [456, 568] width 850 height 4
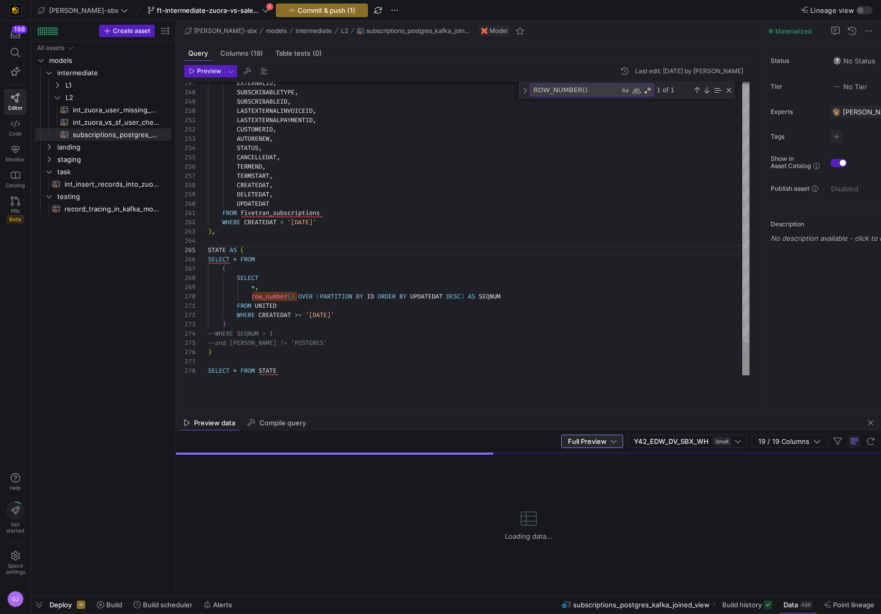
drag, startPoint x: 424, startPoint y: 568, endPoint x: 423, endPoint y: 655, distance: 86.6
click at [423, 614] on html "198 Editor Code Monitor Catalog PRs Beta Help Get started Space settings GJ [PE…" at bounding box center [440, 307] width 881 height 614
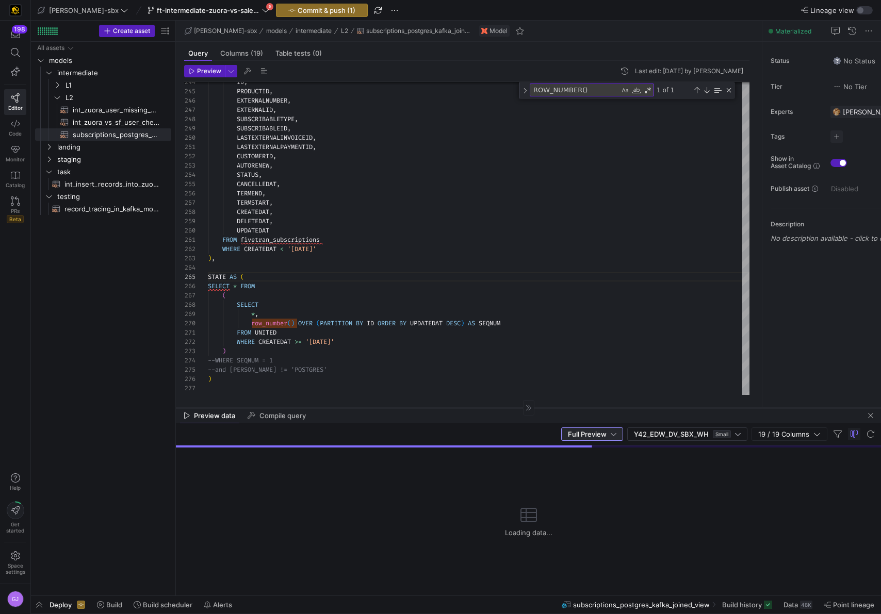
drag, startPoint x: 431, startPoint y: 415, endPoint x: 431, endPoint y: 403, distance: 12.4
click at [431, 407] on div at bounding box center [528, 407] width 705 height 1
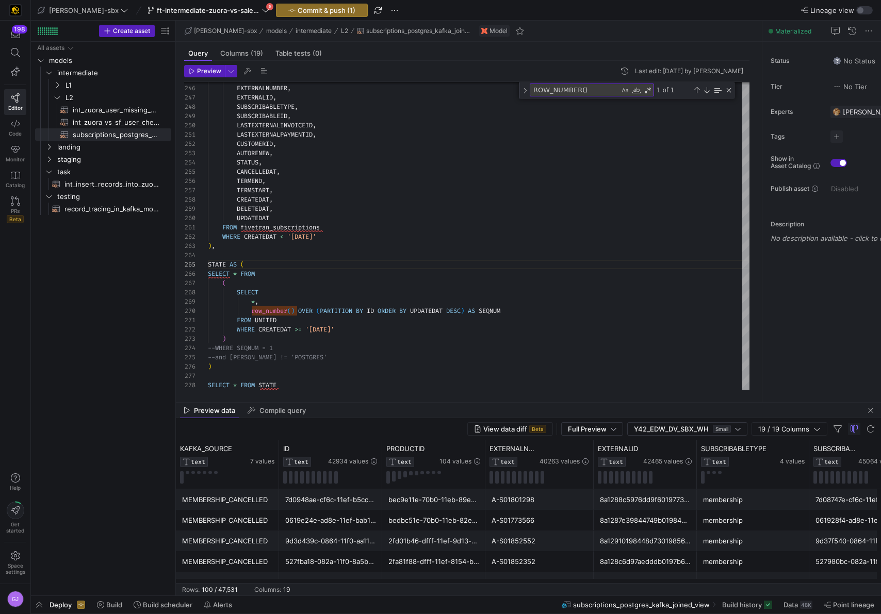
click at [434, 396] on mat-tab-group "Query Columns (19) Table tests (0) Preview Last edit: [DATE] by [PERSON_NAME] 2…" at bounding box center [467, 222] width 582 height 361
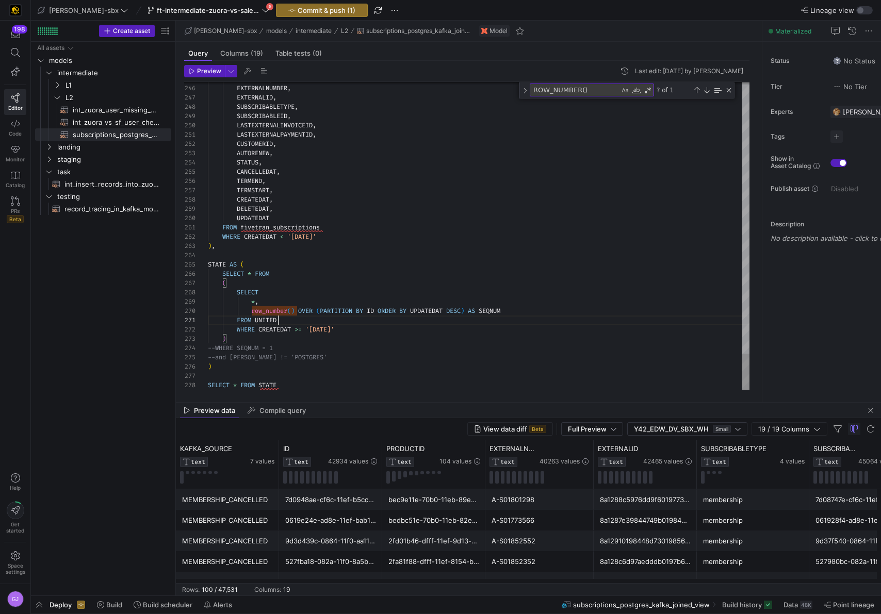
scroll to position [0, 71]
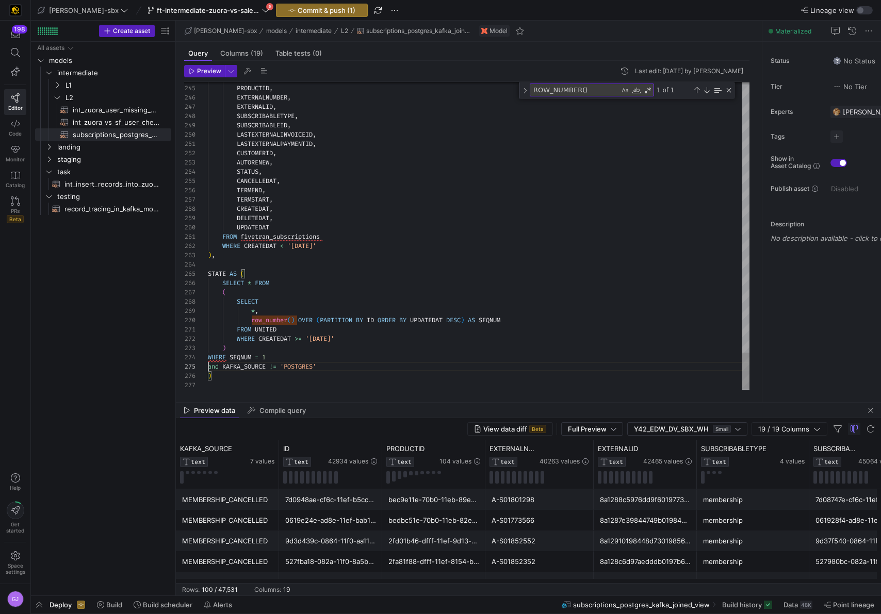
scroll to position [37, 0]
click at [208, 356] on span "WHERE" at bounding box center [217, 357] width 18 height 8
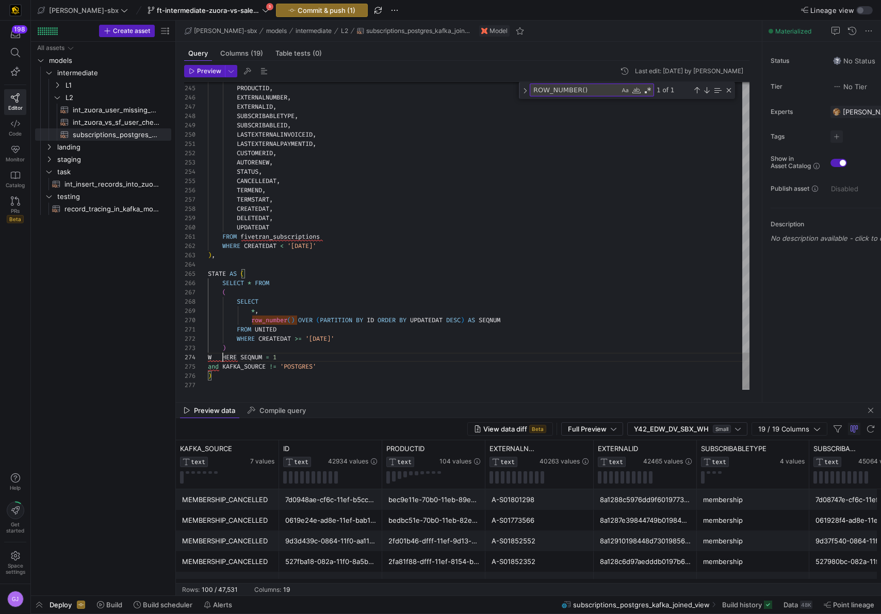
click at [208, 368] on span "and" at bounding box center [213, 367] width 11 height 8
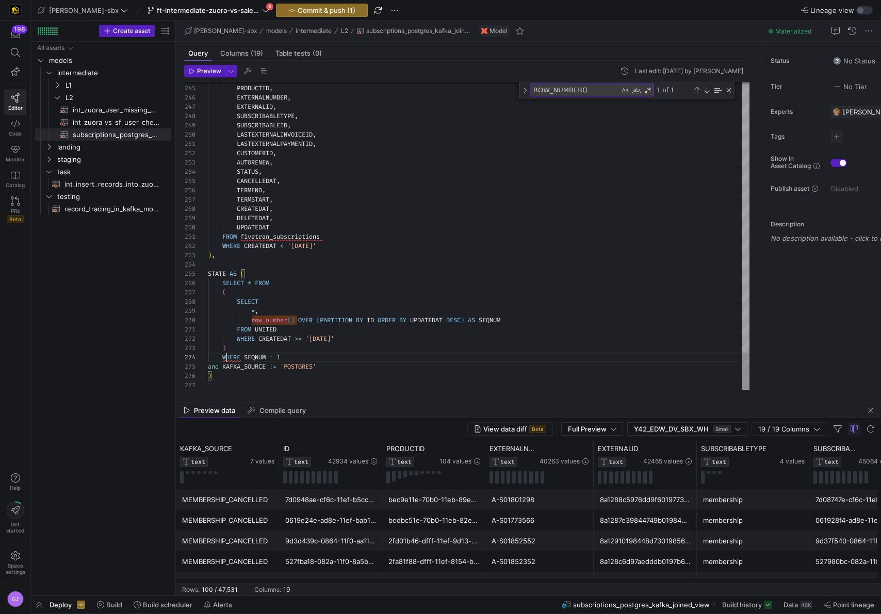
click at [728, 87] on div "Close (Escape)" at bounding box center [729, 90] width 8 height 8
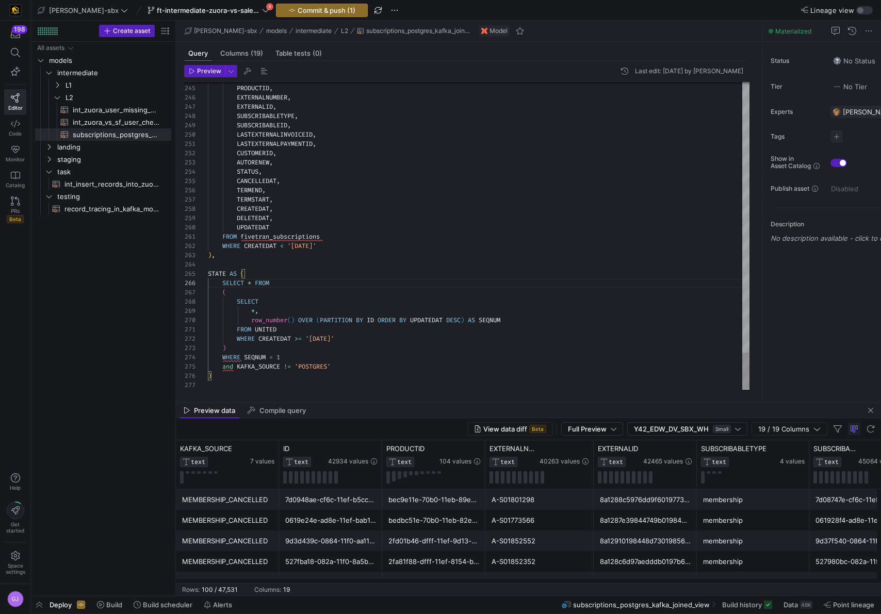
scroll to position [37, 34]
click at [208, 73] on span "Preview" at bounding box center [209, 71] width 24 height 7
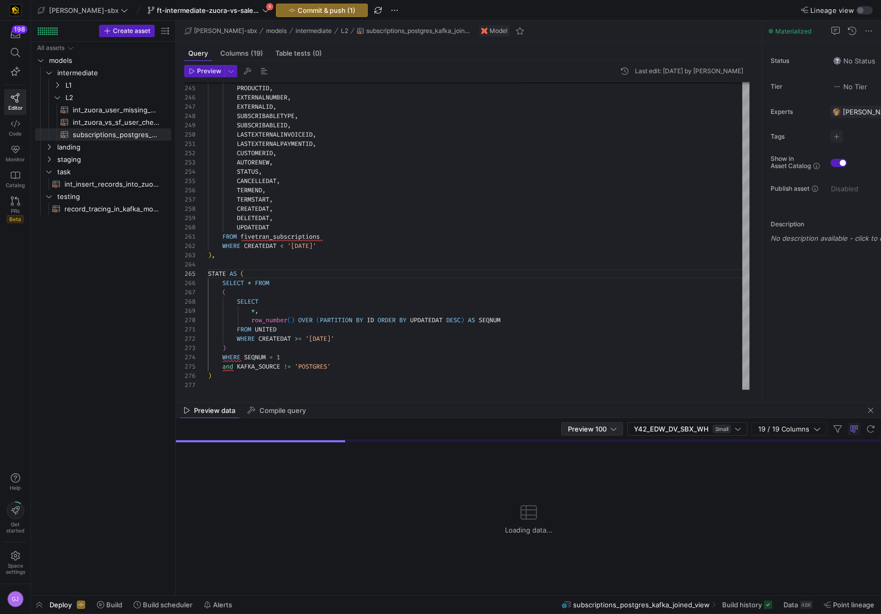
click at [610, 433] on div "Preview 100" at bounding box center [592, 429] width 48 height 12
click at [595, 469] on mat-option "Full Preview" at bounding box center [592, 462] width 61 height 17
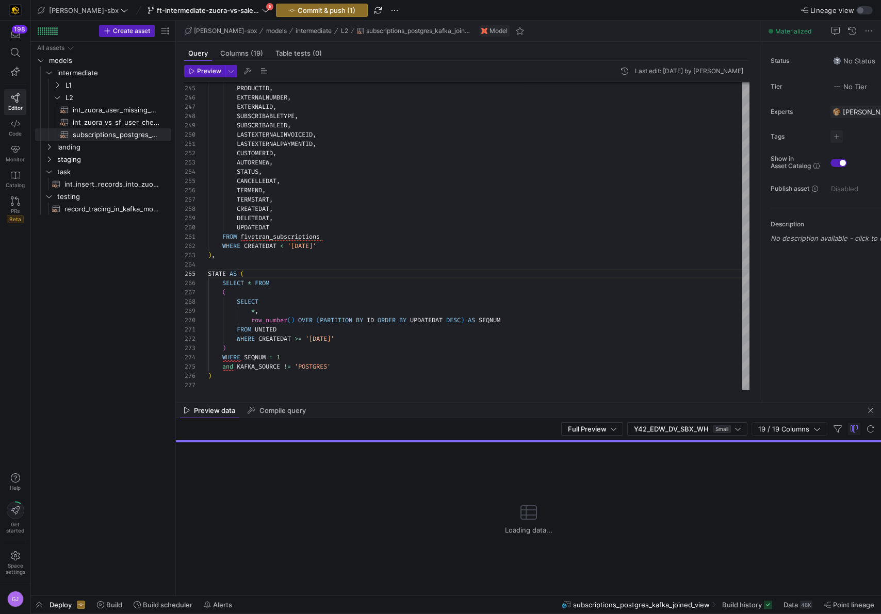
click at [531, 436] on div "Full Preview Y42_EDW_DV_SBX_WH Small 19 / 19 Columns" at bounding box center [528, 429] width 705 height 22
click at [502, 391] on div "Preview Last edit: [DATE] by [PERSON_NAME] 245 246 247 248 249 250 251 252 253 …" at bounding box center [467, 227] width 582 height 333
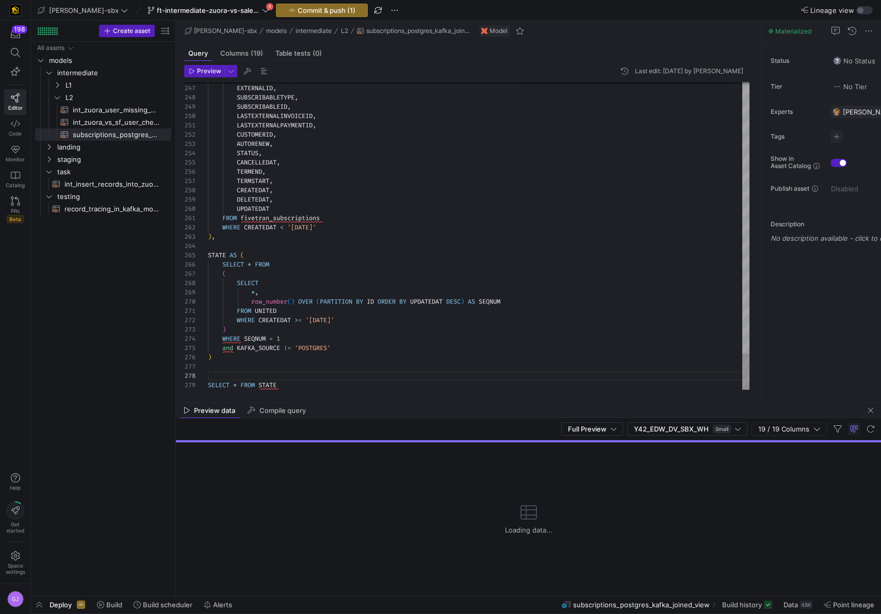
scroll to position [56, 0]
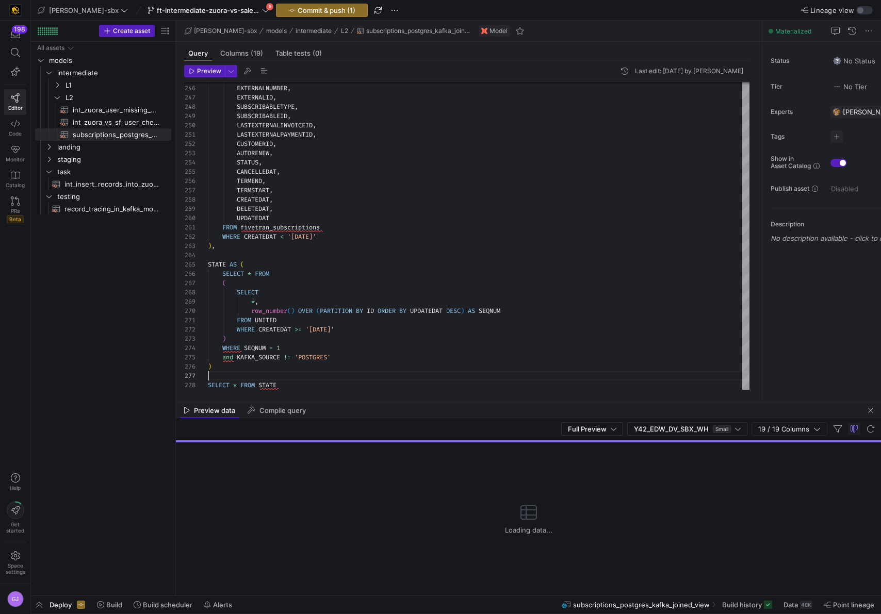
click at [593, 439] on div "Full Preview Y42_EDW_DV_SBX_WH Small 19 / 19 Columns" at bounding box center [528, 429] width 705 height 22
click at [593, 431] on span "Full Preview" at bounding box center [587, 429] width 39 height 8
click at [592, 450] on mat-option "Preview 100" at bounding box center [593, 446] width 61 height 17
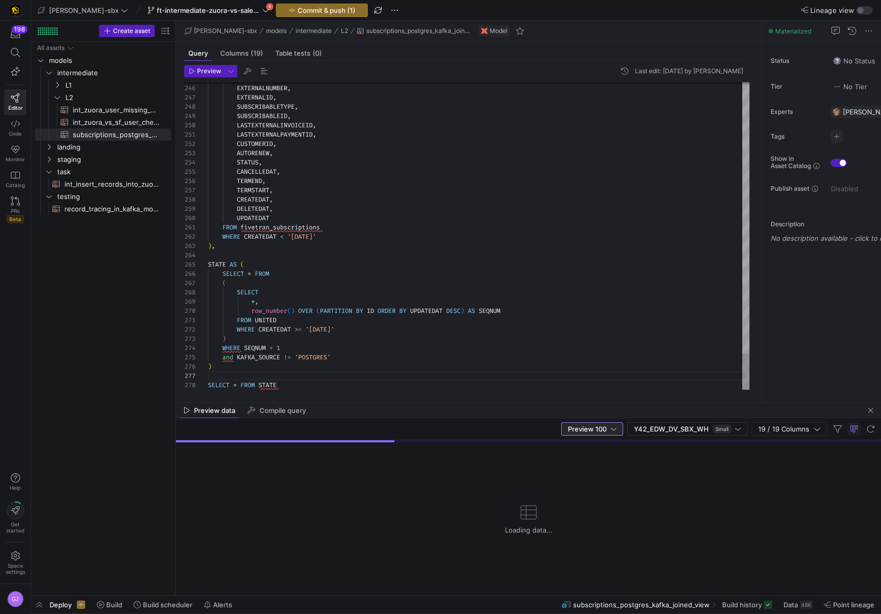
scroll to position [65, 71]
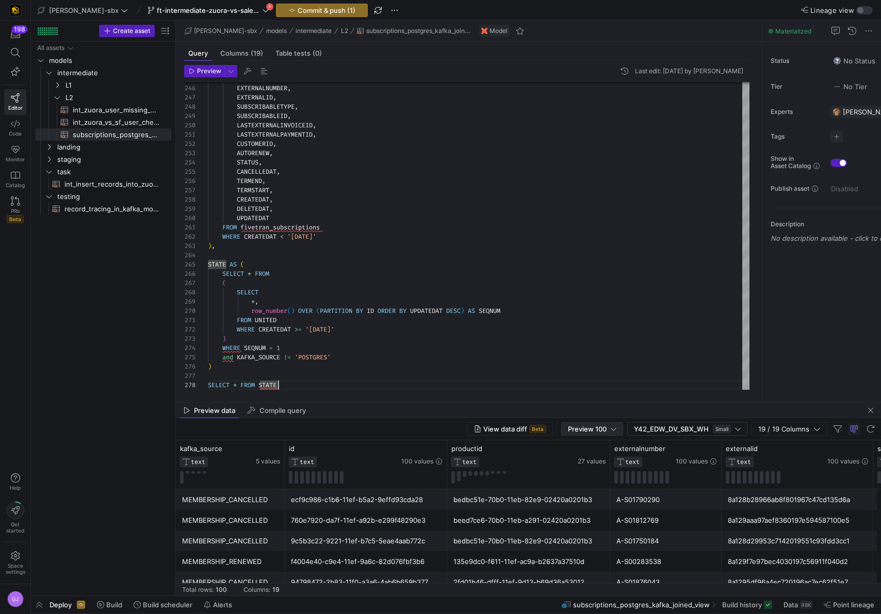
click at [609, 432] on div "Preview 100" at bounding box center [592, 429] width 48 height 8
click at [597, 464] on span "Full Preview" at bounding box center [592, 463] width 53 height 8
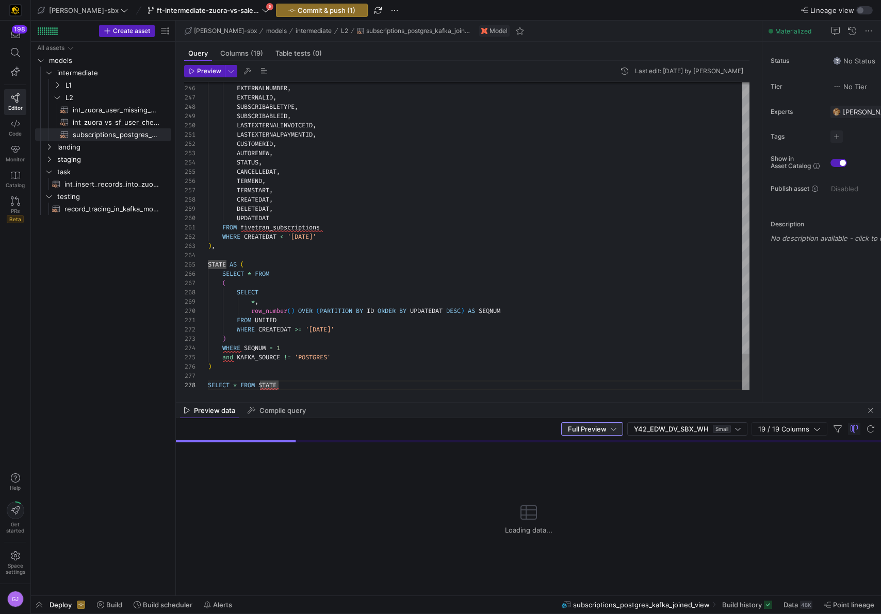
scroll to position [65, 70]
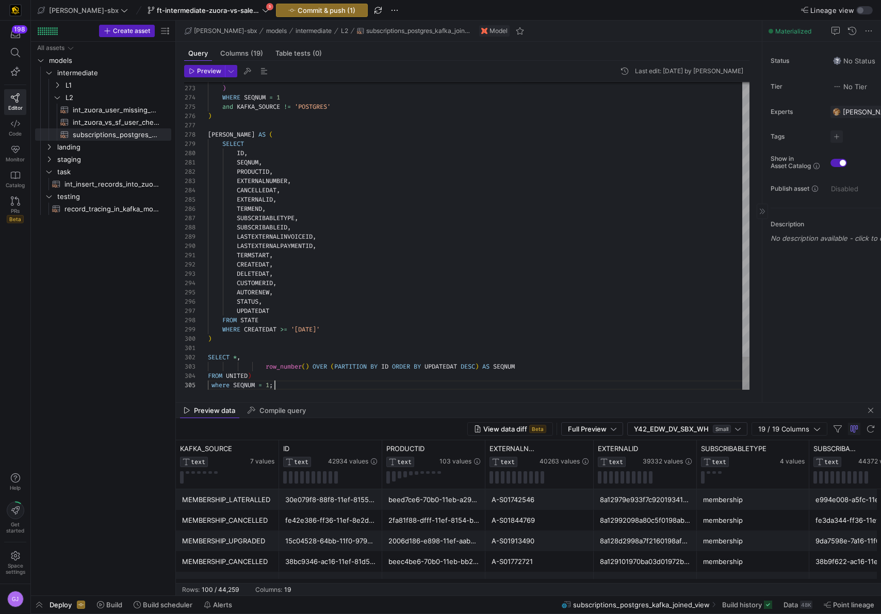
scroll to position [37, 67]
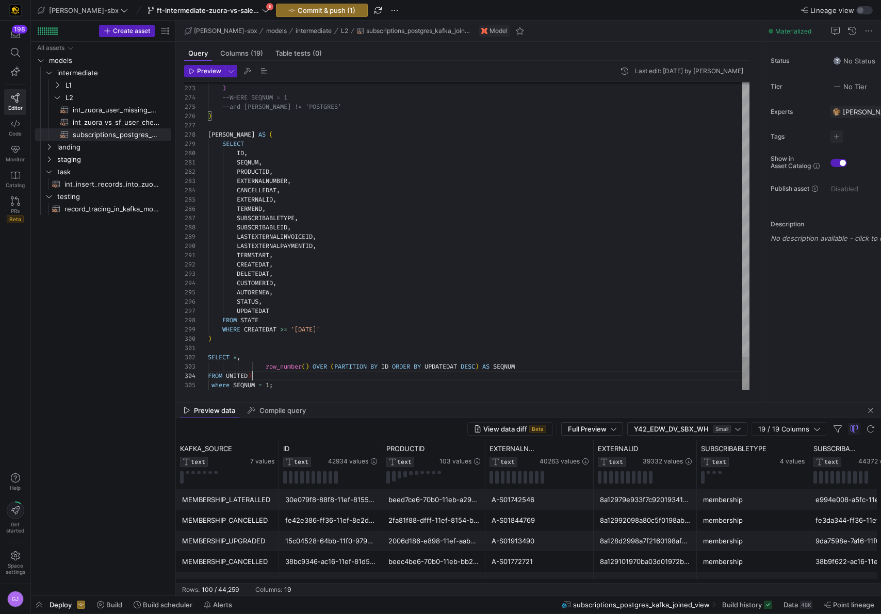
click at [208, 375] on span "FROM" at bounding box center [215, 376] width 14 height 8
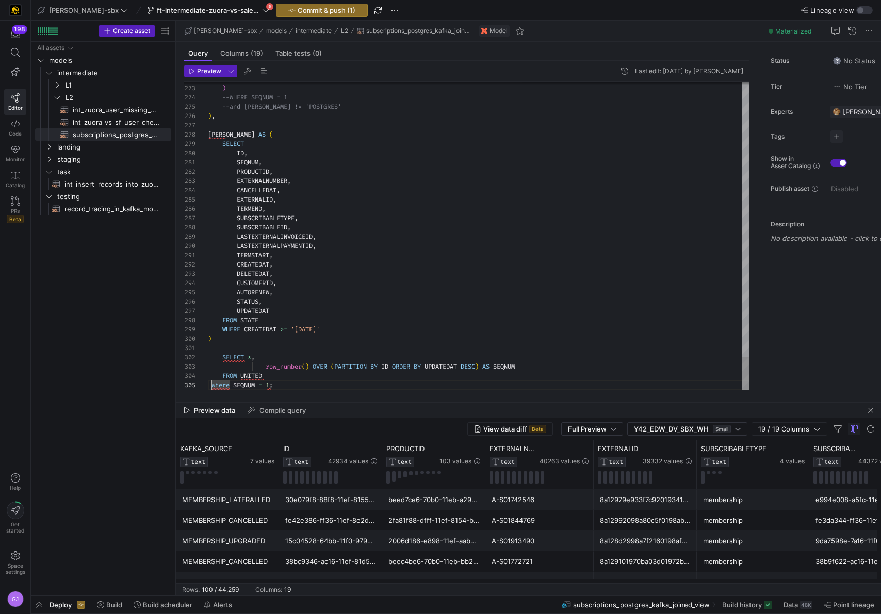
scroll to position [37, 0]
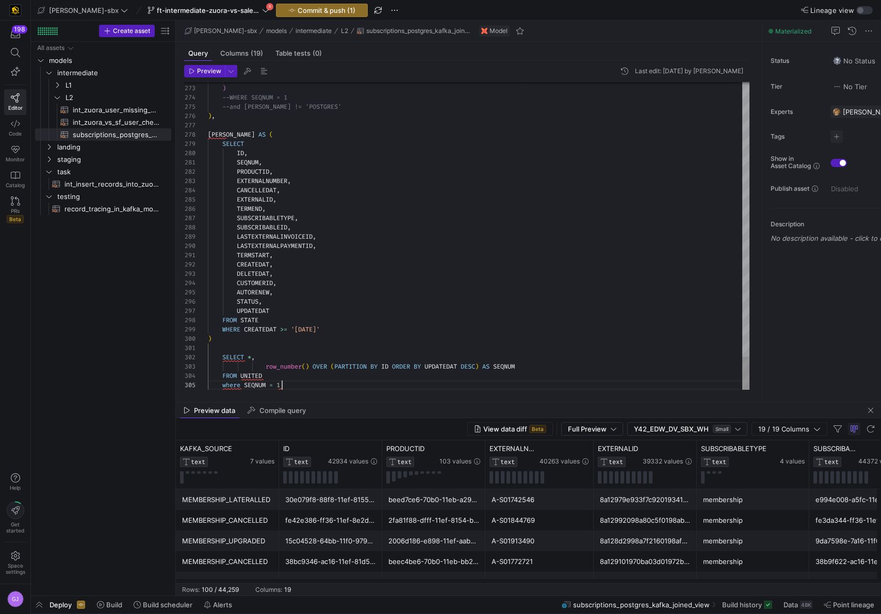
scroll to position [9, 26]
type textarea "SELECT *, row_number() OVER (PARTITION BY ID ORDER BY UPDATEDAT DESC) AS SEQNUM…"
click at [211, 72] on span "Preview" at bounding box center [209, 71] width 24 height 7
